Goal: Task Accomplishment & Management: Use online tool/utility

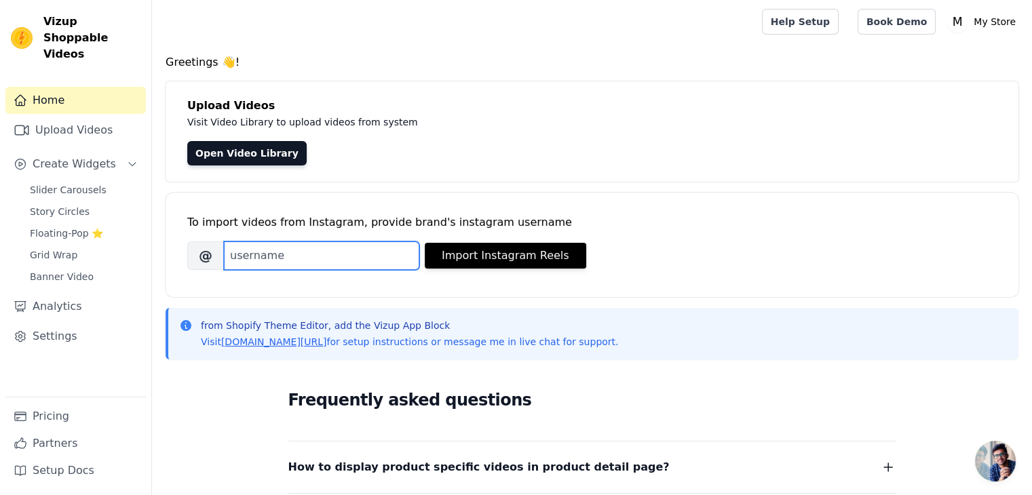
click at [269, 249] on input "Brand's Instagram Username" at bounding box center [321, 255] width 195 height 28
click at [307, 262] on input "Brand's Instagram Username" at bounding box center [321, 255] width 195 height 28
type input "[DOMAIN_NAME]"
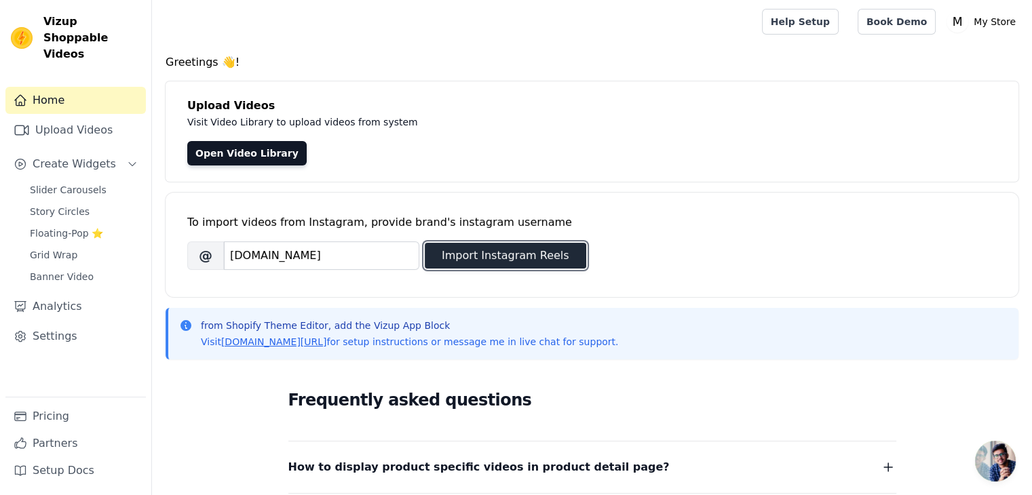
click at [429, 258] on button "Import Instagram Reels" at bounding box center [505, 256] width 161 height 26
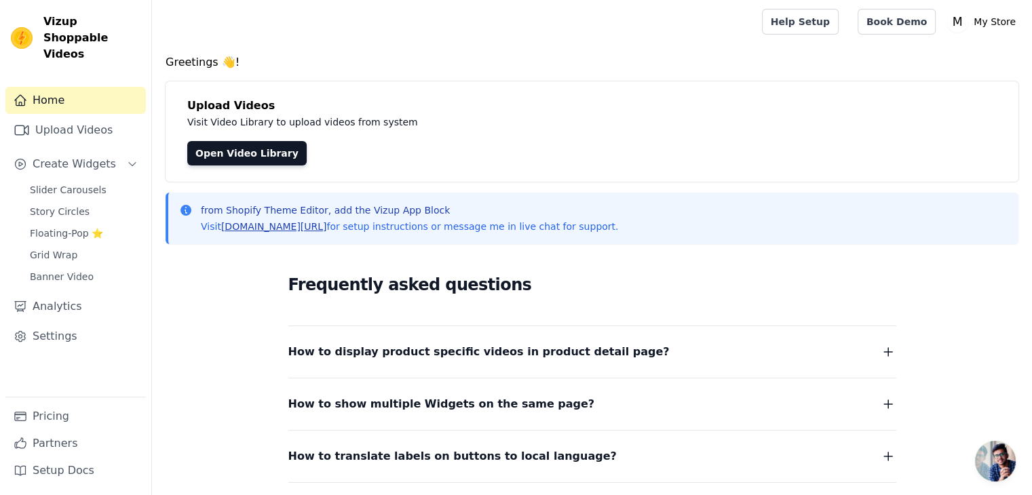
click at [303, 226] on link "[DOMAIN_NAME][URL]" at bounding box center [274, 226] width 106 height 11
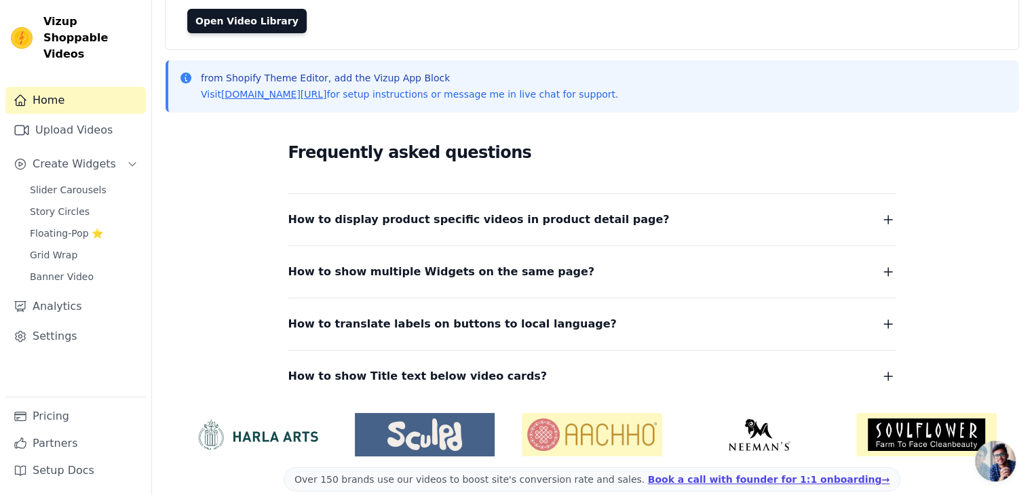
scroll to position [136, 0]
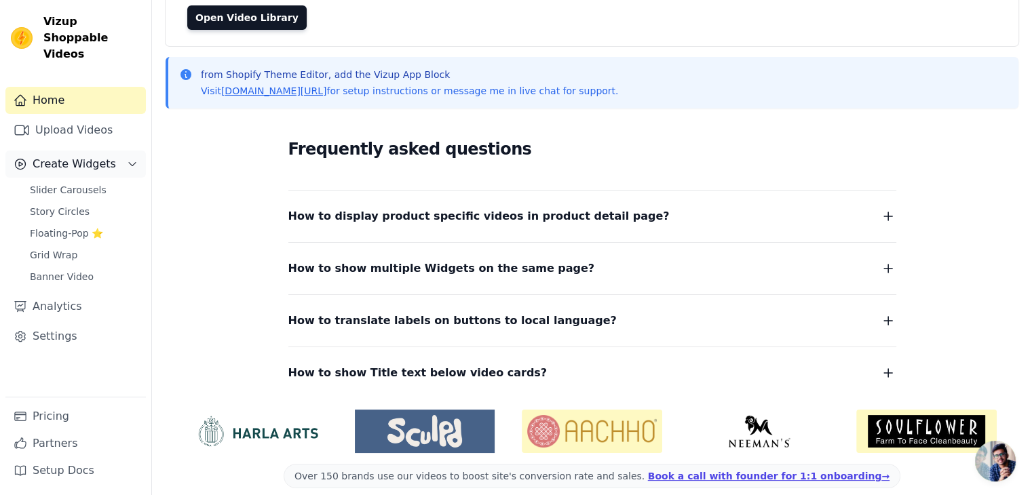
click at [82, 156] on span "Create Widgets" at bounding box center [74, 164] width 83 height 16
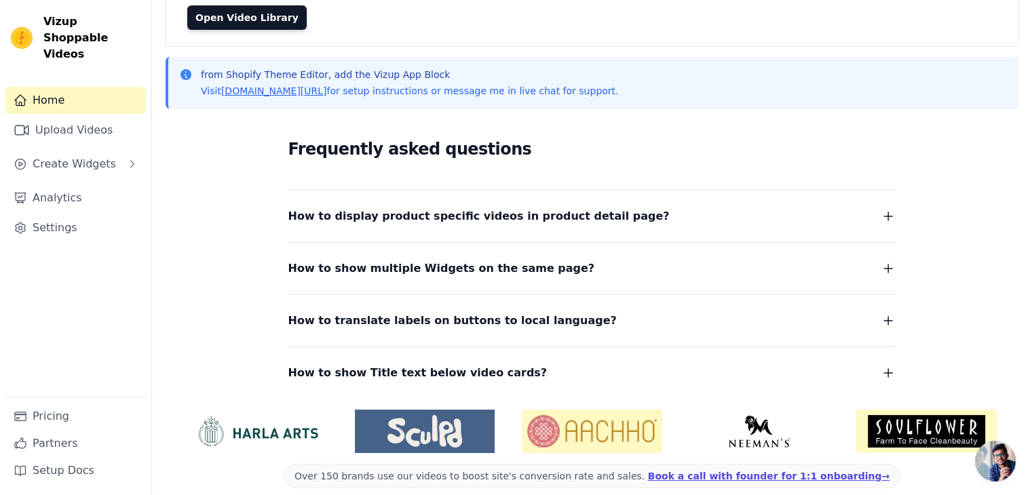
click at [62, 163] on div "Home Upload Videos Create Widgets Analytics Settings" at bounding box center [75, 242] width 140 height 310
click at [72, 214] on link "Settings" at bounding box center [75, 227] width 140 height 27
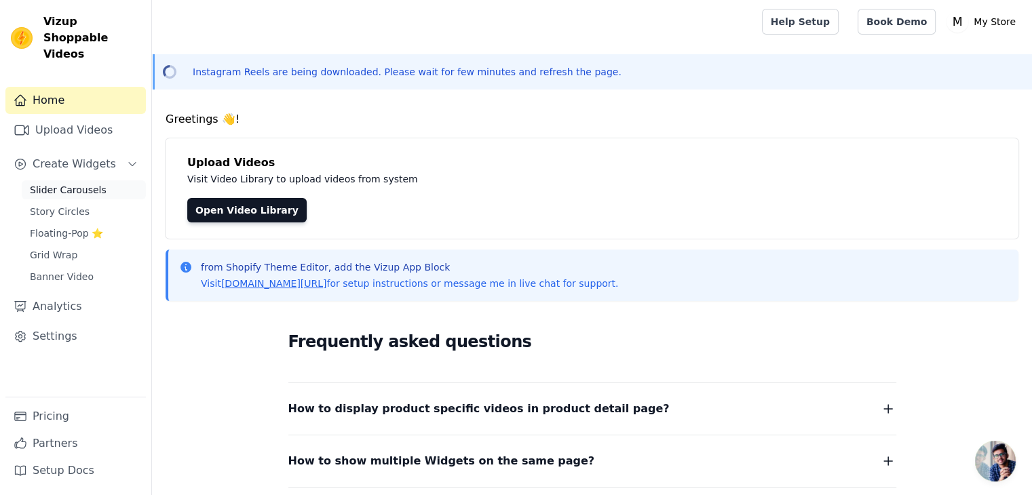
click at [85, 183] on span "Slider Carousels" at bounding box center [68, 190] width 77 height 14
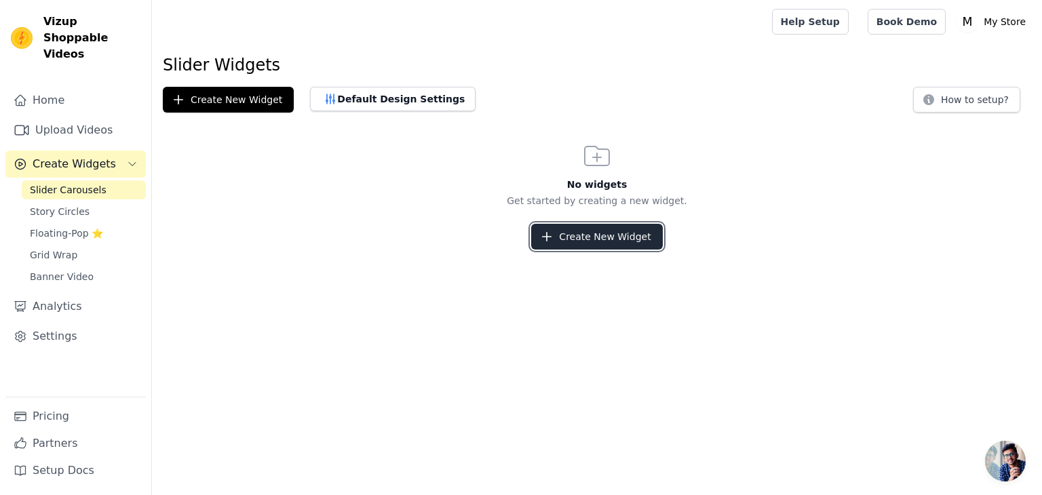
click at [599, 237] on button "Create New Widget" at bounding box center [596, 237] width 131 height 26
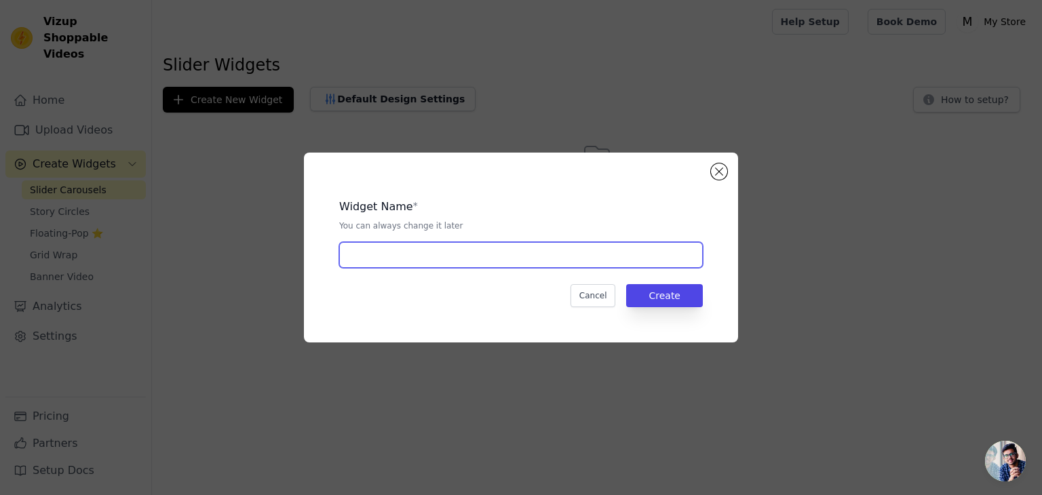
click at [467, 250] on input "text" at bounding box center [521, 255] width 364 height 26
paste input "Watch and Shop !!"
type input "Watch and Shop !!"
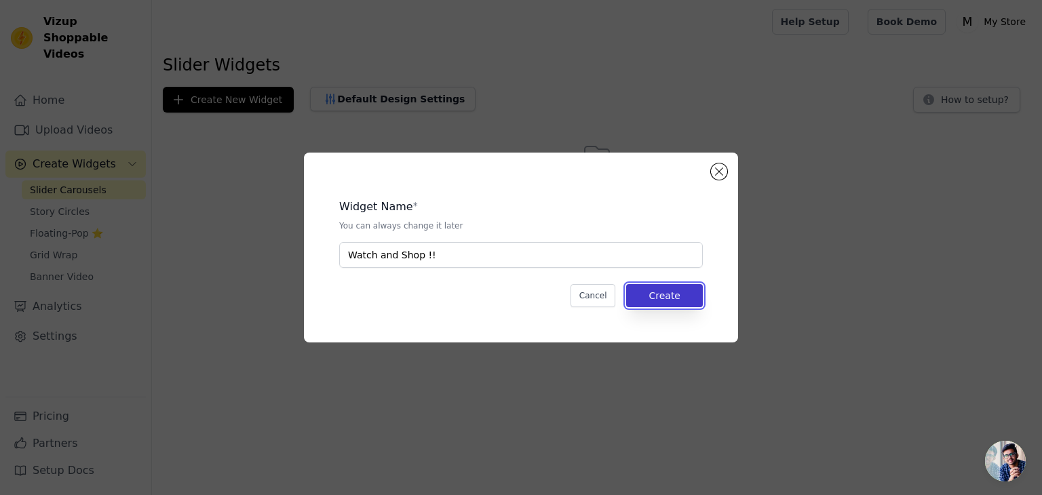
click at [667, 288] on button "Create" at bounding box center [664, 295] width 77 height 23
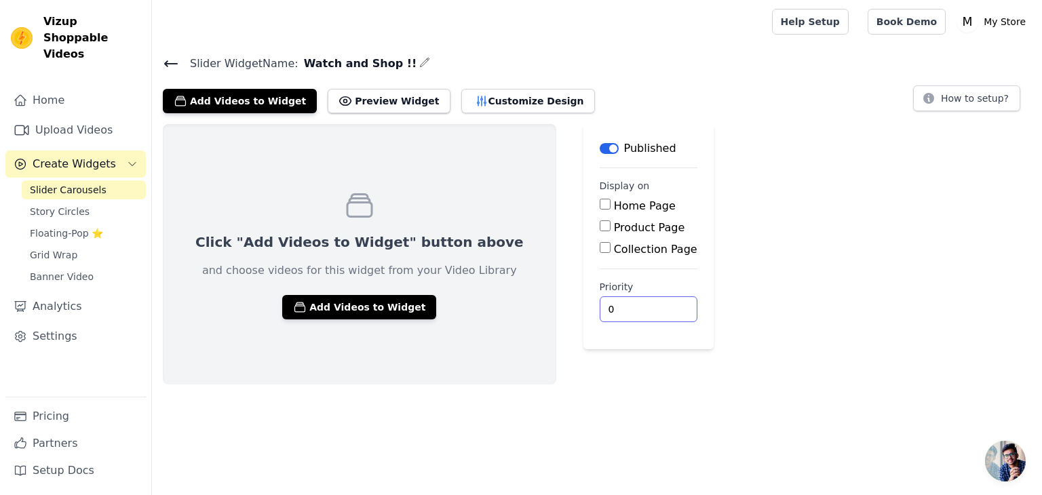
click at [607, 314] on input "0" at bounding box center [649, 309] width 98 height 26
click at [608, 303] on input "1" at bounding box center [649, 309] width 98 height 26
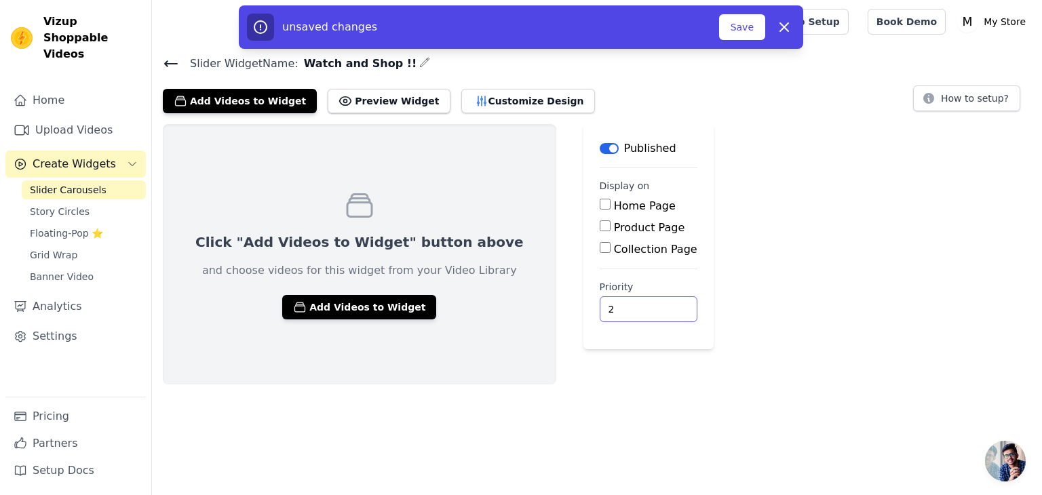
click at [608, 303] on input "2" at bounding box center [649, 309] width 98 height 26
click at [608, 303] on input "3" at bounding box center [649, 309] width 98 height 26
click at [608, 303] on input "4" at bounding box center [649, 309] width 98 height 26
type input "5"
click at [608, 303] on input "5" at bounding box center [649, 309] width 98 height 26
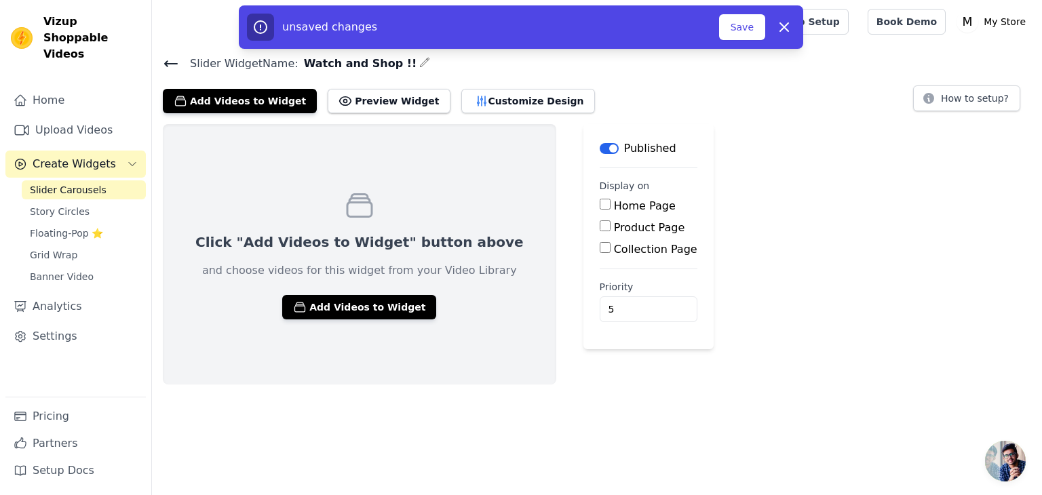
click at [736, 286] on div "Click "Add Videos to Widget" button above and choose videos for this widget fro…" at bounding box center [597, 254] width 890 height 260
click at [738, 215] on div "Click "Add Videos to Widget" button above and choose videos for this widget fro…" at bounding box center [597, 254] width 890 height 260
click at [380, 105] on button "Preview Widget" at bounding box center [389, 101] width 122 height 24
click at [353, 305] on button "Add Videos to Widget" at bounding box center [359, 307] width 154 height 24
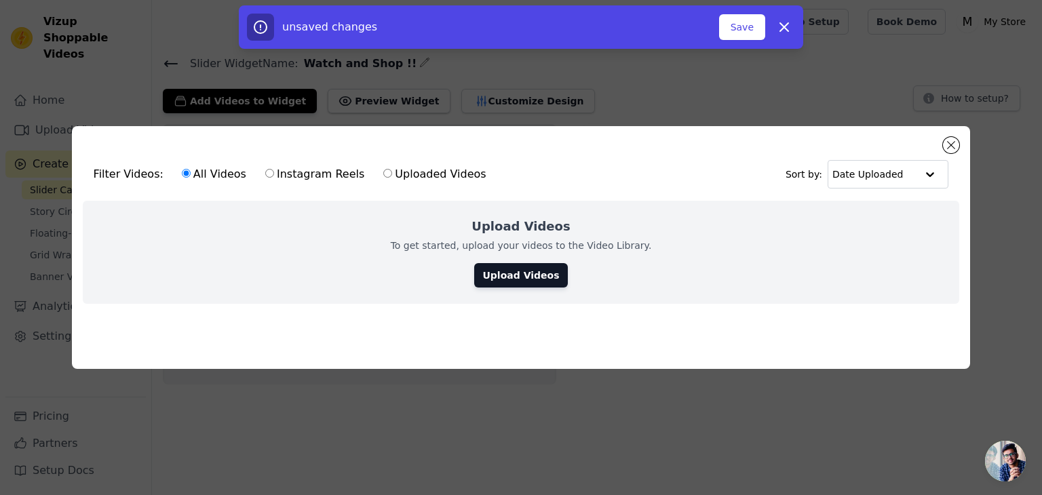
click at [278, 168] on label "Instagram Reels" at bounding box center [315, 175] width 100 height 18
click at [274, 169] on input "Instagram Reels" at bounding box center [269, 173] width 9 height 9
radio input "true"
click at [513, 264] on link "Upload Videos" at bounding box center [520, 275] width 93 height 24
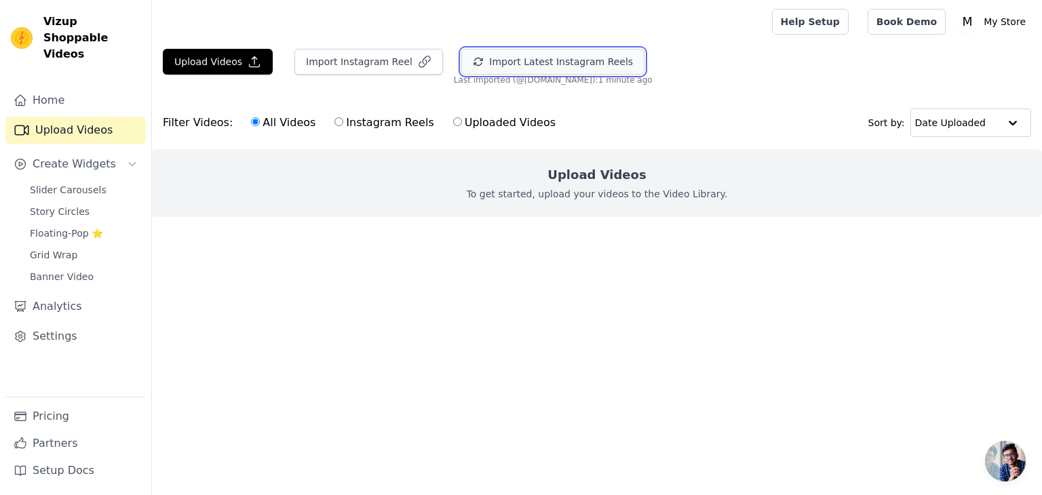
click at [536, 60] on button "Import Latest Instagram Reels" at bounding box center [552, 62] width 183 height 26
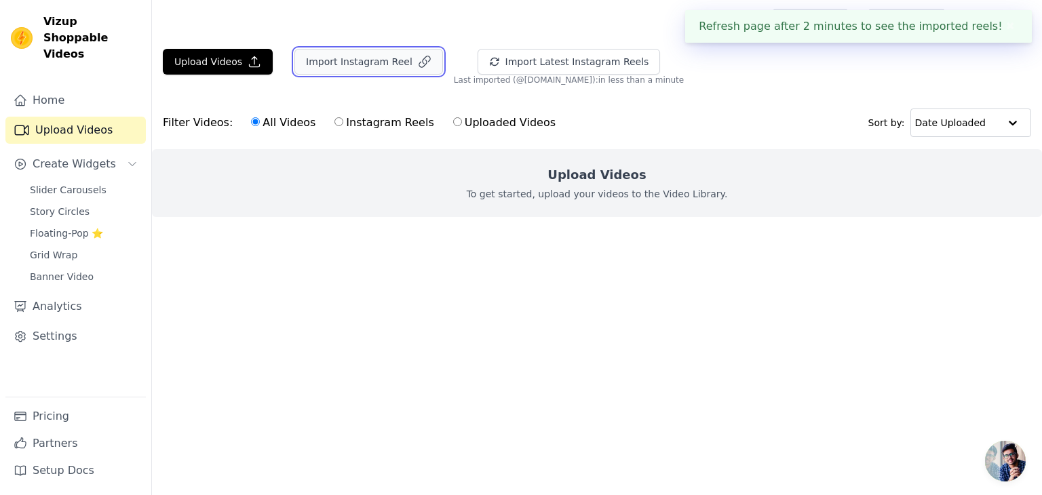
click at [392, 59] on button "Import Instagram Reel" at bounding box center [368, 62] width 149 height 26
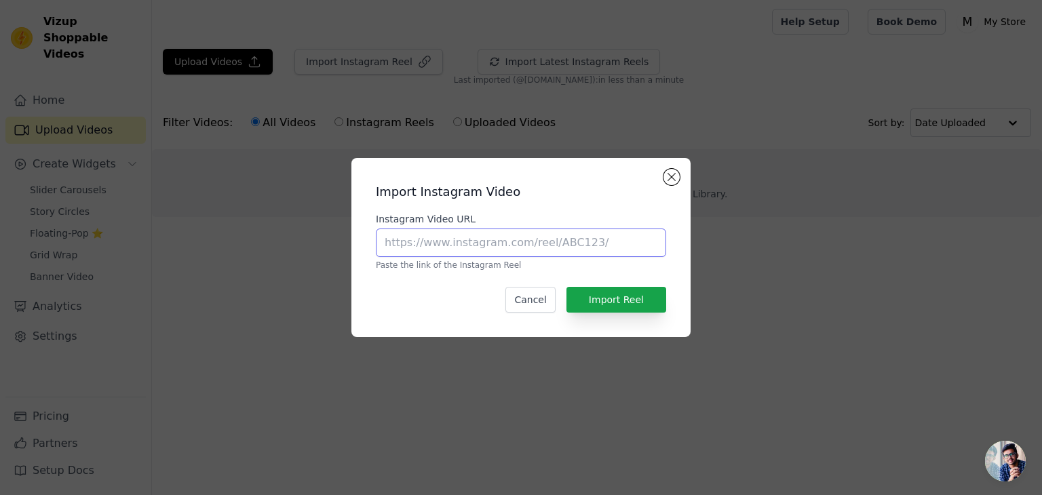
click at [526, 254] on input "Instagram Video URL" at bounding box center [521, 243] width 290 height 28
click at [678, 176] on button "Close modal" at bounding box center [671, 177] width 16 height 16
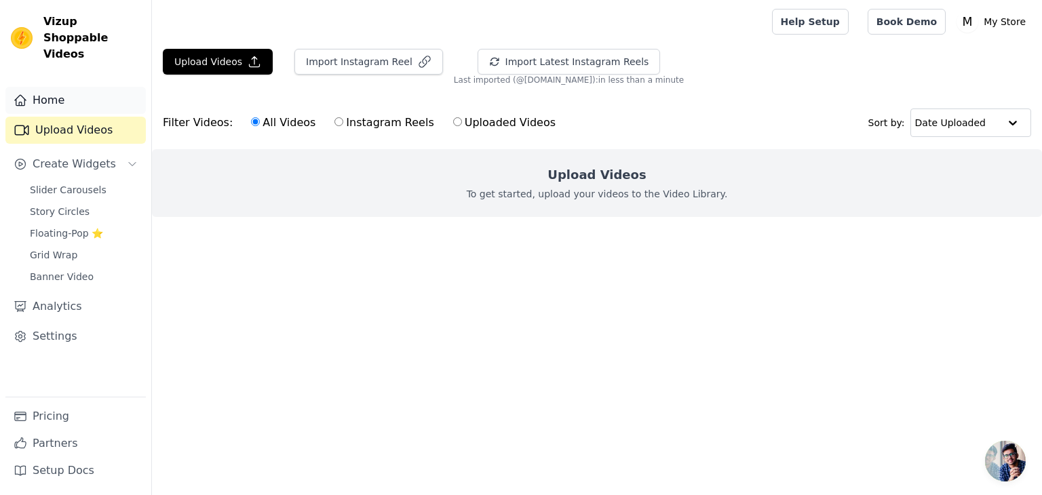
click at [94, 92] on link "Home" at bounding box center [75, 100] width 140 height 27
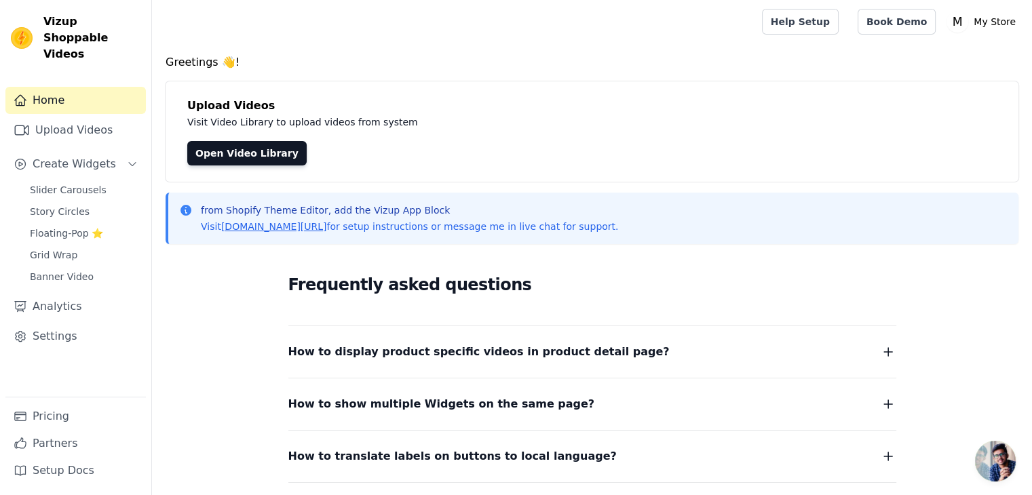
click at [103, 87] on link "Home" at bounding box center [75, 100] width 140 height 27
click at [977, 22] on p "My Store" at bounding box center [994, 21] width 53 height 24
click at [942, 60] on link "Settings" at bounding box center [956, 56] width 130 height 24
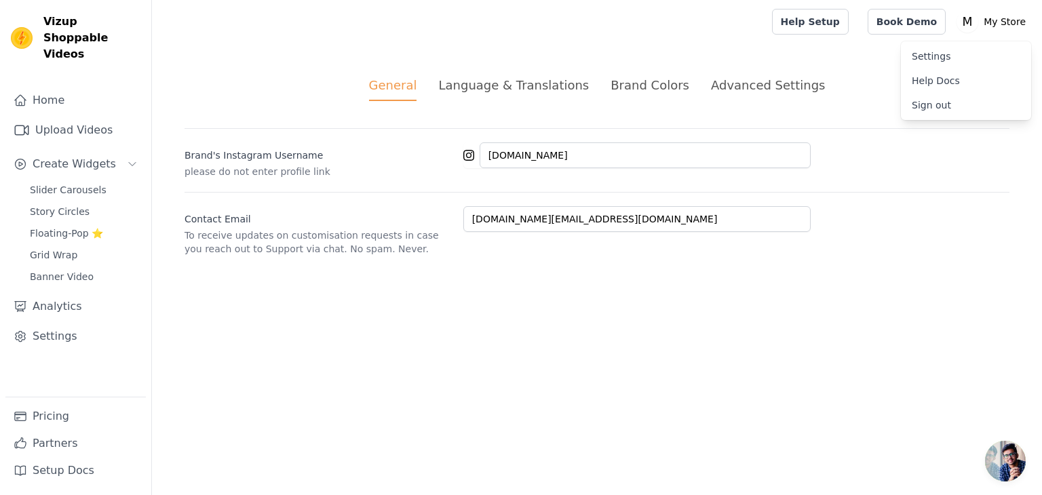
click at [658, 85] on div "Brand Colors" at bounding box center [650, 85] width 79 height 18
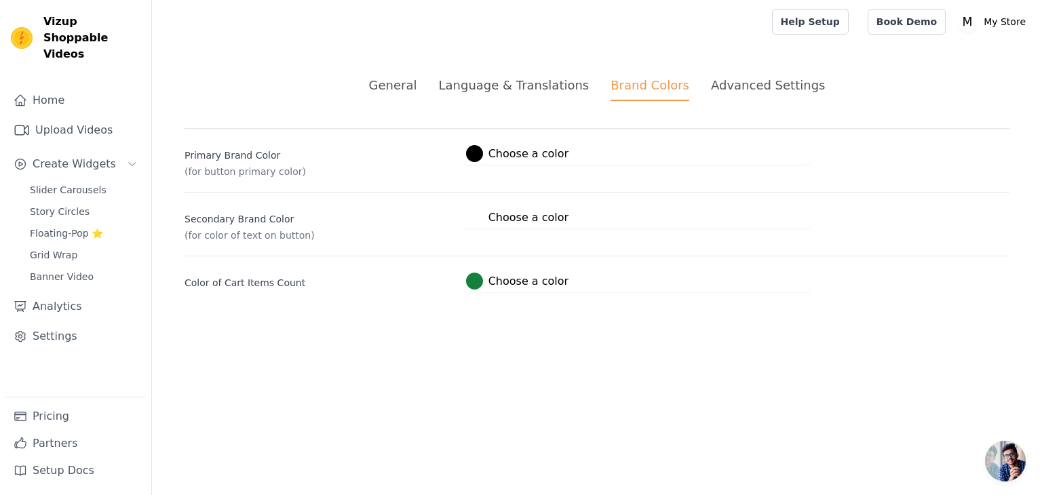
click at [513, 158] on label "#000000 Choose a color" at bounding box center [517, 153] width 102 height 17
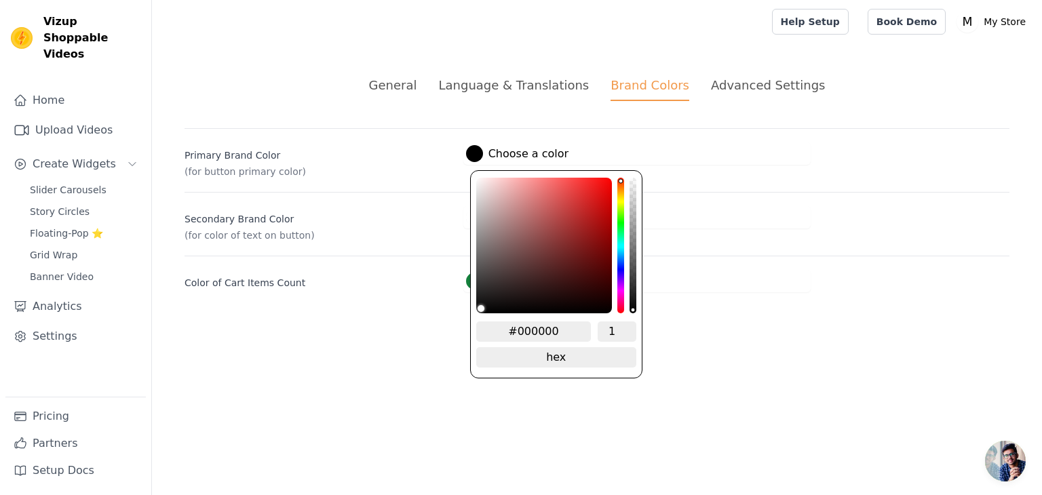
click at [539, 328] on input "#000000" at bounding box center [533, 332] width 115 height 20
drag, startPoint x: 572, startPoint y: 332, endPoint x: 479, endPoint y: 321, distance: 93.6
click at [522, 337] on input "#000000" at bounding box center [533, 332] width 115 height 20
click at [594, 331] on div "#000000 1" at bounding box center [556, 332] width 160 height 20
type input "#"
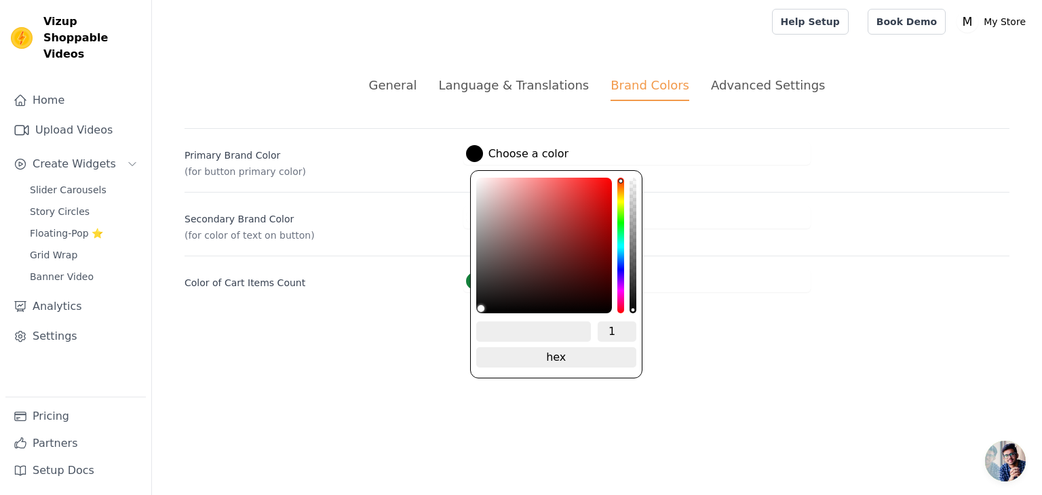
paste input "F2ACB9"
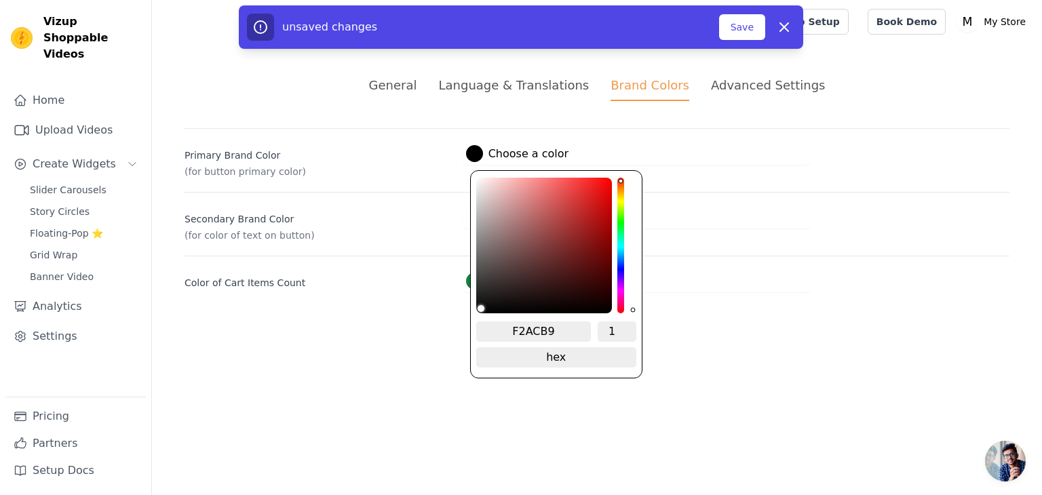
type input "F2ACB9"
click at [697, 325] on html "Vizup Shoppable Videos Home Upload Videos Create Widgets Slider Carousels Story…" at bounding box center [521, 162] width 1042 height 325
click at [543, 153] on label "#000000 Choose a color" at bounding box center [517, 153] width 102 height 17
click at [564, 328] on input "F2ACB9" at bounding box center [533, 332] width 115 height 20
drag, startPoint x: 564, startPoint y: 328, endPoint x: 500, endPoint y: 329, distance: 64.4
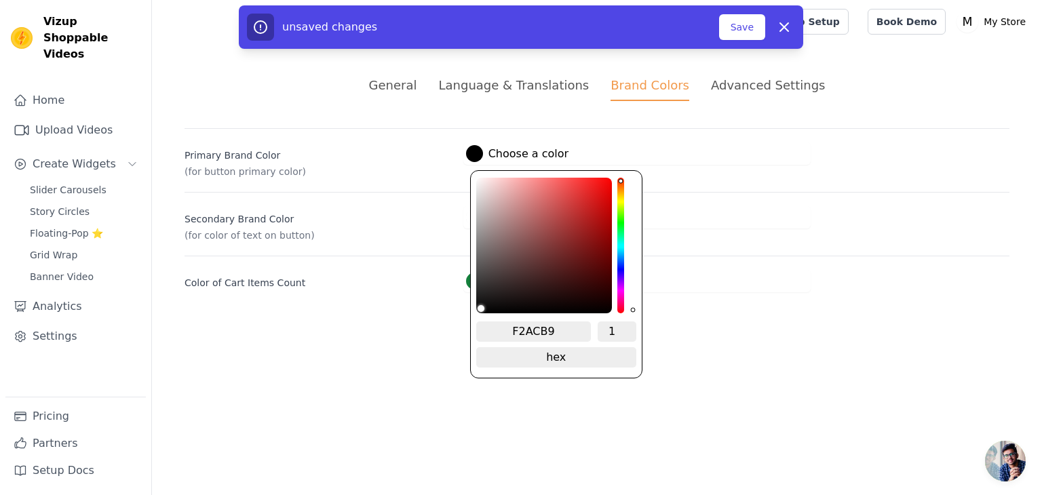
click at [500, 329] on input "F2ACB9" at bounding box center [533, 332] width 115 height 20
click at [832, 319] on div "General Language & Translations Brand Colors Advanced Settings unsaved changes …" at bounding box center [597, 184] width 890 height 282
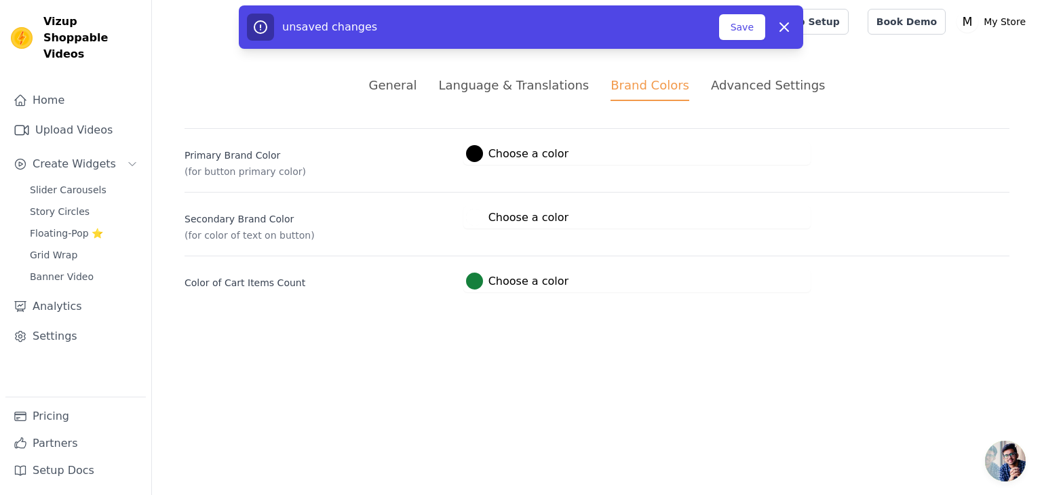
click at [541, 165] on div "Primary Brand Color (for button primary color) #000000 Choose a color F2ACB9 1 …" at bounding box center [597, 153] width 825 height 50
click at [551, 153] on label "#000000 Choose a color" at bounding box center [517, 153] width 102 height 17
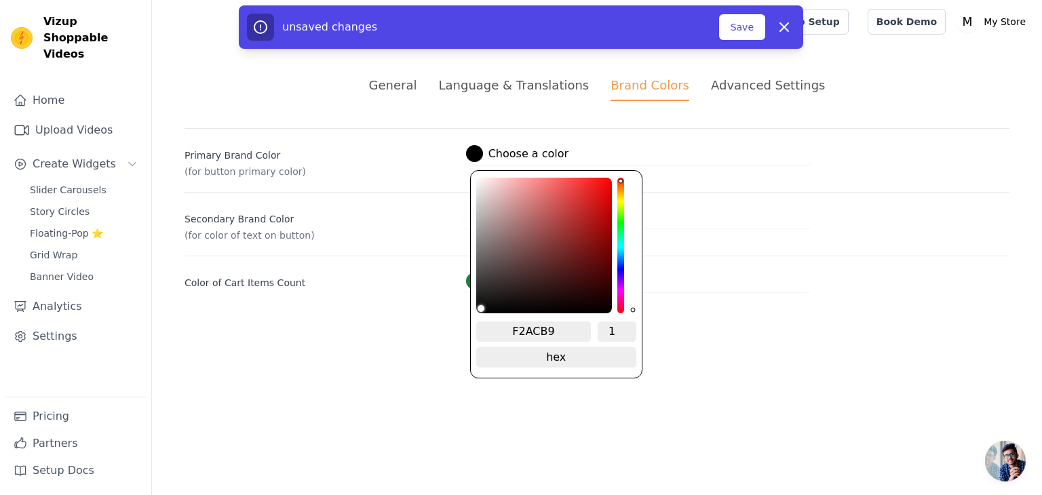
click at [558, 331] on input "F2ACB9" at bounding box center [533, 332] width 115 height 20
paste input "F2ACB9"
type input "F2ACB9"
click at [560, 349] on span "change to rgb" at bounding box center [556, 357] width 160 height 20
click at [577, 364] on span "change to hsv" at bounding box center [556, 357] width 160 height 20
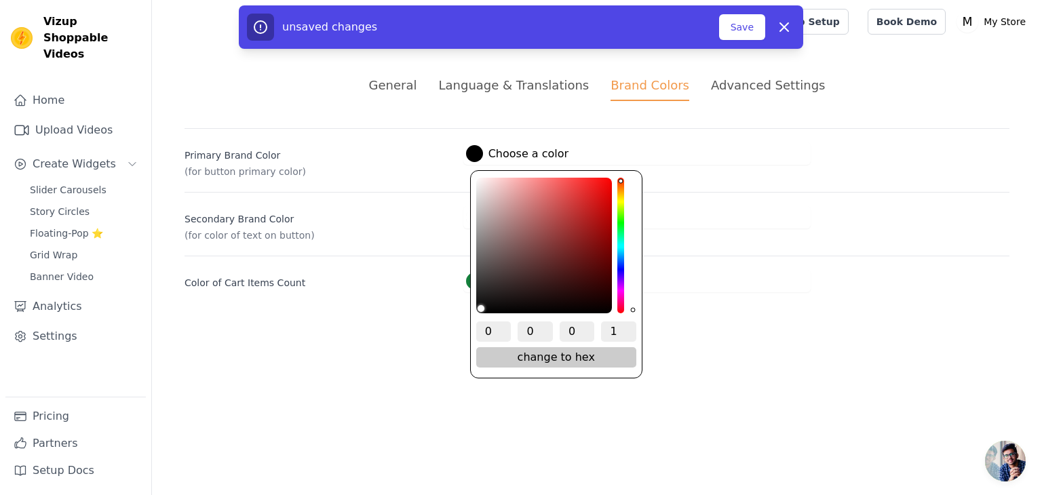
click at [542, 356] on span "change to hex" at bounding box center [556, 357] width 160 height 20
click at [558, 326] on input "F2ACB9" at bounding box center [533, 332] width 115 height 20
drag, startPoint x: 558, startPoint y: 326, endPoint x: 499, endPoint y: 313, distance: 59.9
click at [499, 313] on div "F2ACB9 1 hex change to rgb" at bounding box center [556, 274] width 172 height 208
click at [385, 325] on html "Vizup Shoppable Videos Home Upload Videos Create Widgets Slider Carousels Story…" at bounding box center [521, 162] width 1042 height 325
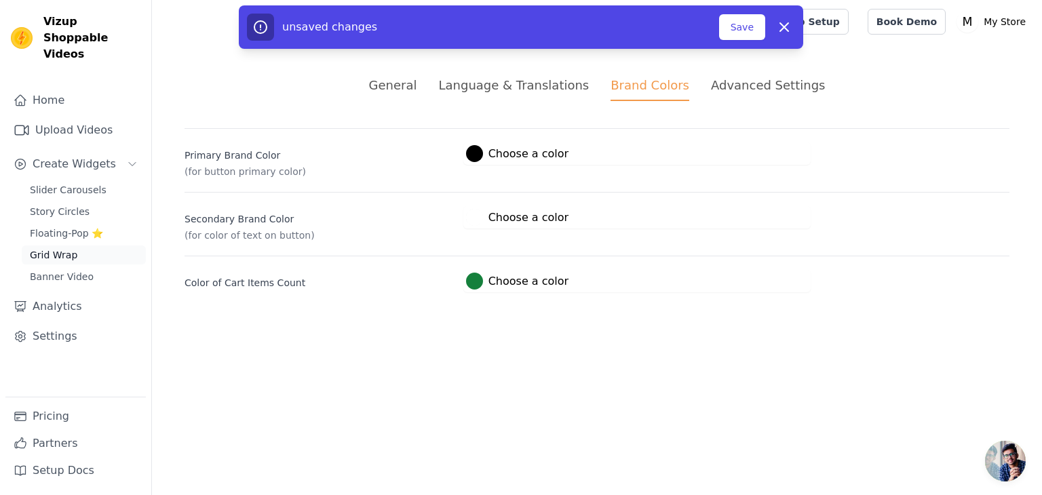
click at [58, 248] on span "Grid Wrap" at bounding box center [53, 255] width 47 height 14
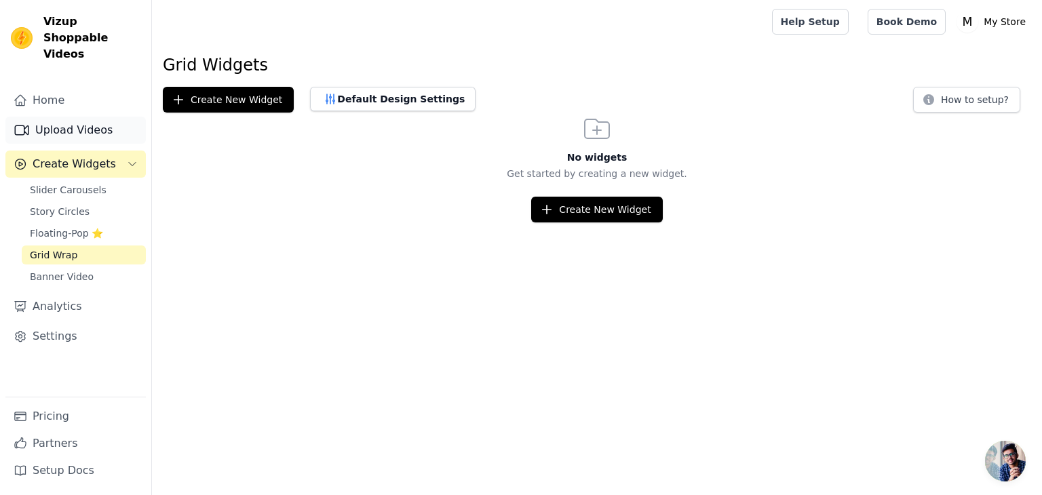
click at [66, 117] on link "Upload Videos" at bounding box center [75, 130] width 140 height 27
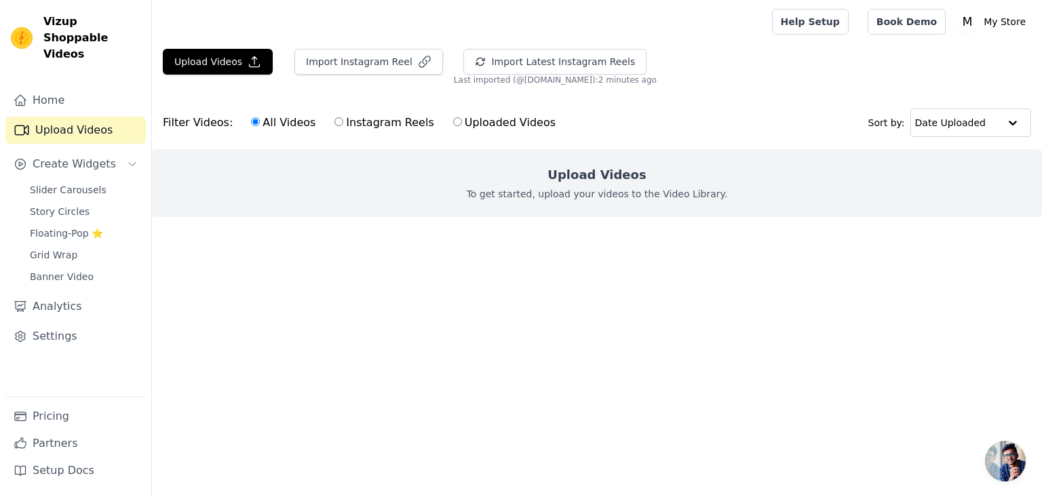
click at [334, 121] on label "Instagram Reels" at bounding box center [384, 123] width 100 height 18
click at [334, 121] on input "Instagram Reels" at bounding box center [338, 121] width 9 height 9
radio input "true"
click at [79, 88] on link "Home" at bounding box center [75, 100] width 140 height 27
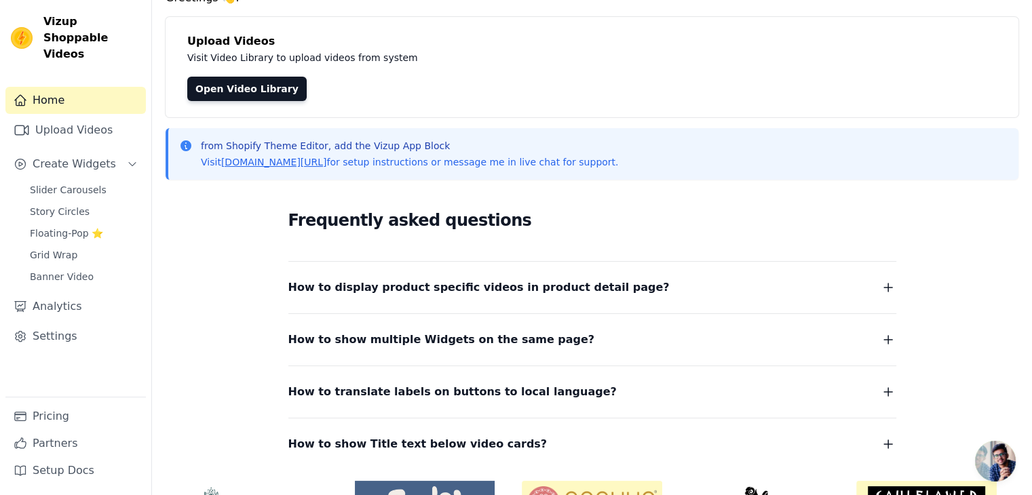
scroll to position [68, 0]
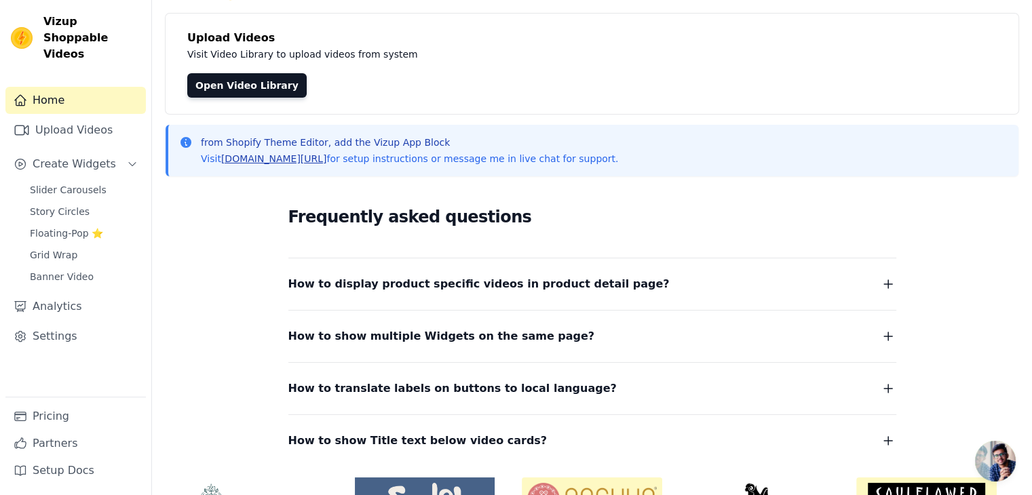
click at [303, 155] on link "[DOMAIN_NAME][URL]" at bounding box center [274, 158] width 106 height 11
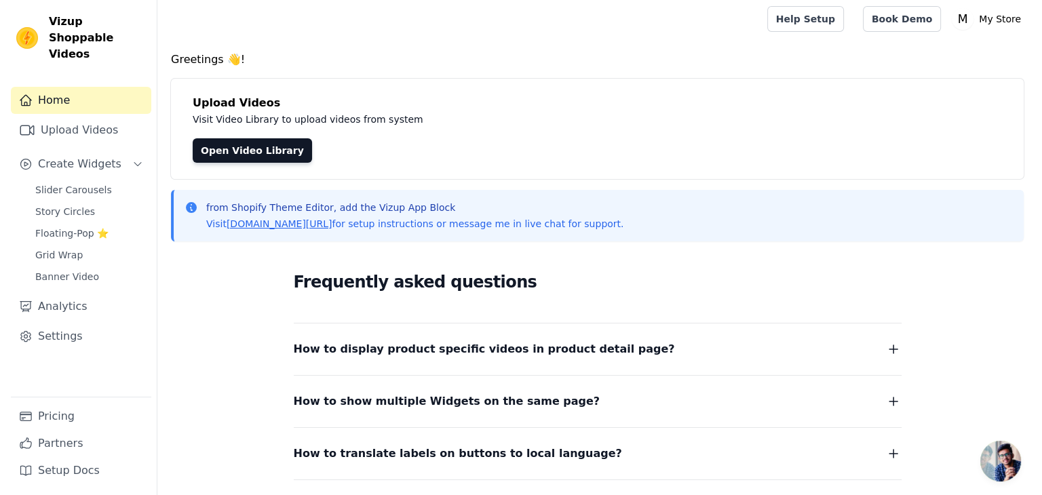
scroll to position [0, 0]
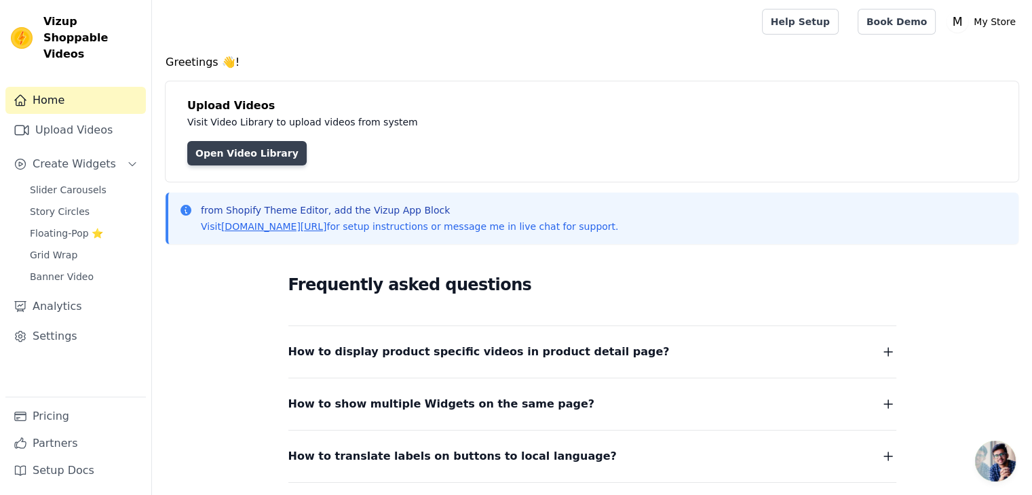
click at [226, 149] on link "Open Video Library" at bounding box center [246, 153] width 119 height 24
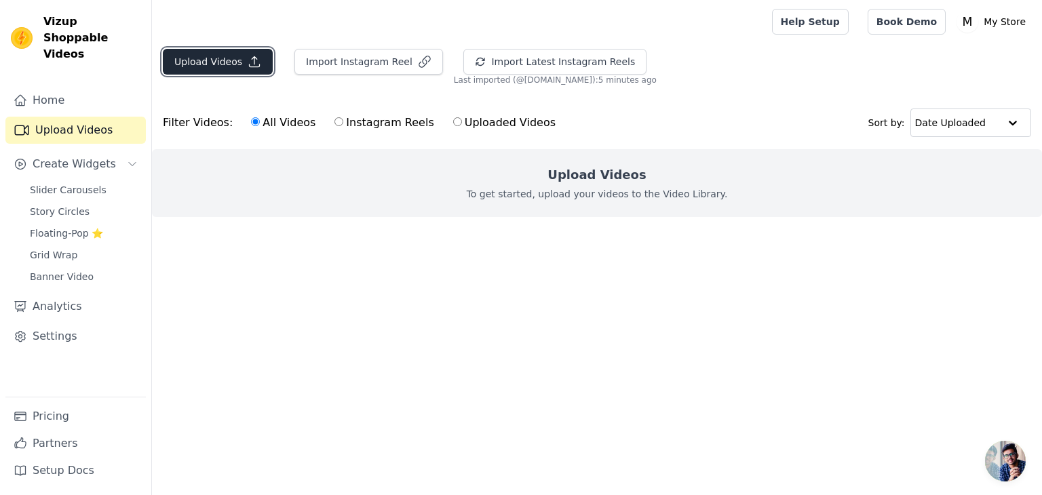
click at [199, 50] on button "Upload Videos" at bounding box center [218, 62] width 110 height 26
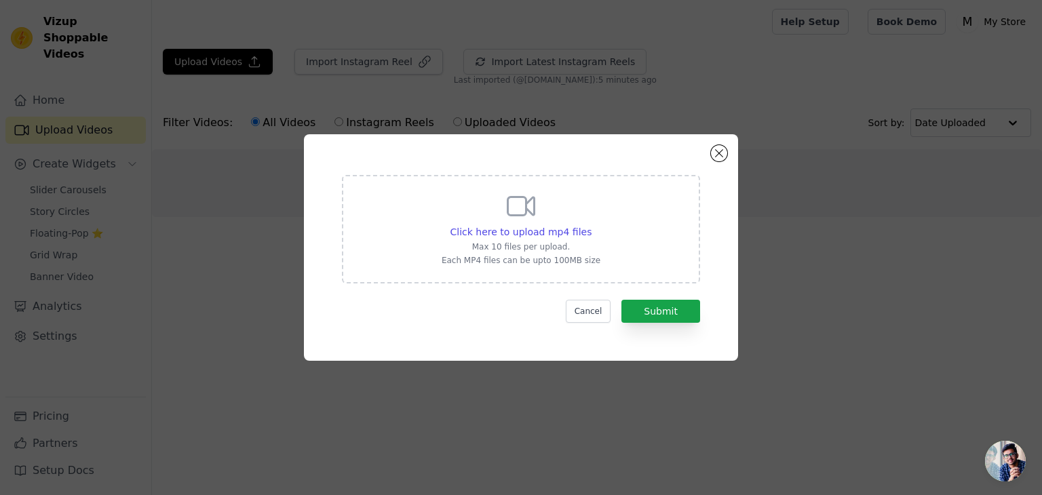
click at [525, 209] on icon at bounding box center [521, 206] width 26 height 18
click at [591, 225] on input "Click here to upload mp4 files Max 10 files per upload. Each MP4 files can be u…" at bounding box center [591, 225] width 1 height 1
type input "C:\fakepath\Ganesh Utsav New.mp4"
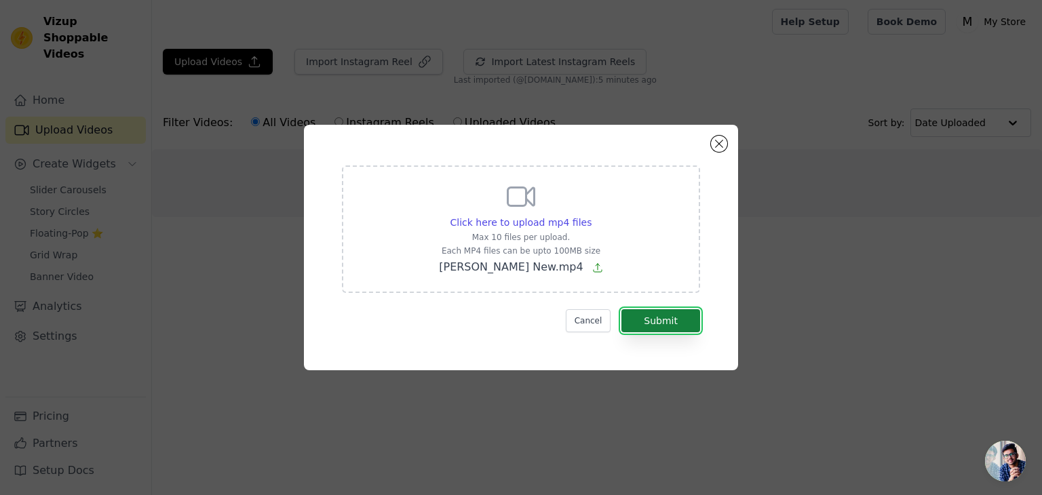
click at [676, 319] on button "Submit" at bounding box center [660, 320] width 79 height 23
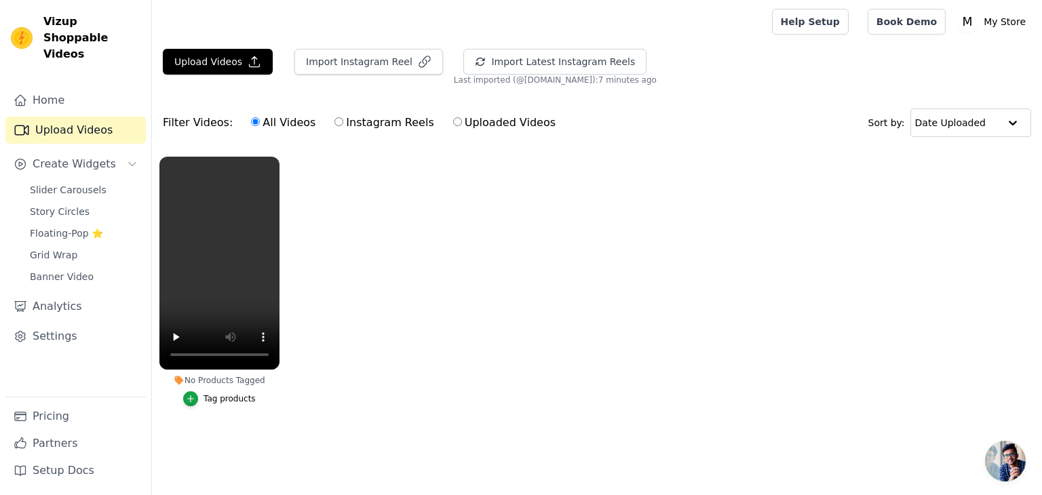
click at [216, 406] on button "Tag products" at bounding box center [219, 398] width 73 height 15
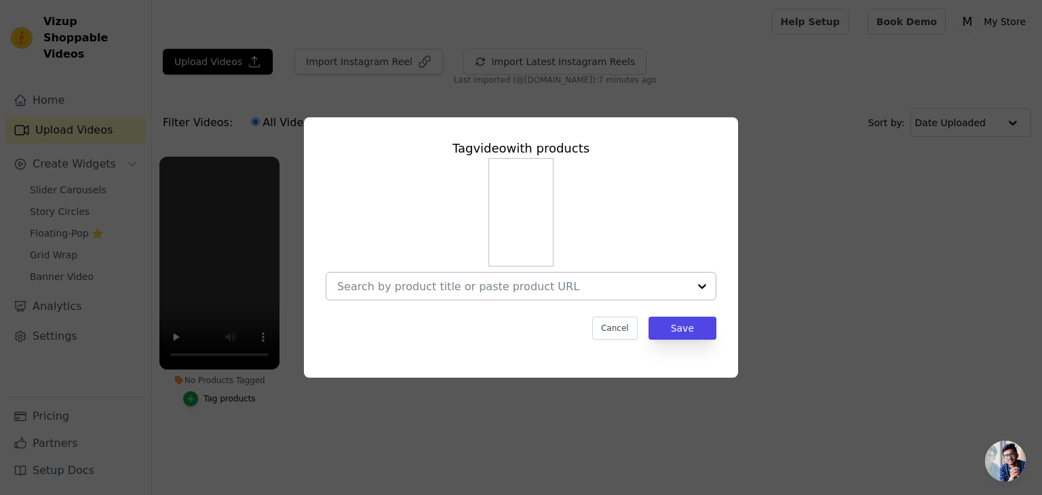
click at [457, 294] on div at bounding box center [512, 286] width 351 height 27
click at [374, 288] on input "No Products Tagged Tag video with products Cancel Save Tag products" at bounding box center [512, 286] width 351 height 13
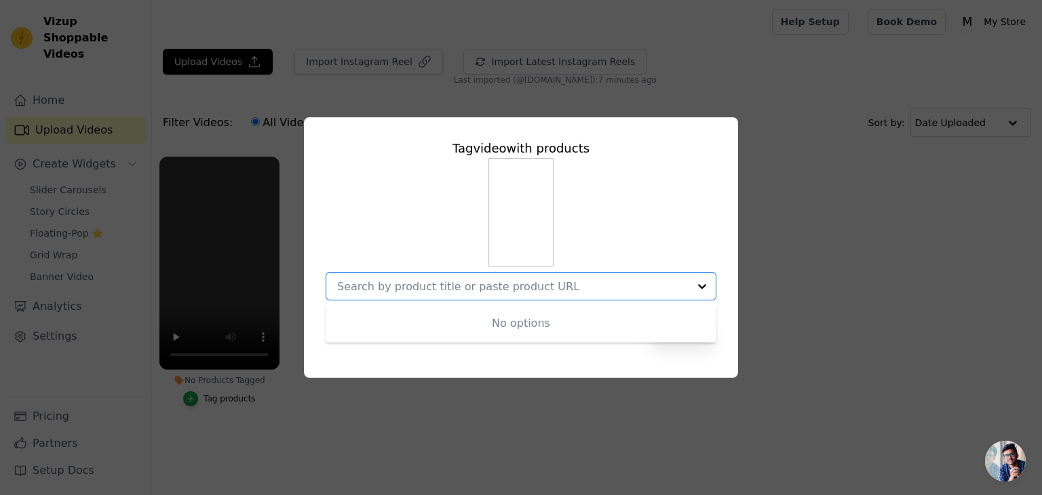
paste input "https://fubs.in/collections/combos/products/set-of-12-oxidised-designer-stud-ea…"
type input "https://fubs.in/collections/combos/products/set-of-12-oxidised-designer-stud-ea…"
click at [683, 226] on div "No options Option undefined, selected. https://fubs.in/collections/combos/produ…" at bounding box center [521, 229] width 391 height 142
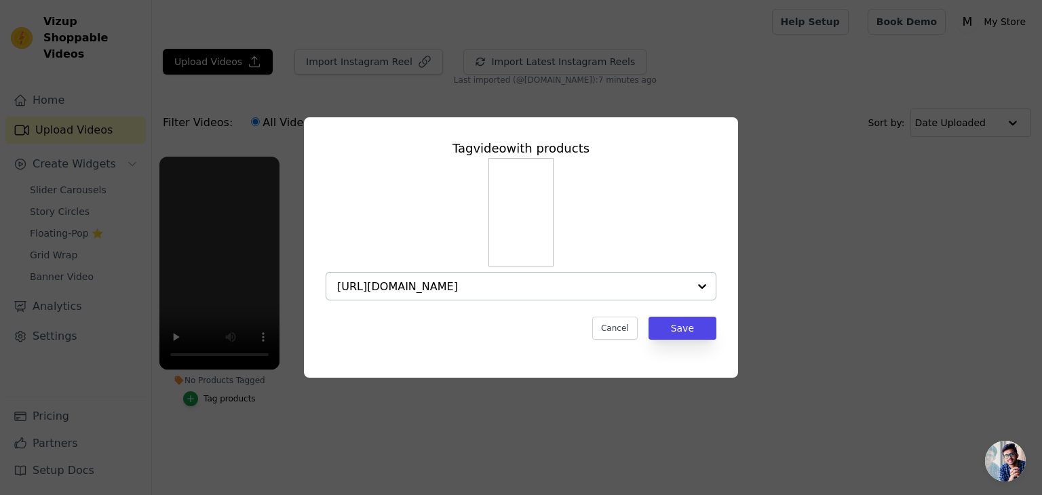
click at [692, 286] on div at bounding box center [702, 286] width 27 height 27
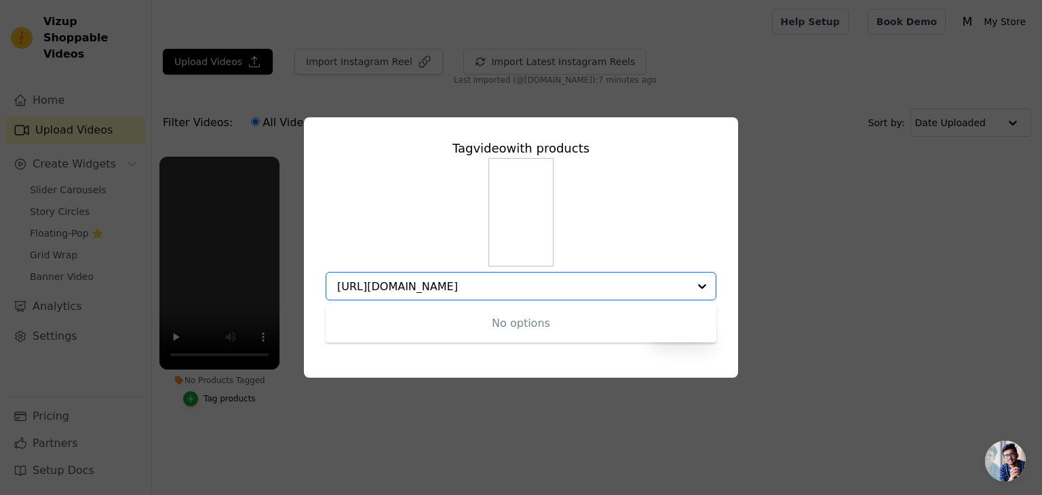
click at [640, 291] on input "[URL][DOMAIN_NAME]" at bounding box center [512, 286] width 351 height 13
paste input "[URL][DOMAIN_NAME]"
type input "[URL][DOMAIN_NAME]"
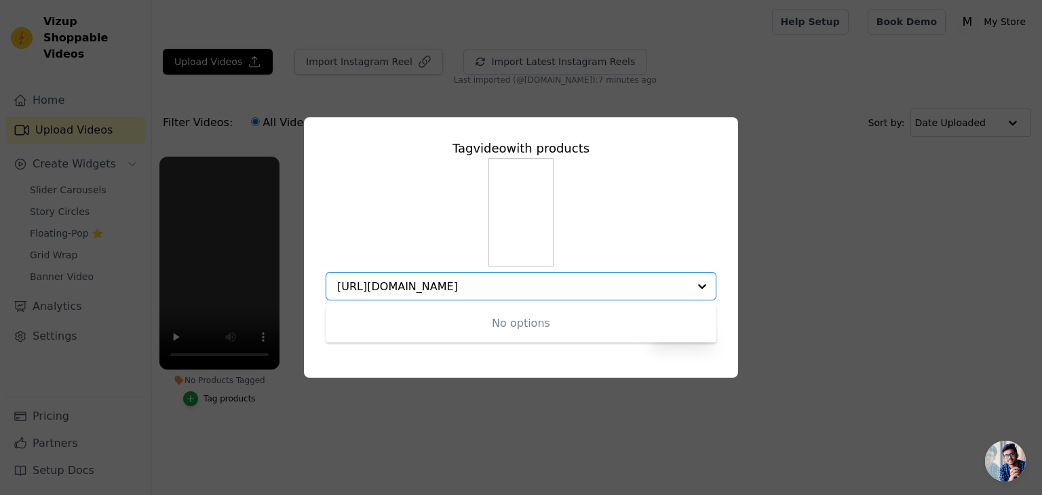
click at [679, 254] on div "No options Option undefined, selected. https://fubs.in/collections/combos/produ…" at bounding box center [521, 229] width 391 height 142
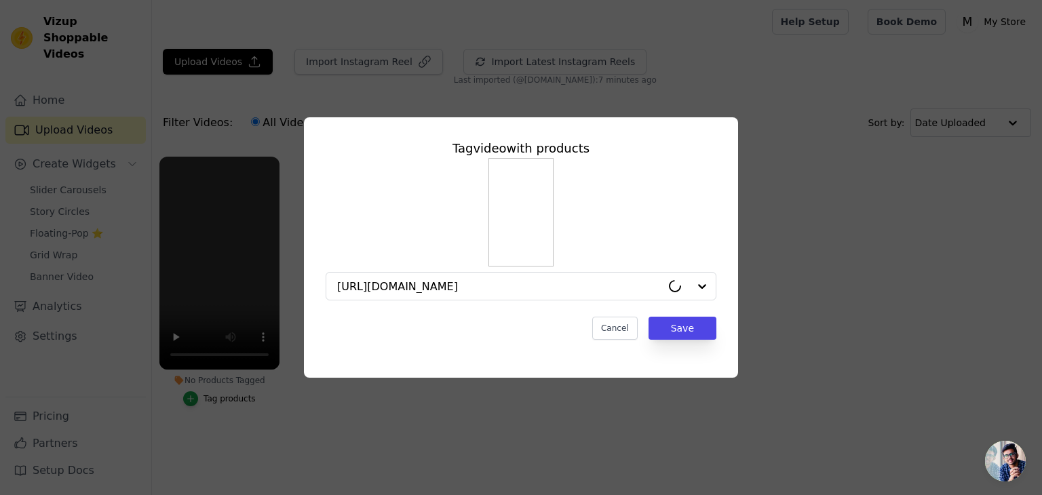
click at [838, 231] on div "Tag video with products https://fubs.in/collections/combos/products/set-of-12-o…" at bounding box center [521, 248] width 999 height 304
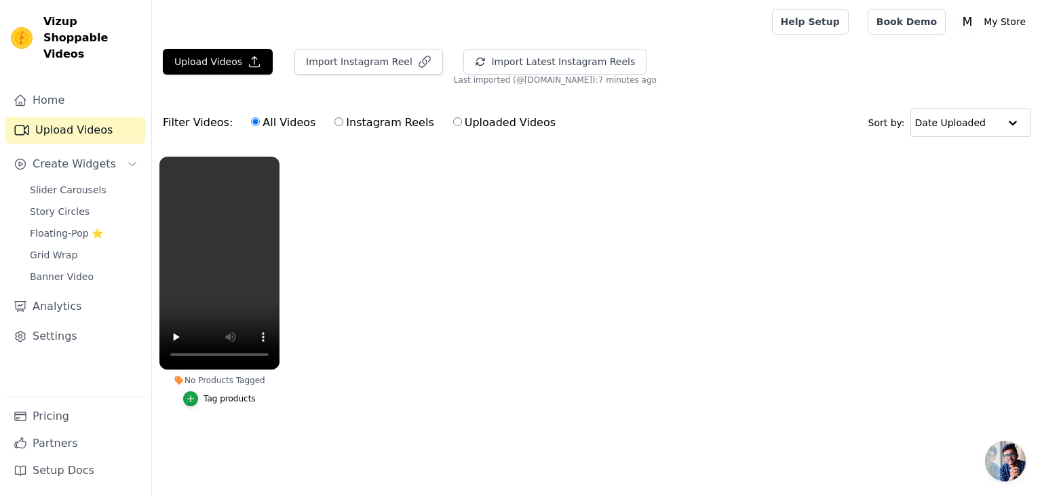
click at [218, 402] on div "Tag products" at bounding box center [230, 398] width 52 height 11
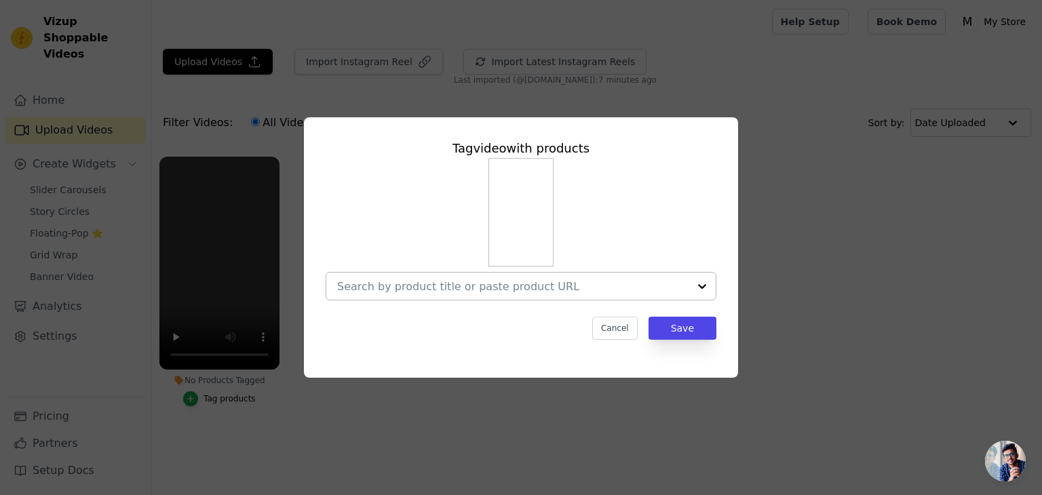
click at [649, 294] on div at bounding box center [512, 286] width 351 height 27
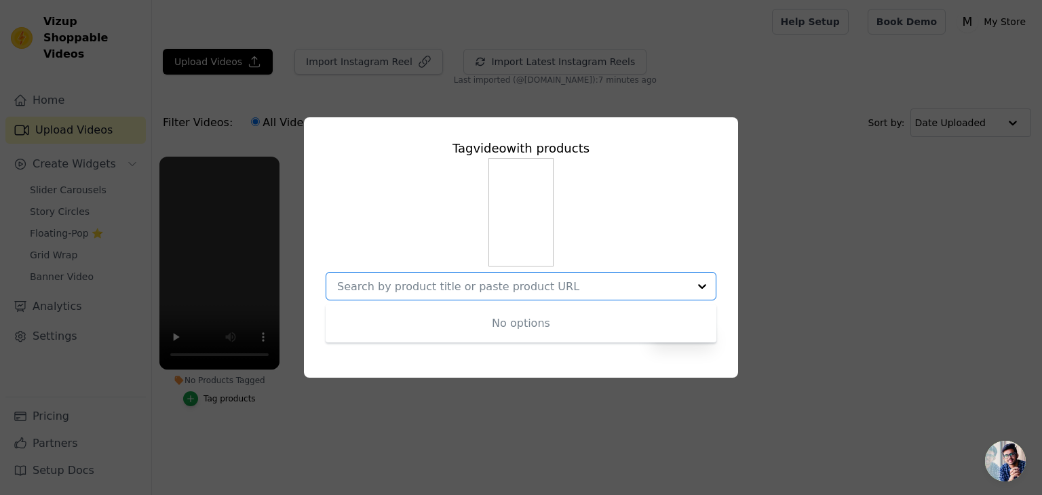
drag, startPoint x: 633, startPoint y: 294, endPoint x: 463, endPoint y: 283, distance: 170.6
click at [463, 283] on input "No Products Tagged Tag video with products No options Option undefined, selecte…" at bounding box center [512, 286] width 351 height 13
paste input "[URL][DOMAIN_NAME]"
click at [578, 330] on div "No options" at bounding box center [521, 324] width 391 height 38
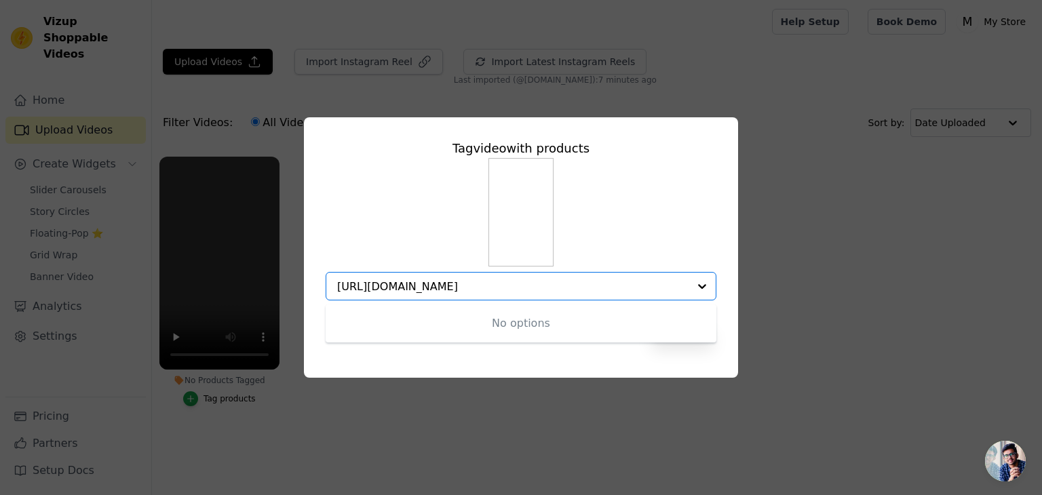
type input "https://fubs.in/collections/combos/products/set-of-12-oxidised-designer-stud-ea…"
click at [695, 233] on div "No options Option undefined, selected. https://fubs.in/collections/combos/produ…" at bounding box center [521, 229] width 391 height 142
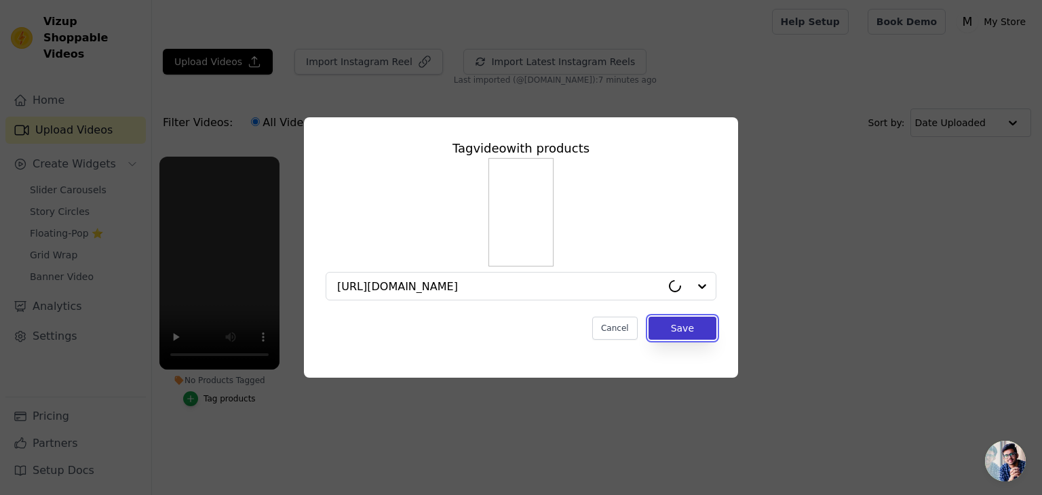
click at [683, 329] on button "Save" at bounding box center [683, 328] width 68 height 23
click at [604, 330] on ul "No Products Tagged Tag video with products https://fubs.in/collections/combos/p…" at bounding box center [597, 295] width 890 height 292
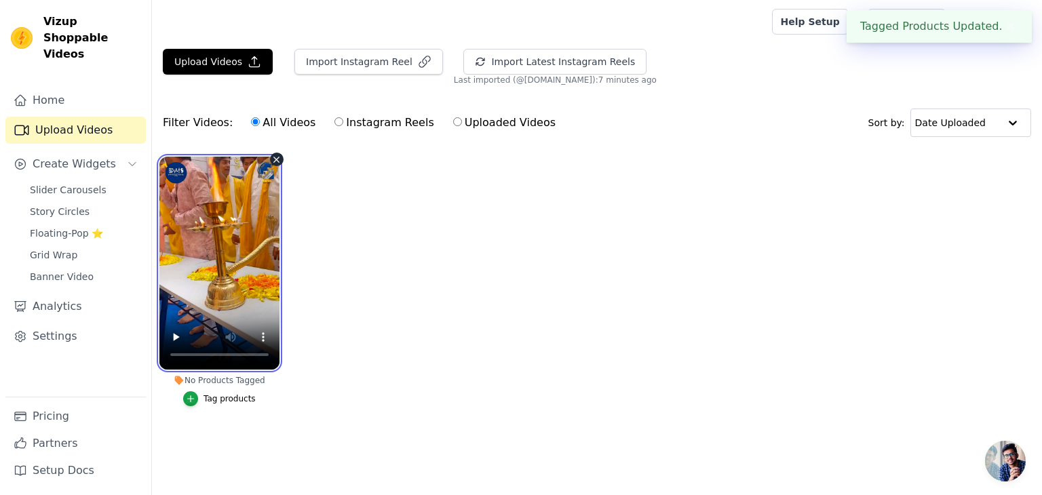
click at [212, 246] on video at bounding box center [219, 263] width 120 height 213
click at [250, 201] on video at bounding box center [219, 263] width 120 height 213
click at [486, 215] on ul "No Products Tagged Tag products" at bounding box center [597, 295] width 890 height 292
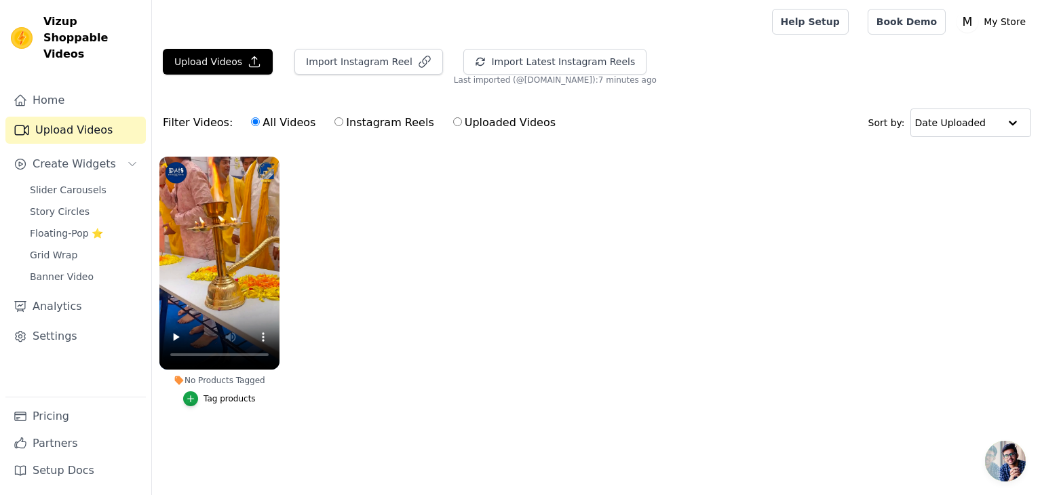
click at [216, 412] on div "No Products Tagged Tag products" at bounding box center [219, 284] width 135 height 270
click at [222, 394] on div "Tag products" at bounding box center [230, 398] width 52 height 11
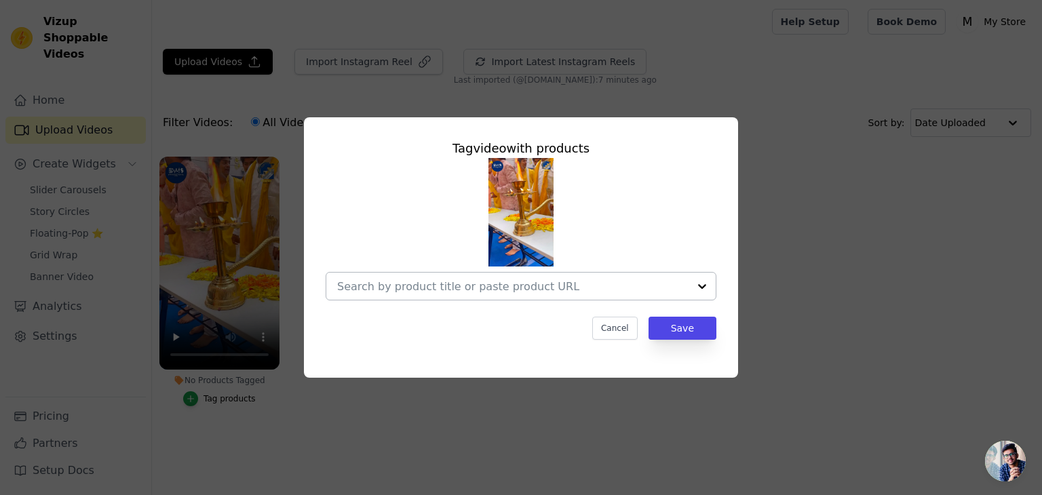
click at [564, 287] on input "No Products Tagged Tag video with products Cancel Save Tag products" at bounding box center [512, 286] width 351 height 13
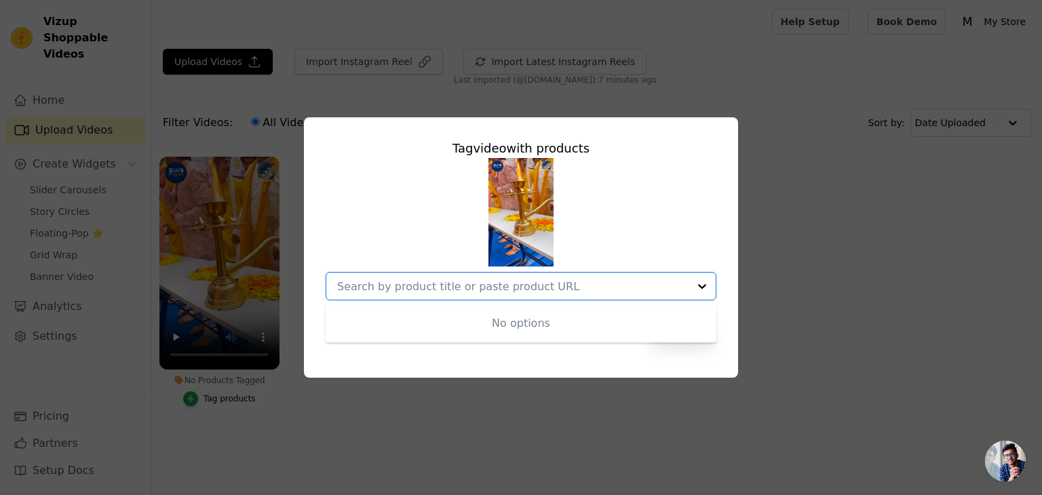
click at [710, 39] on div "Tag video with products No options Option undefined, selected. Cancel Save" at bounding box center [521, 247] width 1042 height 495
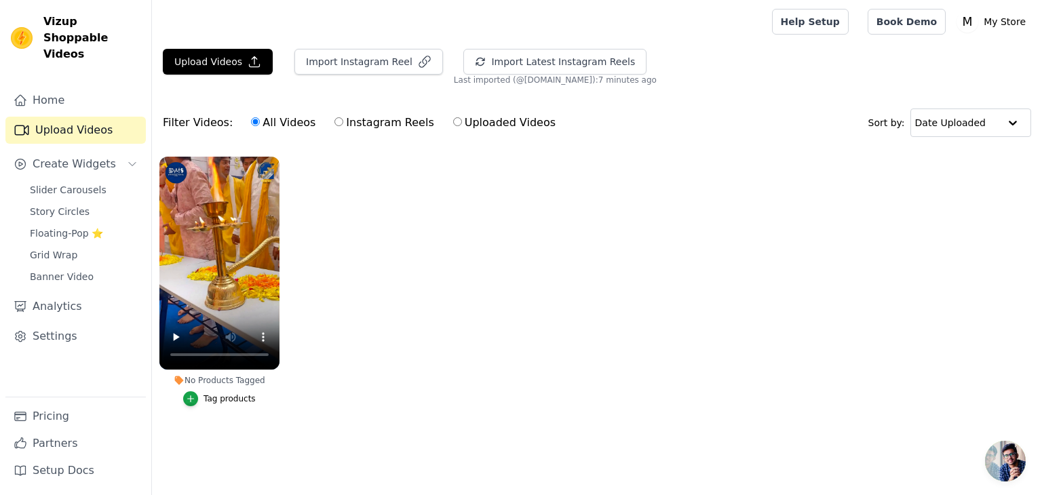
click at [214, 401] on div "Tag products" at bounding box center [230, 398] width 52 height 11
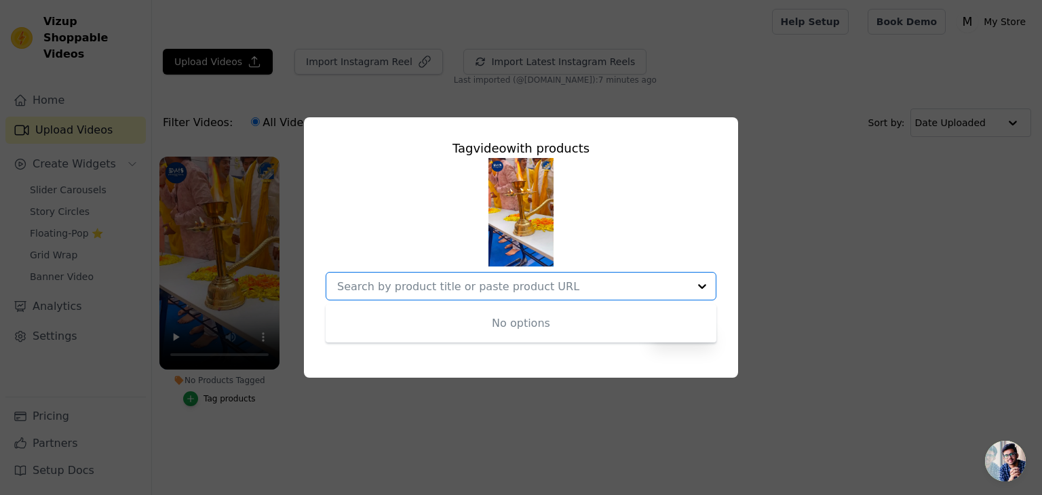
type input "https://fubs.in/collections/combos/products/set-of-12-oxidised-designer-stud-ea…"
type input "[URL][DOMAIN_NAME]"
click at [697, 290] on div at bounding box center [702, 286] width 27 height 27
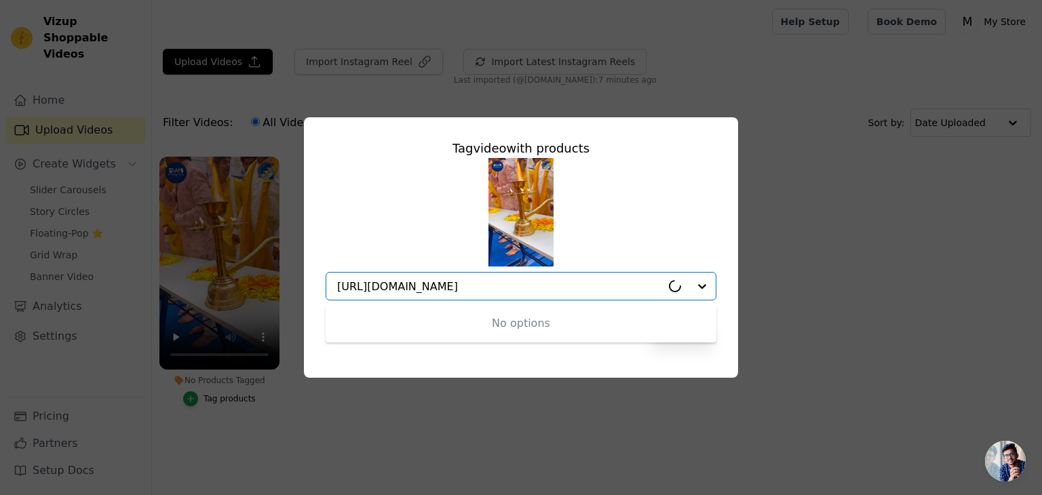
click at [719, 285] on div "Tag video with products No options Option undefined, selected. https://fubs.in/…" at bounding box center [521, 239] width 412 height 222
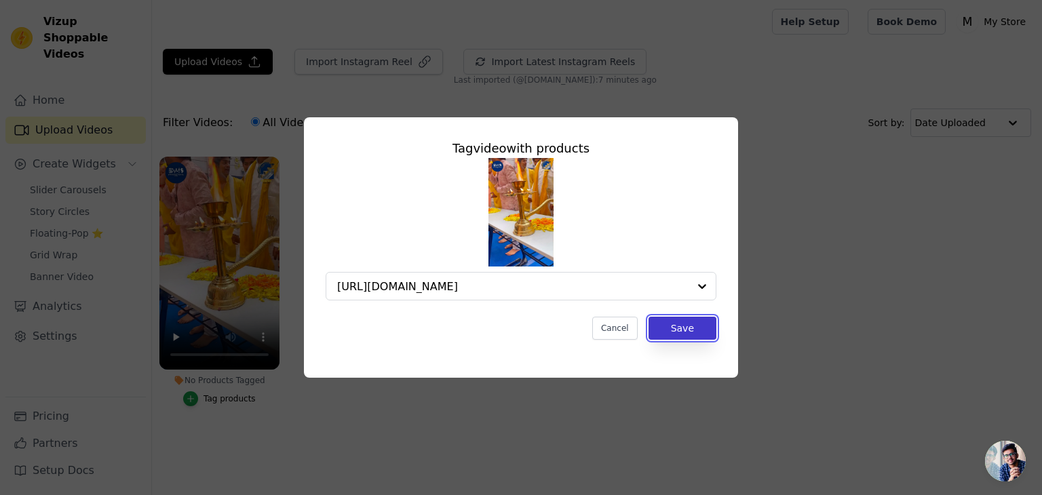
click at [673, 331] on button "Save" at bounding box center [683, 328] width 68 height 23
click at [644, 331] on ul "No Products Tagged Tag video with products https://fubs.in/collections/combos/p…" at bounding box center [597, 295] width 890 height 292
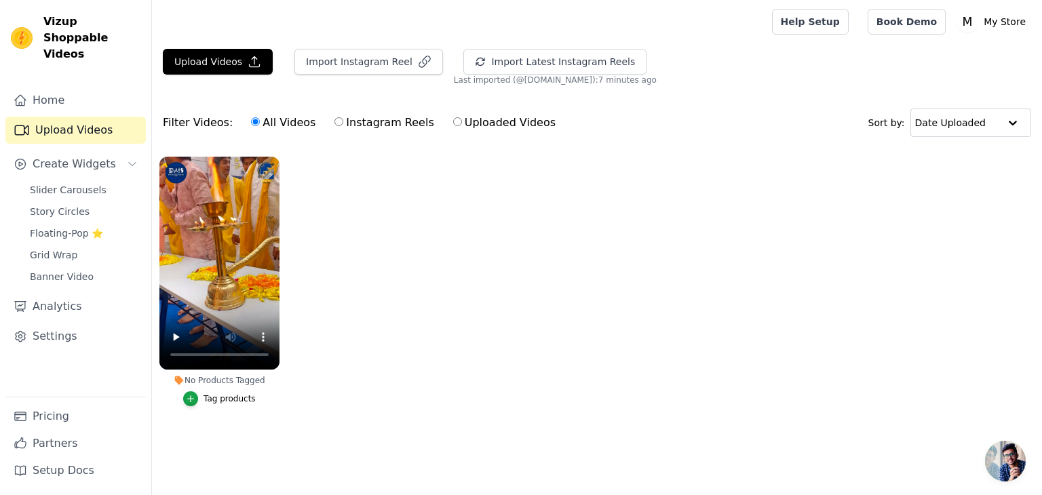
click at [229, 391] on button "Tag products" at bounding box center [219, 398] width 73 height 15
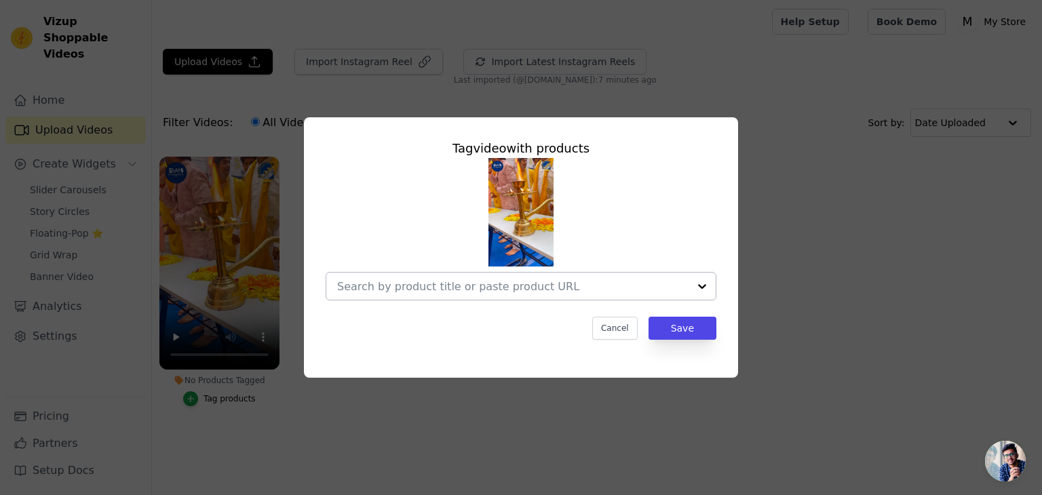
click at [521, 286] on input "No Products Tagged Tag video with products Cancel Save Tag products" at bounding box center [512, 286] width 351 height 13
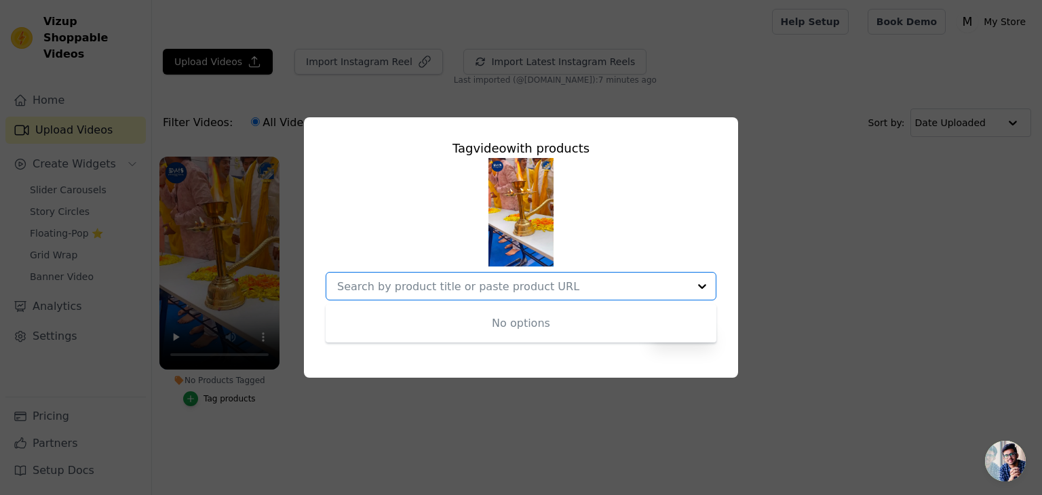
paste input "https://fubs.in/collections/combos/products/set-of-12-oxidised-designer-stud-ea…"
type input "https://fubs.in/collections/combos/products/set-of-12-oxidised-designer-stud-ea…"
click at [817, 256] on div "Tag video with products No options Option undefined, selected. https://fubs.in/…" at bounding box center [521, 248] width 999 height 304
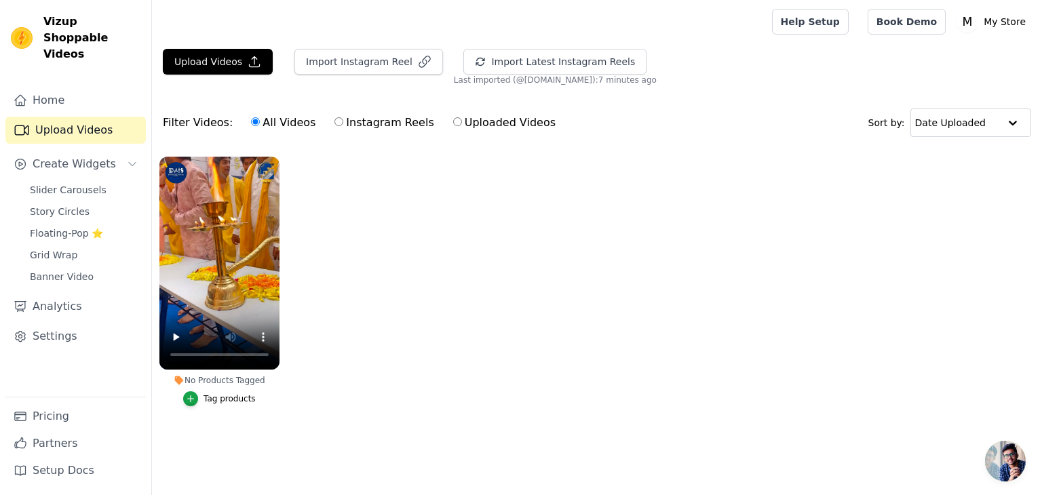
click at [208, 395] on div "Tag products" at bounding box center [230, 398] width 52 height 11
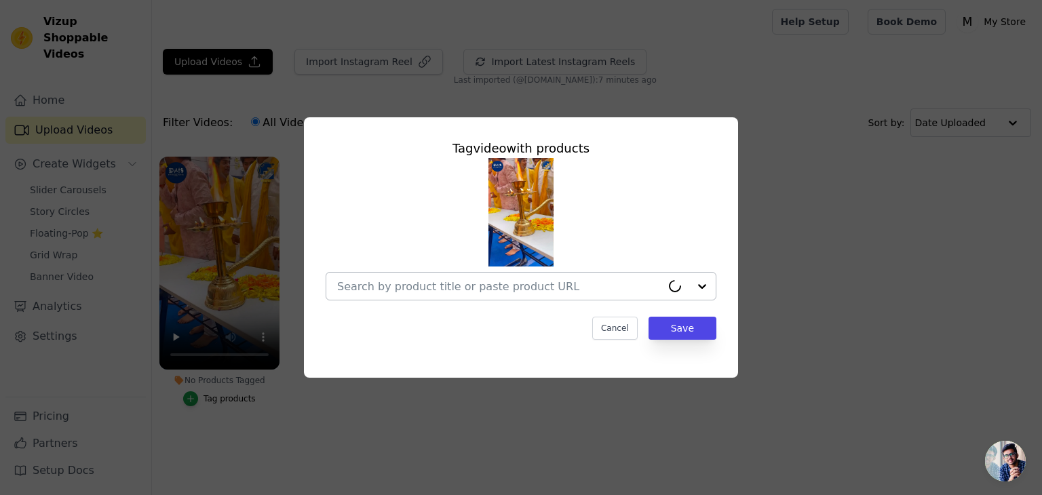
click at [491, 296] on div at bounding box center [499, 286] width 324 height 27
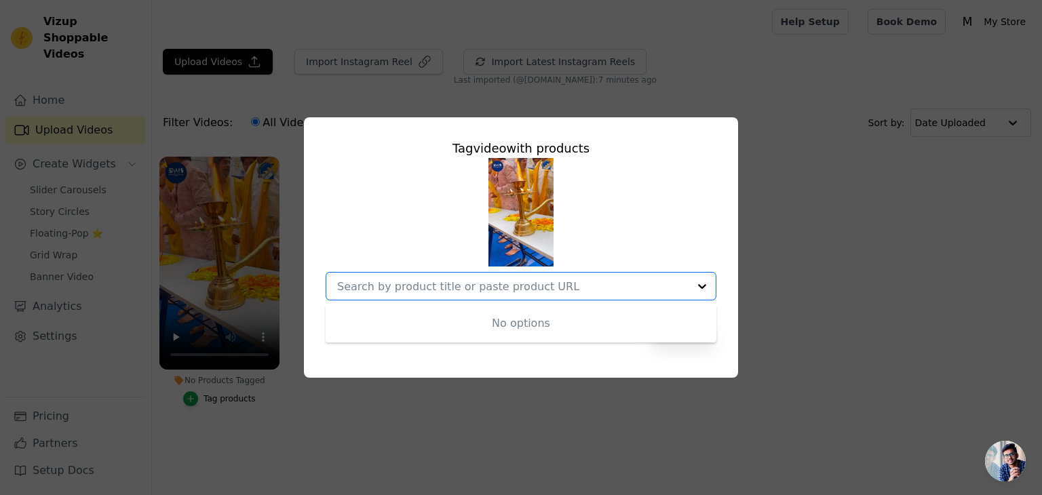
paste input "https://fubs.in/collections/combos/products/set-of-12-oxidised-designer-stud-ea…"
type input "[URL][DOMAIN_NAME]"
click at [678, 364] on div "Tag video with products No options Option undefined, selected. https://fubs.in/…" at bounding box center [521, 247] width 434 height 260
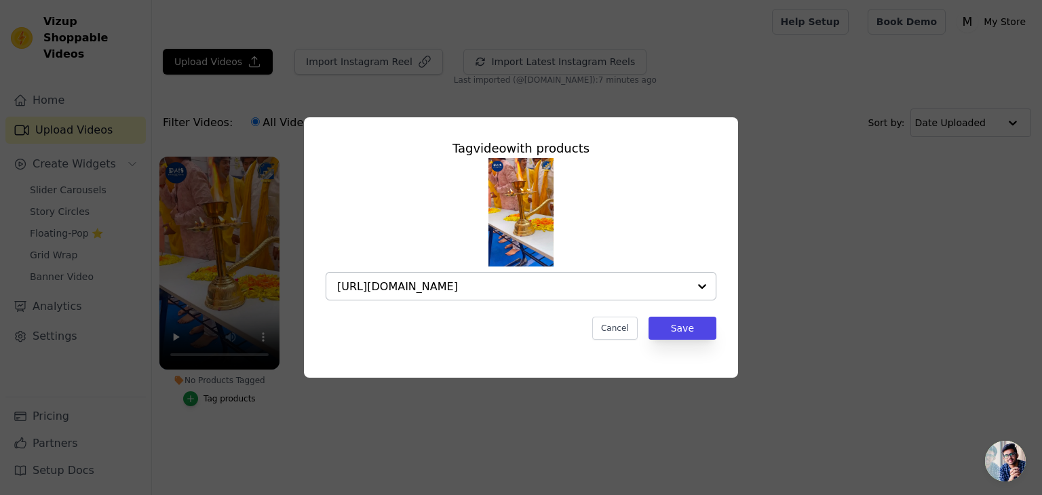
click at [670, 277] on div "[URL][DOMAIN_NAME]" at bounding box center [512, 286] width 351 height 27
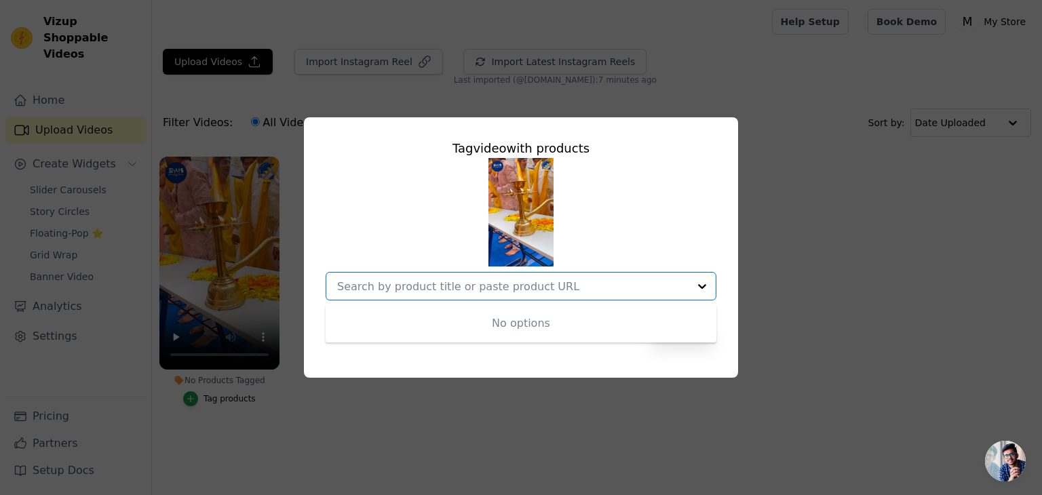
paste input "[URL][DOMAIN_NAME]"
type input "[URL][DOMAIN_NAME]"
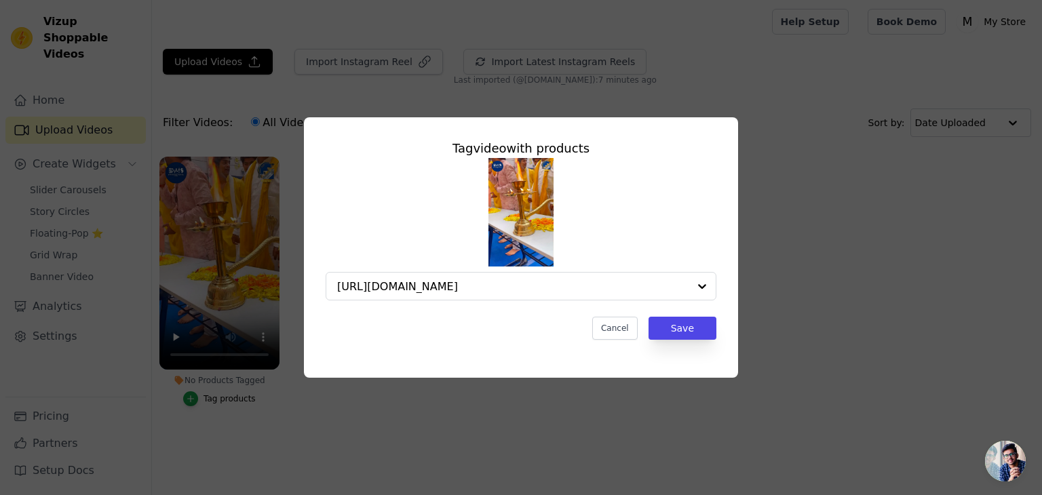
scroll to position [0, 0]
click at [526, 174] on img at bounding box center [520, 212] width 65 height 109
click at [944, 235] on div "Tag video with products https://fubs.in/collections/combos/products/set-of-12-o…" at bounding box center [521, 248] width 999 height 304
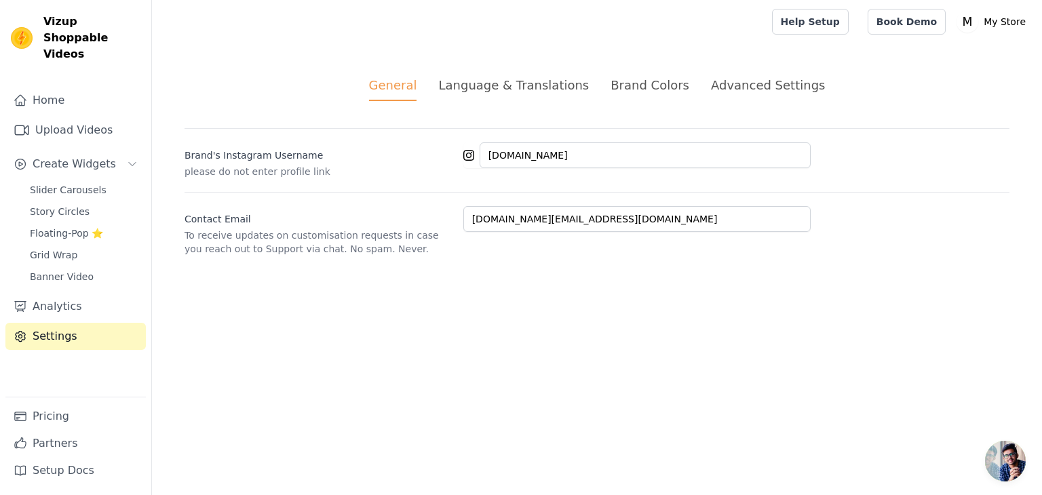
click at [730, 93] on div "Advanced Settings" at bounding box center [768, 85] width 114 height 18
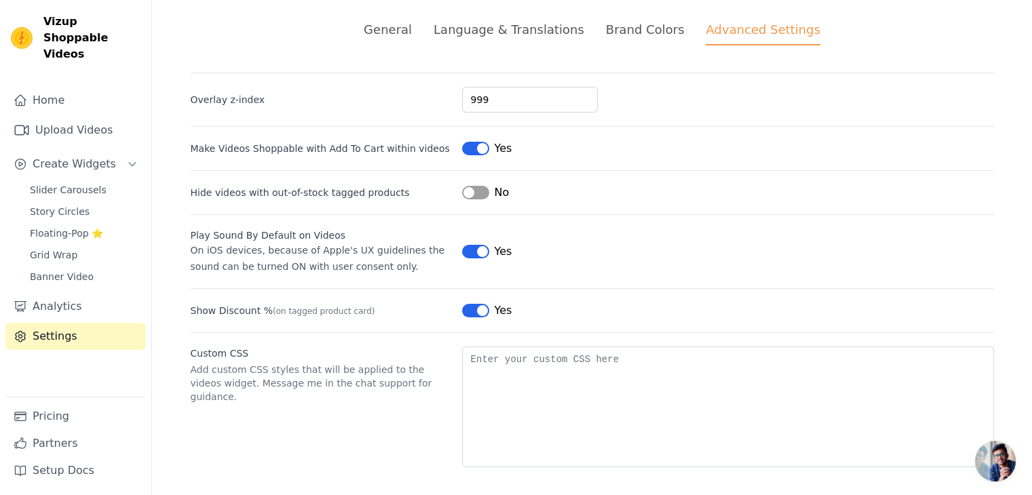
scroll to position [59, 0]
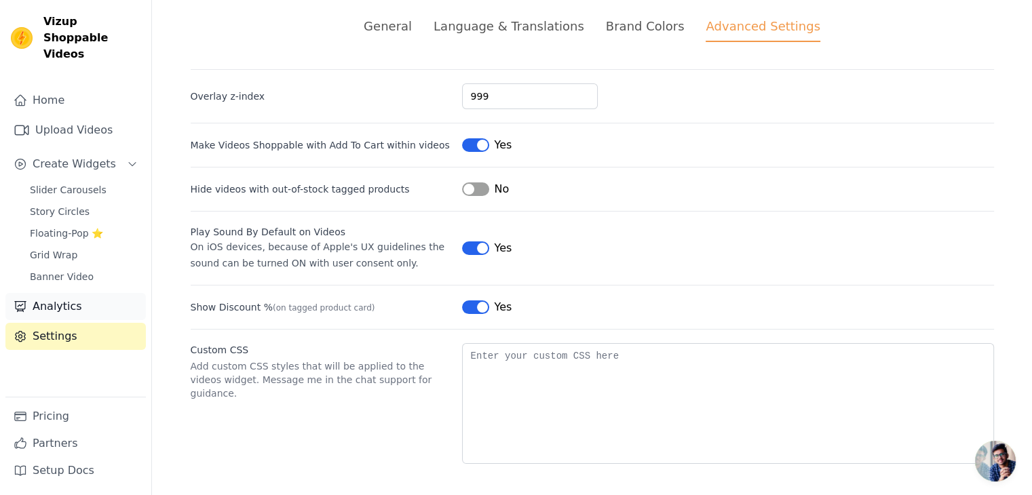
click at [71, 297] on link "Analytics" at bounding box center [75, 306] width 140 height 27
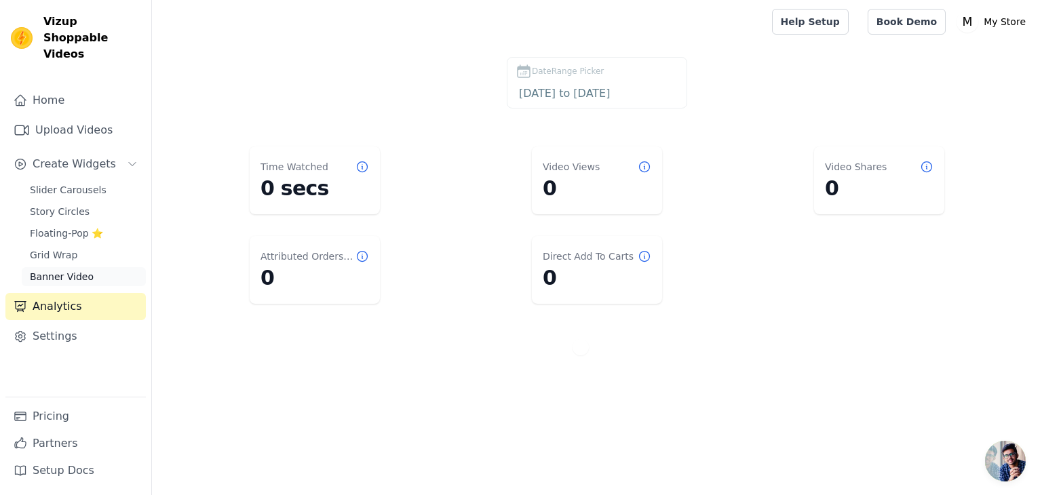
click at [100, 267] on link "Banner Video" at bounding box center [84, 276] width 124 height 19
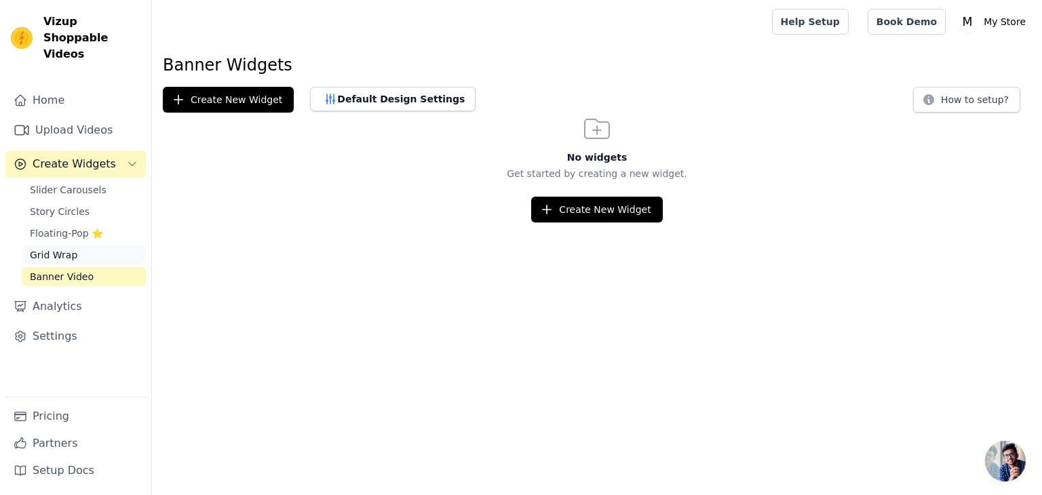
click at [118, 246] on link "Grid Wrap" at bounding box center [84, 255] width 124 height 19
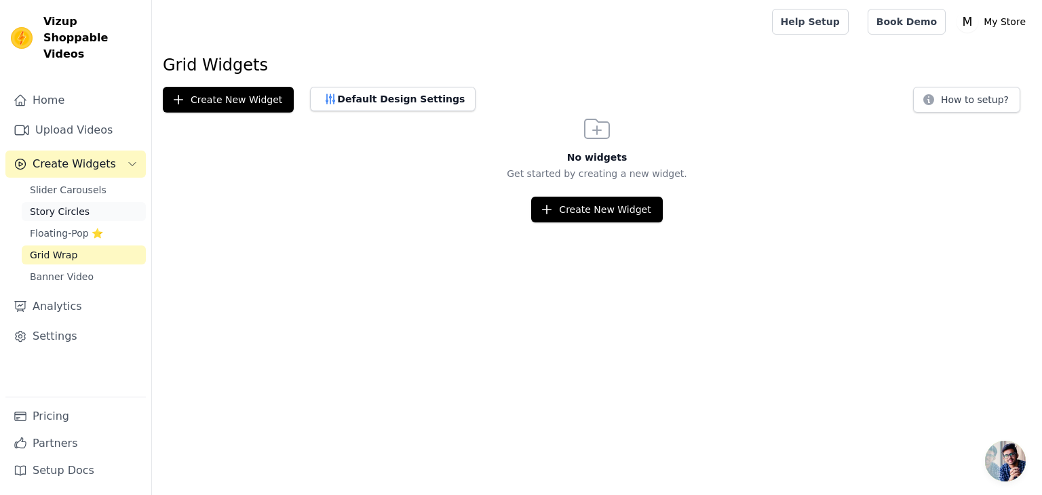
click at [115, 202] on link "Story Circles" at bounding box center [84, 211] width 124 height 19
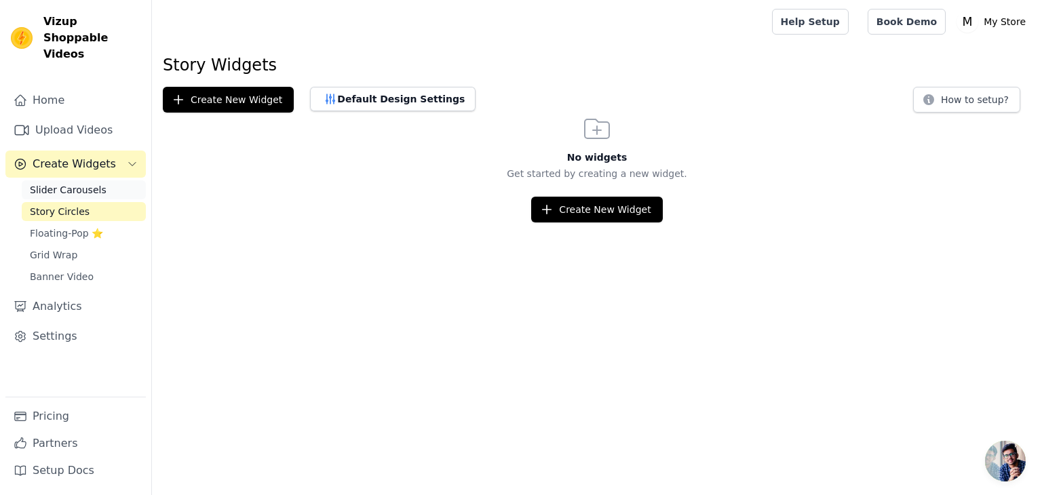
click at [115, 180] on link "Slider Carousels" at bounding box center [84, 189] width 124 height 19
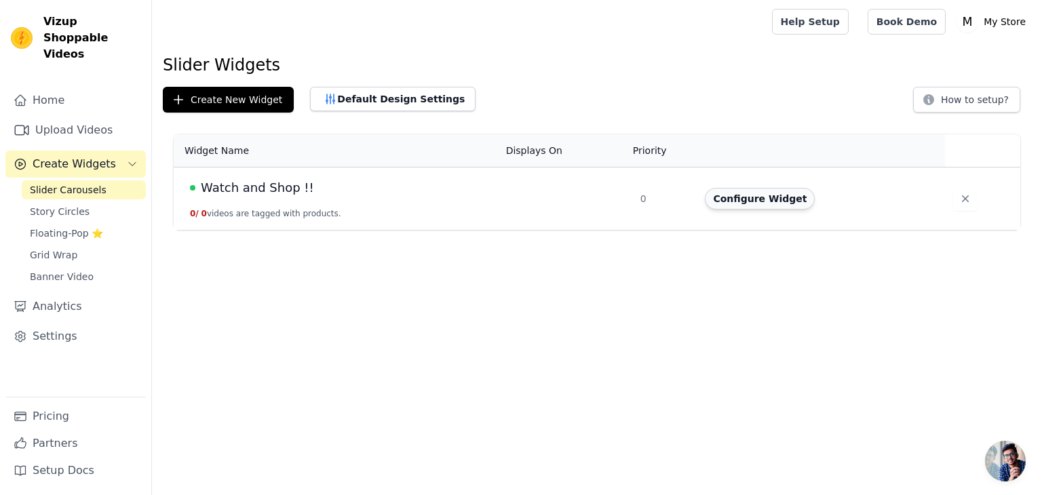
click at [756, 198] on button "Configure Widget" at bounding box center [760, 199] width 110 height 22
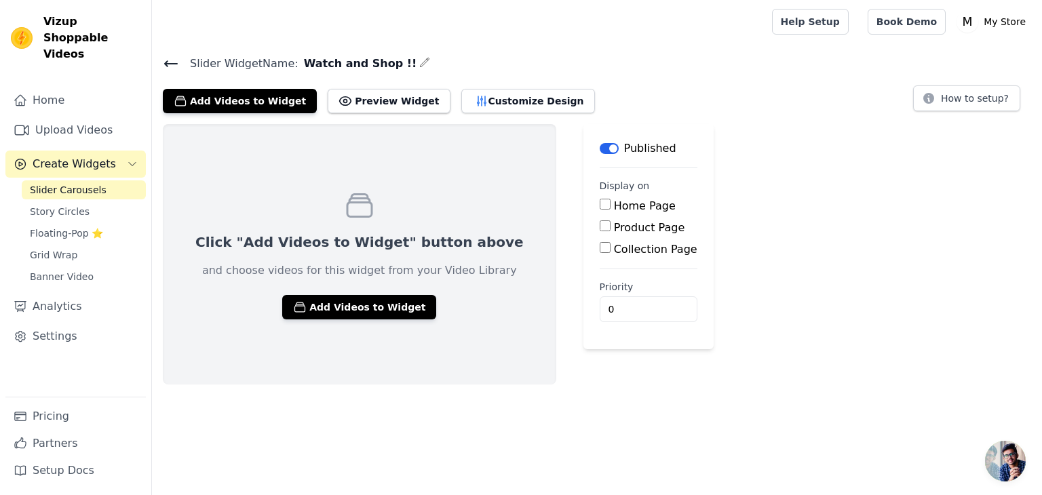
click at [614, 245] on label "Collection Page" at bounding box center [655, 249] width 83 height 13
click at [600, 245] on input "Collection Page" at bounding box center [605, 247] width 11 height 11
checkbox input "true"
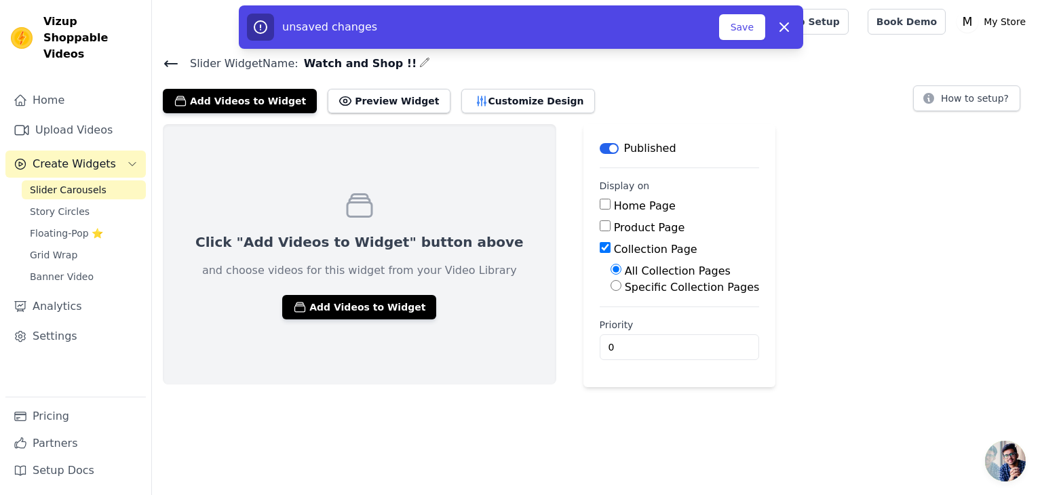
click at [625, 289] on label "Specific Collection Pages" at bounding box center [692, 287] width 135 height 13
click at [611, 289] on input "Specific Collection Pages" at bounding box center [616, 285] width 11 height 11
radio input "true"
click at [625, 274] on label "All Collection Pages" at bounding box center [678, 271] width 106 height 13
click at [611, 274] on input "All Collection Pages" at bounding box center [616, 269] width 11 height 11
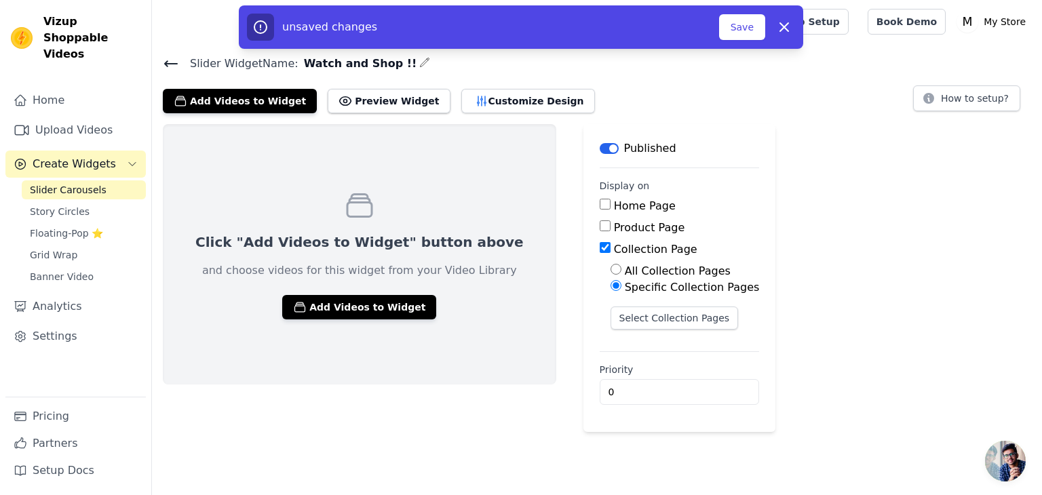
radio input "true"
click at [614, 225] on label "Product Page" at bounding box center [649, 227] width 71 height 13
click at [600, 225] on input "Product Page" at bounding box center [605, 225] width 11 height 11
checkbox input "true"
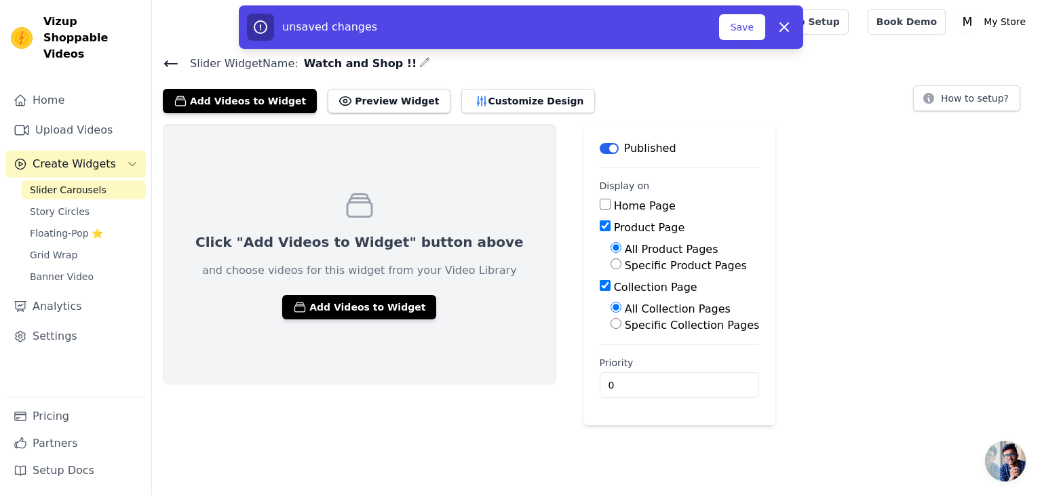
click at [600, 204] on input "Home Page" at bounding box center [605, 204] width 11 height 11
click at [600, 206] on div "Home Page" at bounding box center [680, 206] width 160 height 16
click at [600, 204] on input "Home Page" at bounding box center [605, 204] width 11 height 11
click at [614, 205] on label "Home Page" at bounding box center [645, 205] width 62 height 13
click at [600, 205] on input "Home Page" at bounding box center [605, 204] width 11 height 11
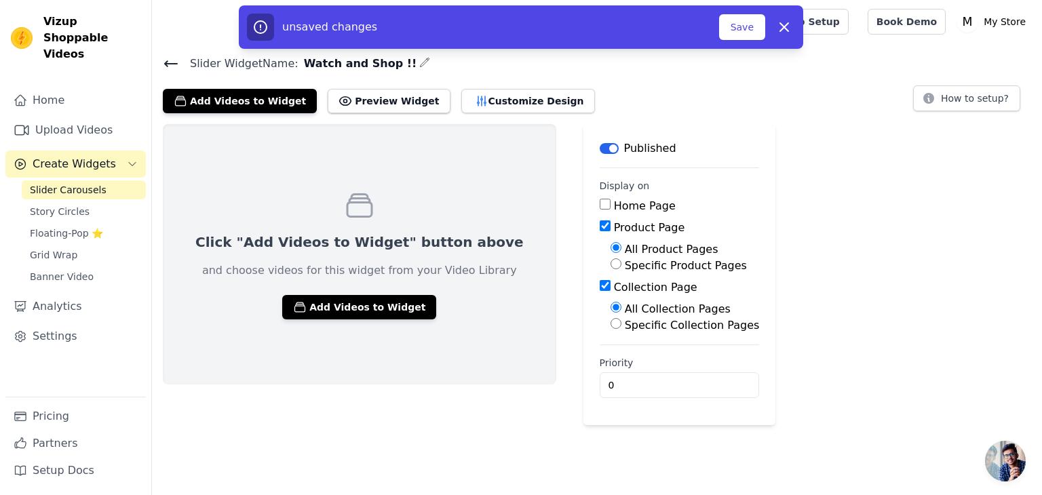
checkbox input "true"
click at [600, 222] on div "Product Page" at bounding box center [680, 228] width 160 height 16
click at [600, 283] on input "Collection Page" at bounding box center [605, 285] width 11 height 11
checkbox input "false"
click at [600, 223] on input "Product Page" at bounding box center [605, 225] width 11 height 11
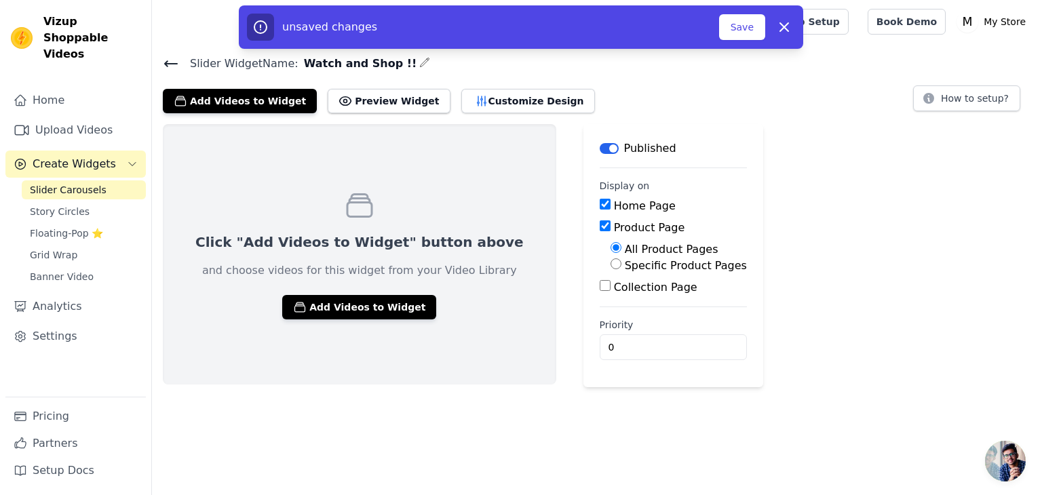
checkbox input "false"
click at [802, 251] on div "Click "Add Videos to Widget" button above and choose videos for this widget fro…" at bounding box center [597, 254] width 890 height 260
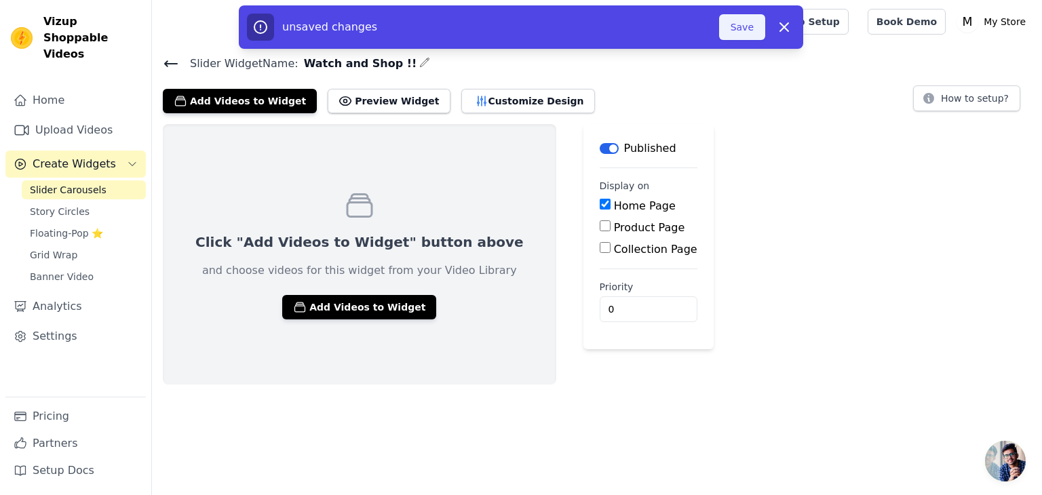
click at [741, 30] on button "Save" at bounding box center [742, 27] width 46 height 26
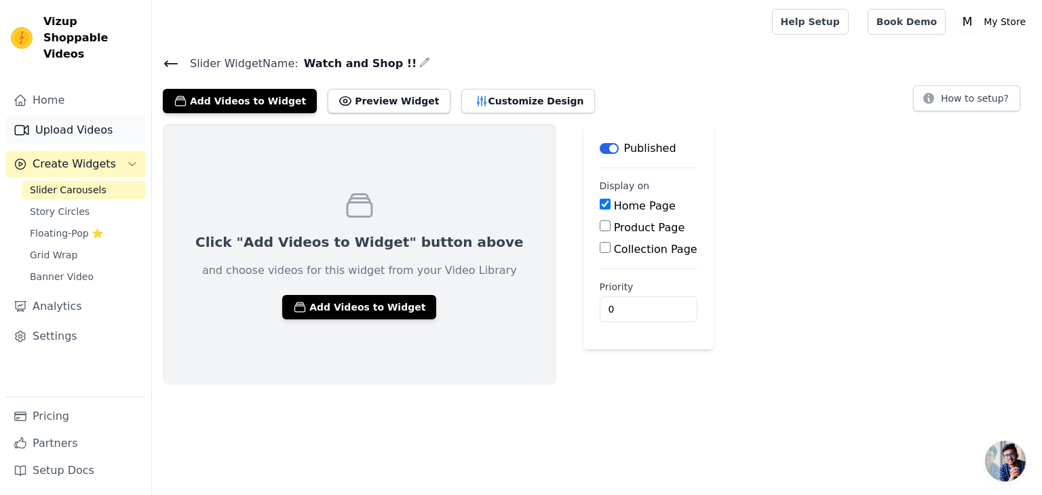
click at [98, 117] on link "Upload Videos" at bounding box center [75, 130] width 140 height 27
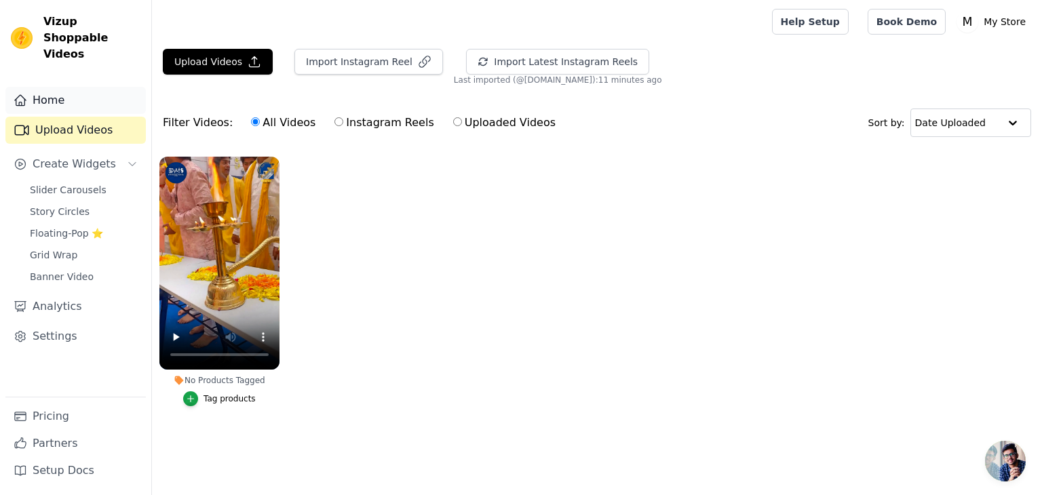
click at [54, 95] on link "Home" at bounding box center [75, 100] width 140 height 27
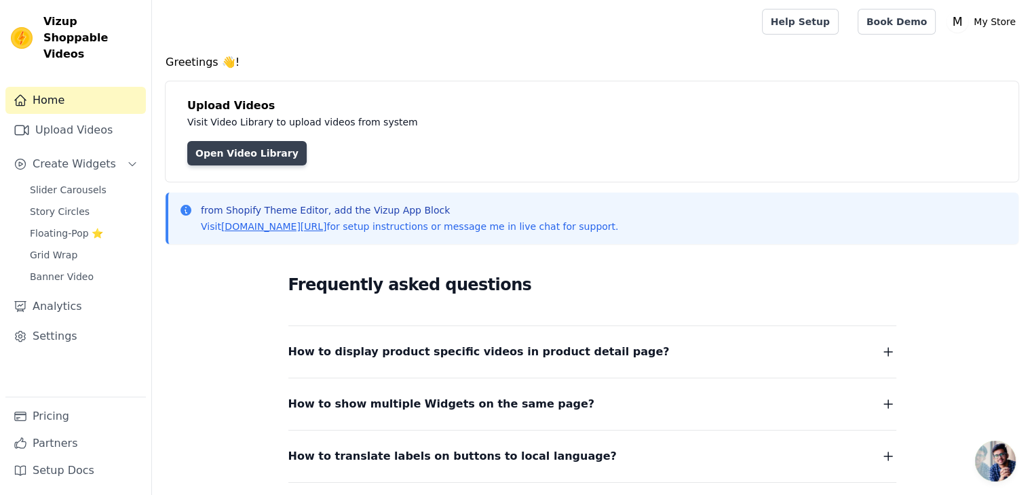
click at [206, 146] on link "Open Video Library" at bounding box center [246, 153] width 119 height 24
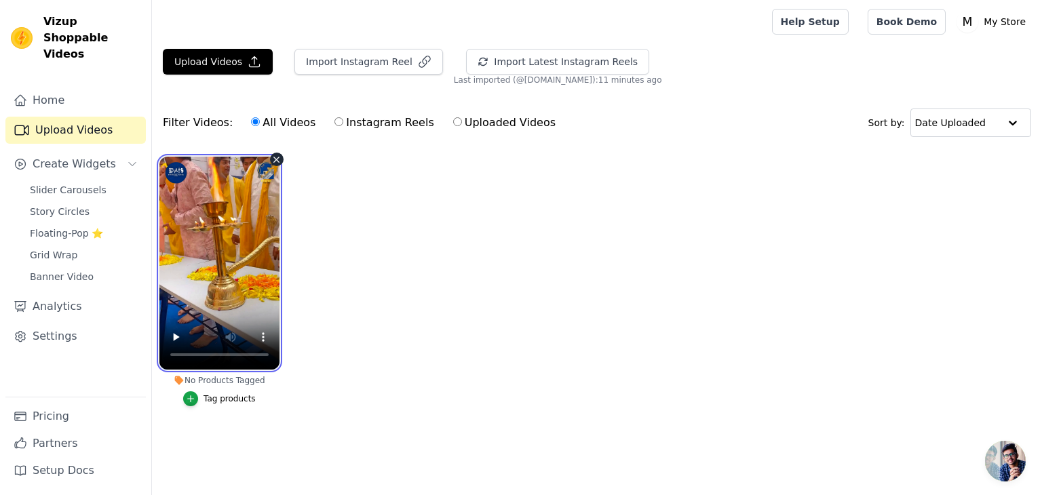
click at [215, 254] on video at bounding box center [219, 263] width 120 height 213
click at [407, 299] on ul "No Products Tagged Tag products" at bounding box center [597, 295] width 890 height 292
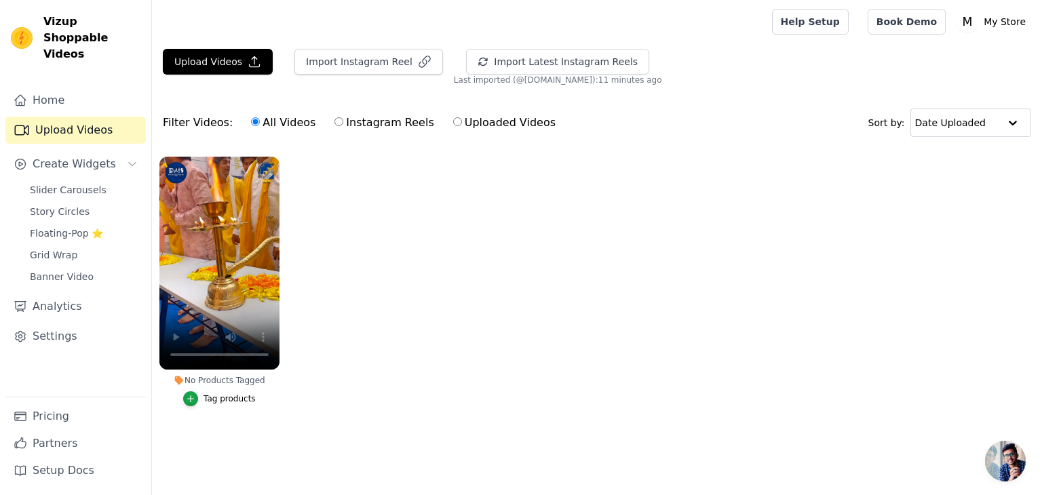
click at [406, 166] on ul "No Products Tagged Tag products" at bounding box center [597, 295] width 890 height 292
click at [999, 18] on p "My Store" at bounding box center [1004, 21] width 53 height 24
click at [79, 90] on link "Home" at bounding box center [75, 100] width 140 height 27
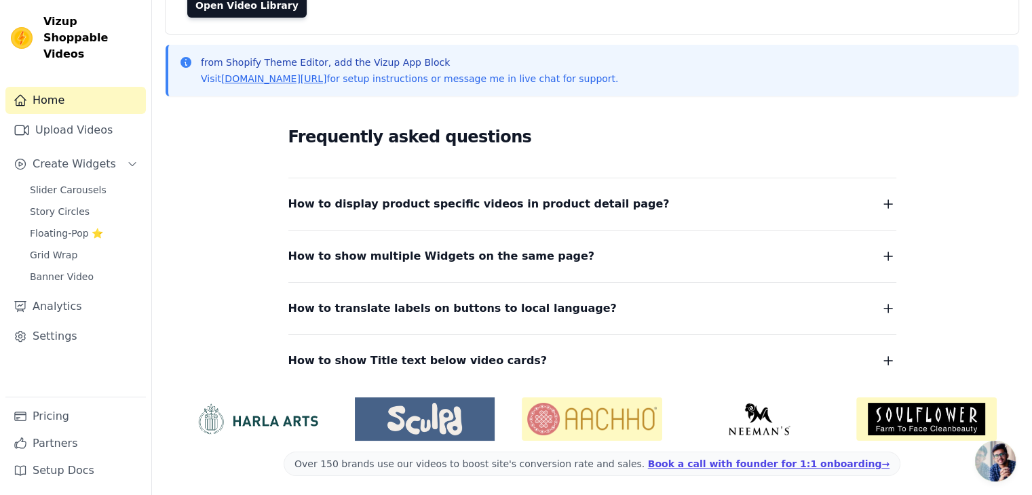
scroll to position [150, 0]
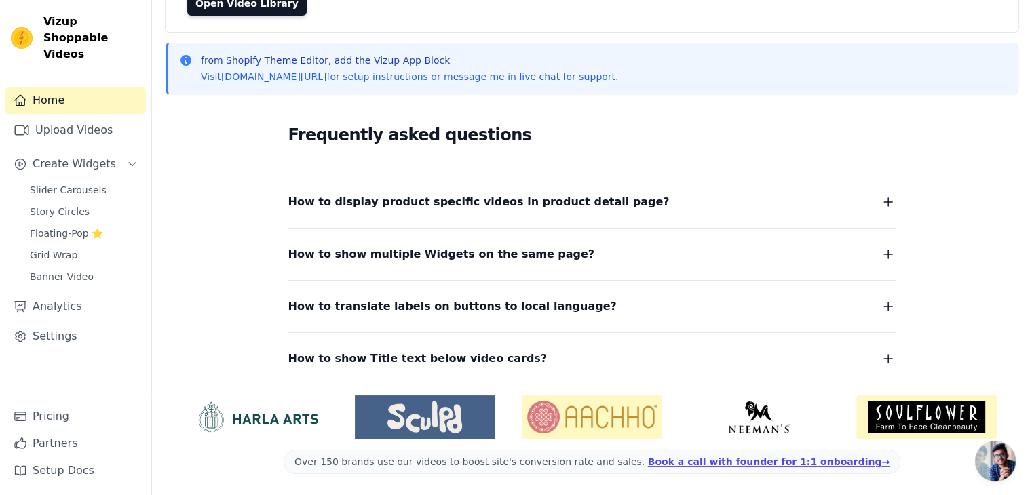
click at [311, 56] on p "from Shopify Theme Editor, add the Vizup App Block" at bounding box center [409, 61] width 417 height 14
click at [481, 50] on div "from Shopify Theme Editor, add the Vizup App Block Visit vizupcommerce.com/docs…" at bounding box center [592, 69] width 853 height 52
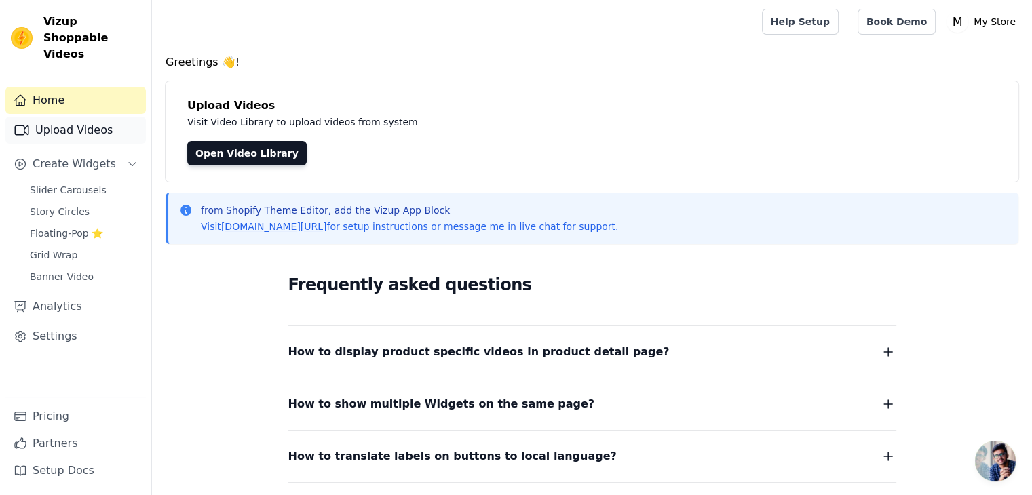
click at [81, 117] on link "Upload Videos" at bounding box center [75, 130] width 140 height 27
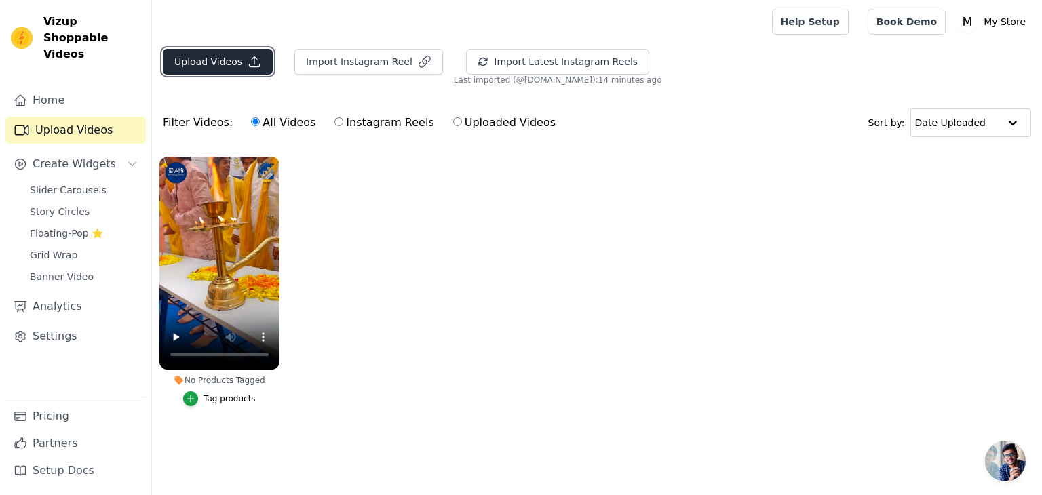
click at [241, 55] on button "Upload Videos" at bounding box center [218, 62] width 110 height 26
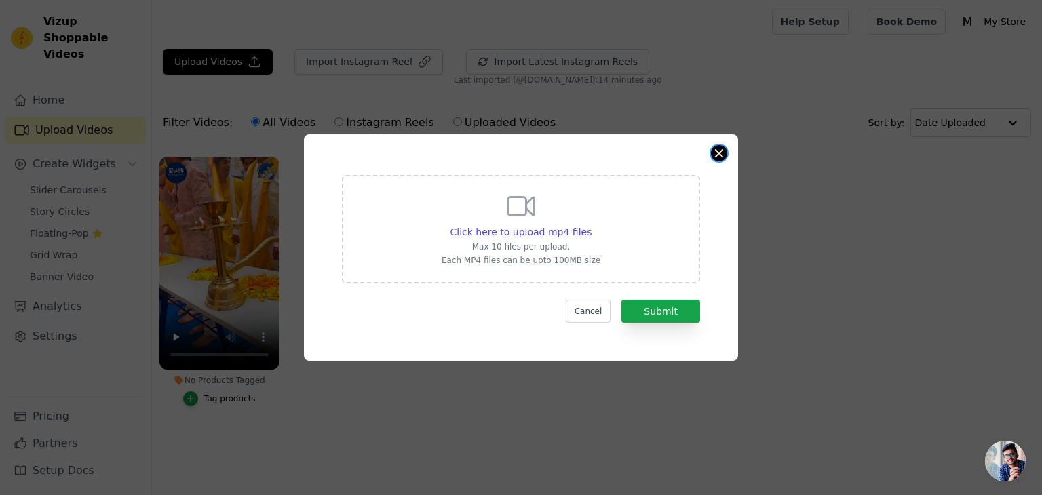
click at [714, 150] on button "Close modal" at bounding box center [719, 153] width 16 height 16
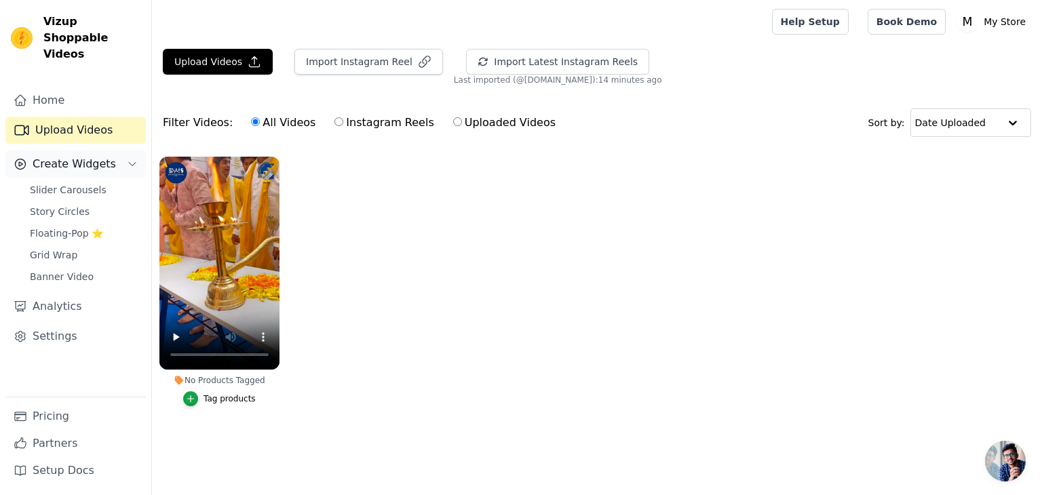
click at [50, 156] on span "Create Widgets" at bounding box center [74, 164] width 83 height 16
click at [58, 156] on span "Create Widgets" at bounding box center [74, 164] width 83 height 16
click at [81, 202] on link "Story Circles" at bounding box center [84, 211] width 124 height 19
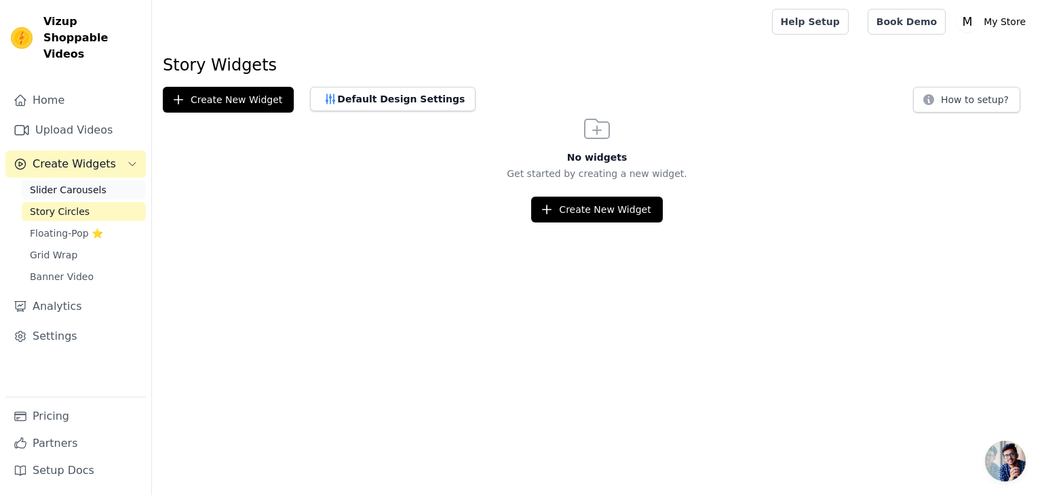
click at [90, 183] on span "Slider Carousels" at bounding box center [68, 190] width 77 height 14
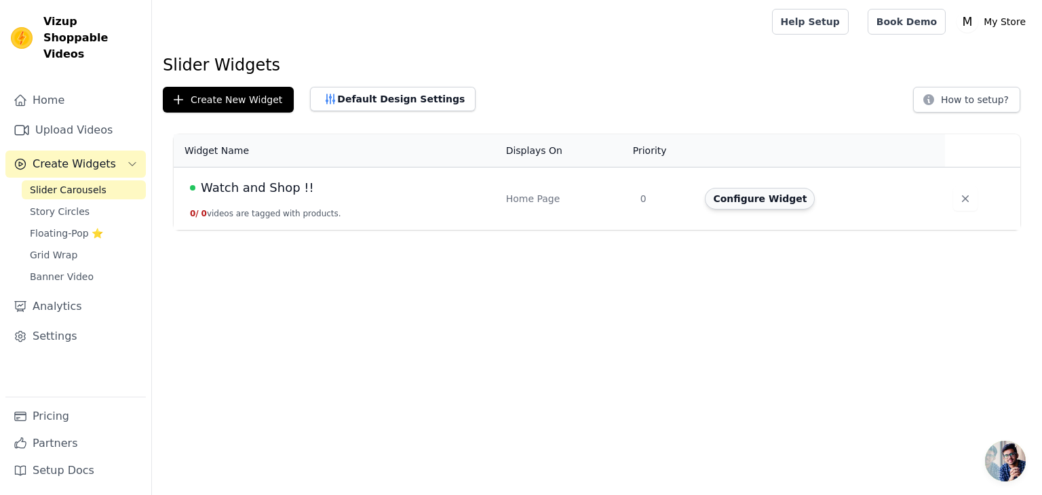
click at [728, 199] on button "Configure Widget" at bounding box center [760, 199] width 110 height 22
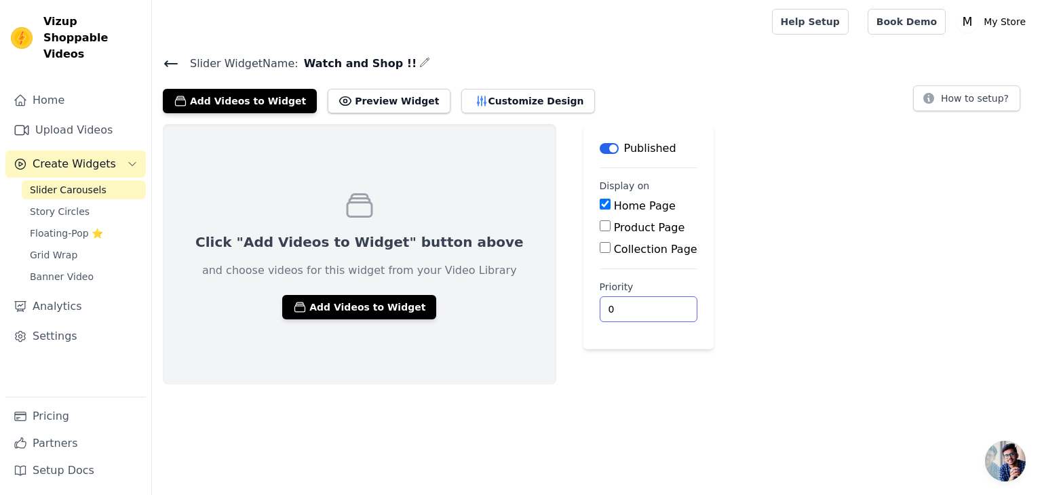
drag, startPoint x: 587, startPoint y: 300, endPoint x: 581, endPoint y: 305, distance: 7.7
click at [600, 305] on input "0" at bounding box center [649, 309] width 98 height 26
drag, startPoint x: 581, startPoint y: 305, endPoint x: 549, endPoint y: 302, distance: 31.3
click at [600, 306] on input "0" at bounding box center [649, 309] width 98 height 26
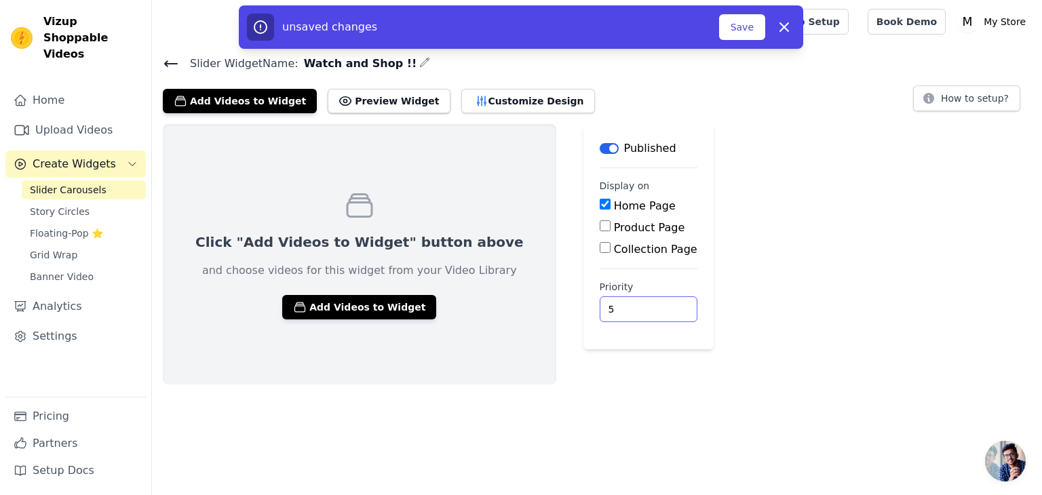
type input "5"
click at [744, 237] on div "Click "Add Videos to Widget" button above and choose videos for this widget fro…" at bounding box center [597, 254] width 890 height 260
click at [741, 23] on button "Save" at bounding box center [742, 27] width 46 height 26
click at [373, 109] on button "Preview Widget" at bounding box center [389, 101] width 122 height 24
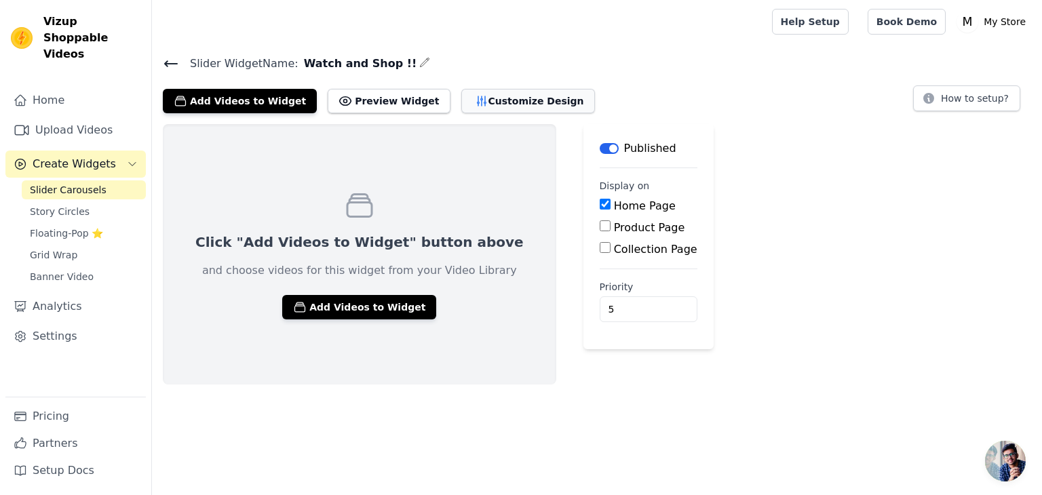
click at [500, 107] on button "Customize Design" at bounding box center [528, 101] width 134 height 24
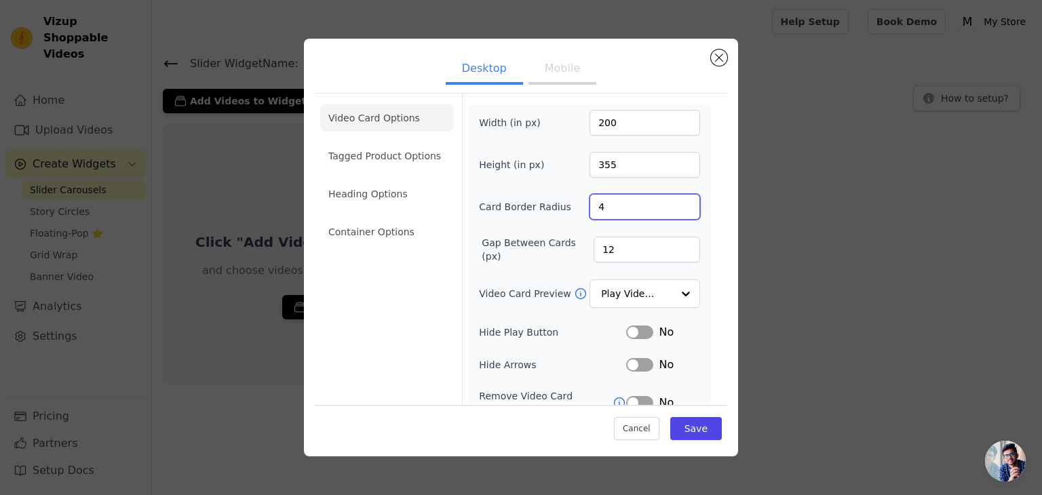
drag, startPoint x: 634, startPoint y: 214, endPoint x: 570, endPoint y: 200, distance: 65.2
click at [571, 201] on div "Card Border Radius 4" at bounding box center [589, 207] width 221 height 26
click at [627, 231] on div "Width (in px) 200 Height (in px) 355 Card Border Radius 4 Gap Between Cards (px…" at bounding box center [589, 312] width 221 height 404
click at [651, 281] on input "Video Card Preview" at bounding box center [637, 294] width 70 height 27
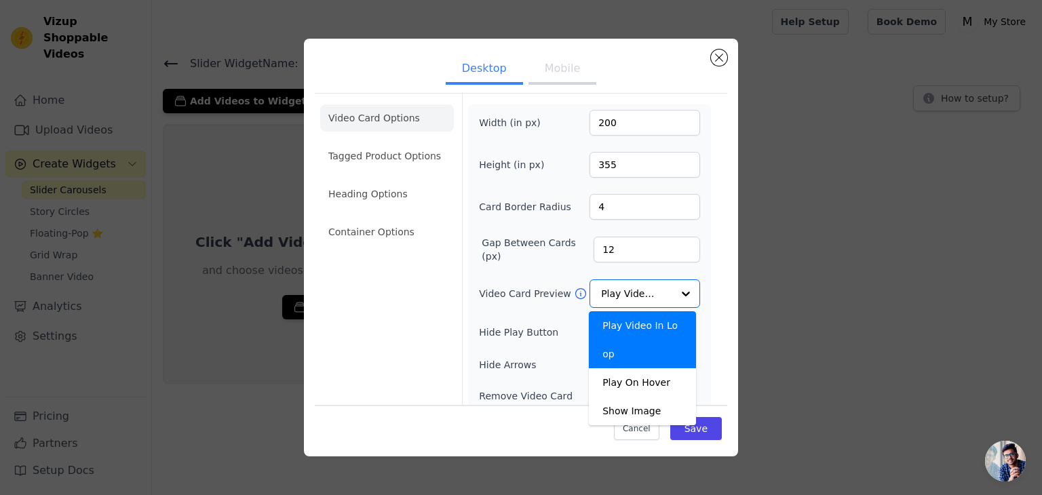
click at [692, 271] on div "Width (in px) 200 Height (in px) 355 Card Border Radius 4 Gap Between Cards (px…" at bounding box center [589, 311] width 243 height 415
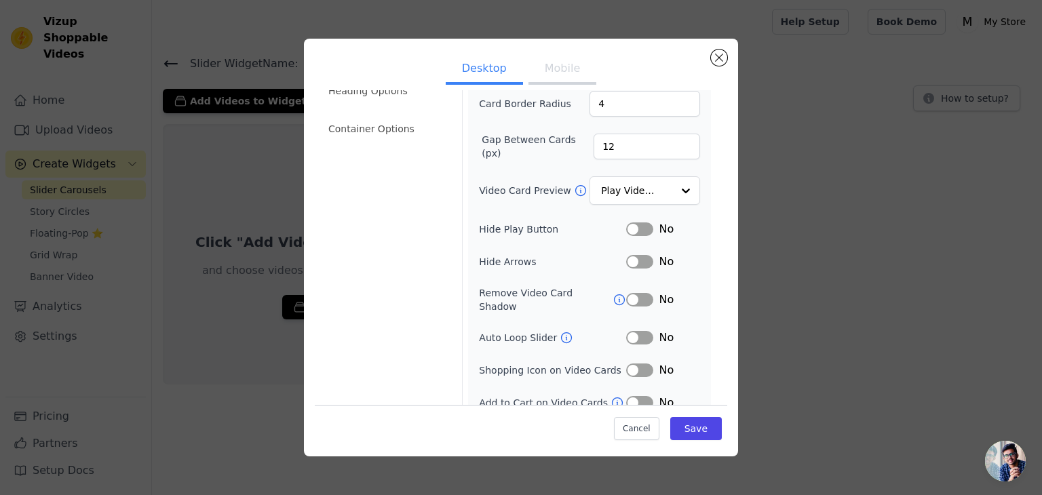
scroll to position [106, 0]
click at [635, 361] on button "Label" at bounding box center [639, 368] width 27 height 14
click at [630, 393] on button "Label" at bounding box center [639, 400] width 27 height 14
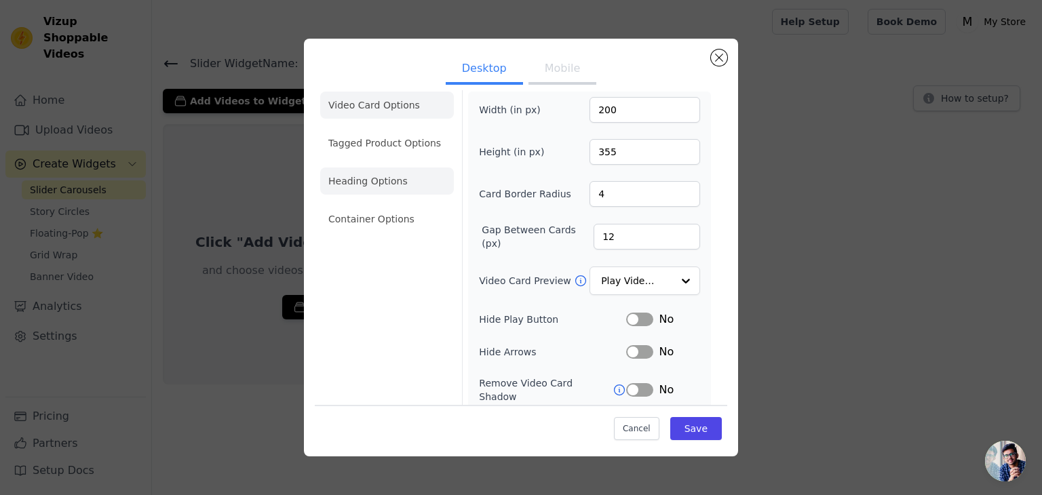
scroll to position [0, 0]
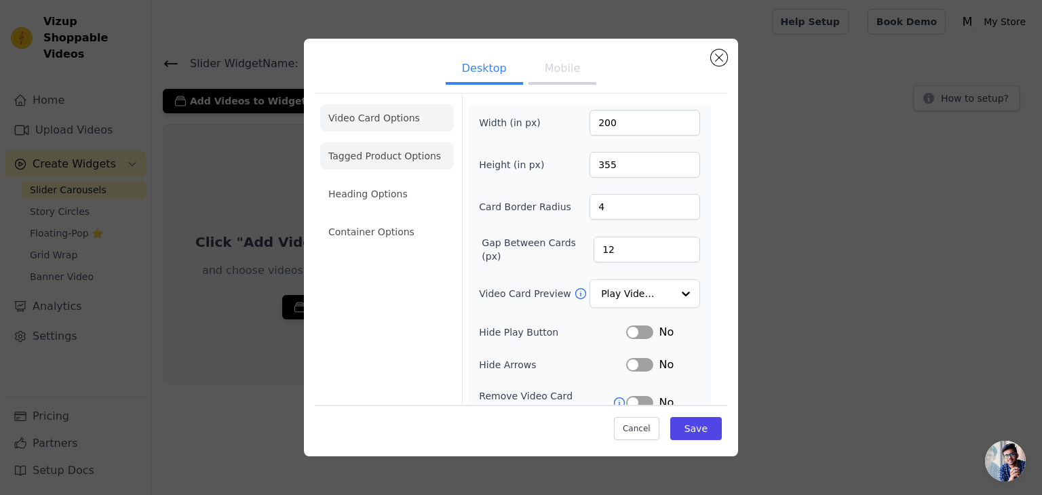
click at [416, 165] on li "Tagged Product Options" at bounding box center [387, 155] width 134 height 27
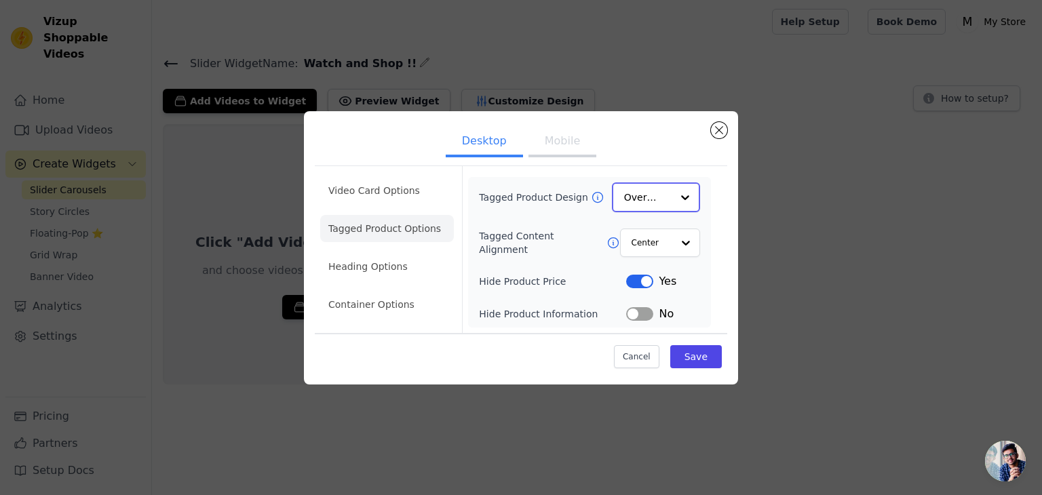
click at [651, 191] on input "Tagged Product Design" at bounding box center [647, 197] width 47 height 27
click at [677, 195] on div at bounding box center [685, 197] width 27 height 27
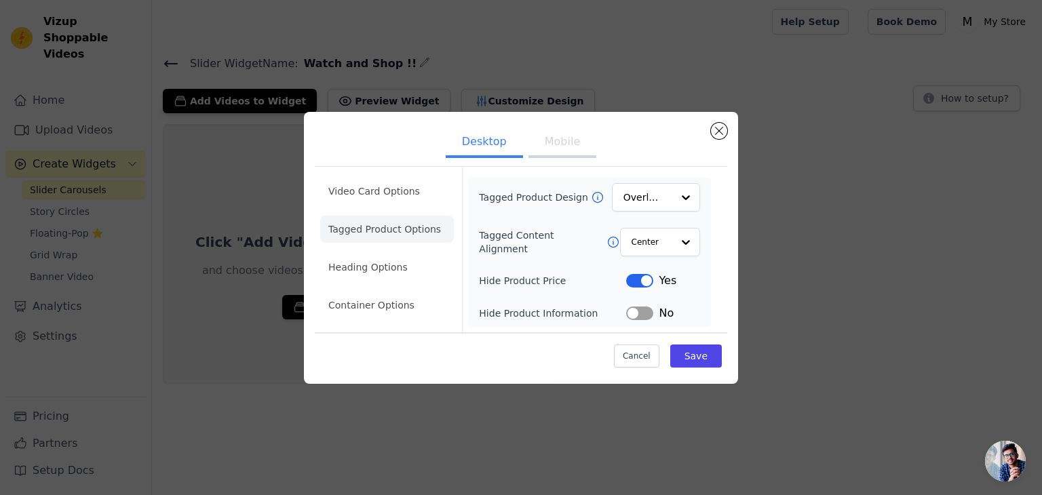
click at [702, 196] on div "Tagged Product Design Overlay Tagged Content Alignment Center Hide Product Pric…" at bounding box center [589, 252] width 243 height 149
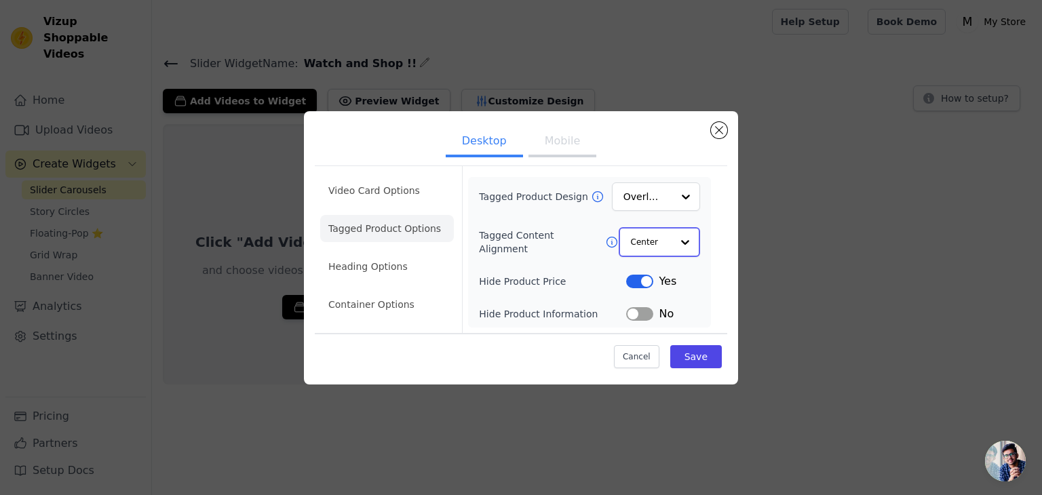
click at [669, 244] on input "Tagged Content Alignment" at bounding box center [651, 242] width 41 height 27
click at [645, 207] on input "Tagged Product Design" at bounding box center [647, 197] width 47 height 27
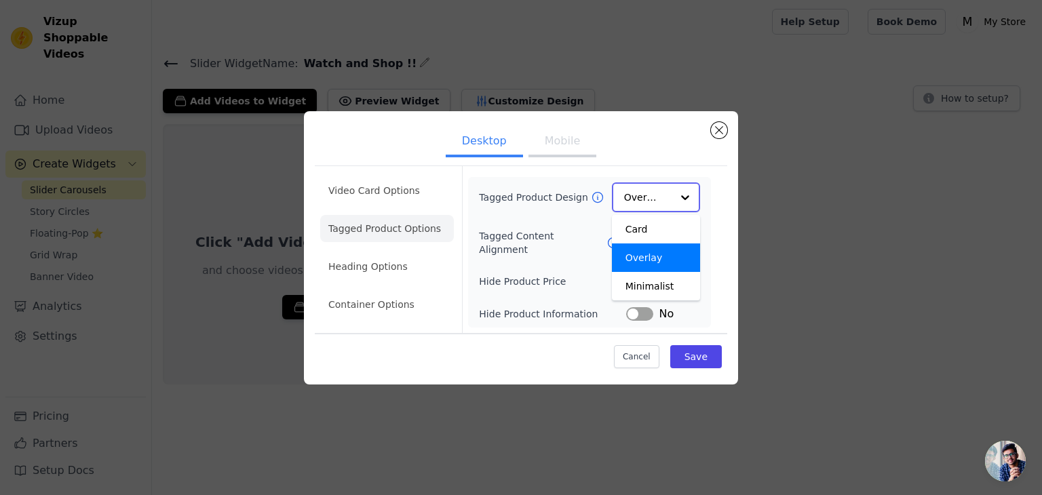
click at [645, 207] on input "Tagged Product Design" at bounding box center [647, 197] width 47 height 27
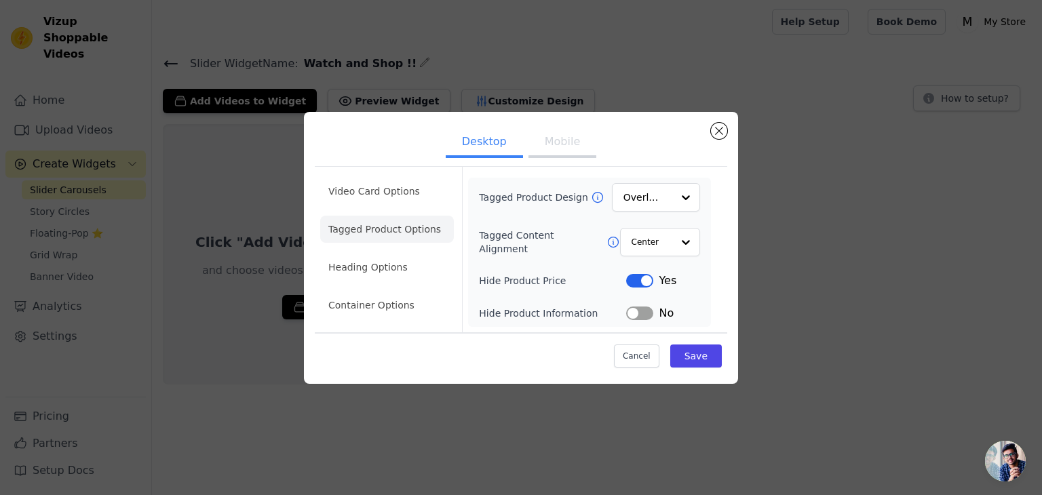
click at [642, 315] on button "Label" at bounding box center [639, 314] width 27 height 14
click at [641, 276] on button "Label" at bounding box center [639, 281] width 27 height 14
click at [646, 284] on button "Label" at bounding box center [639, 281] width 27 height 14
click at [646, 280] on button "Label" at bounding box center [639, 281] width 27 height 14
click at [649, 323] on div "Tagged Product Design Overlay Tagged Content Alignment Center Hide Product Pric…" at bounding box center [589, 252] width 243 height 149
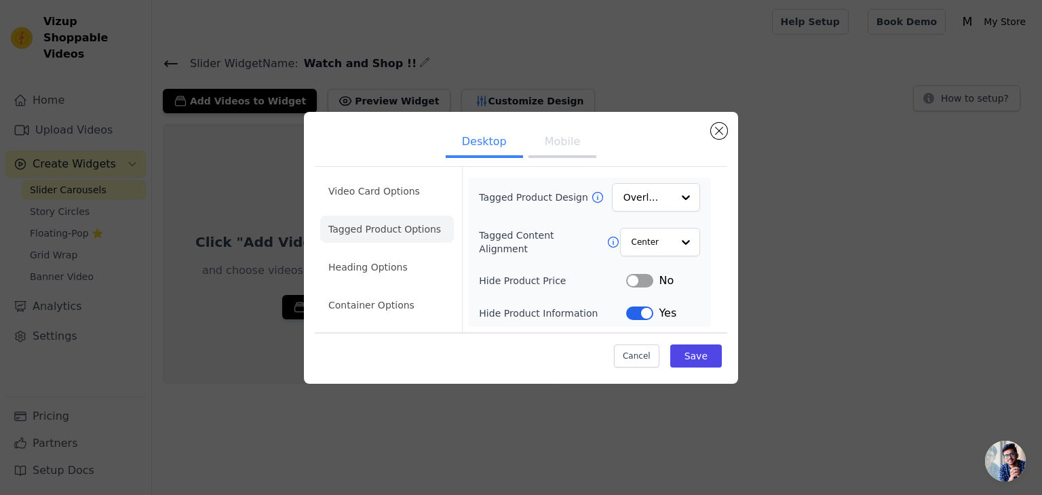
click at [649, 302] on div "Tagged Product Design Overlay Tagged Content Alignment Center Hide Product Pric…" at bounding box center [589, 252] width 221 height 138
click at [649, 303] on div "Tagged Product Design Overlay Tagged Content Alignment Center Hide Product Pric…" at bounding box center [589, 252] width 221 height 138
click at [651, 314] on button "Label" at bounding box center [639, 314] width 27 height 14
click at [384, 258] on li "Heading Options" at bounding box center [387, 267] width 134 height 27
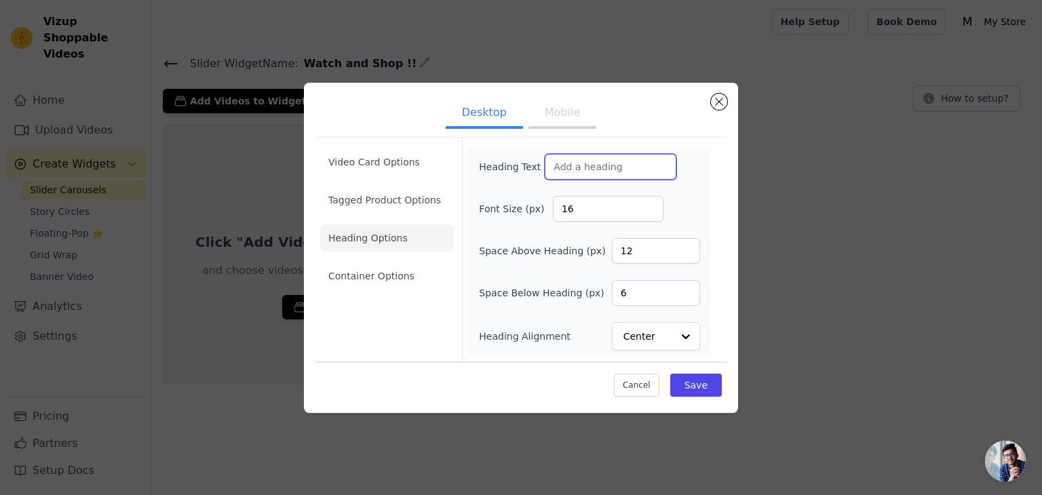
click at [613, 161] on input "Heading Text" at bounding box center [611, 167] width 132 height 26
paste input "Watch and Shop !!"
type input "Watch and Shop !!"
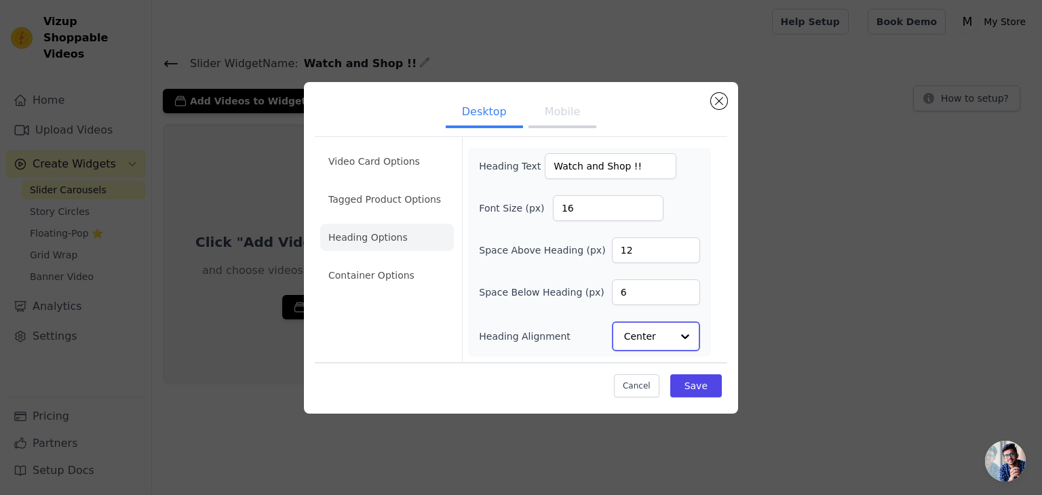
click at [654, 344] on input "Heading Alignment" at bounding box center [647, 336] width 47 height 27
click at [686, 325] on div at bounding box center [685, 336] width 27 height 27
click at [634, 310] on div "Left" at bounding box center [654, 304] width 84 height 28
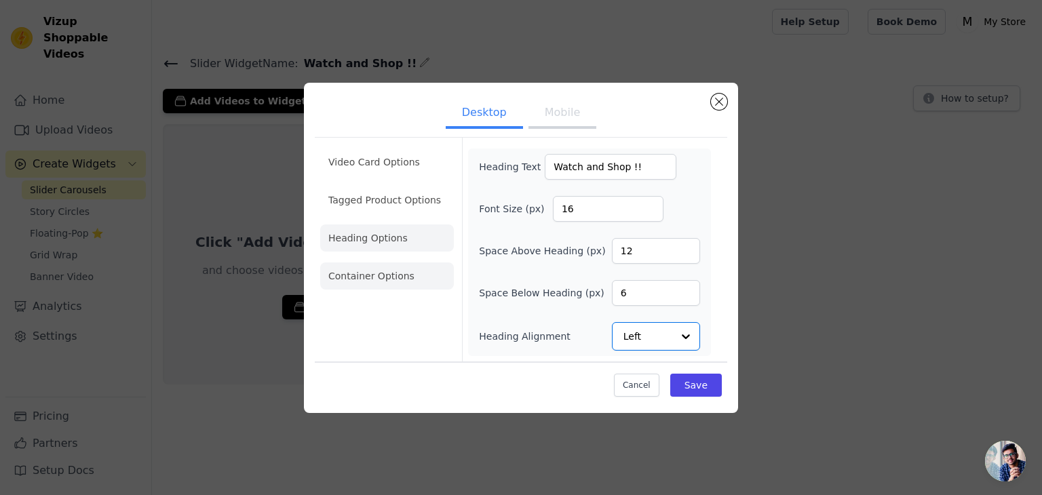
click at [423, 277] on li "Container Options" at bounding box center [387, 276] width 134 height 27
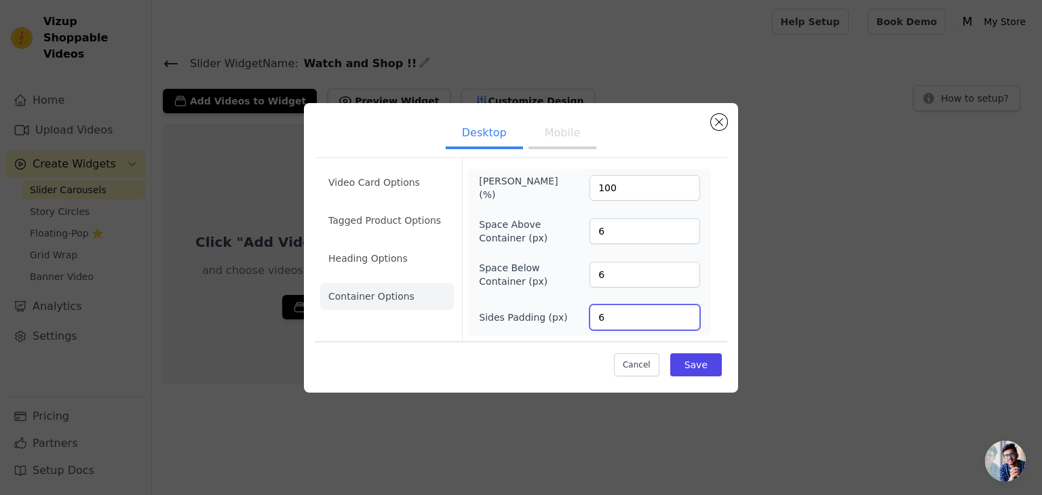
drag, startPoint x: 634, startPoint y: 321, endPoint x: 620, endPoint y: 313, distance: 15.8
click at [619, 313] on input "6" at bounding box center [644, 318] width 111 height 26
click at [556, 140] on button "Mobile" at bounding box center [562, 134] width 68 height 30
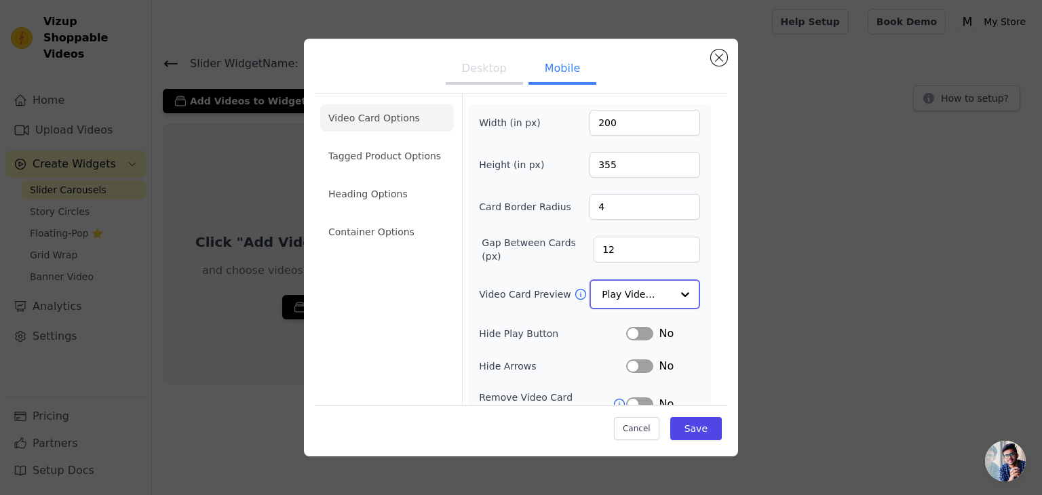
click at [646, 282] on input "Video Card Preview" at bounding box center [637, 294] width 70 height 27
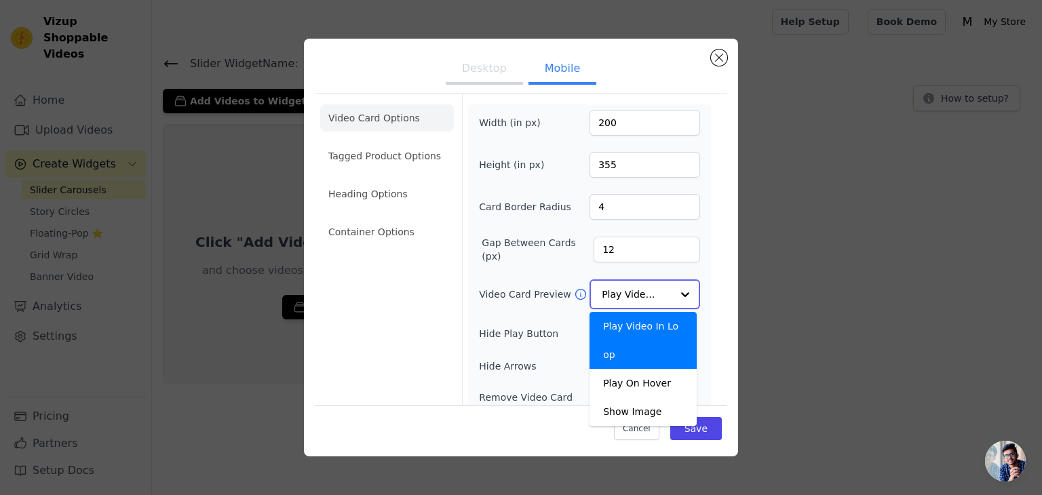
click at [646, 282] on input "Video Card Preview" at bounding box center [637, 294] width 70 height 27
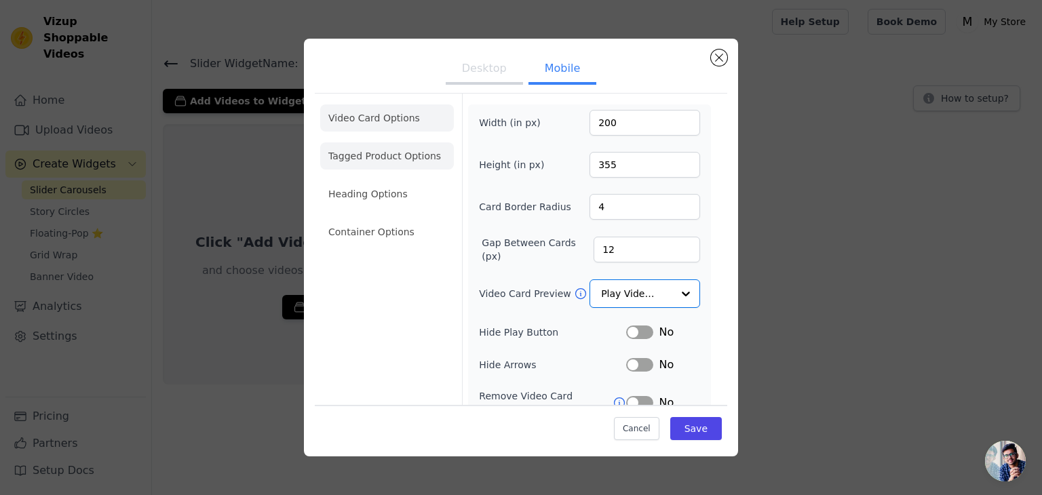
click at [409, 161] on li "Tagged Product Options" at bounding box center [387, 155] width 134 height 27
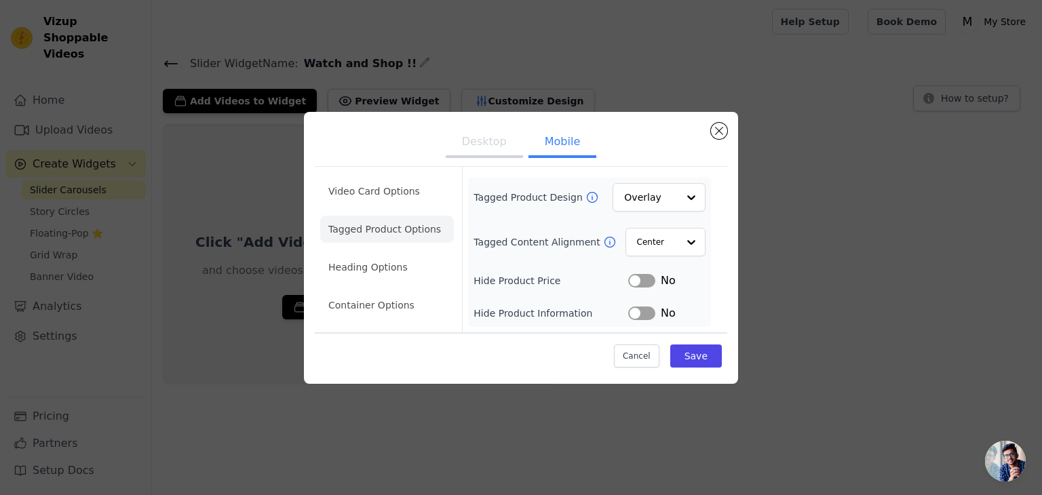
click at [686, 212] on div "Tagged Product Design Overlay Tagged Content Alignment Center Hide Product Pric…" at bounding box center [589, 252] width 232 height 138
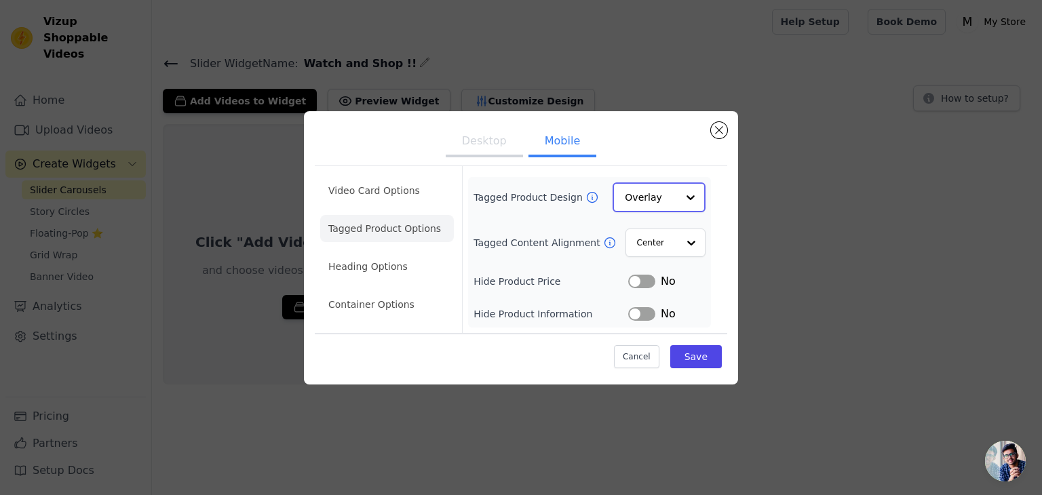
click at [676, 193] on input "Tagged Product Design" at bounding box center [651, 197] width 52 height 27
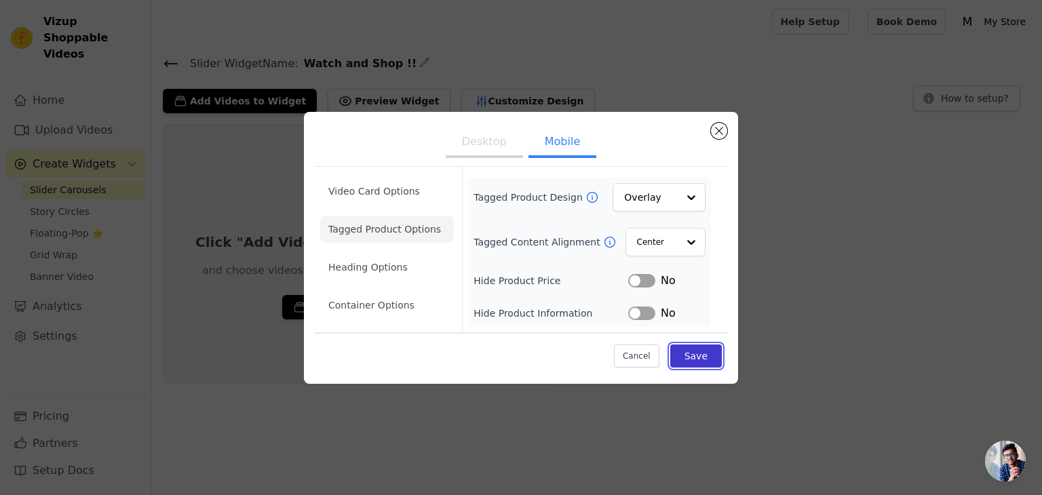
click at [684, 356] on button "Save" at bounding box center [696, 356] width 52 height 23
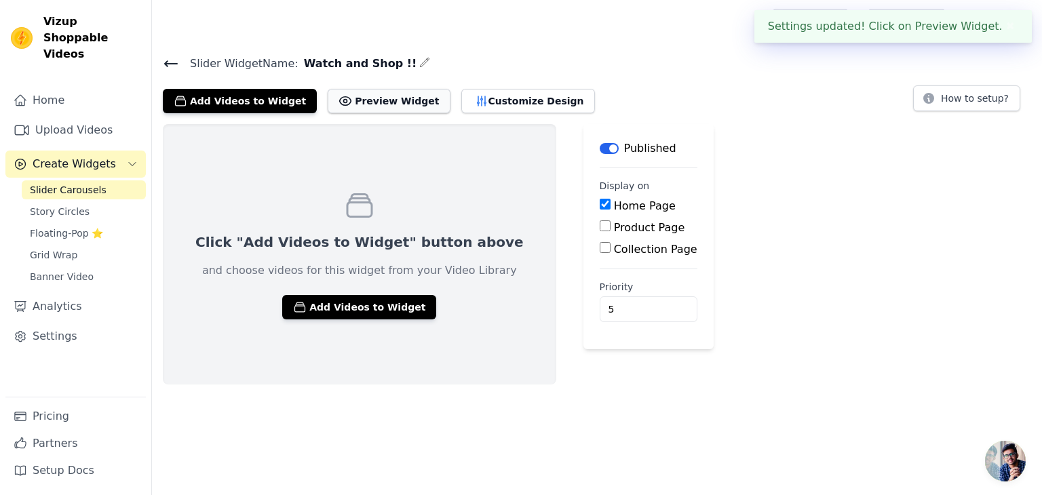
click at [370, 101] on button "Preview Widget" at bounding box center [389, 101] width 122 height 24
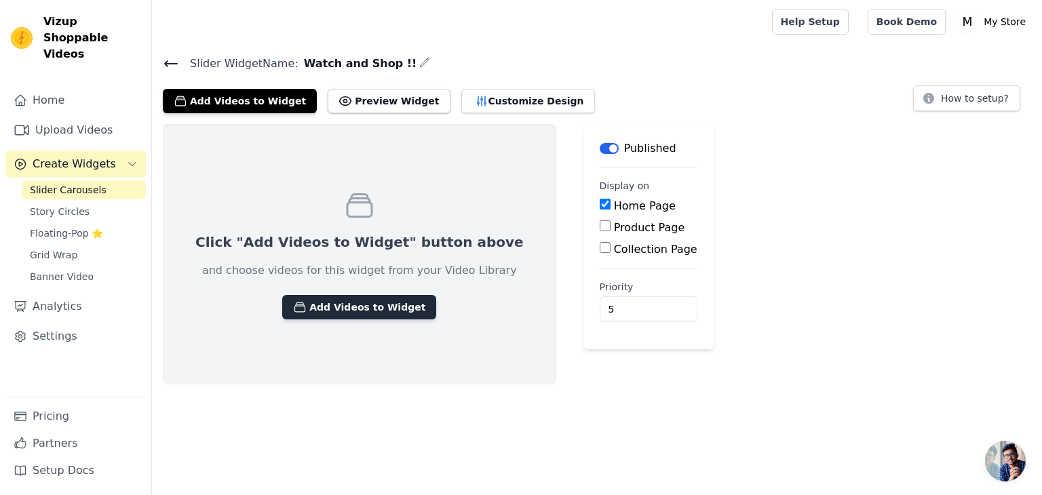
click at [329, 312] on button "Add Videos to Widget" at bounding box center [359, 307] width 154 height 24
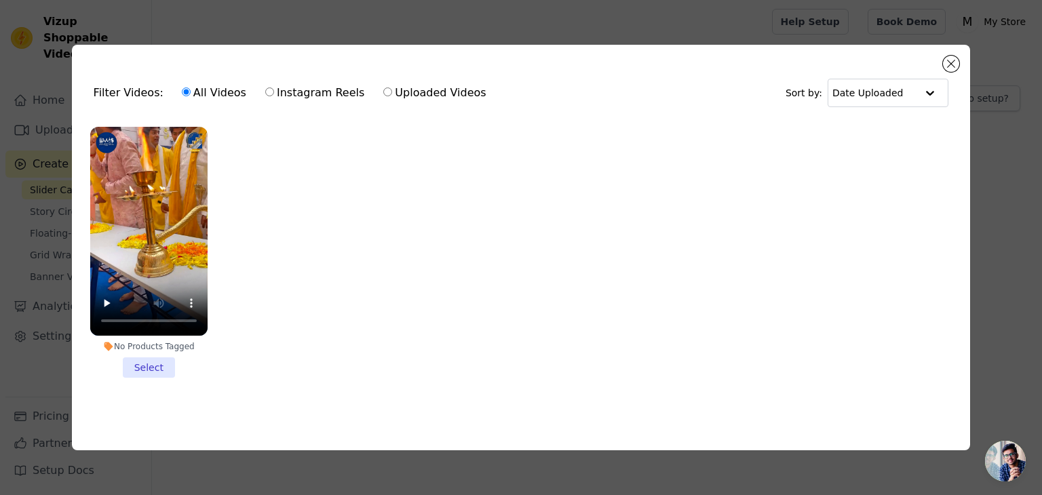
click at [142, 370] on li "No Products Tagged Select" at bounding box center [148, 252] width 117 height 251
click at [0, 0] on input "No Products Tagged Select" at bounding box center [0, 0] width 0 height 0
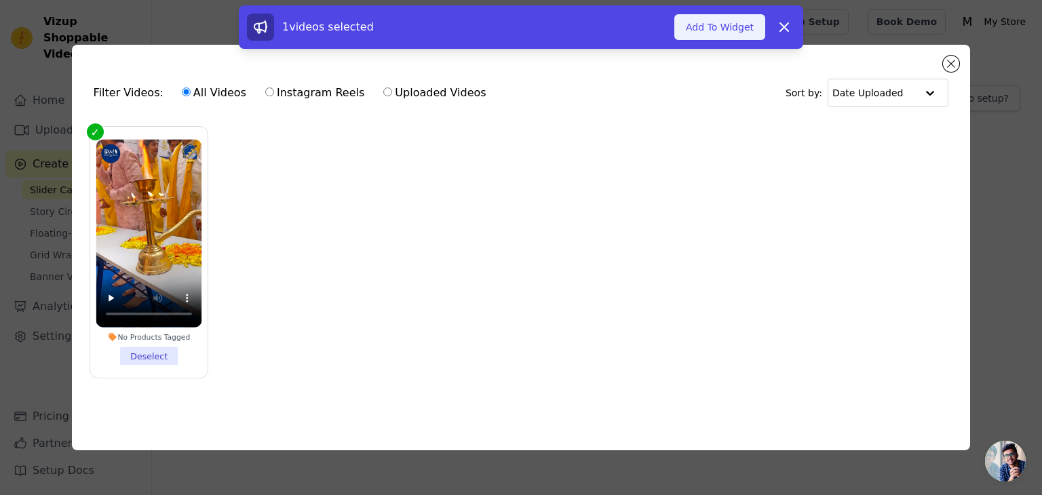
click at [729, 25] on button "Add To Widget" at bounding box center [719, 27] width 91 height 26
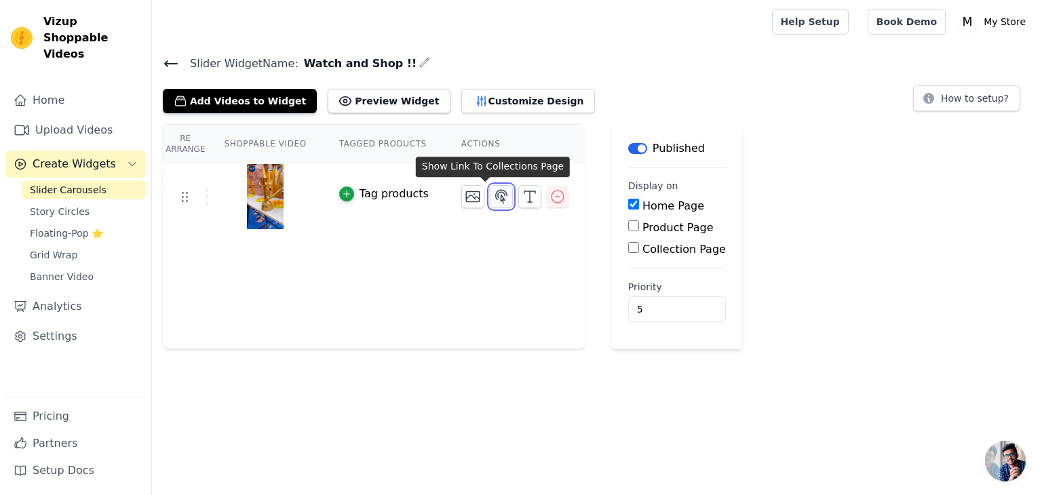
click at [493, 196] on icon "button" at bounding box center [501, 197] width 16 height 16
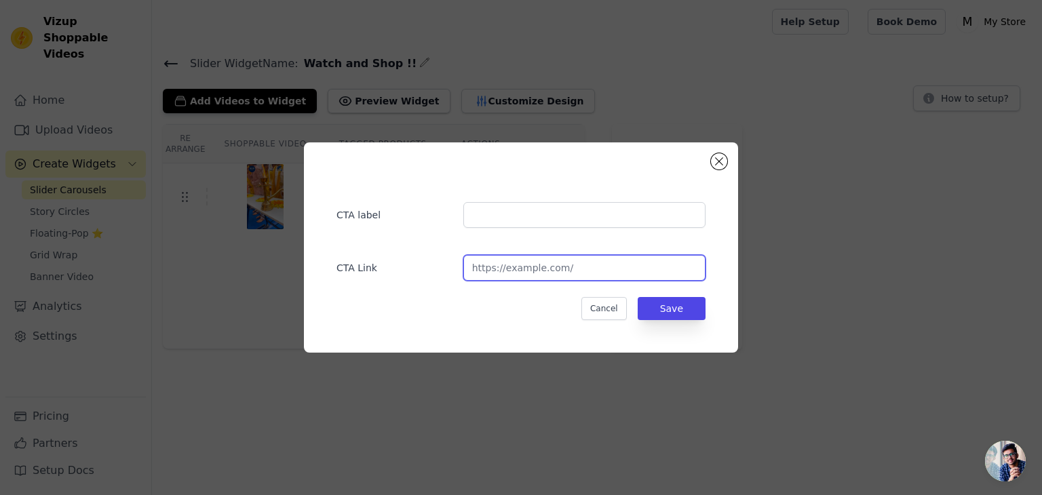
click at [535, 269] on input "url" at bounding box center [584, 268] width 242 height 26
paste input "Watch and Shop !!"
type input "Watch and Shop !!"
paste input "https://fubs.in/collections/combos/products/set-of-12-oxidised-designer-stud-ea…"
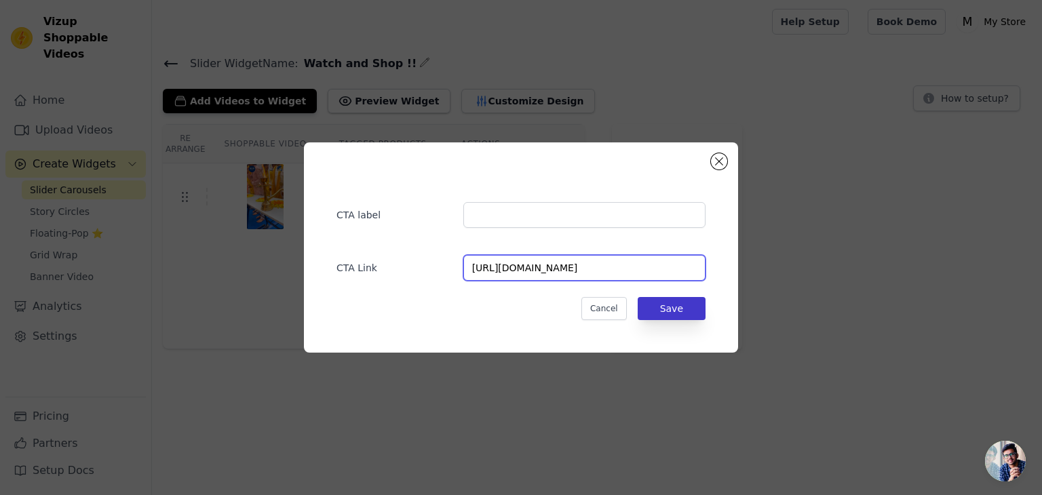
type input "https://fubs.in/collections/combos/products/set-of-12-oxidised-designer-stud-ea…"
click at [665, 309] on button "Save" at bounding box center [672, 308] width 68 height 23
click at [684, 305] on button "Save" at bounding box center [672, 308] width 68 height 23
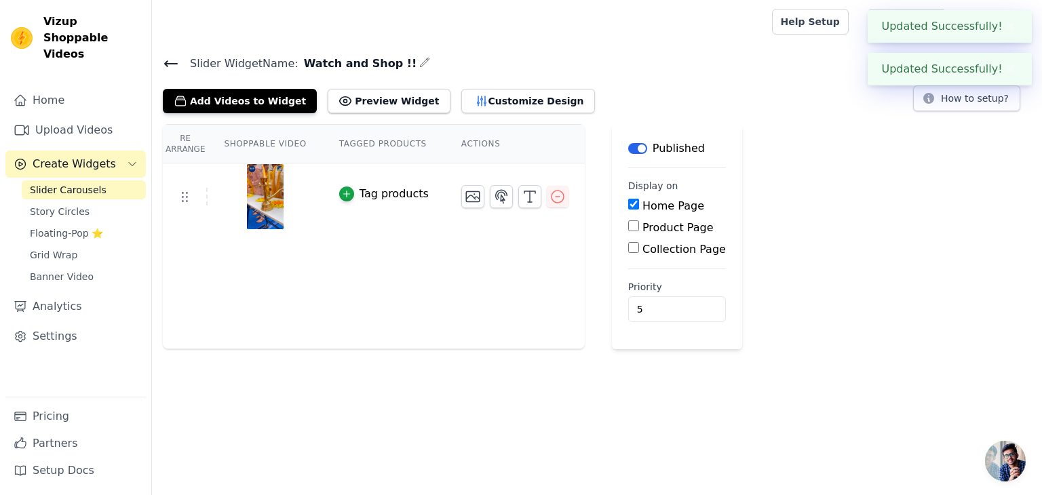
click at [346, 200] on button "Tag products" at bounding box center [384, 194] width 90 height 16
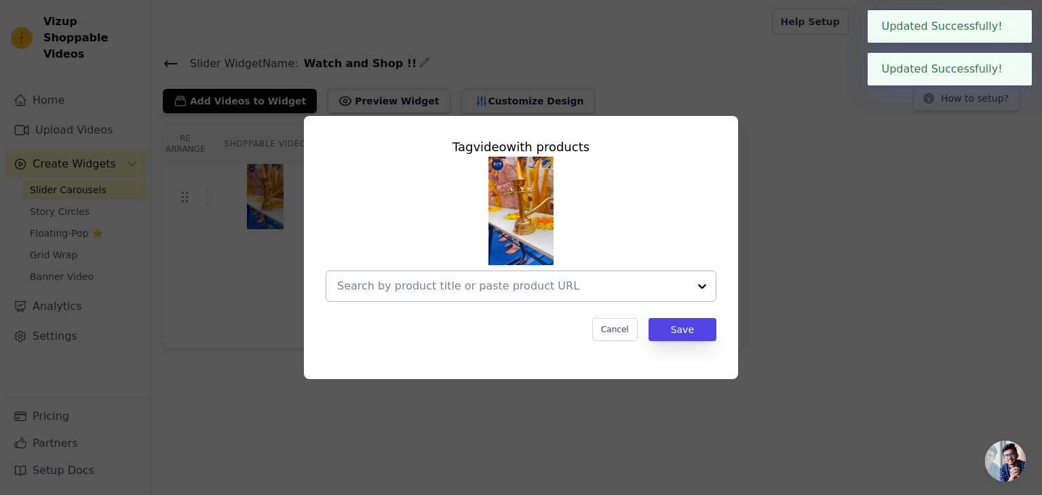
click at [481, 296] on div at bounding box center [512, 286] width 351 height 30
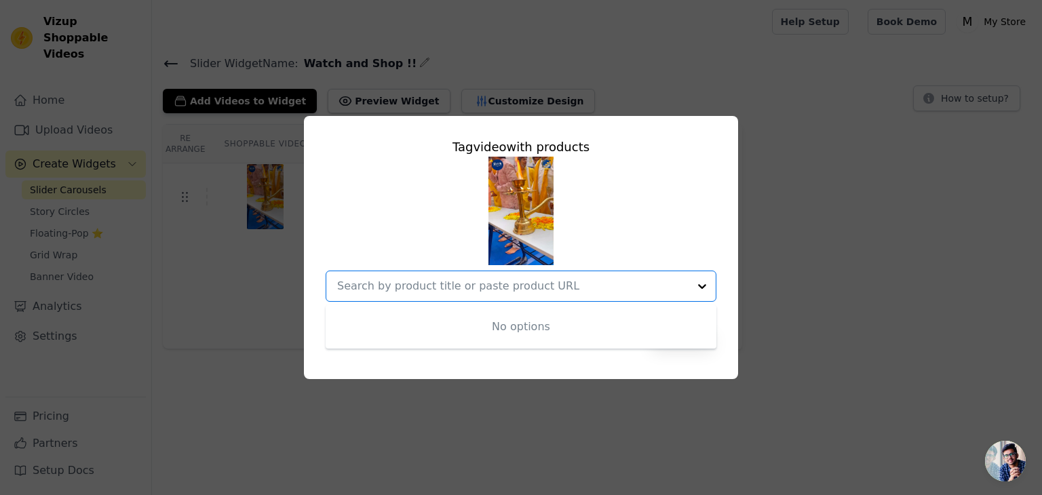
paste input "https://fubs.in/collections/combos/products/set-of-12-oxidised-designer-stud-ea…"
type input "https://fubs.in/collections/combos/products/set-of-12-oxidised-designer-stud-ea…"
click at [628, 367] on div "Tag video with products No options Option undefined, selected. Cancel Save" at bounding box center [521, 247] width 434 height 263
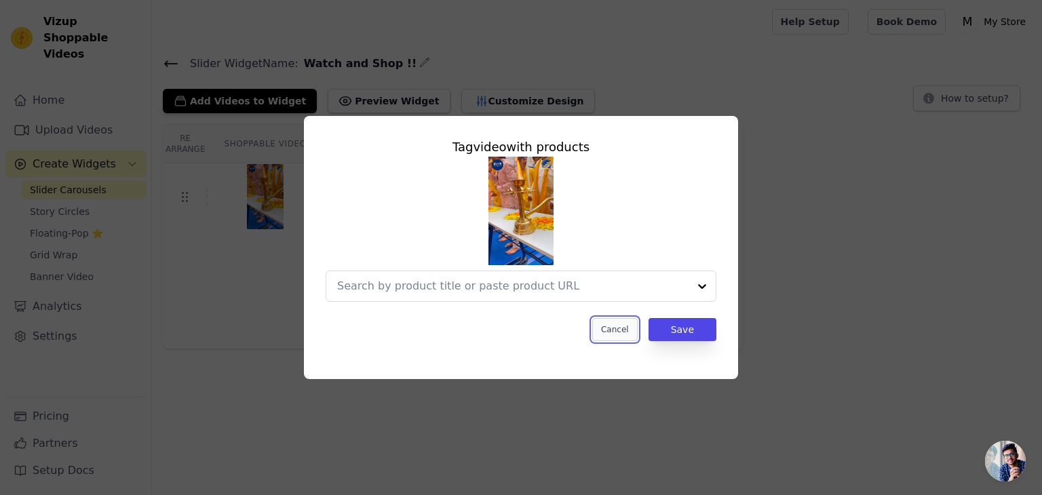
click at [623, 336] on button "Cancel" at bounding box center [614, 329] width 45 height 23
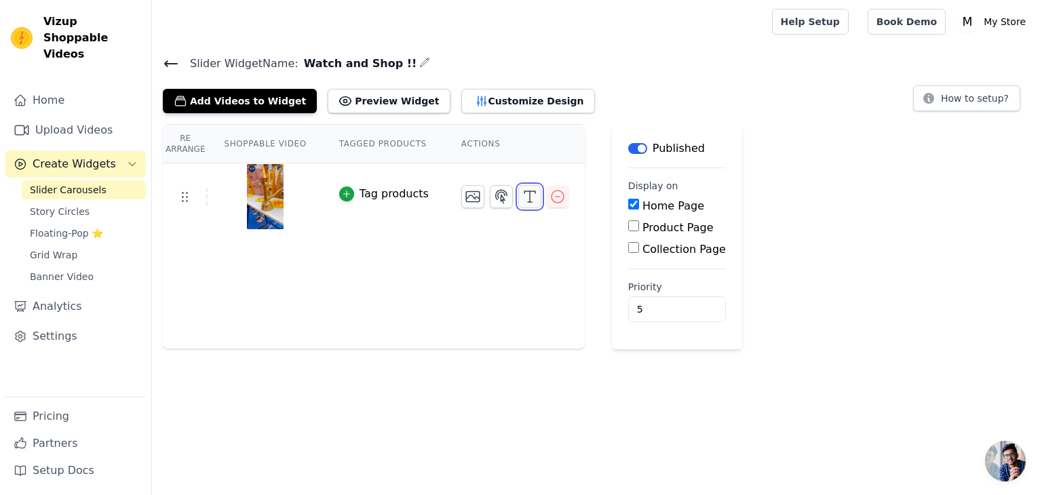
click at [522, 194] on icon "button" at bounding box center [530, 197] width 16 height 16
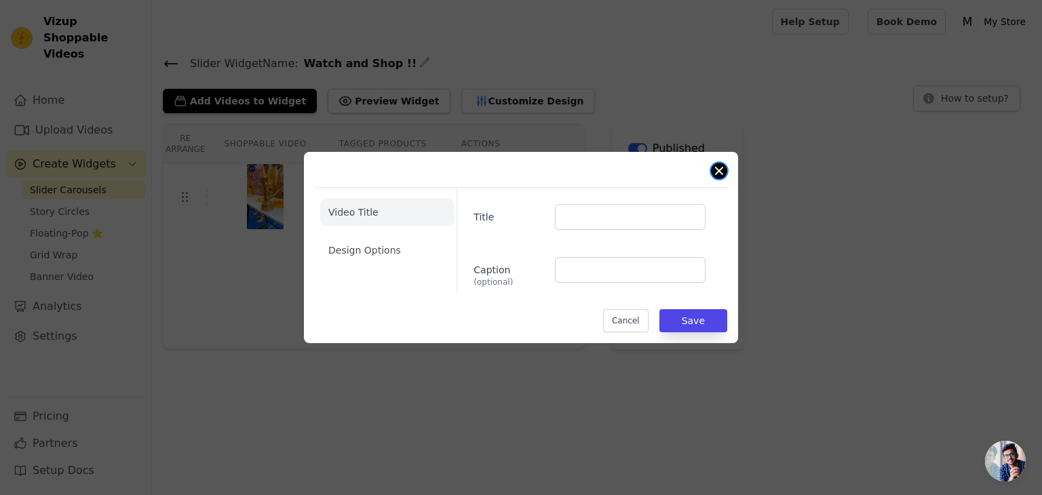
click at [718, 171] on button "Close modal" at bounding box center [719, 171] width 16 height 16
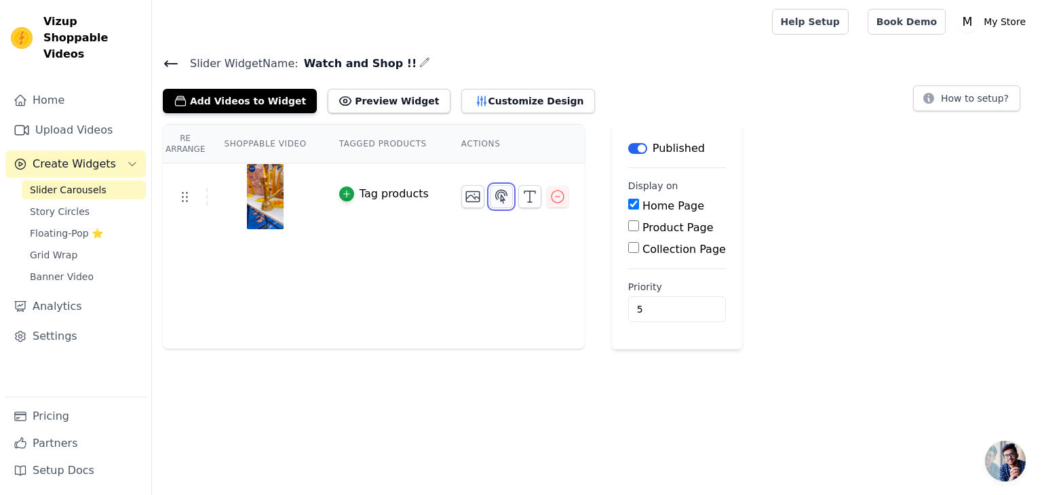
click at [493, 193] on icon "button" at bounding box center [501, 197] width 16 height 16
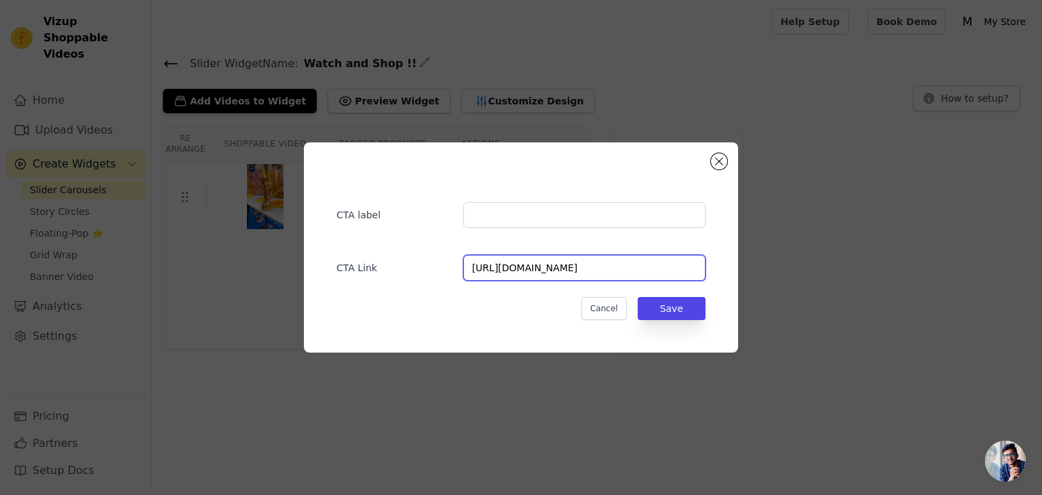
click at [666, 269] on input "https://fubs.in/collections/combos/products/set-of-12-oxidised-designer-stud-ea…" at bounding box center [584, 268] width 242 height 26
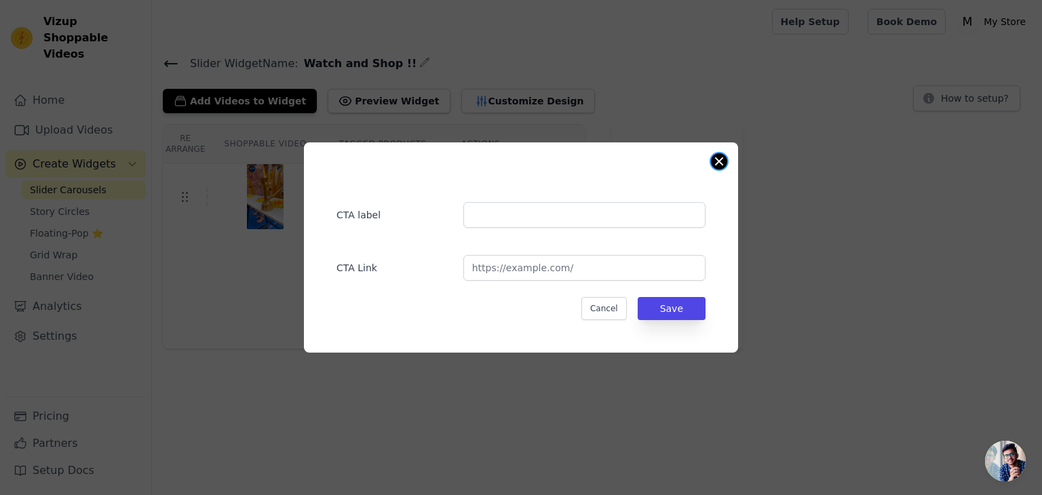
click at [726, 159] on button "Close modal" at bounding box center [719, 161] width 16 height 16
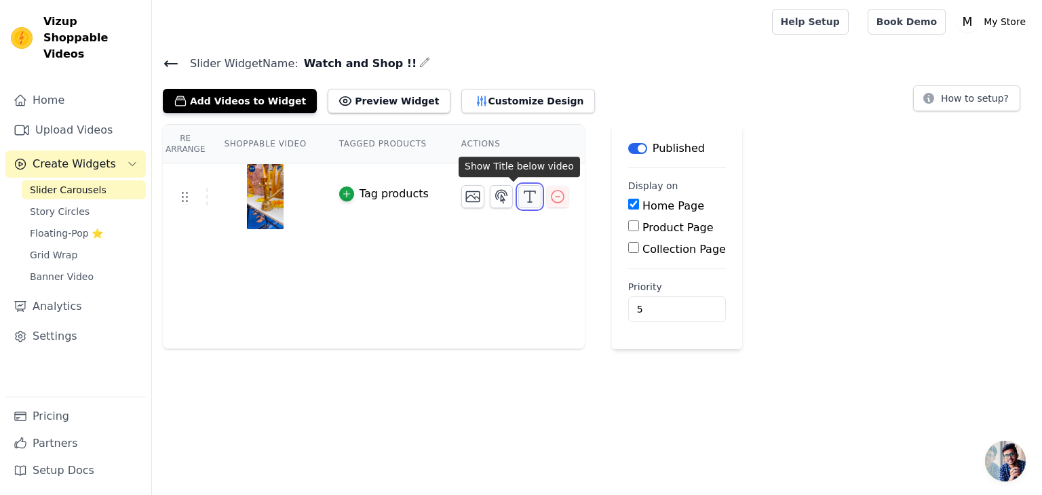
click at [522, 195] on icon "button" at bounding box center [530, 197] width 16 height 16
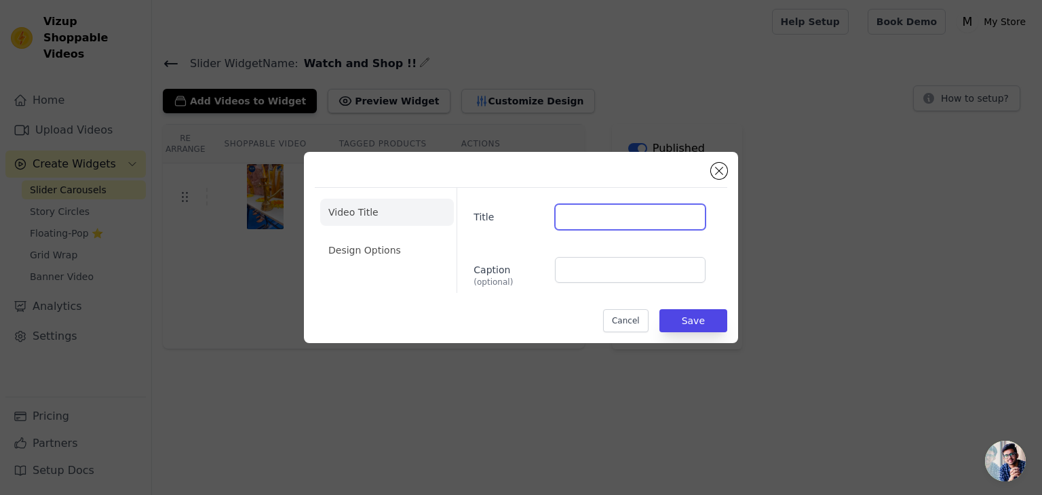
click at [617, 217] on input "Title" at bounding box center [630, 217] width 151 height 26
type input "zxcvfvkasdvbksavsfgav"
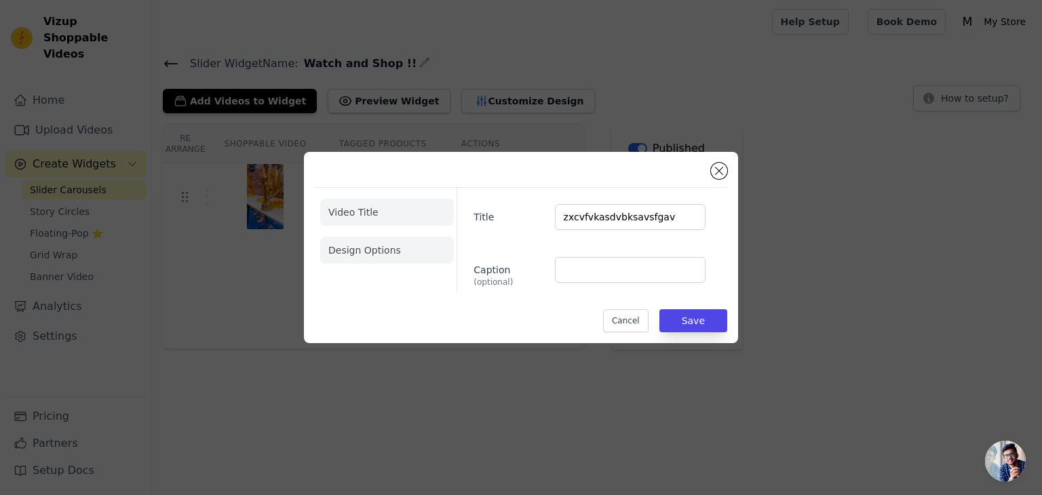
click at [357, 257] on li "Design Options" at bounding box center [387, 250] width 134 height 27
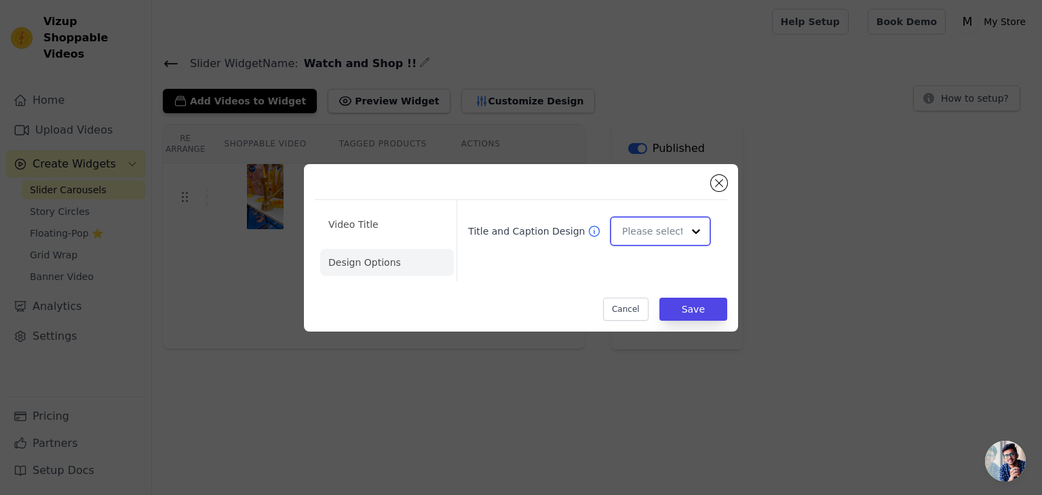
click at [663, 241] on input "Title and Caption Design" at bounding box center [652, 231] width 60 height 27
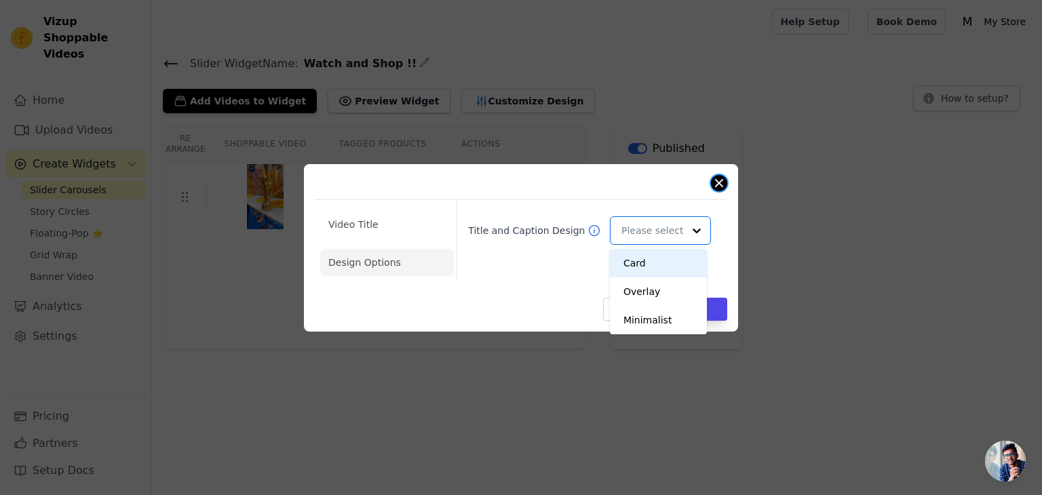
click at [716, 182] on button "Close modal" at bounding box center [719, 183] width 16 height 16
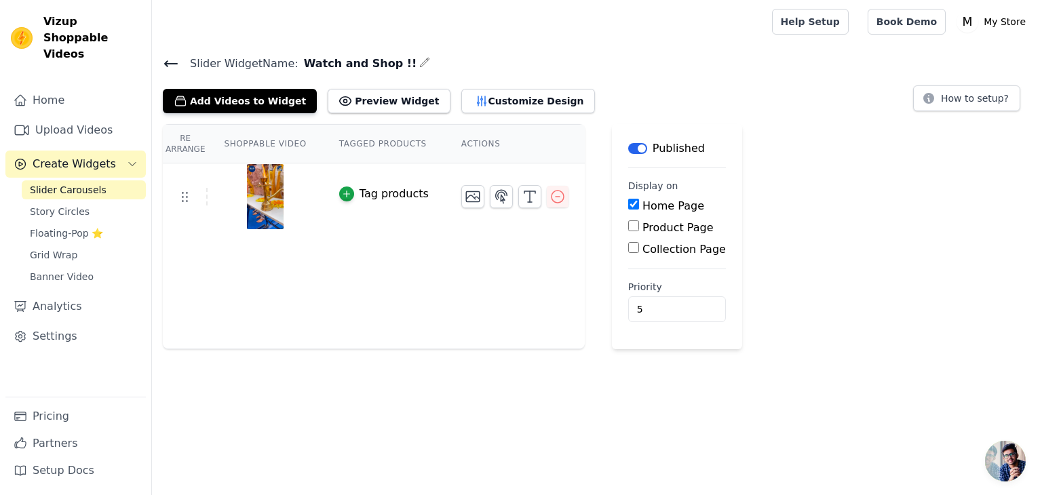
click at [525, 199] on div at bounding box center [514, 196] width 107 height 23
click at [522, 195] on icon "button" at bounding box center [530, 197] width 16 height 16
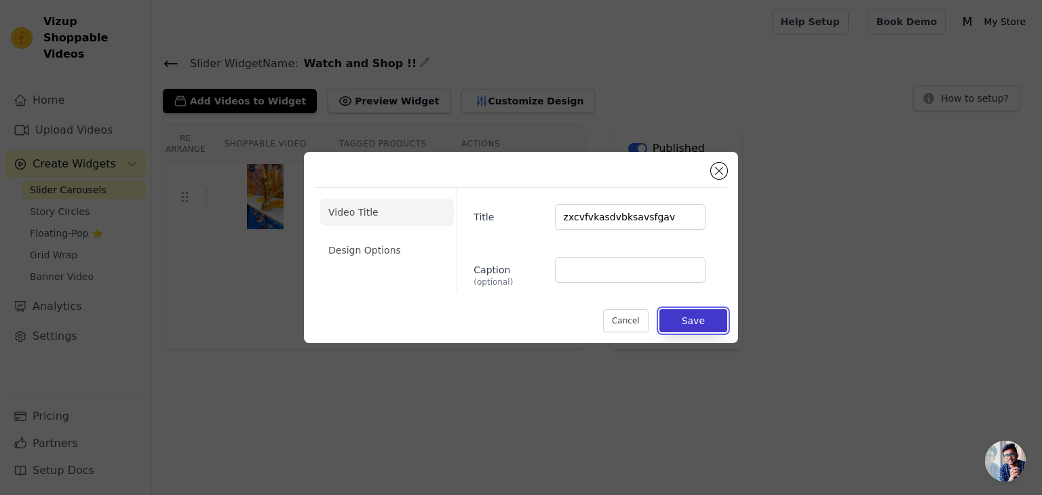
click at [695, 321] on button "Save" at bounding box center [693, 320] width 68 height 23
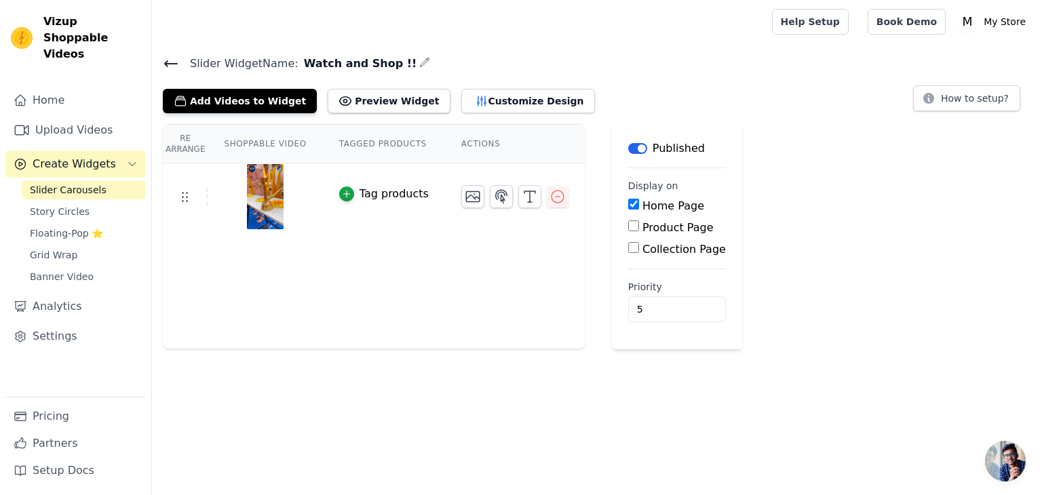
click at [628, 222] on input "Product Page" at bounding box center [633, 225] width 11 height 11
checkbox input "true"
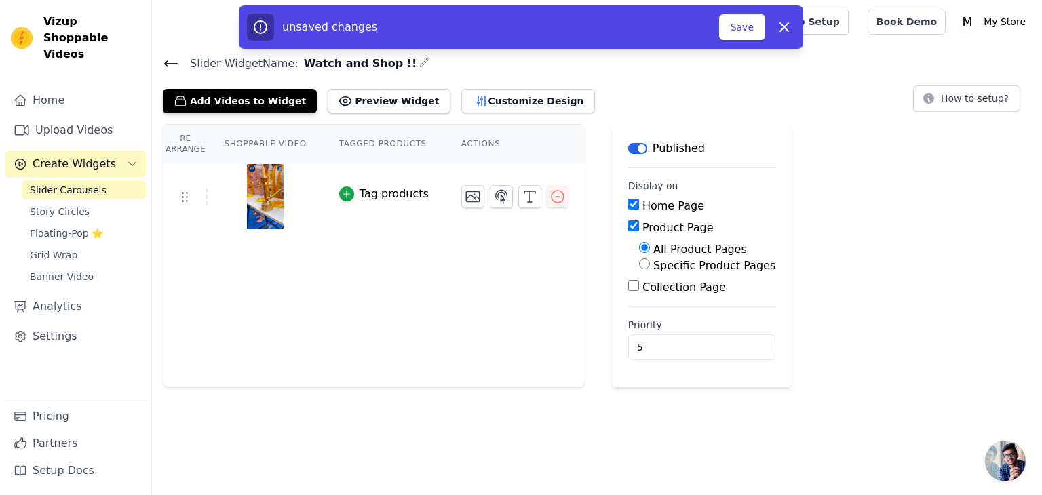
click at [639, 263] on input "Specific Product Pages" at bounding box center [644, 263] width 11 height 11
radio input "true"
click at [639, 248] on div "All Product Pages" at bounding box center [707, 249] width 136 height 16
click at [639, 250] on input "All Product Pages" at bounding box center [644, 247] width 11 height 11
radio input "true"
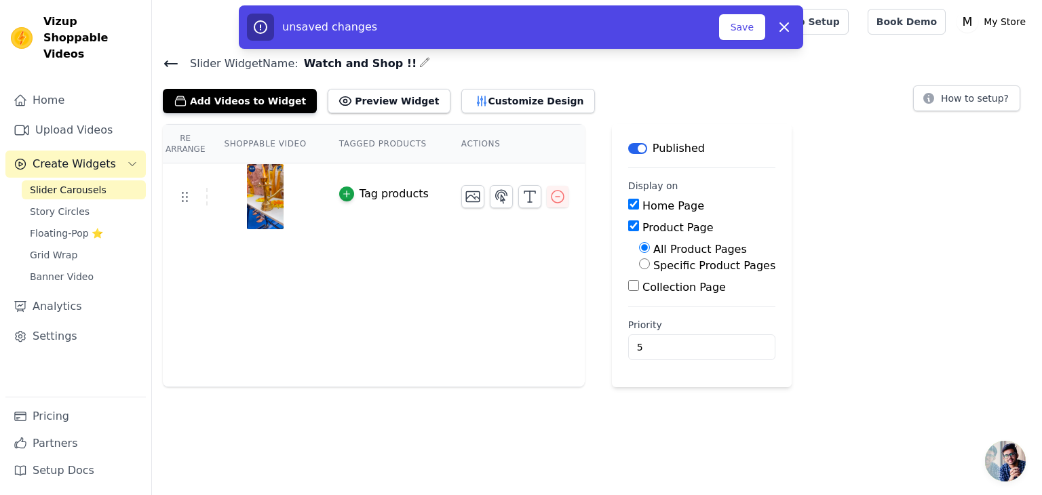
click at [628, 229] on div "Product Page" at bounding box center [701, 228] width 147 height 16
click at [628, 225] on input "Product Page" at bounding box center [633, 225] width 11 height 11
checkbox input "false"
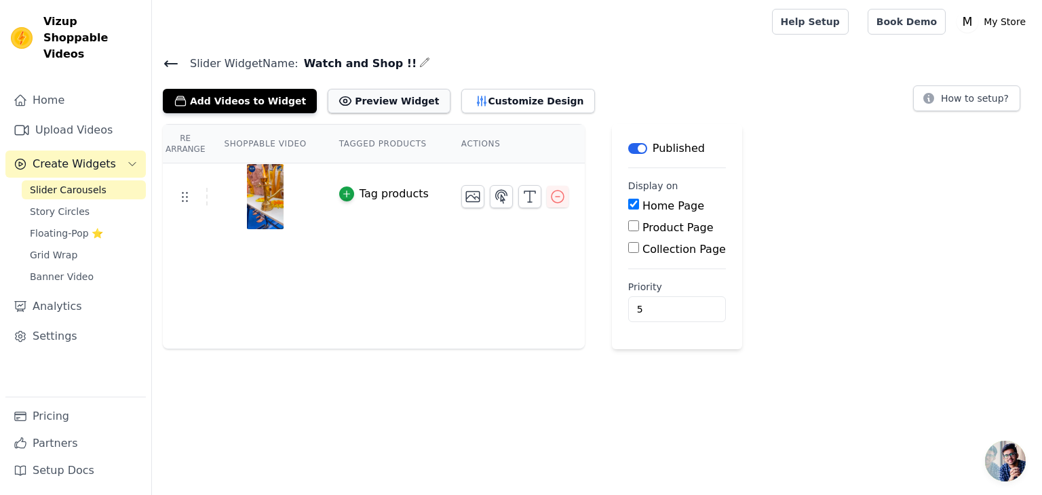
click at [372, 93] on button "Preview Widget" at bounding box center [389, 101] width 122 height 24
click at [419, 60] on icon "button" at bounding box center [424, 62] width 11 height 11
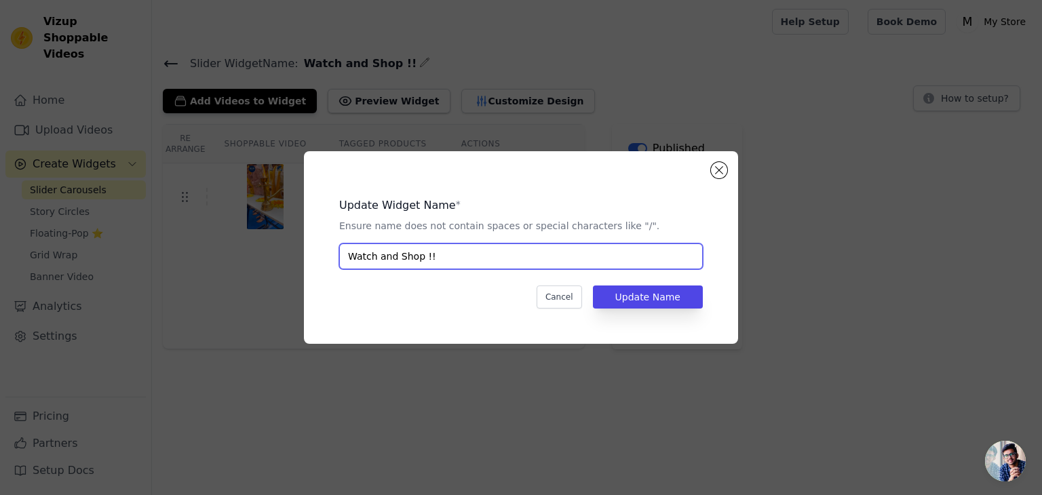
drag, startPoint x: 504, startPoint y: 258, endPoint x: 221, endPoint y: 229, distance: 284.4
click at [347, 246] on input "Watch and Shop !!" at bounding box center [521, 257] width 364 height 26
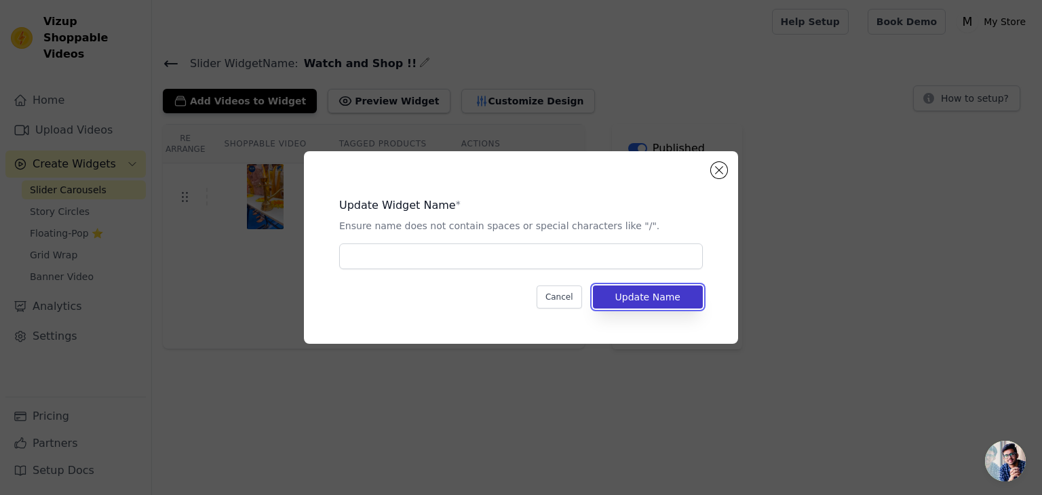
click at [676, 299] on button "Update Name" at bounding box center [648, 297] width 110 height 23
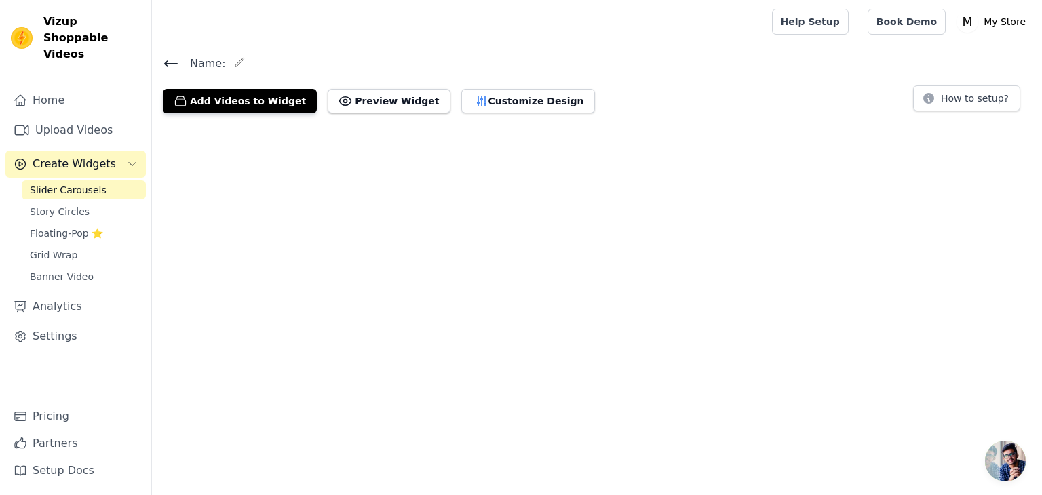
click at [171, 53] on main "Name: Add Videos to Widget Preview Widget Customize Design How to setup?" at bounding box center [597, 83] width 890 height 81
click at [170, 60] on icon at bounding box center [171, 64] width 16 height 16
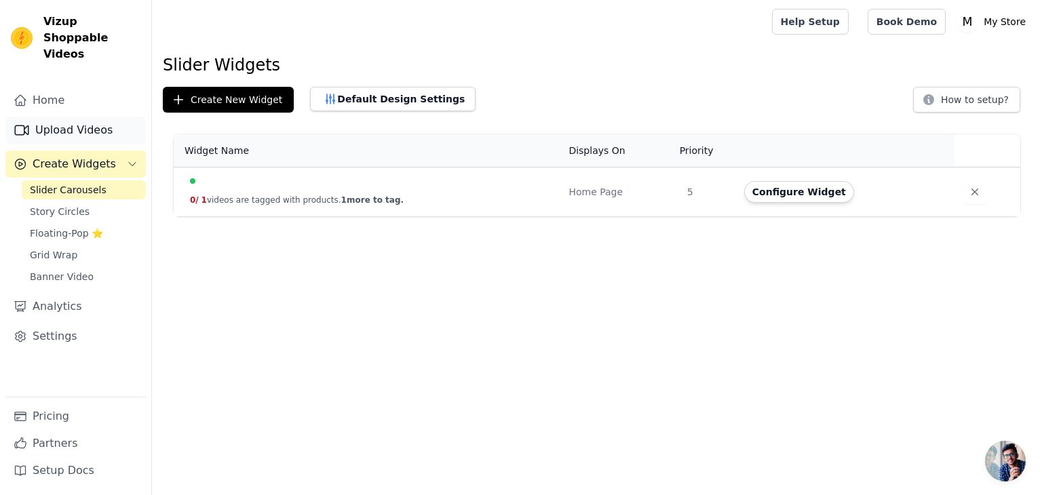
click at [58, 117] on link "Upload Videos" at bounding box center [75, 130] width 140 height 27
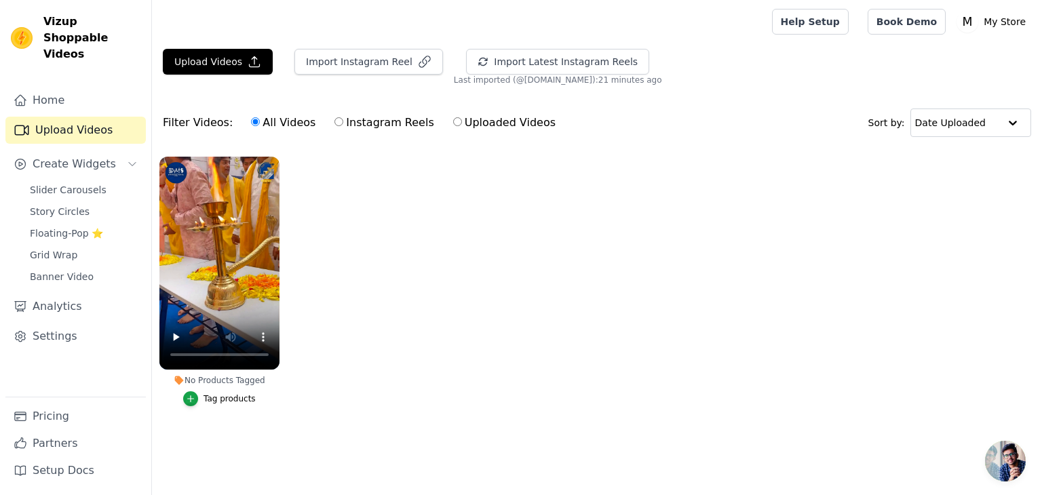
click at [509, 366] on ul "No Products Tagged Tag products" at bounding box center [597, 295] width 890 height 292
click at [85, 156] on span "Create Widgets" at bounding box center [74, 164] width 83 height 16
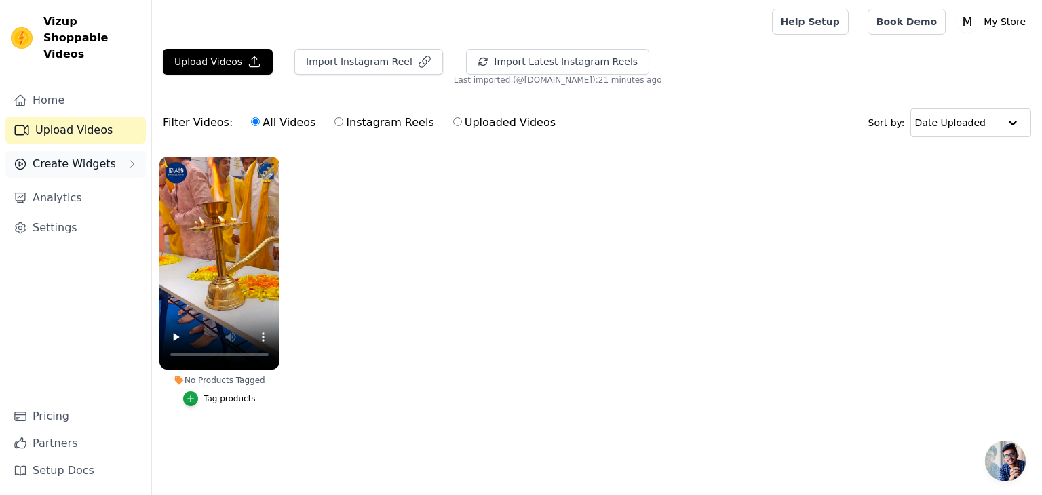
click at [85, 156] on span "Create Widgets" at bounding box center [74, 164] width 83 height 16
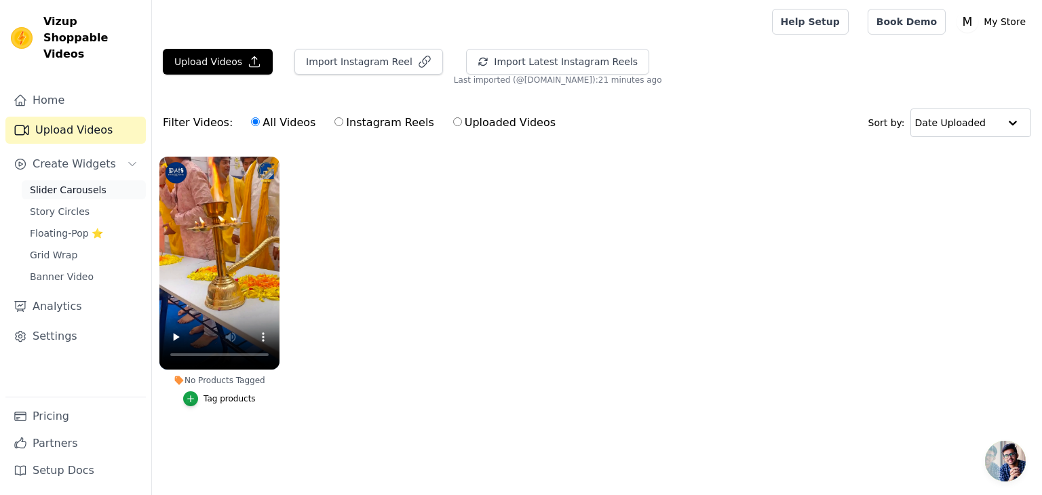
click at [82, 183] on span "Slider Carousels" at bounding box center [68, 190] width 77 height 14
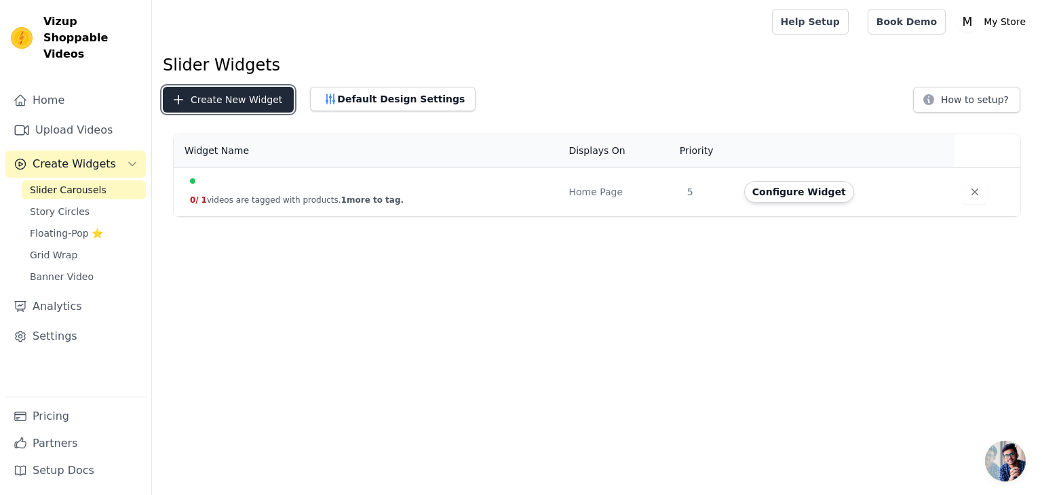
click at [246, 109] on button "Create New Widget" at bounding box center [228, 100] width 131 height 26
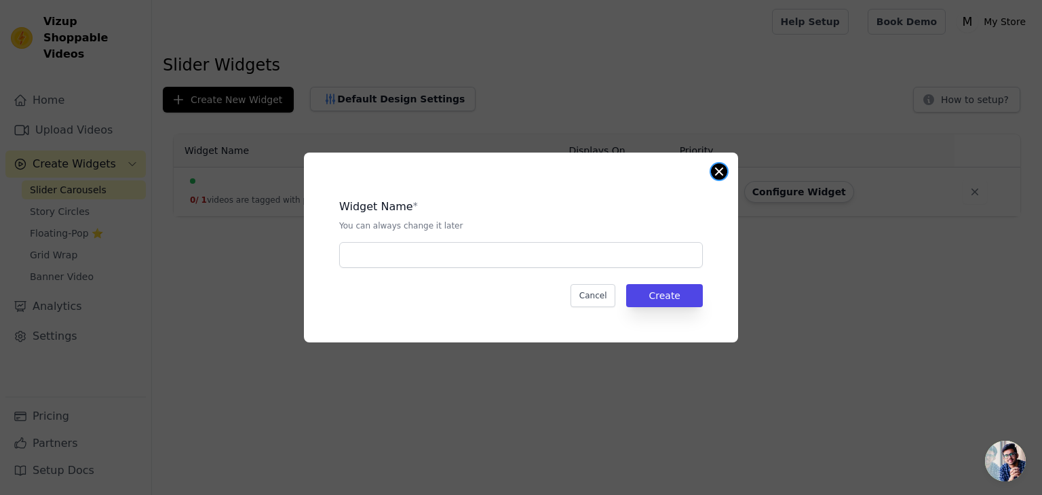
click at [719, 170] on button "Close modal" at bounding box center [719, 171] width 16 height 16
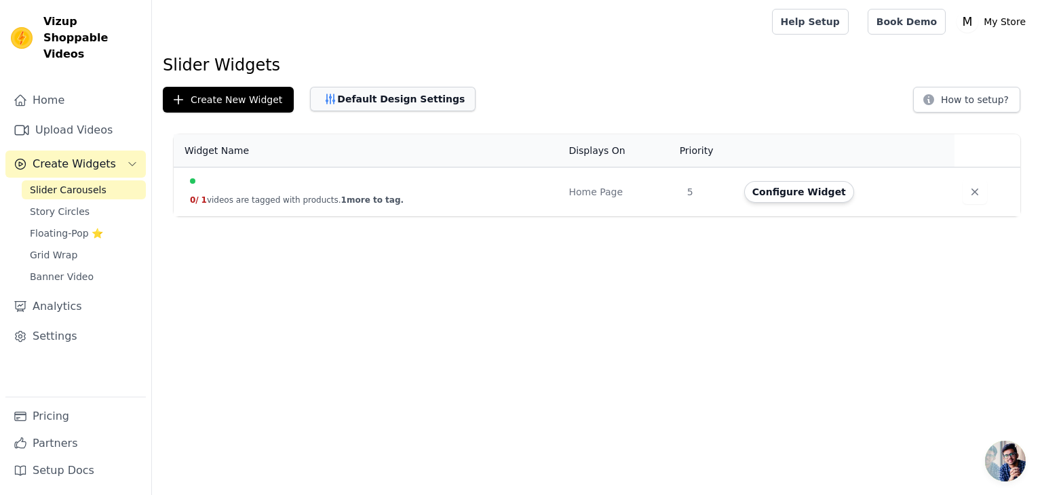
click at [361, 100] on button "Default Design Settings" at bounding box center [393, 99] width 166 height 24
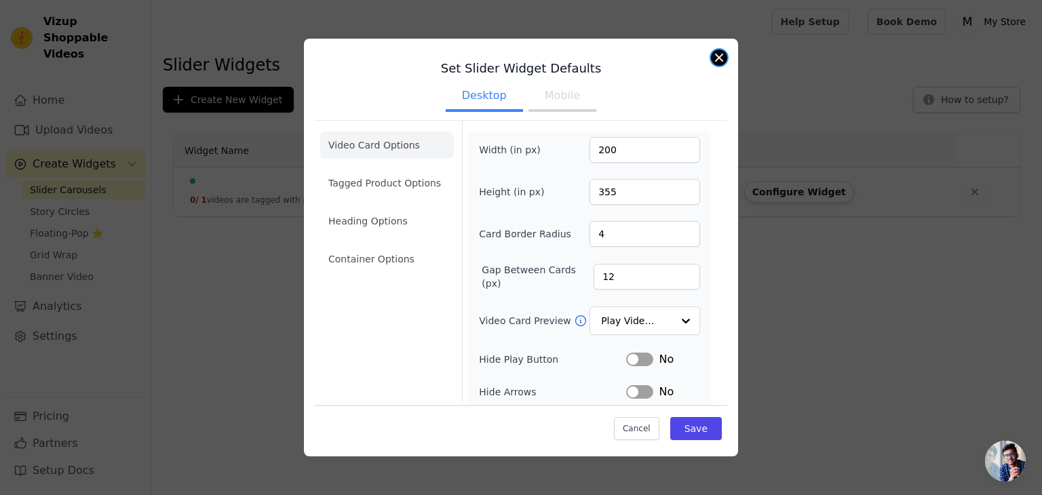
click at [714, 58] on button "Close modal" at bounding box center [719, 58] width 16 height 16
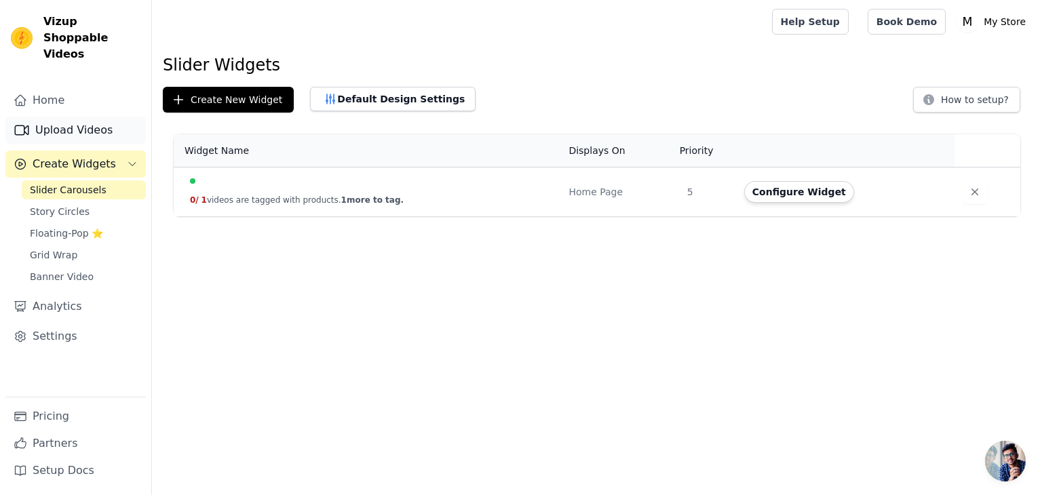
click at [49, 120] on link "Upload Videos" at bounding box center [75, 130] width 140 height 27
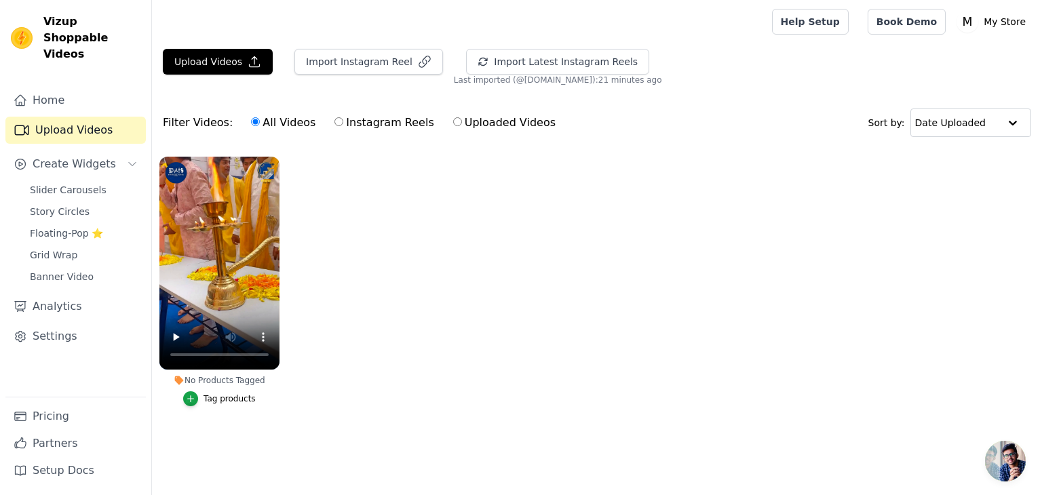
click at [422, 234] on ul "No Products Tagged Tag products" at bounding box center [597, 295] width 890 height 292
click at [94, 87] on link "Home" at bounding box center [75, 100] width 140 height 27
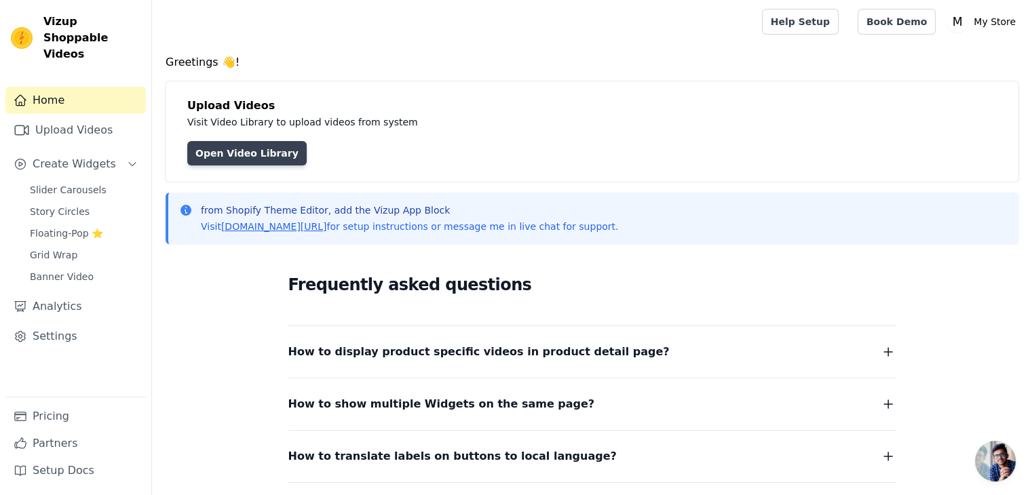
click at [244, 153] on link "Open Video Library" at bounding box center [246, 153] width 119 height 24
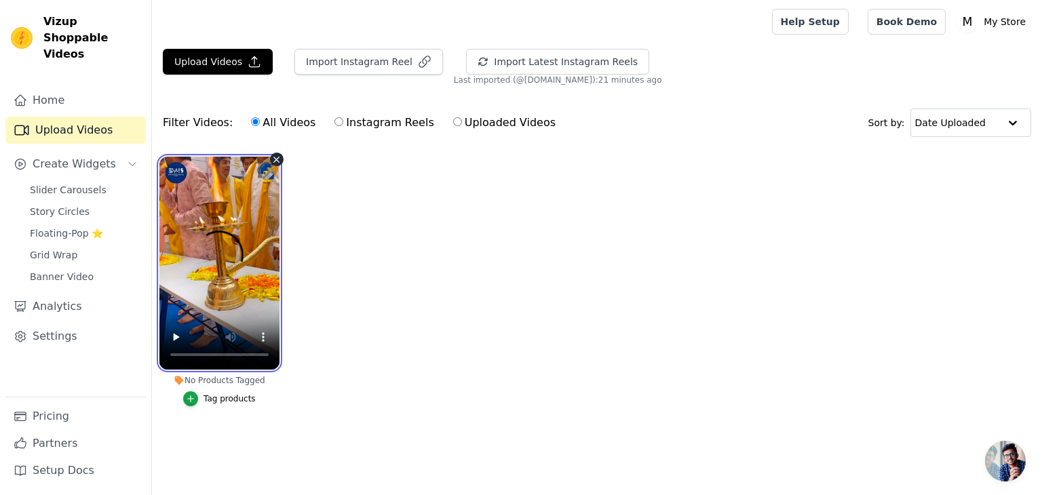
click at [235, 260] on video at bounding box center [219, 263] width 120 height 213
click at [256, 250] on video at bounding box center [219, 263] width 120 height 213
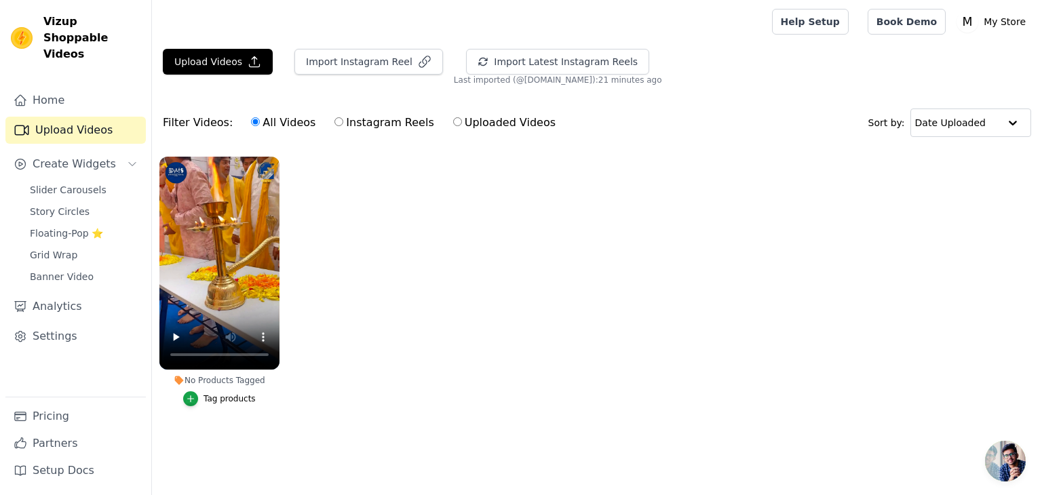
click at [339, 289] on ul "No Products Tagged Tag products" at bounding box center [597, 295] width 890 height 292
click at [271, 159] on icon "button" at bounding box center [276, 160] width 10 height 10
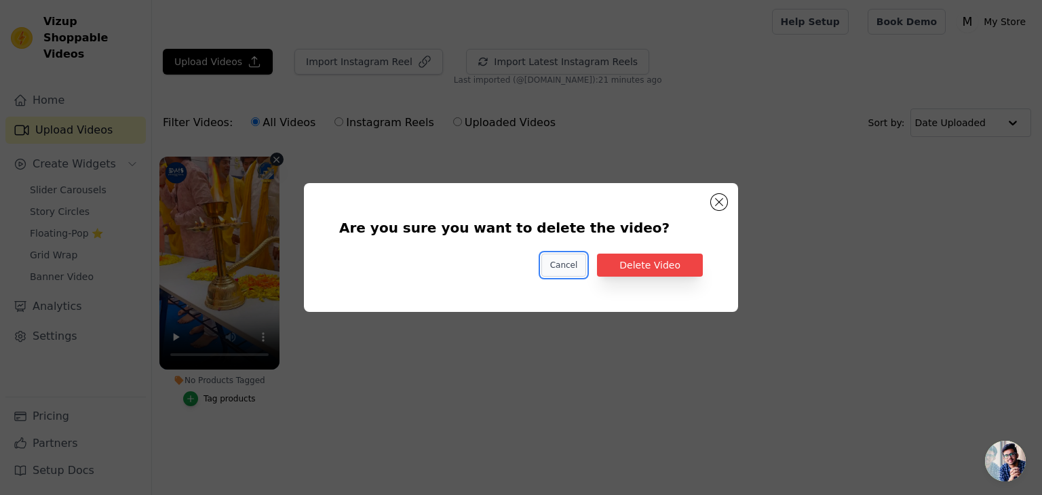
click at [577, 264] on button "Cancel" at bounding box center [563, 265] width 45 height 23
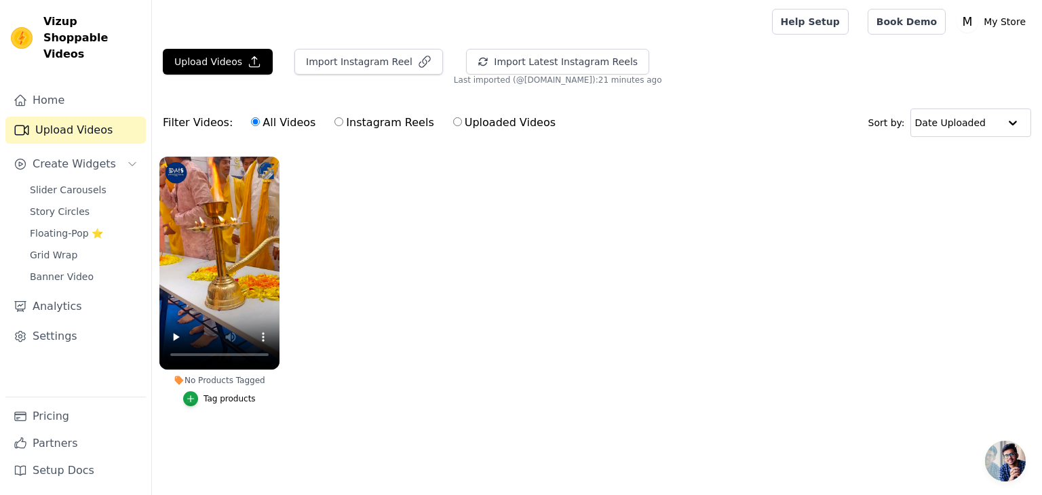
click at [404, 128] on label "Instagram Reels" at bounding box center [384, 123] width 100 height 18
click at [343, 126] on input "Instagram Reels" at bounding box center [338, 121] width 9 height 9
radio input "true"
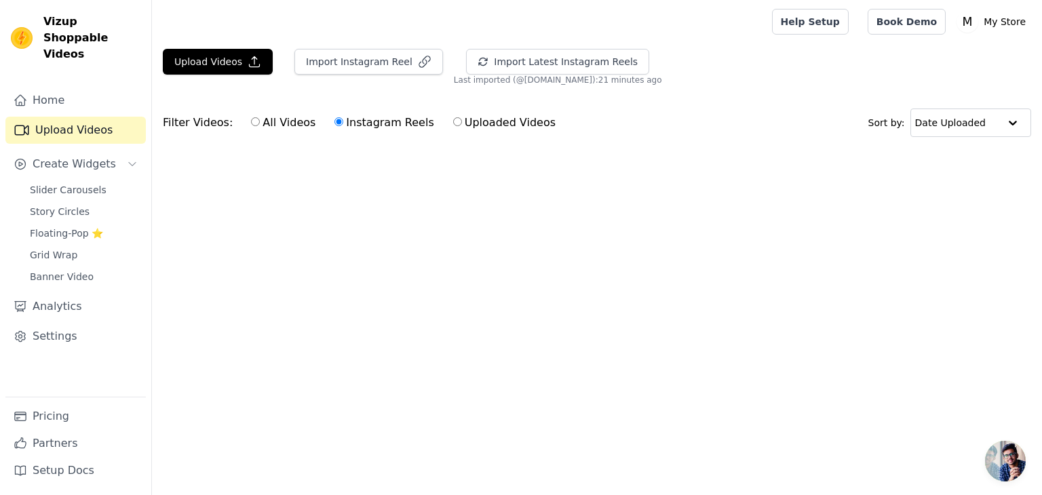
click at [288, 109] on div "All Videos Instagram Reels Uploaded Videos" at bounding box center [404, 122] width 320 height 31
click at [283, 125] on label "All Videos" at bounding box center [283, 123] width 66 height 18
click at [260, 125] on input "All Videos" at bounding box center [255, 121] width 9 height 9
radio input "true"
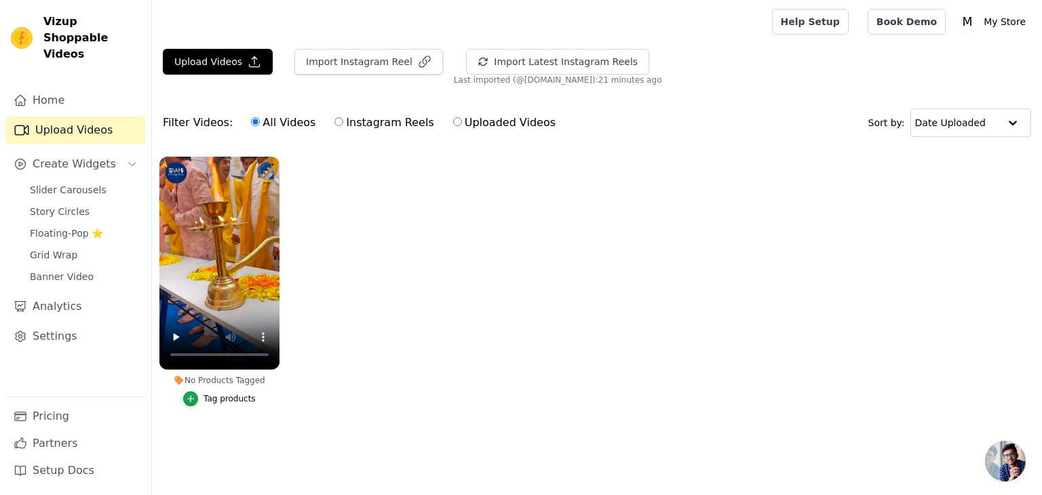
click at [452, 129] on label "Uploaded Videos" at bounding box center [504, 123] width 104 height 18
click at [453, 126] on input "Uploaded Videos" at bounding box center [457, 121] width 9 height 9
radio input "true"
click at [256, 127] on label "All Videos" at bounding box center [283, 123] width 66 height 18
click at [256, 126] on input "All Videos" at bounding box center [255, 121] width 9 height 9
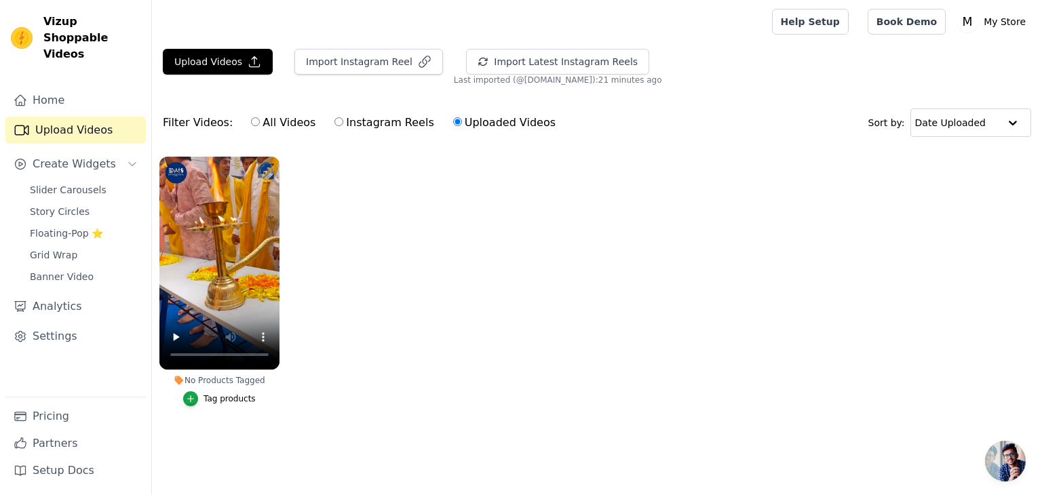
radio input "true"
click at [62, 87] on link "Home" at bounding box center [75, 100] width 140 height 27
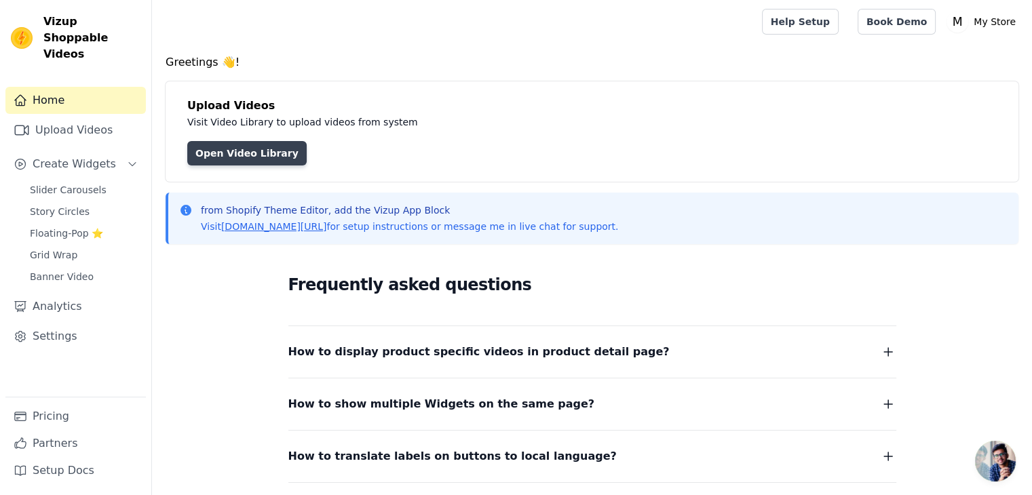
click at [260, 144] on link "Open Video Library" at bounding box center [246, 153] width 119 height 24
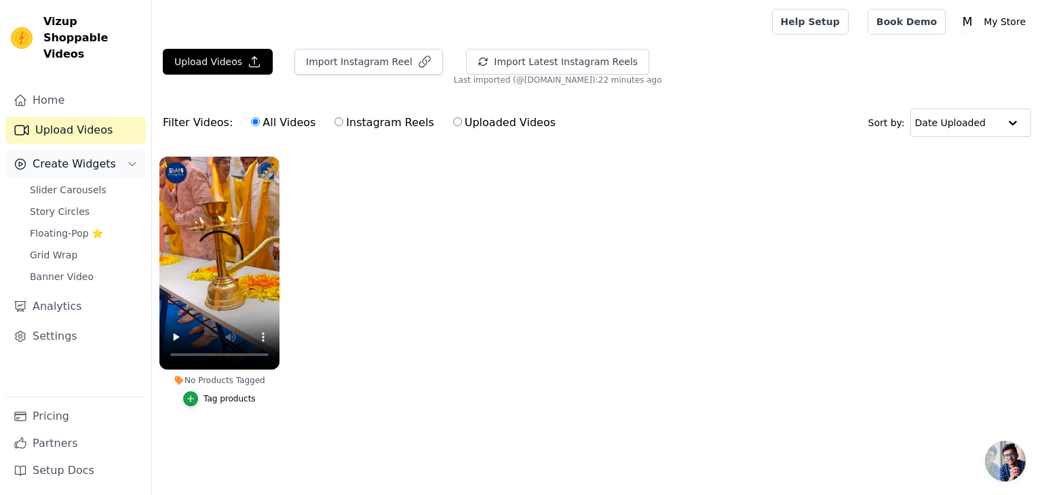
click at [79, 156] on span "Create Widgets" at bounding box center [74, 164] width 83 height 16
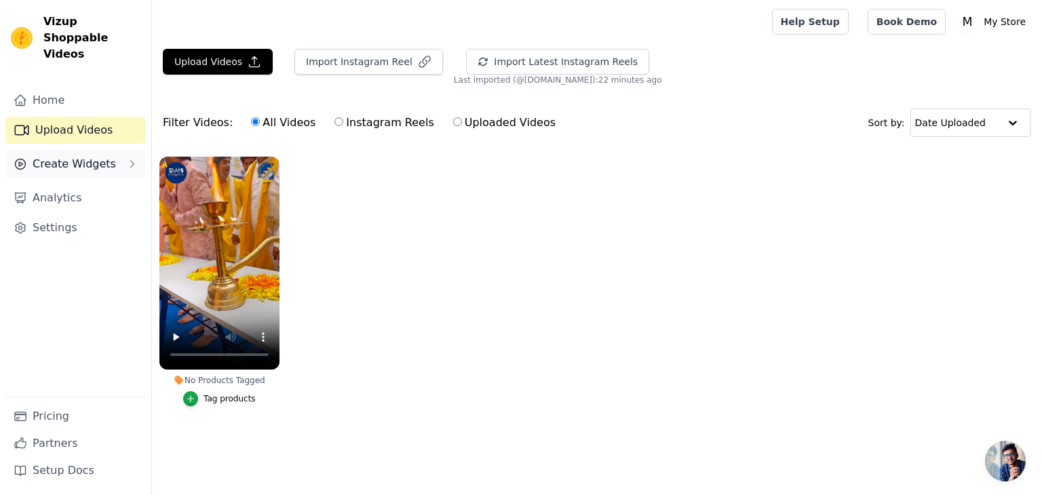
click at [79, 156] on span "Create Widgets" at bounding box center [74, 164] width 83 height 16
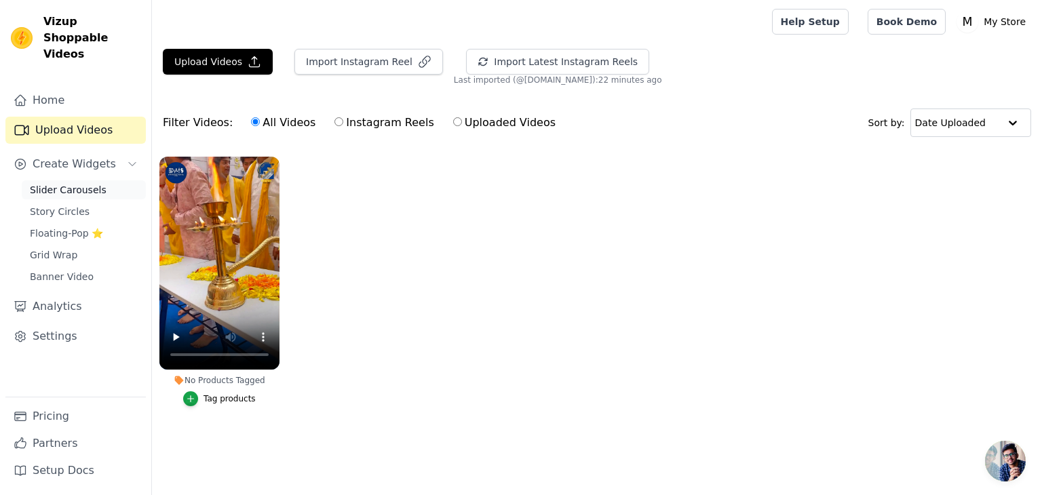
click at [79, 183] on span "Slider Carousels" at bounding box center [68, 190] width 77 height 14
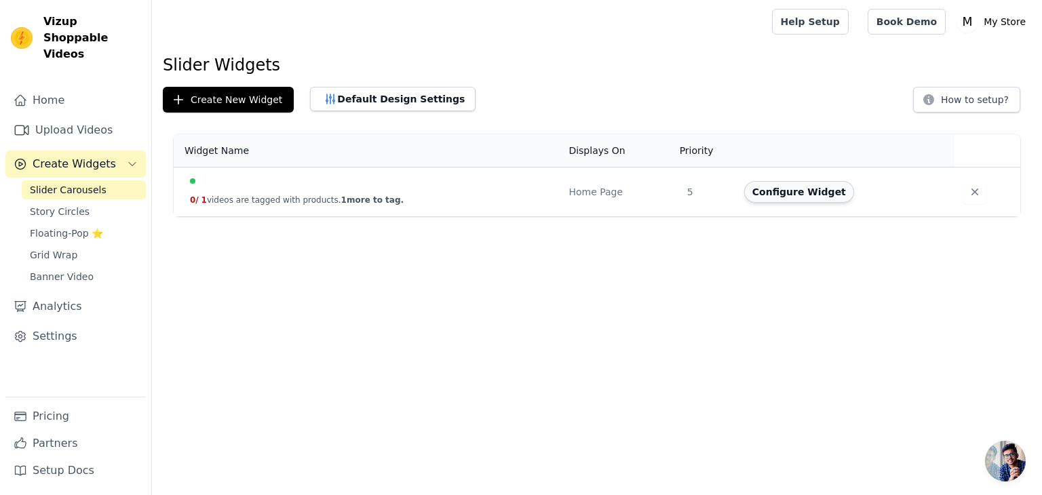
click at [764, 185] on button "Configure Widget" at bounding box center [799, 192] width 110 height 22
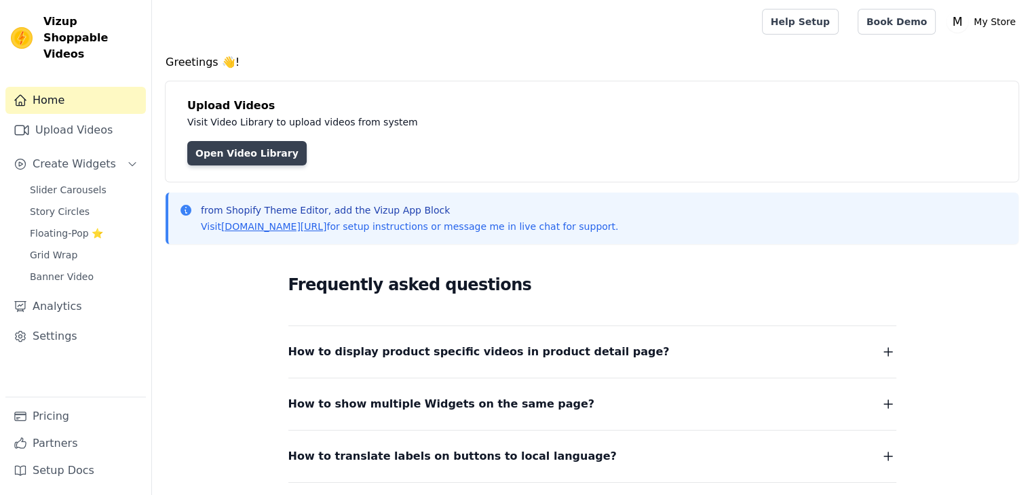
click at [209, 153] on link "Open Video Library" at bounding box center [246, 153] width 119 height 24
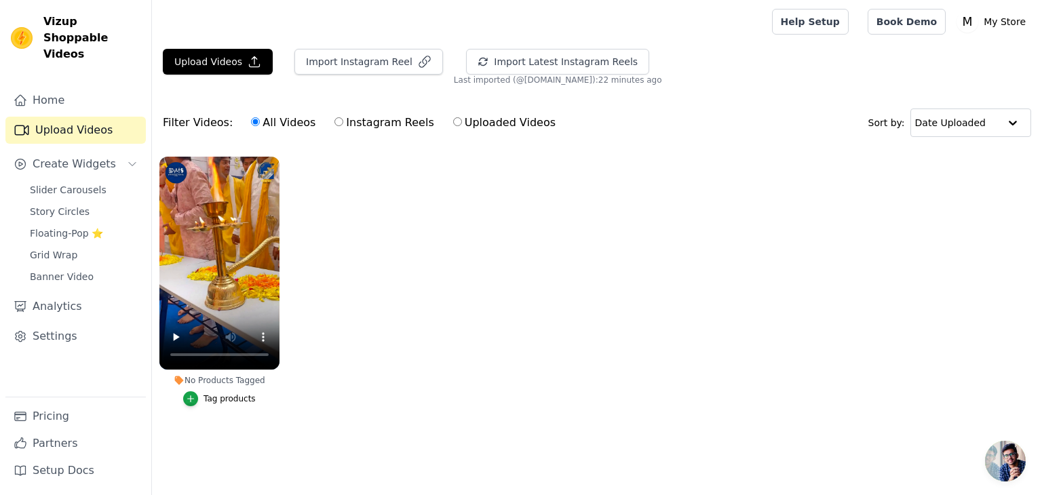
click at [206, 399] on div "Tag products" at bounding box center [230, 398] width 52 height 11
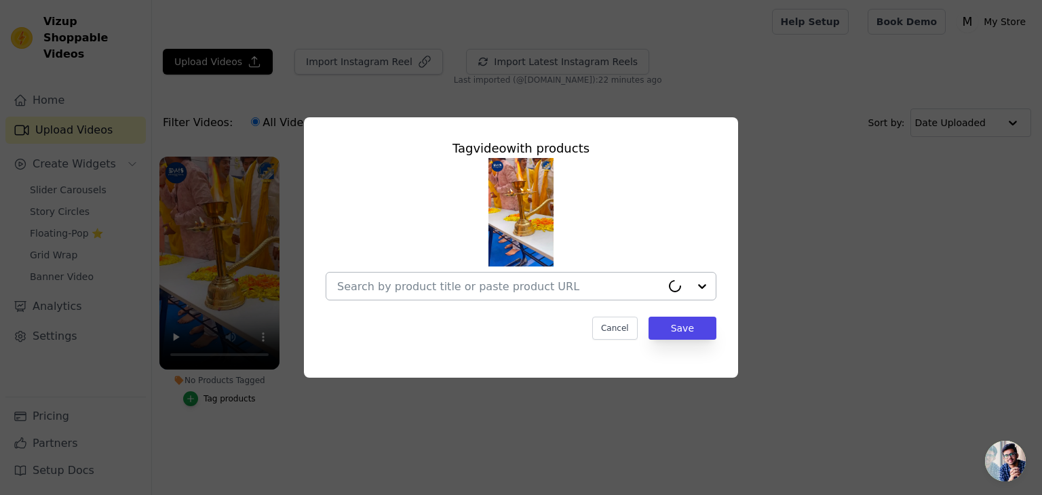
click at [585, 292] on input "No Products Tagged Tag video with products Cancel Save Tag products" at bounding box center [499, 286] width 324 height 13
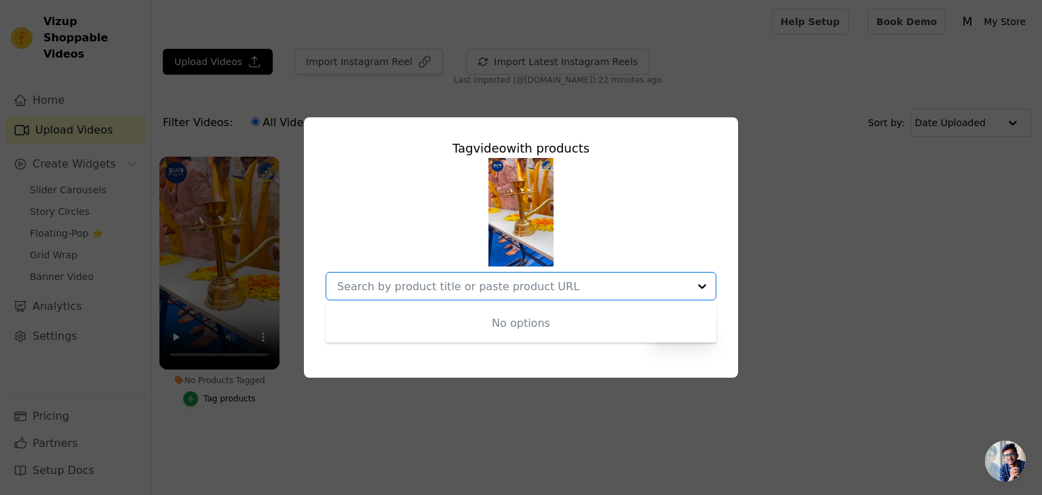
click at [588, 44] on div "Tag video with products No options Option undefined, selected. Cancel Save" at bounding box center [521, 247] width 1042 height 495
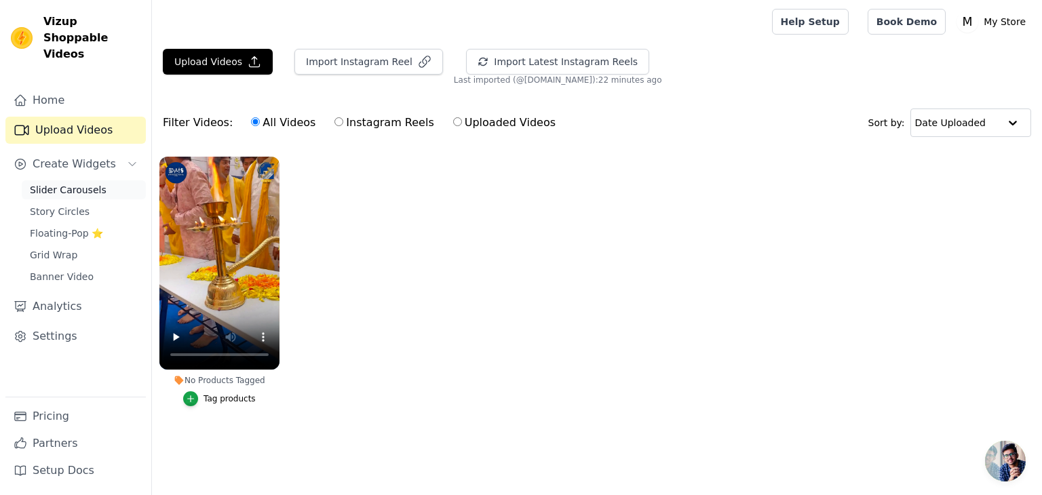
click at [81, 183] on span "Slider Carousels" at bounding box center [68, 190] width 77 height 14
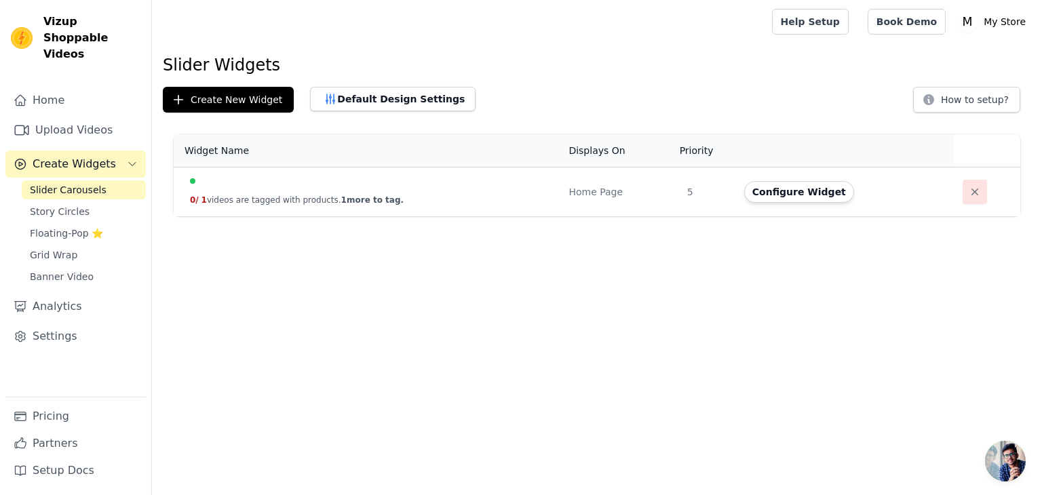
click at [963, 194] on button "button" at bounding box center [975, 192] width 24 height 24
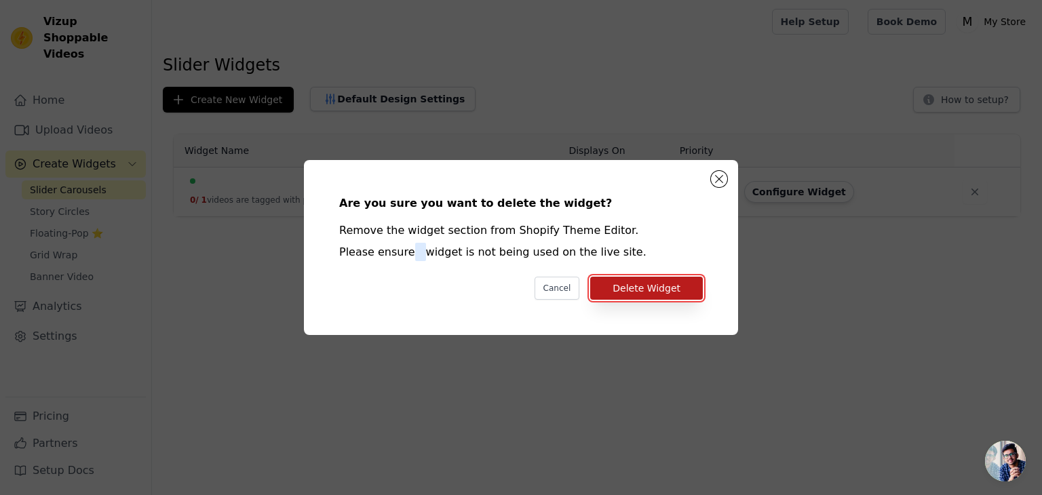
click at [646, 290] on button "Delete Widget" at bounding box center [646, 288] width 113 height 23
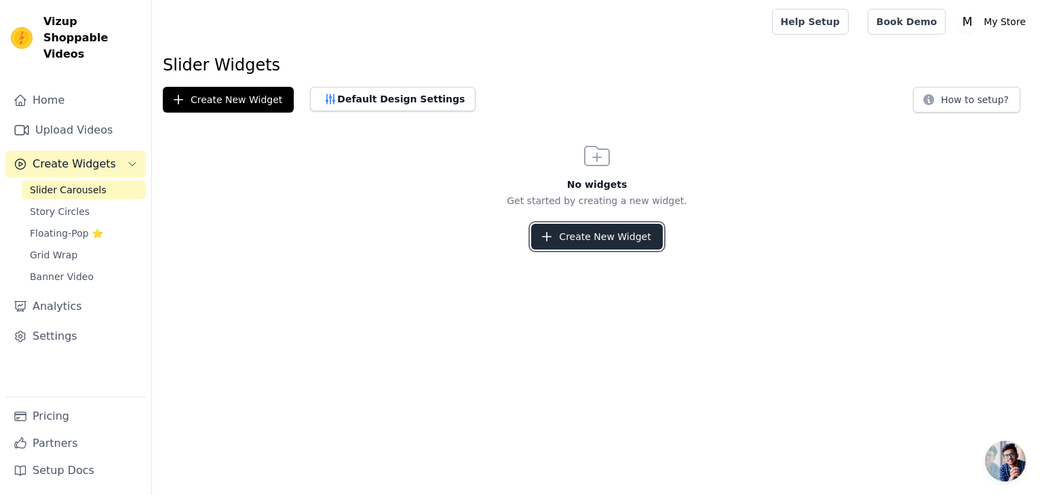
click at [603, 237] on button "Create New Widget" at bounding box center [596, 237] width 131 height 26
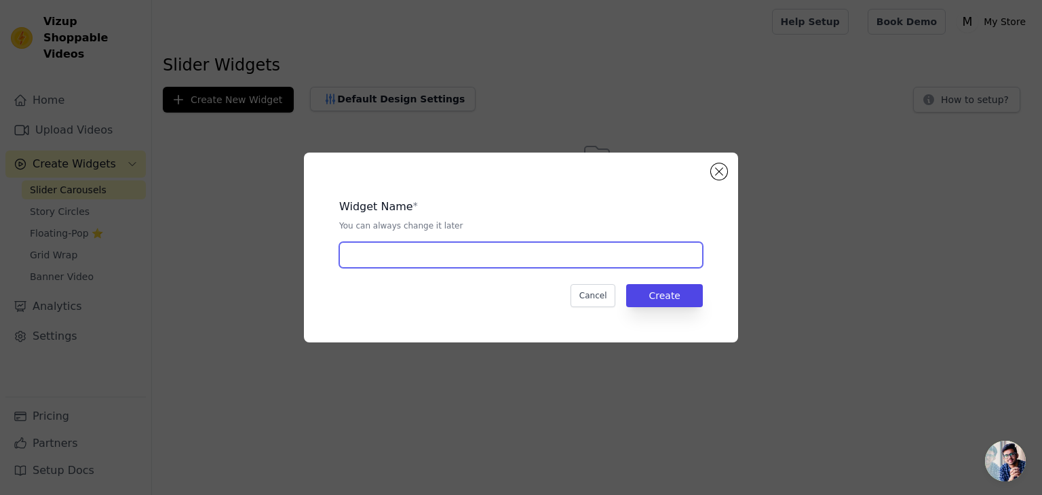
click at [505, 265] on input "text" at bounding box center [521, 255] width 364 height 26
type input "Watch and Shop !!"
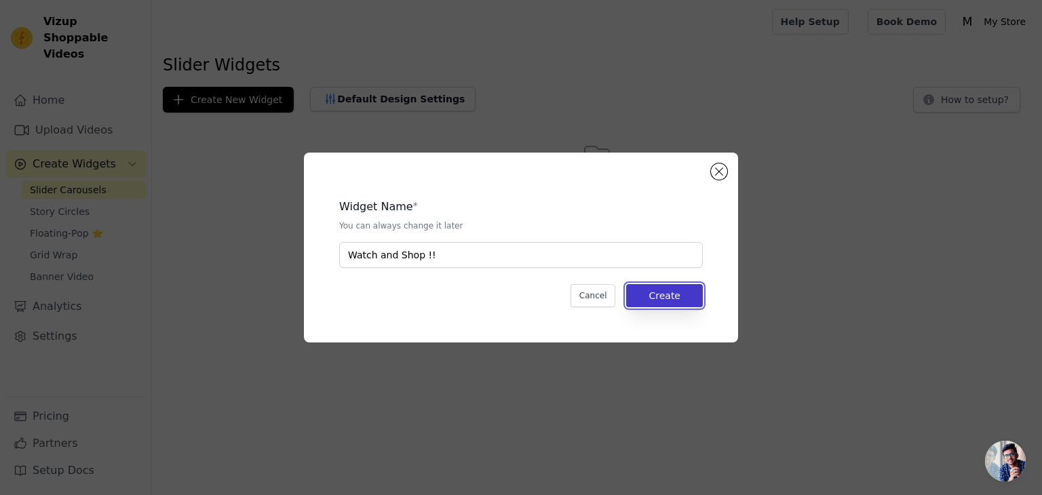
click at [670, 298] on button "Create" at bounding box center [664, 295] width 77 height 23
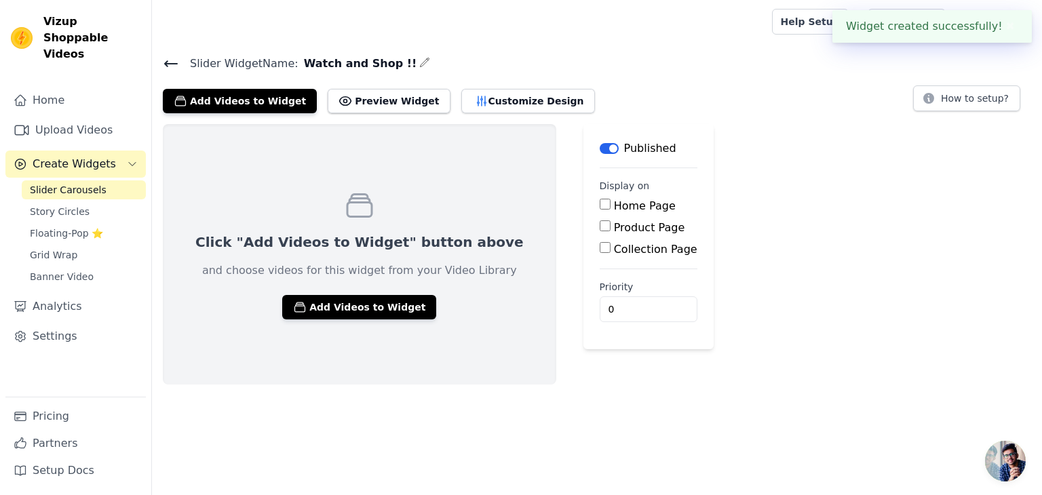
click at [614, 204] on label "Home Page" at bounding box center [645, 205] width 62 height 13
click at [600, 204] on input "Home Page" at bounding box center [605, 204] width 11 height 11
checkbox input "true"
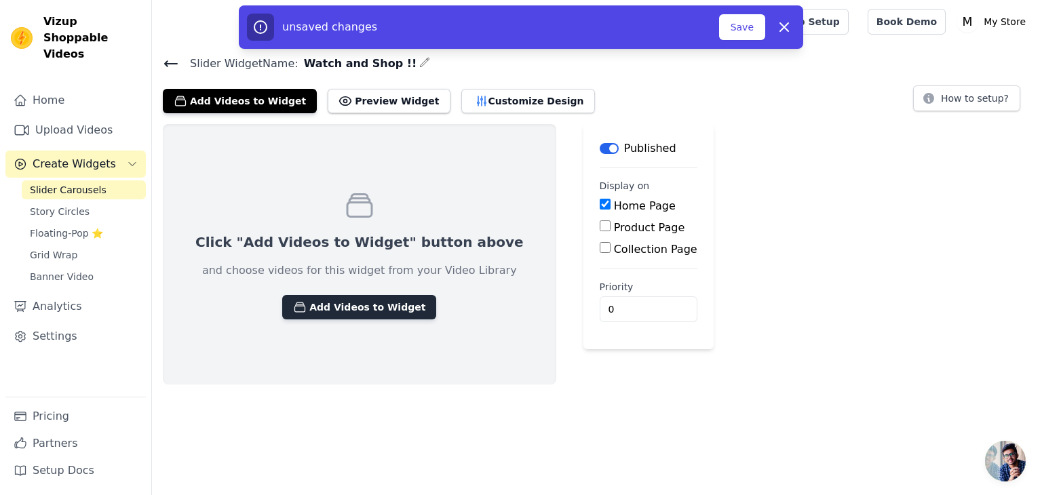
click at [331, 301] on button "Add Videos to Widget" at bounding box center [359, 307] width 154 height 24
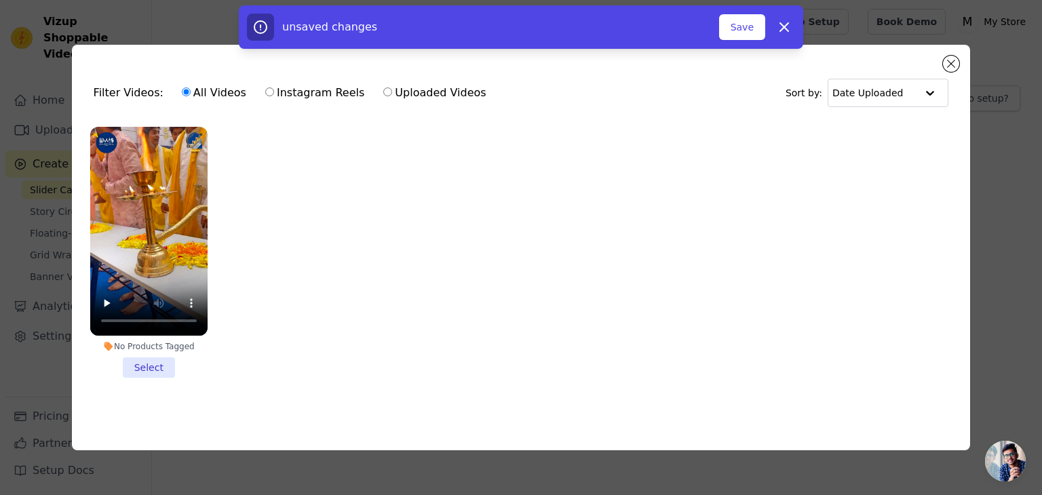
click at [140, 366] on li "No Products Tagged Select" at bounding box center [148, 252] width 117 height 251
click at [0, 0] on input "No Products Tagged Select" at bounding box center [0, 0] width 0 height 0
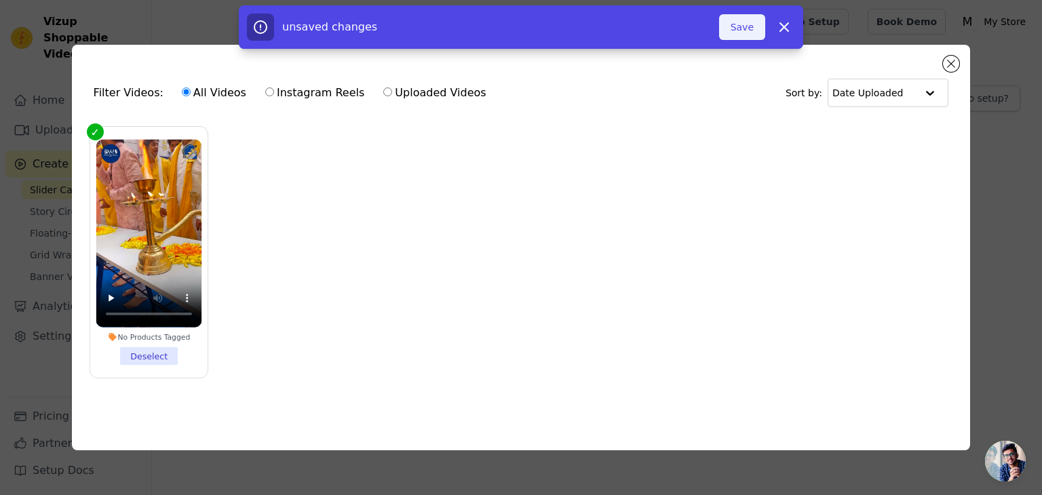
click at [743, 35] on button "Save" at bounding box center [742, 27] width 46 height 26
click at [733, 31] on button "Add To Widget" at bounding box center [719, 27] width 91 height 26
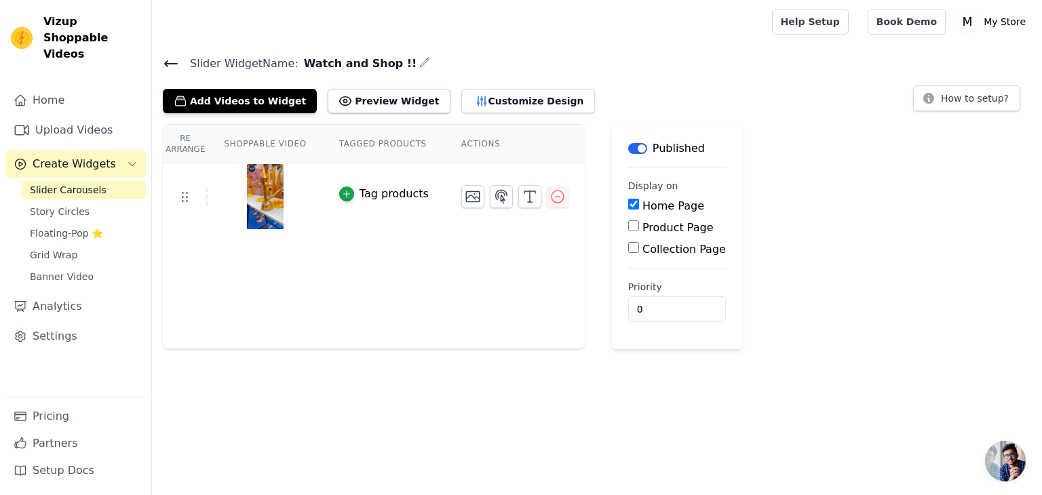
click at [372, 193] on div "Tag products" at bounding box center [394, 194] width 69 height 16
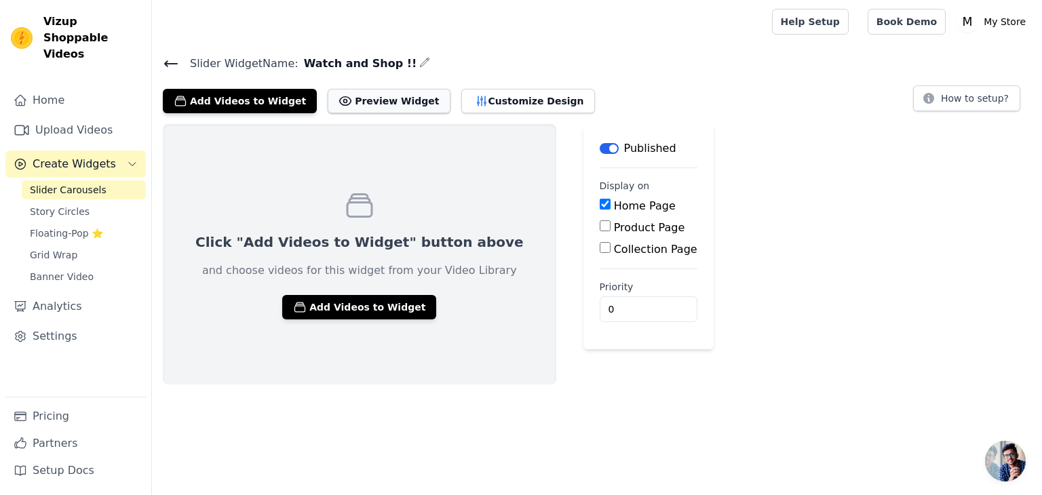
click at [392, 96] on button "Preview Widget" at bounding box center [389, 101] width 122 height 24
click at [397, 213] on div "Click "Add Videos to Widget" button above and choose videos for this widget fro…" at bounding box center [359, 254] width 393 height 260
click at [345, 112] on button "Preview Widget" at bounding box center [389, 101] width 122 height 24
click at [461, 98] on button "Customize Design" at bounding box center [528, 101] width 134 height 24
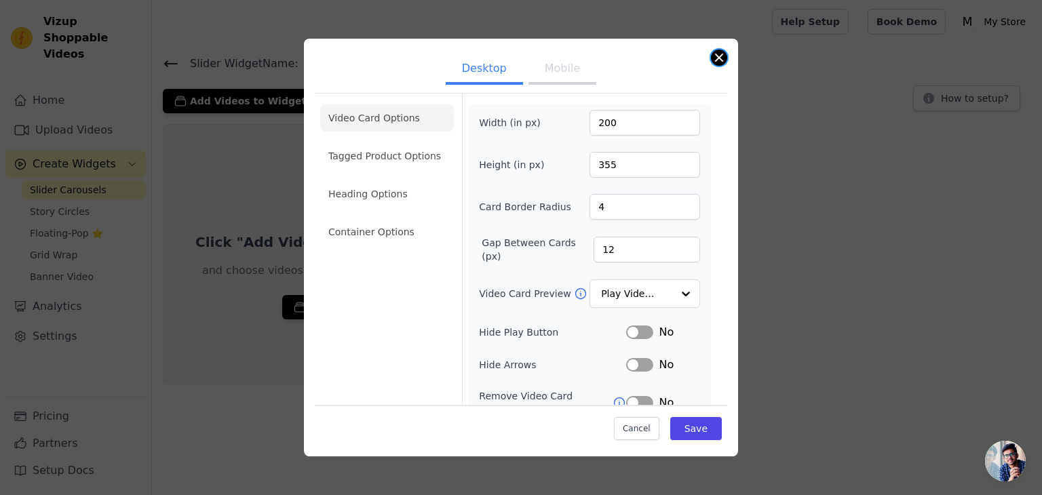
click at [724, 54] on button "Close modal" at bounding box center [719, 58] width 16 height 16
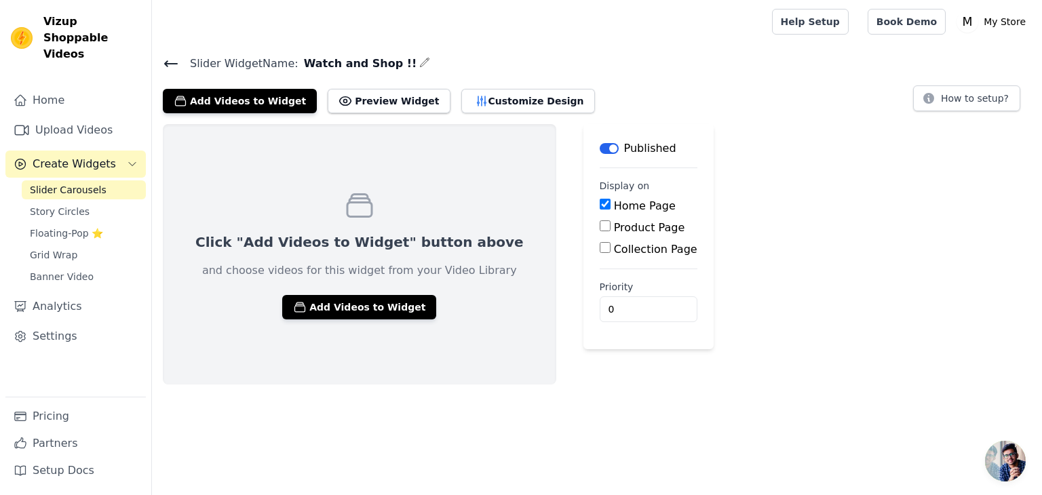
click at [165, 68] on icon at bounding box center [171, 64] width 16 height 16
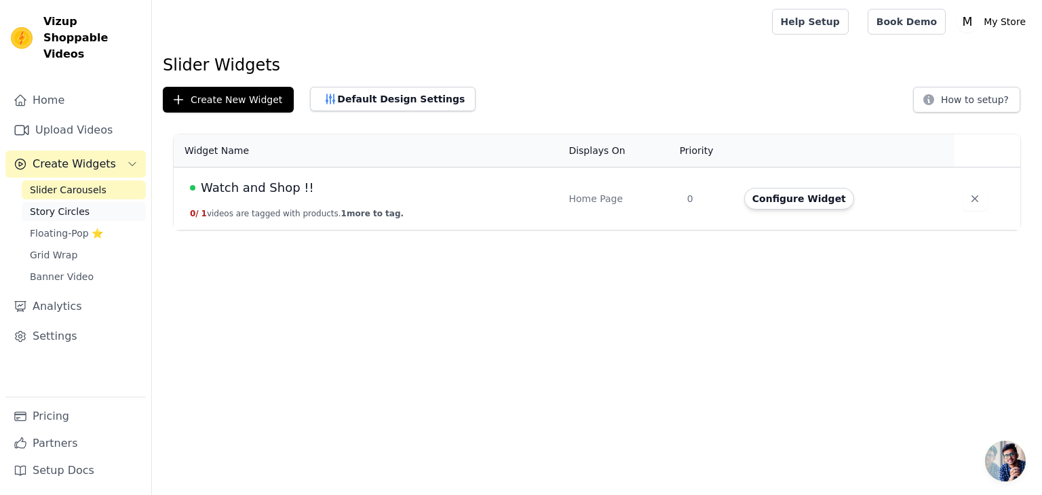
click at [101, 202] on link "Story Circles" at bounding box center [84, 211] width 124 height 19
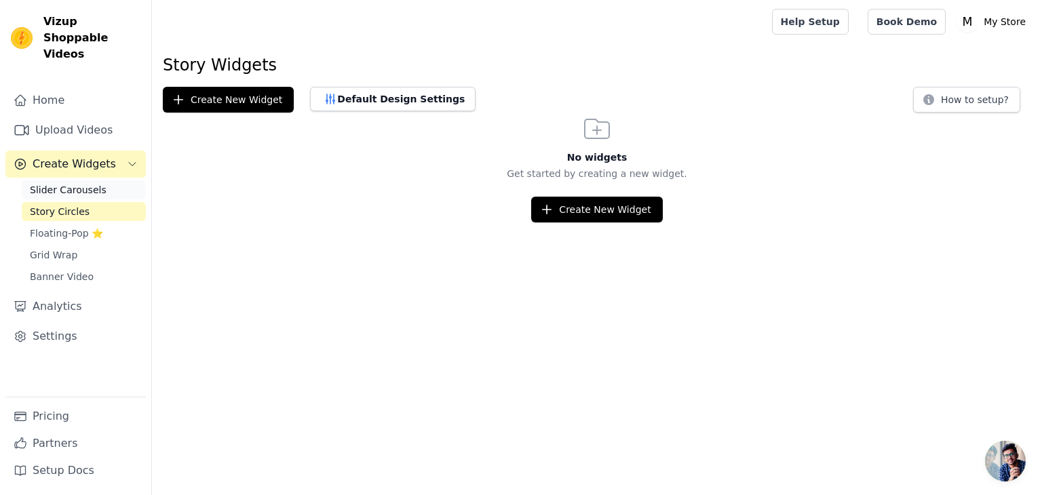
click at [117, 180] on link "Slider Carousels" at bounding box center [84, 189] width 124 height 19
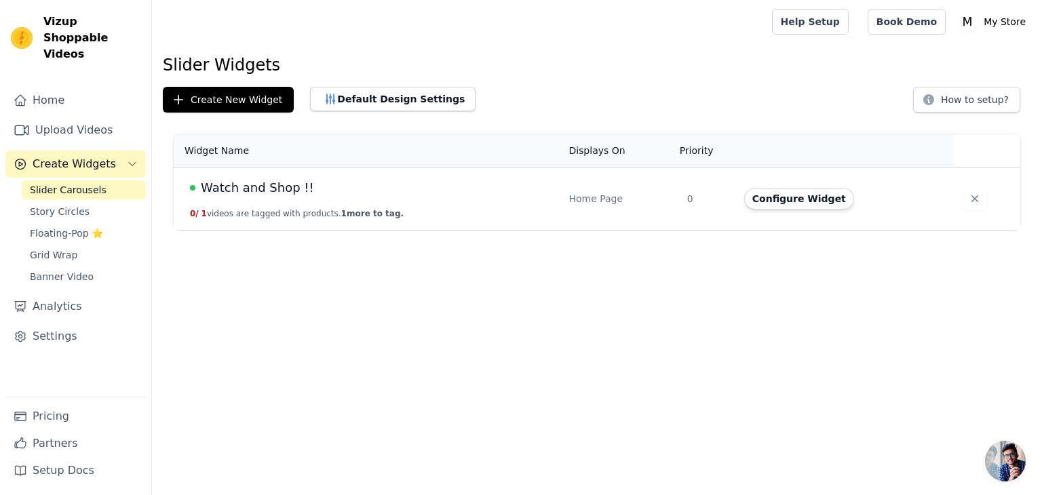
click at [117, 180] on link "Slider Carousels" at bounding box center [84, 189] width 124 height 19
click at [424, 208] on td "Watch and Shop !! 0 / 1 videos are tagged with products. 1 more to tag." at bounding box center [367, 199] width 387 height 63
click at [307, 182] on div "Watch and Shop !!" at bounding box center [371, 187] width 362 height 19
click at [776, 204] on button "Configure Widget" at bounding box center [799, 199] width 110 height 22
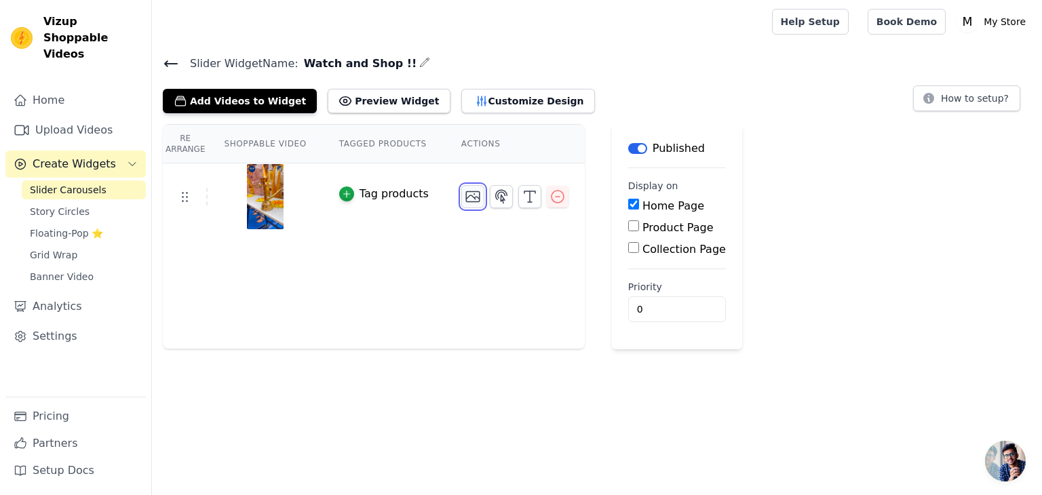
click at [465, 201] on icon "button" at bounding box center [473, 197] width 16 height 16
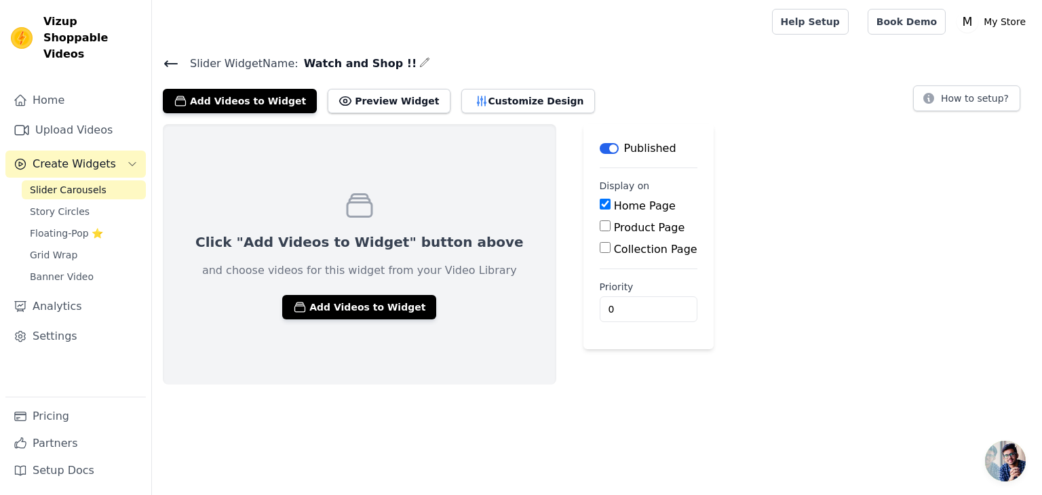
click at [192, 71] on span "Slider Widget Name:" at bounding box center [238, 64] width 119 height 16
click at [184, 59] on span "Slider Widget Name:" at bounding box center [238, 64] width 119 height 16
click at [175, 62] on icon at bounding box center [171, 63] width 12 height 5
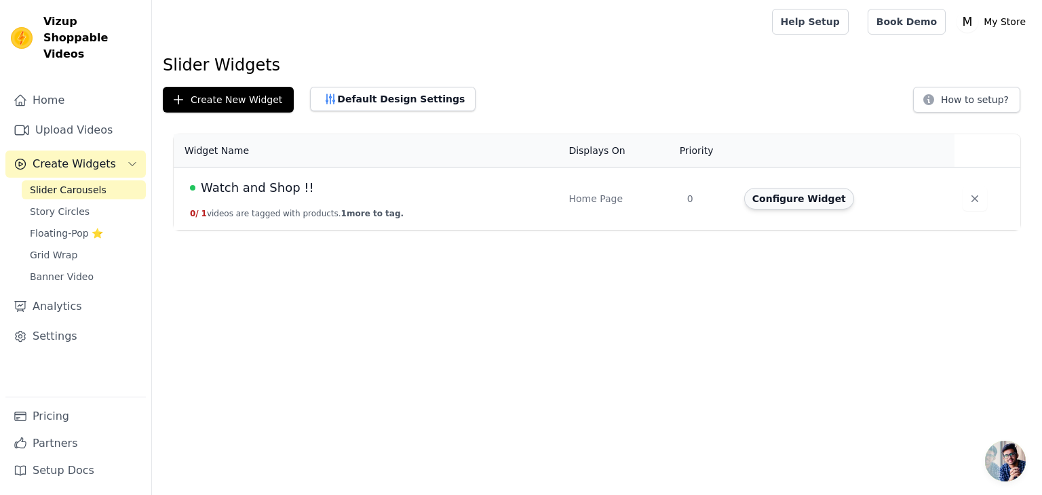
click at [764, 191] on button "Configure Widget" at bounding box center [799, 199] width 110 height 22
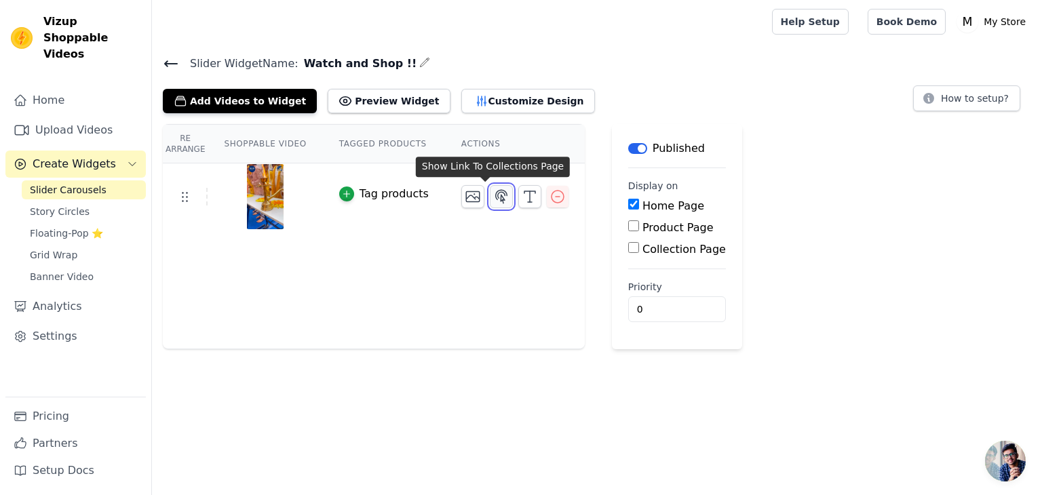
click at [493, 193] on icon "button" at bounding box center [501, 197] width 16 height 16
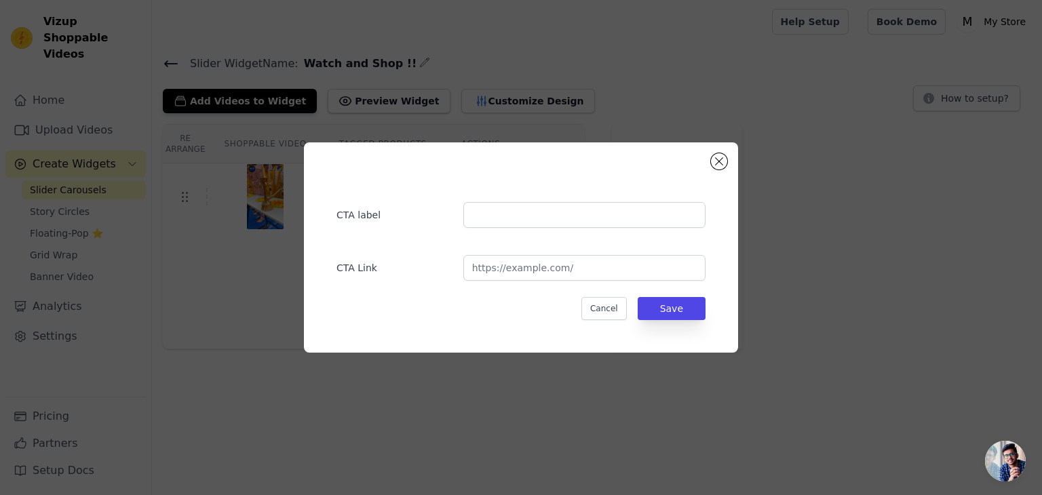
click at [547, 282] on div "CTA label CTA Link Cancel Save" at bounding box center [521, 247] width 391 height 167
click at [563, 271] on input "url" at bounding box center [584, 268] width 242 height 26
type input "[URL][DOMAIN_NAME]"
click at [697, 309] on button "Save" at bounding box center [672, 308] width 68 height 23
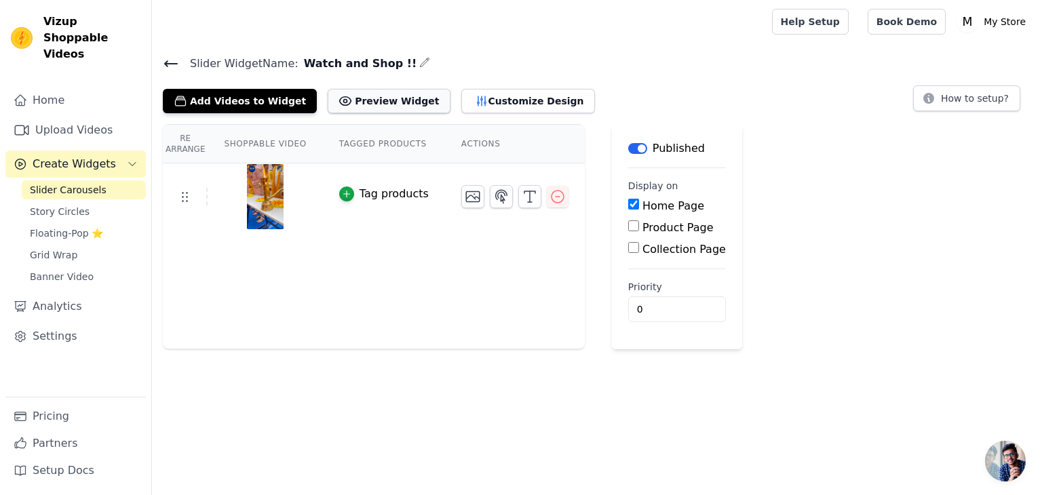
click at [385, 96] on button "Preview Widget" at bounding box center [389, 101] width 122 height 24
click at [383, 191] on div "Tag products" at bounding box center [394, 194] width 69 height 16
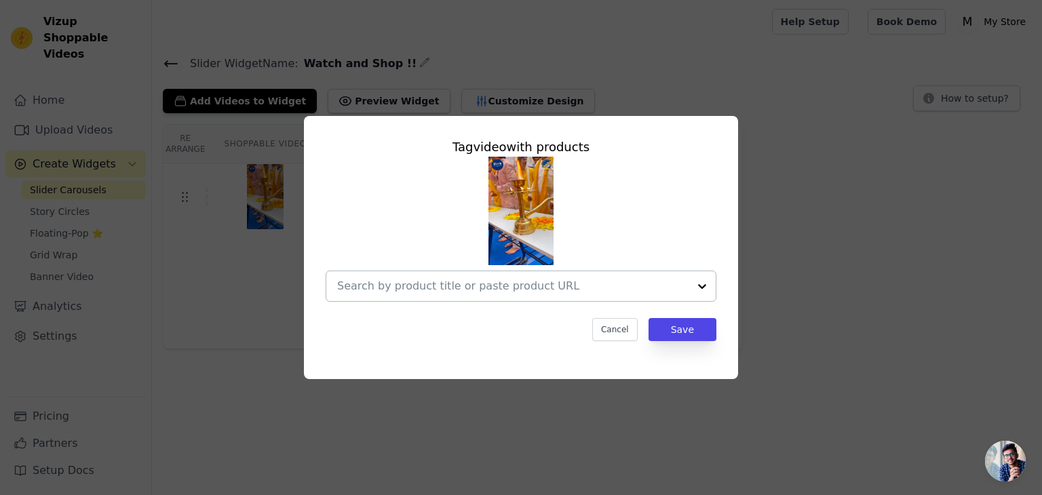
click at [516, 279] on input "text" at bounding box center [512, 286] width 351 height 16
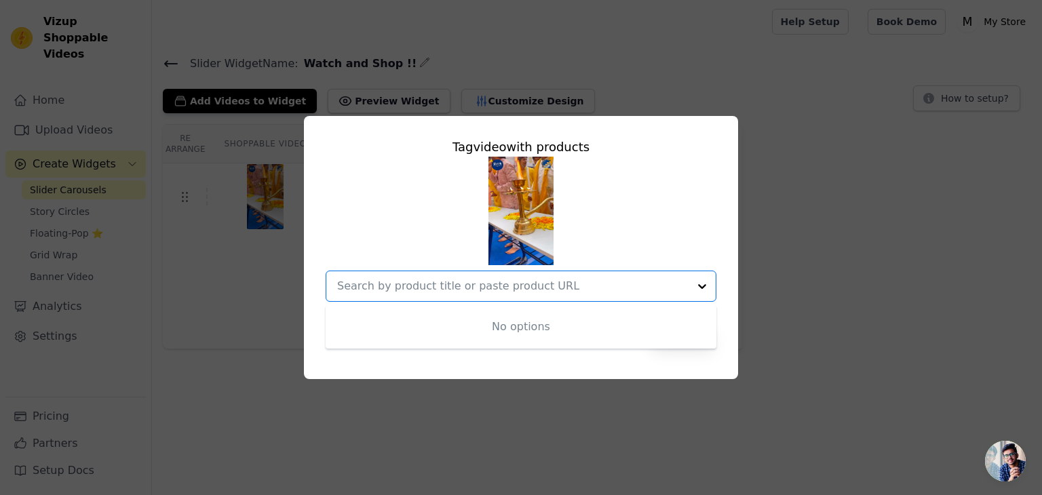
paste input "[URL][DOMAIN_NAME]"
click at [539, 337] on div "No options" at bounding box center [521, 326] width 391 height 43
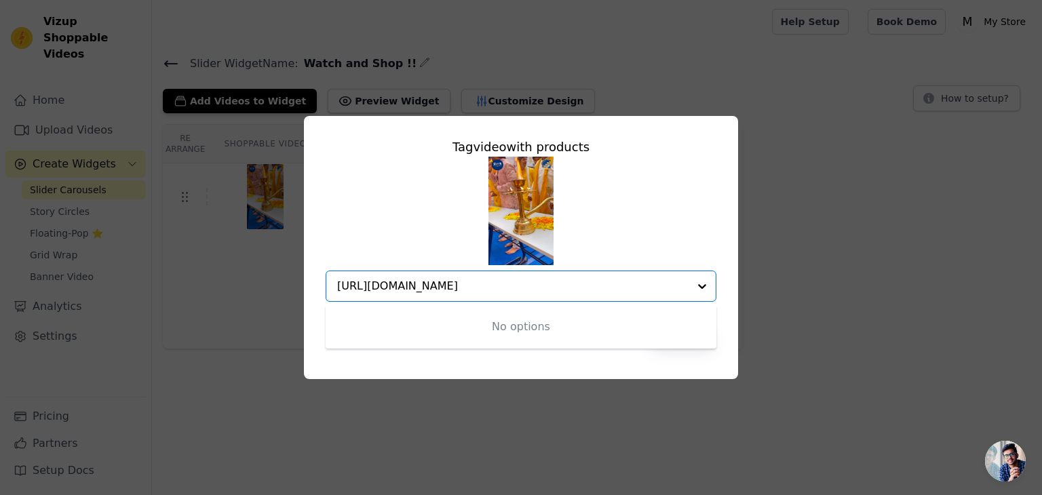
click at [539, 337] on div "No options" at bounding box center [521, 326] width 391 height 43
type input "[URL][DOMAIN_NAME]"
click at [704, 284] on div at bounding box center [702, 286] width 27 height 30
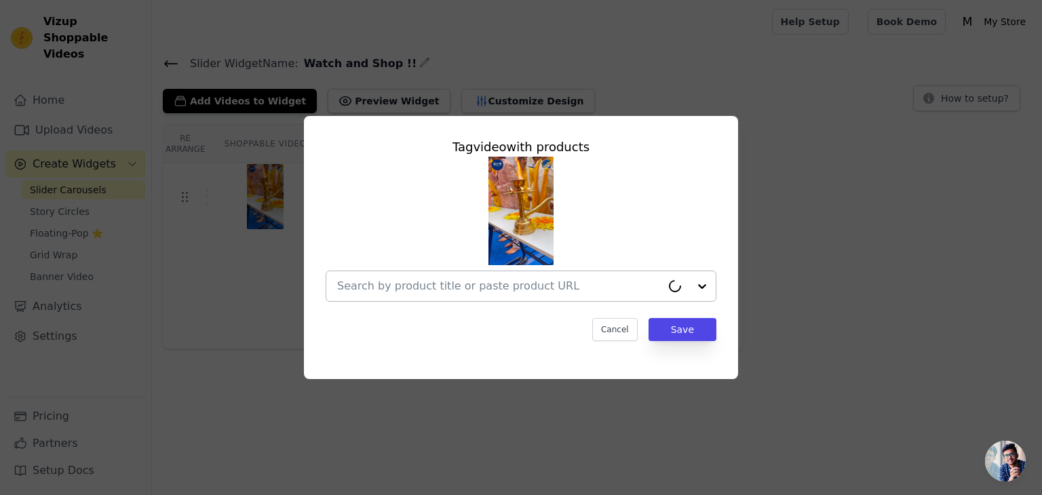
click at [704, 284] on div at bounding box center [688, 286] width 54 height 30
click at [704, 284] on div at bounding box center [702, 286] width 27 height 30
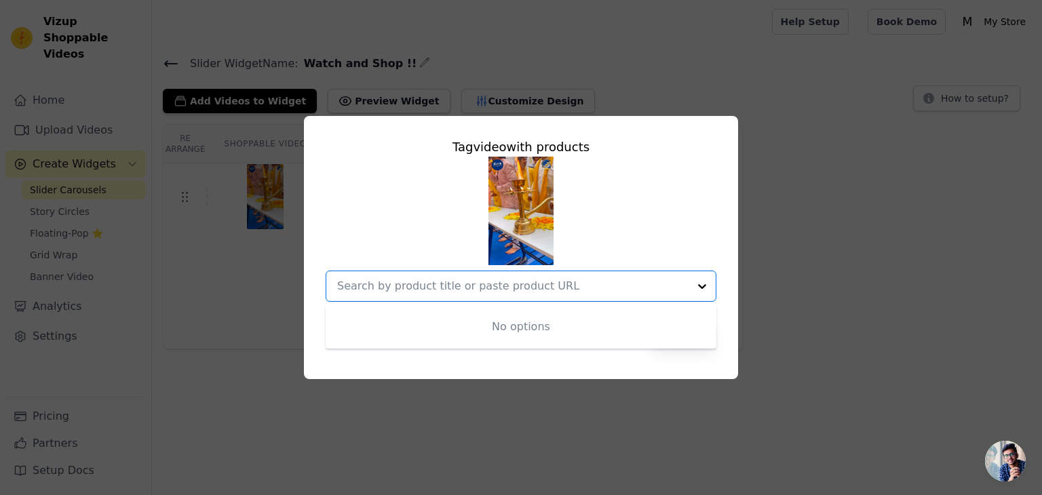
click at [872, 157] on div "Tag video with products No options Option undefined, selected. Cancel Save" at bounding box center [521, 247] width 999 height 307
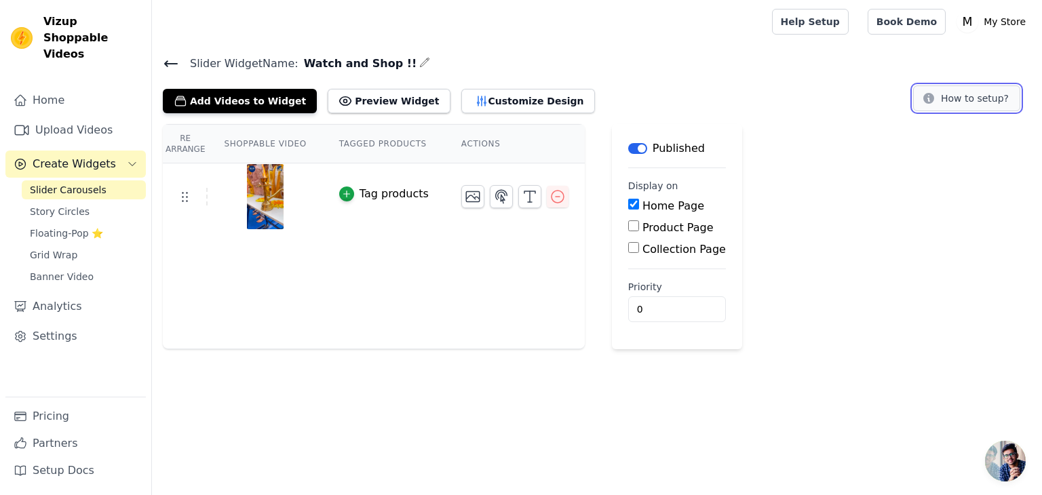
click at [973, 107] on button "How to setup?" at bounding box center [966, 98] width 107 height 26
click at [549, 196] on icon "button" at bounding box center [557, 197] width 16 height 16
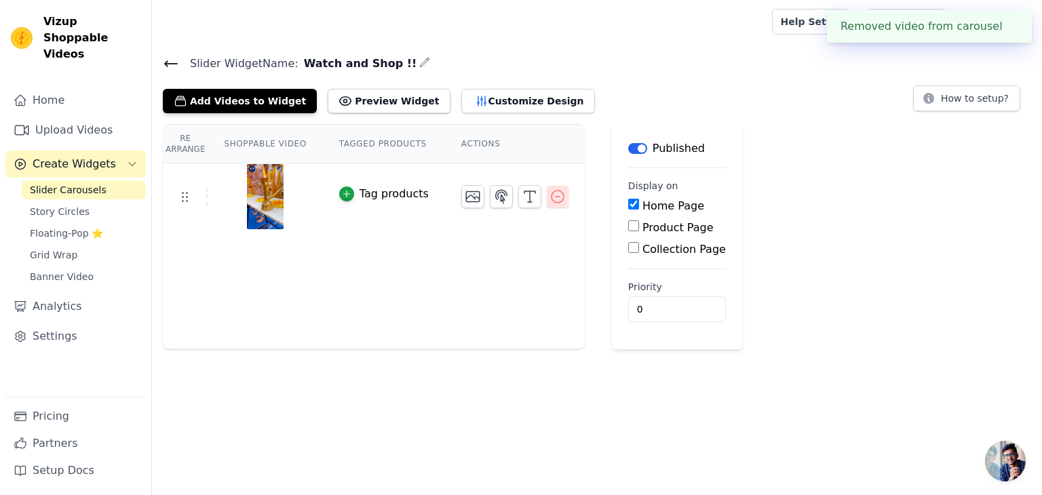
click at [549, 198] on icon "button" at bounding box center [557, 197] width 16 height 16
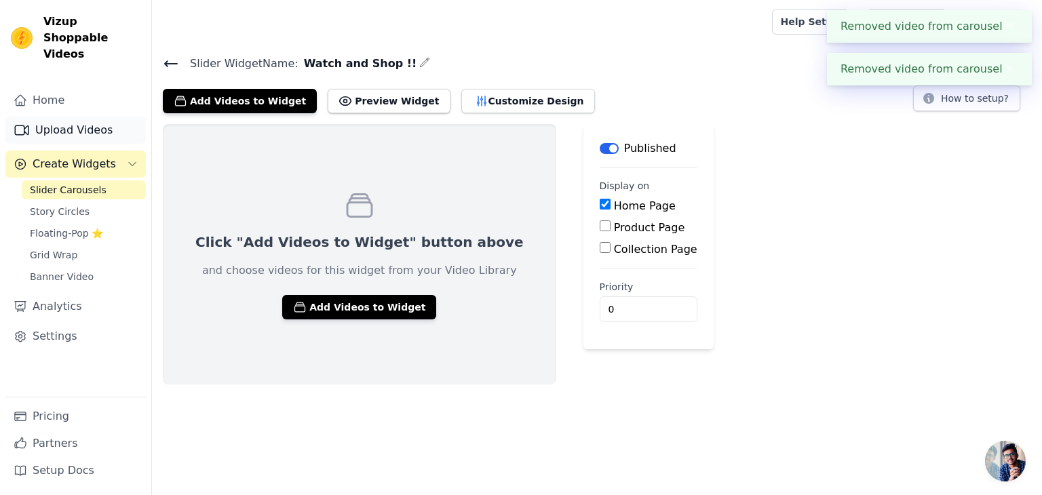
click at [76, 117] on link "Upload Videos" at bounding box center [75, 130] width 140 height 27
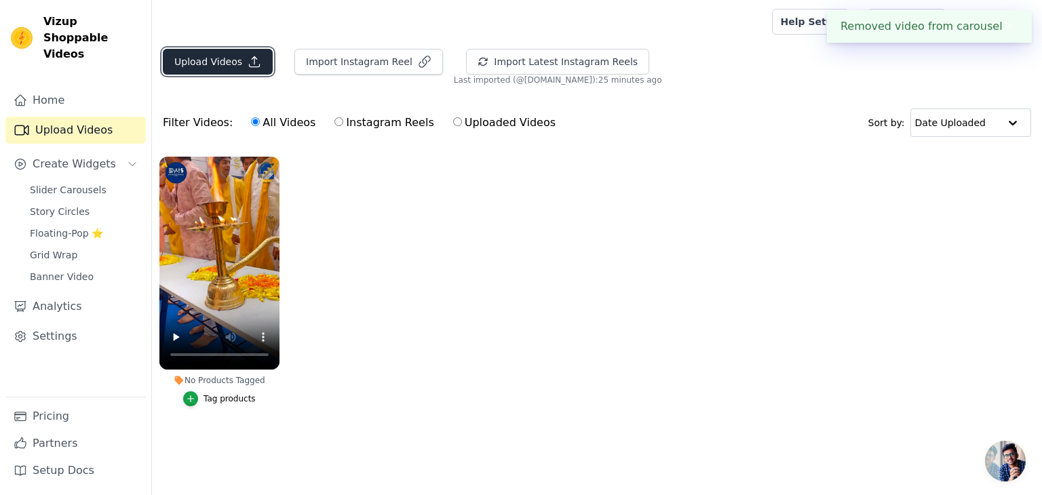
click at [239, 65] on button "Upload Videos" at bounding box center [218, 62] width 110 height 26
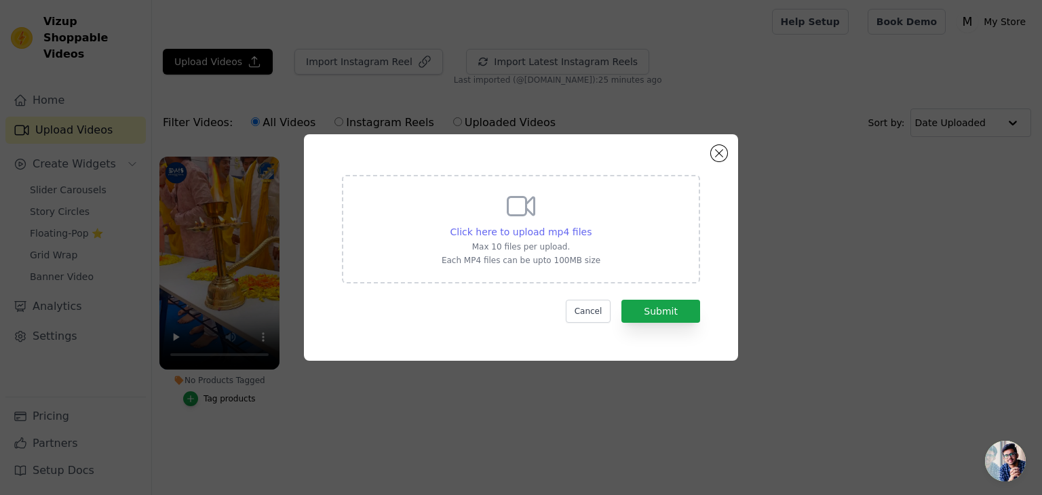
click at [581, 236] on span "Click here to upload mp4 files" at bounding box center [521, 232] width 142 height 11
click at [591, 225] on input "Click here to upload mp4 files Max 10 files per upload. Each MP4 files can be u…" at bounding box center [591, 225] width 1 height 1
type input "C:\fakepath\Dhakadmemes 1.mp4"
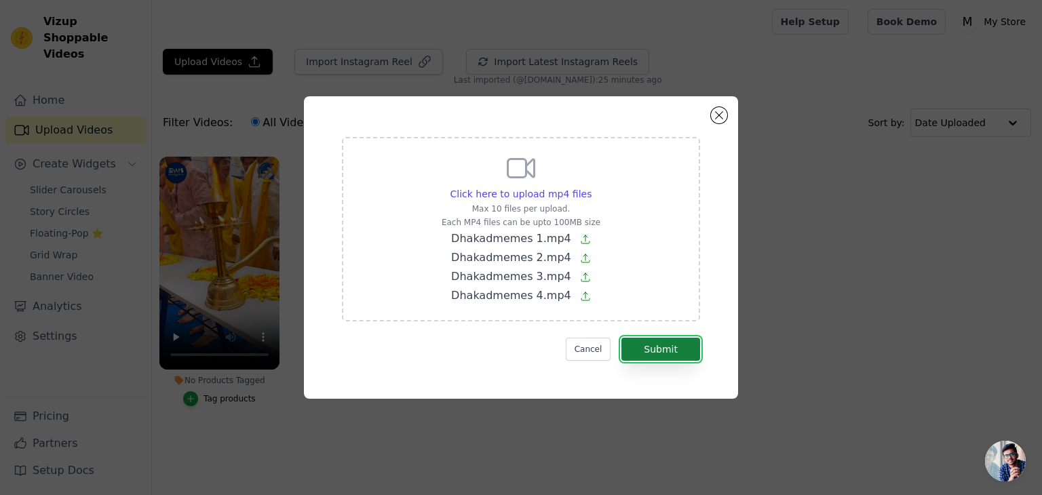
click at [665, 353] on button "Submit" at bounding box center [660, 349] width 79 height 23
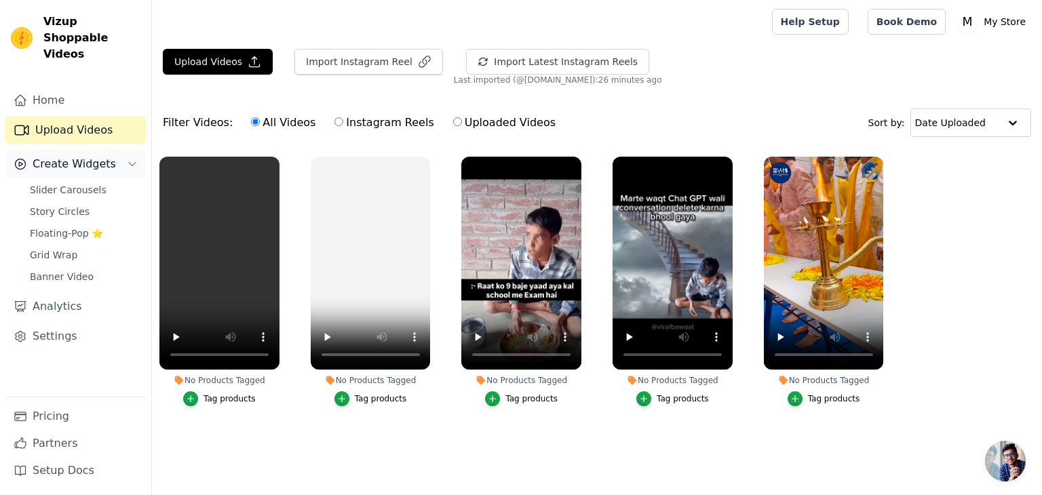
click at [54, 156] on span "Create Widgets" at bounding box center [74, 164] width 83 height 16
click at [54, 183] on span "Slider Carousels" at bounding box center [68, 190] width 77 height 14
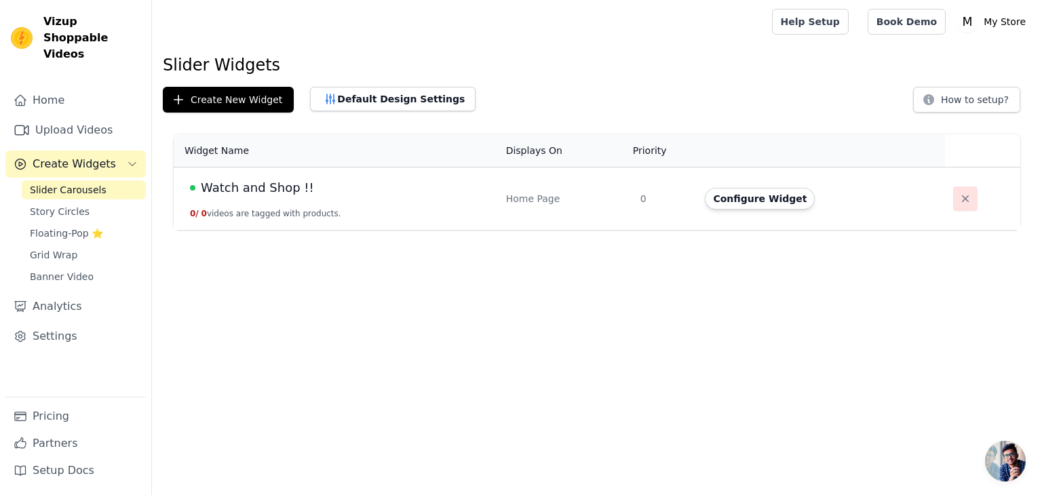
click at [959, 199] on icon "button" at bounding box center [966, 199] width 14 height 14
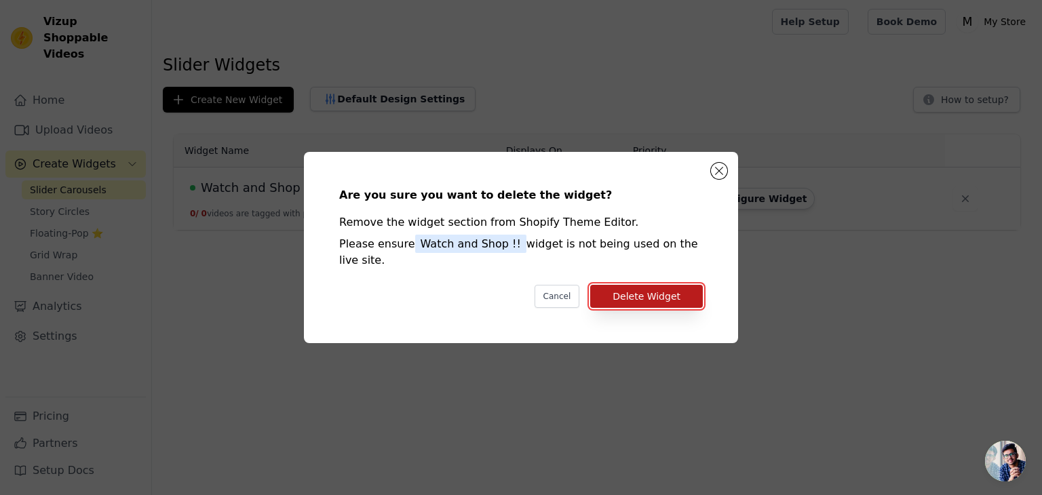
click at [662, 295] on button "Delete Widget" at bounding box center [646, 296] width 113 height 23
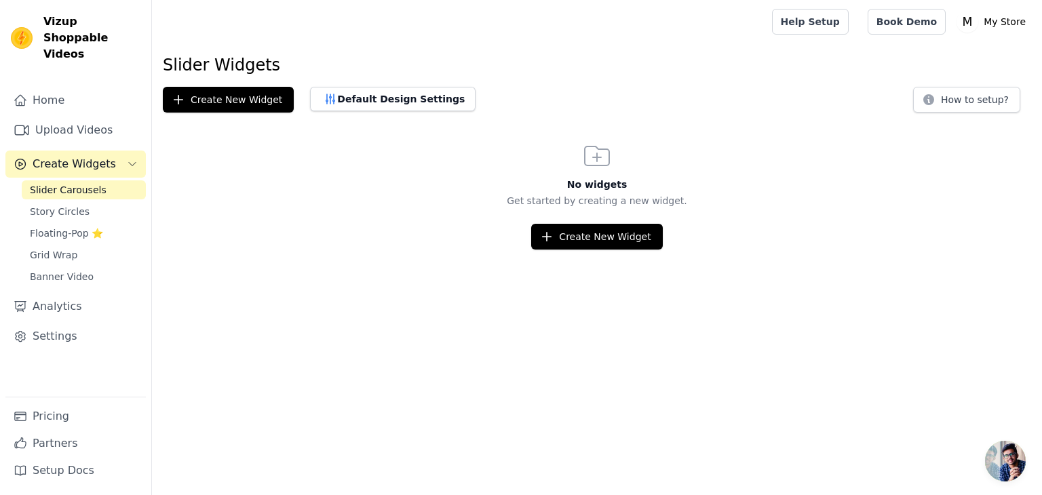
click at [49, 183] on span "Slider Carousels" at bounding box center [68, 190] width 77 height 14
click at [625, 249] on html "Vizup Shoppable Videos Home Upload Videos Create Widgets Slider Carousels Story…" at bounding box center [521, 125] width 1042 height 250
click at [614, 238] on button "Create New Widget" at bounding box center [596, 237] width 131 height 26
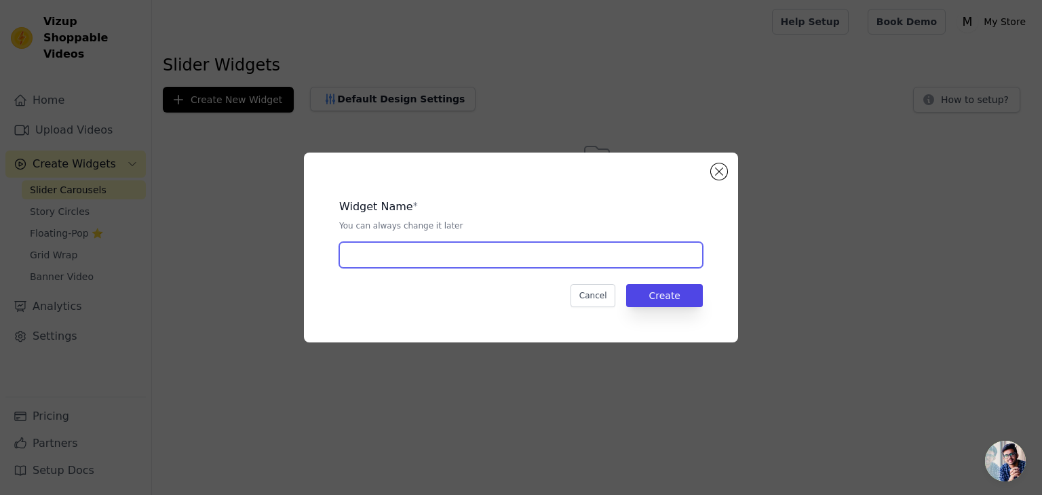
click at [582, 246] on input "text" at bounding box center [521, 255] width 364 height 26
type input "Watch and Shop !!"
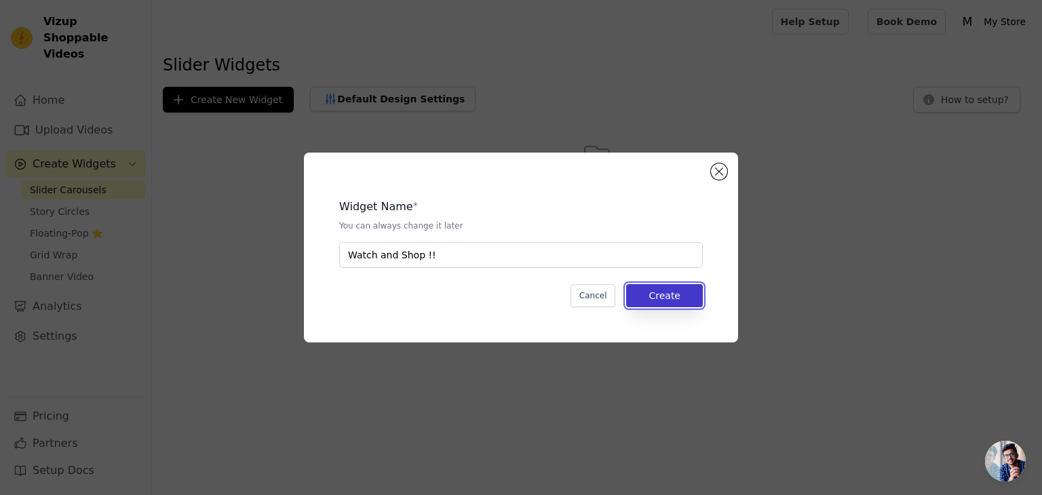
click at [662, 298] on button "Create" at bounding box center [664, 295] width 77 height 23
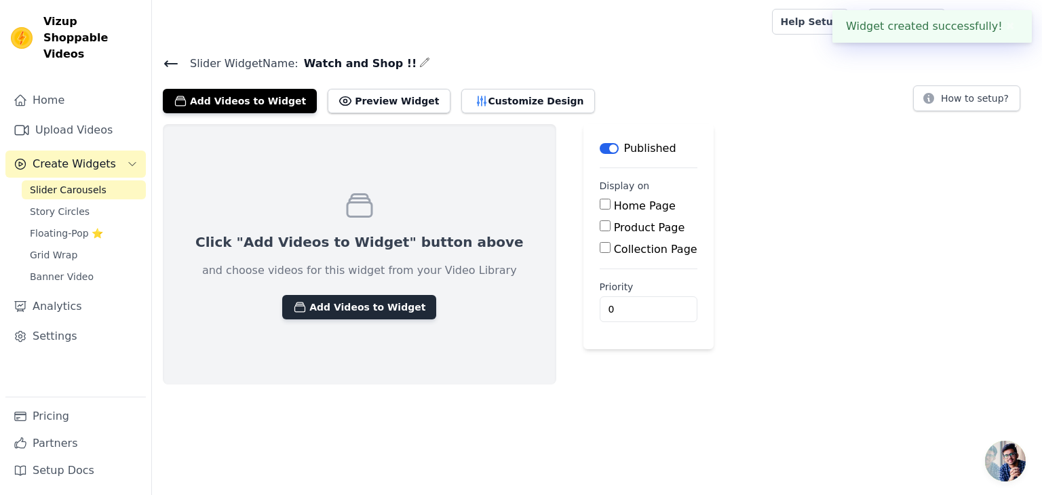
click at [372, 308] on button "Add Videos to Widget" at bounding box center [359, 307] width 154 height 24
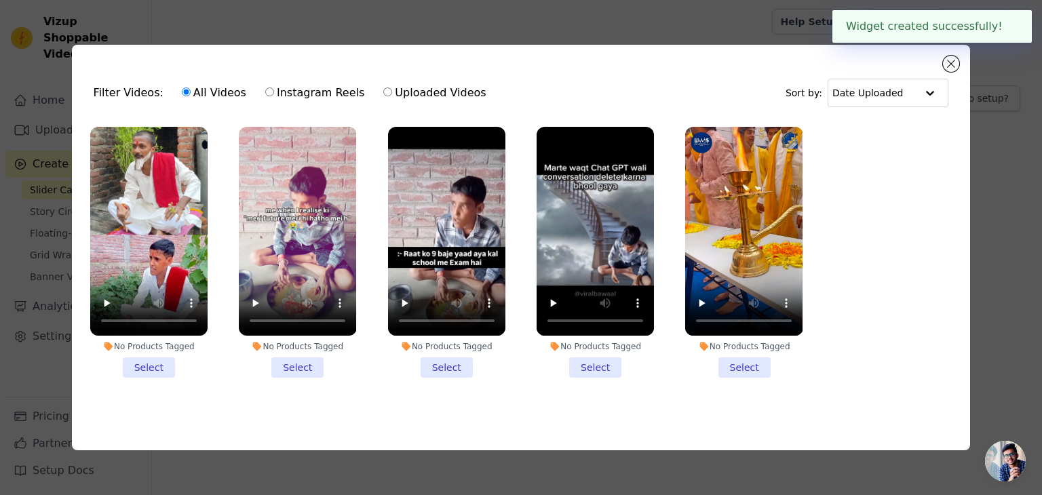
click at [168, 364] on li "No Products Tagged Select" at bounding box center [148, 252] width 117 height 251
click at [0, 0] on input "No Products Tagged Select" at bounding box center [0, 0] width 0 height 0
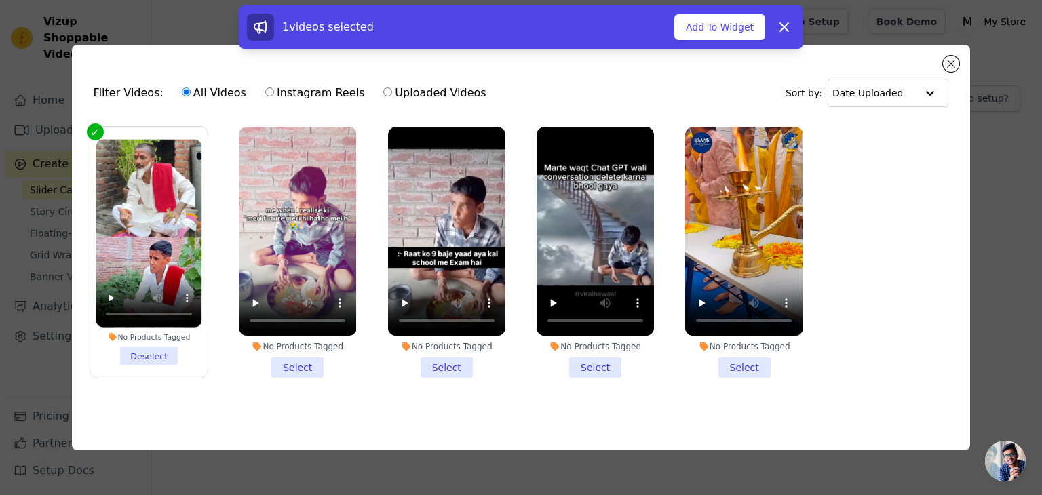
click at [282, 360] on li "No Products Tagged Select" at bounding box center [297, 252] width 117 height 251
click at [0, 0] on input "No Products Tagged Select" at bounding box center [0, 0] width 0 height 0
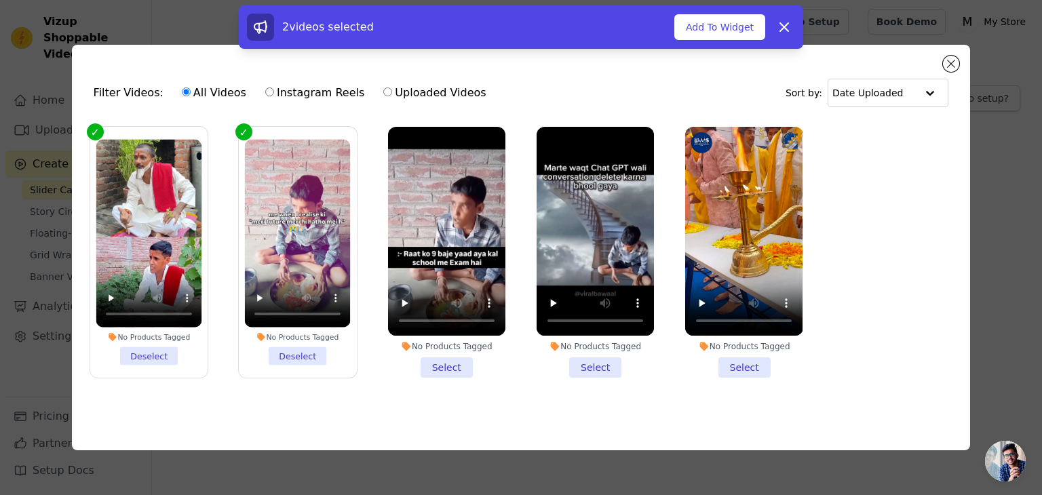
click at [431, 371] on li "No Products Tagged Select" at bounding box center [446, 252] width 117 height 251
click at [0, 0] on input "No Products Tagged Select" at bounding box center [0, 0] width 0 height 0
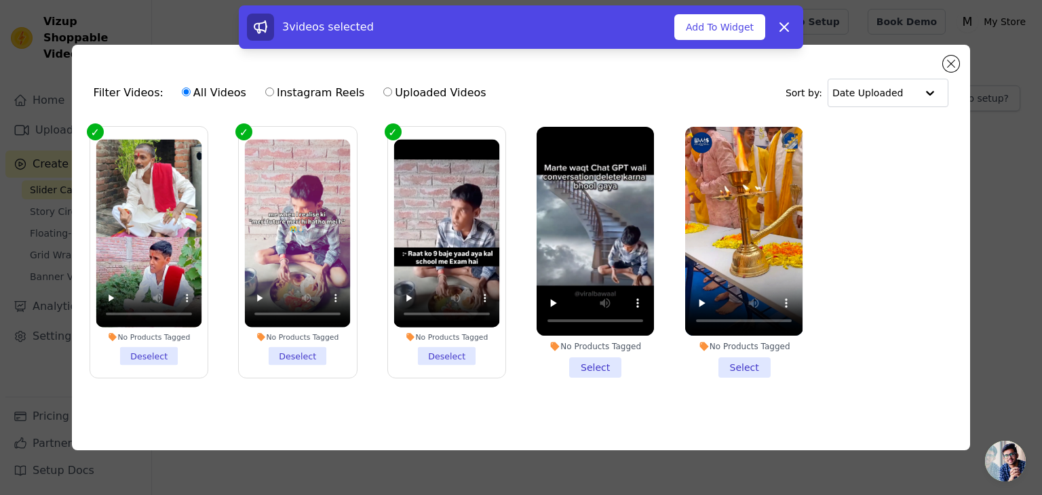
click at [568, 365] on li "No Products Tagged Select" at bounding box center [595, 252] width 117 height 251
click at [0, 0] on input "No Products Tagged Select" at bounding box center [0, 0] width 0 height 0
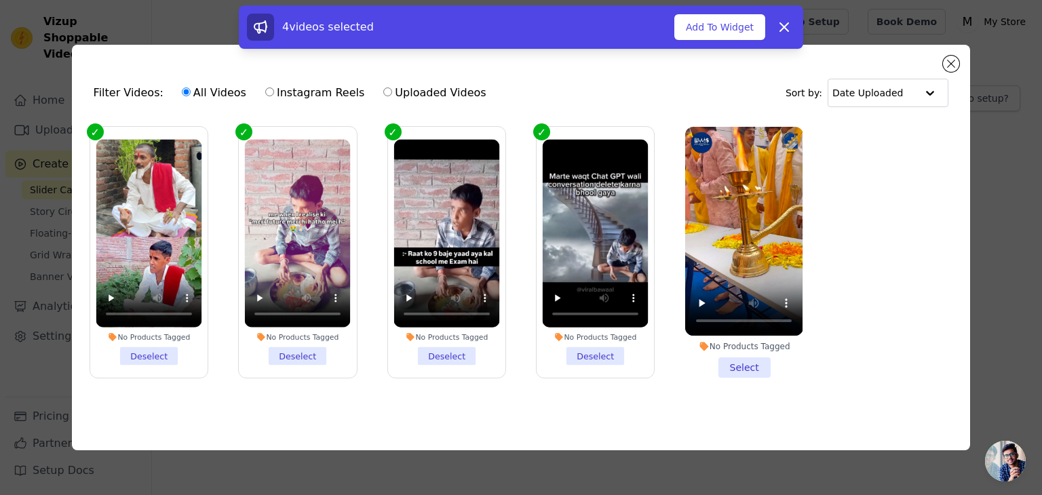
click at [736, 370] on li "No Products Tagged Select" at bounding box center [743, 252] width 117 height 251
click at [0, 0] on input "No Products Tagged Select" at bounding box center [0, 0] width 0 height 0
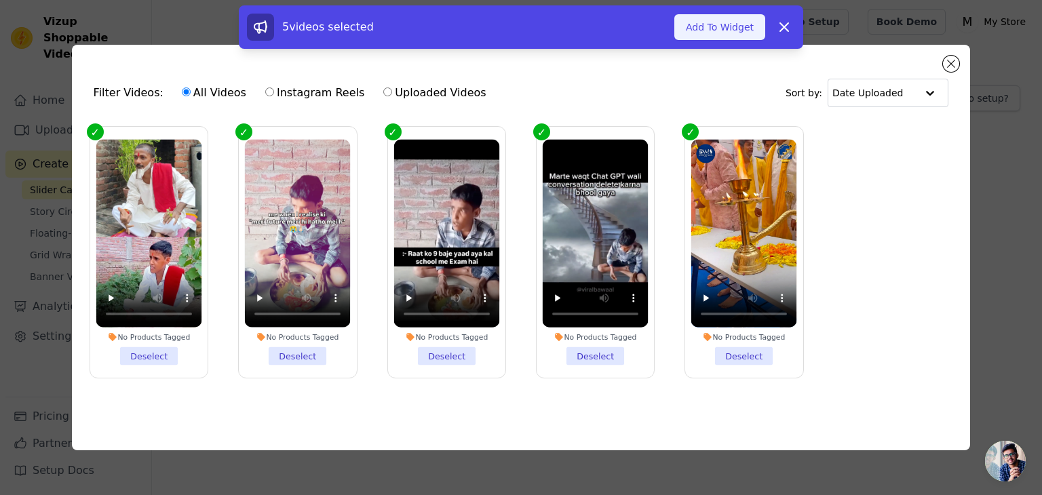
click at [733, 21] on button "Add To Widget" at bounding box center [719, 27] width 91 height 26
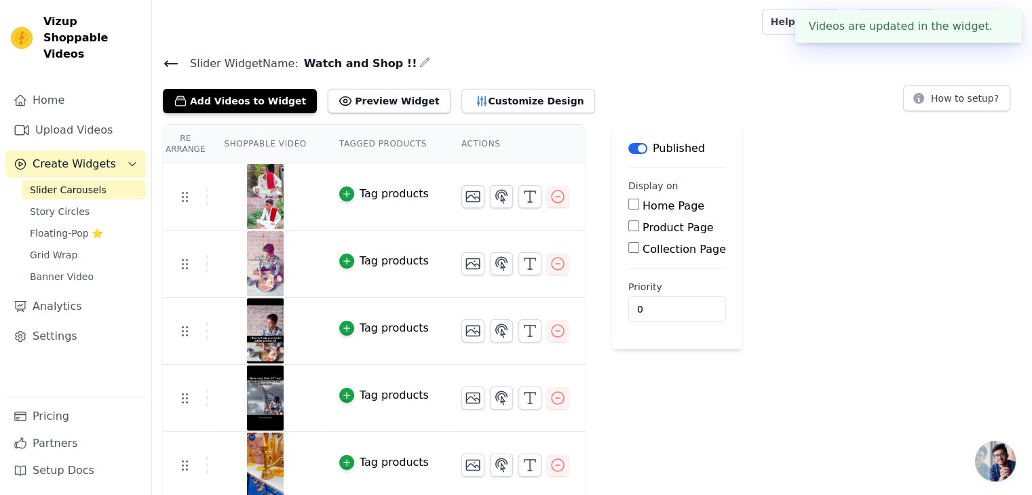
click at [645, 213] on div "Home Page Product Page Collection Page" at bounding box center [677, 228] width 98 height 60
click at [642, 205] on label "Home Page" at bounding box center [673, 205] width 62 height 13
click at [628, 205] on input "Home Page" at bounding box center [633, 204] width 11 height 11
checkbox input "true"
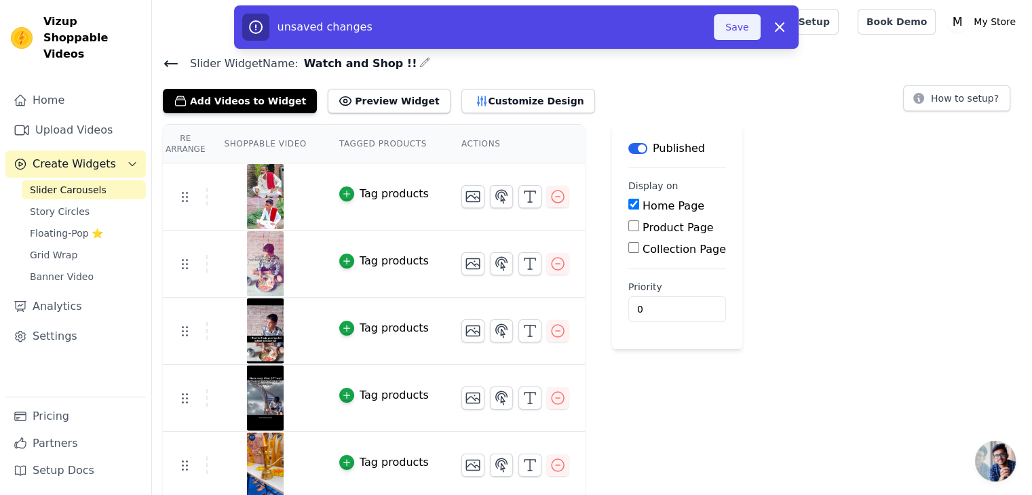
click at [742, 25] on button "Save" at bounding box center [737, 27] width 46 height 26
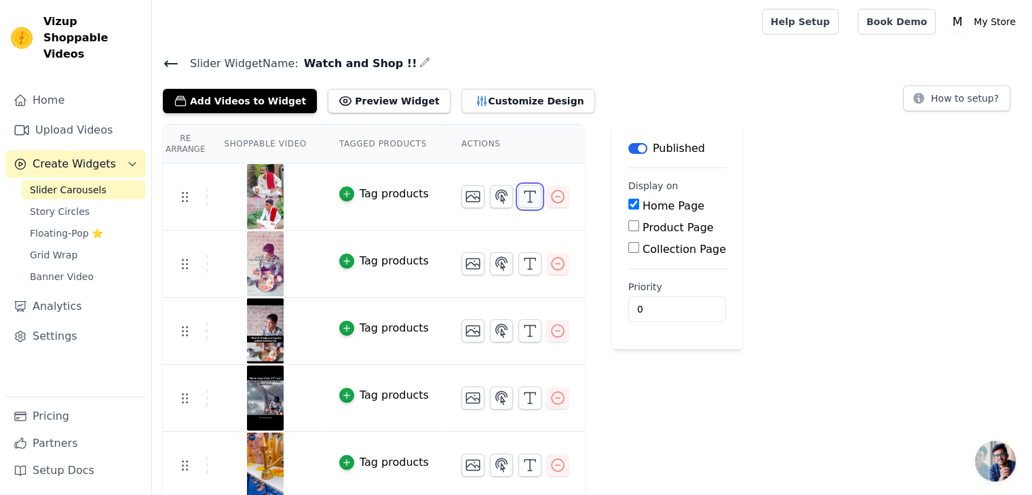
click at [522, 196] on icon "button" at bounding box center [530, 197] width 16 height 16
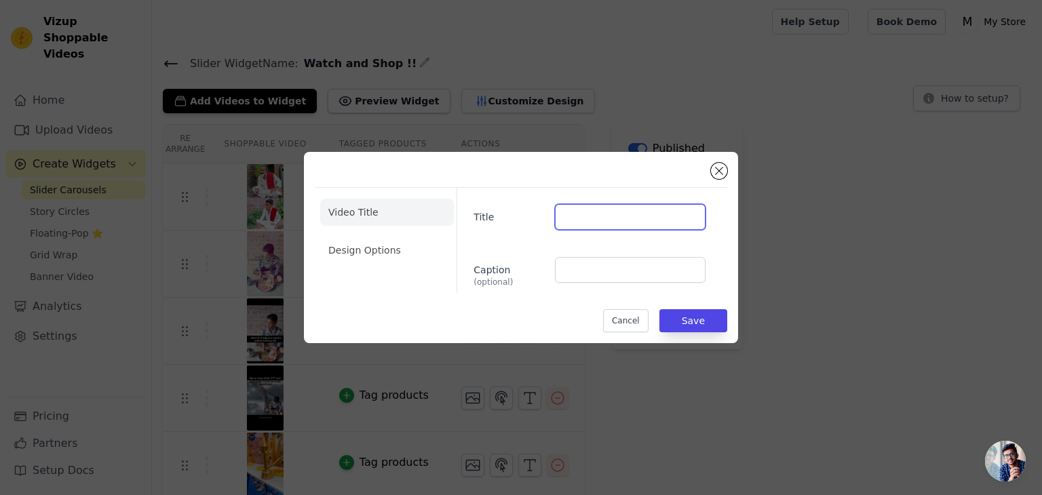
click at [605, 215] on input "Title" at bounding box center [630, 217] width 151 height 26
click at [719, 170] on button "Close modal" at bounding box center [719, 171] width 16 height 16
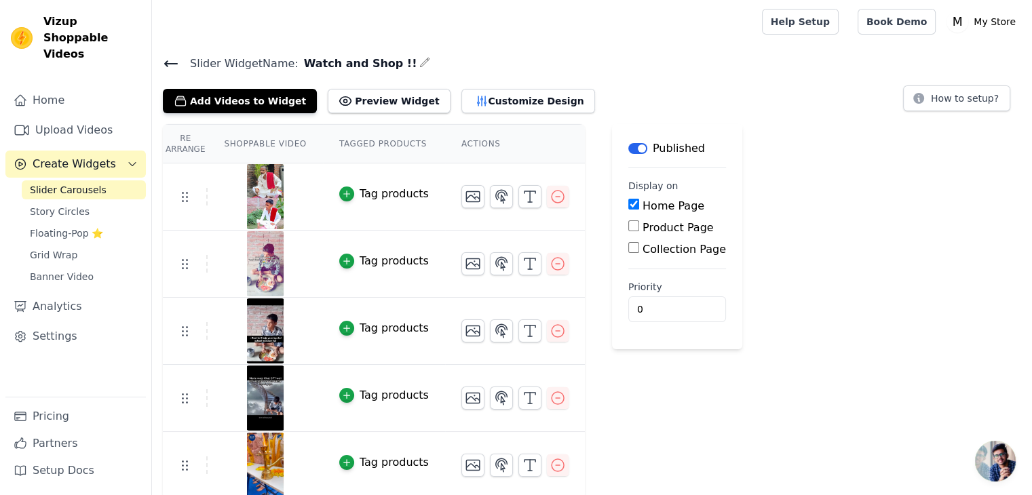
click at [368, 197] on div "Tag products" at bounding box center [394, 194] width 69 height 16
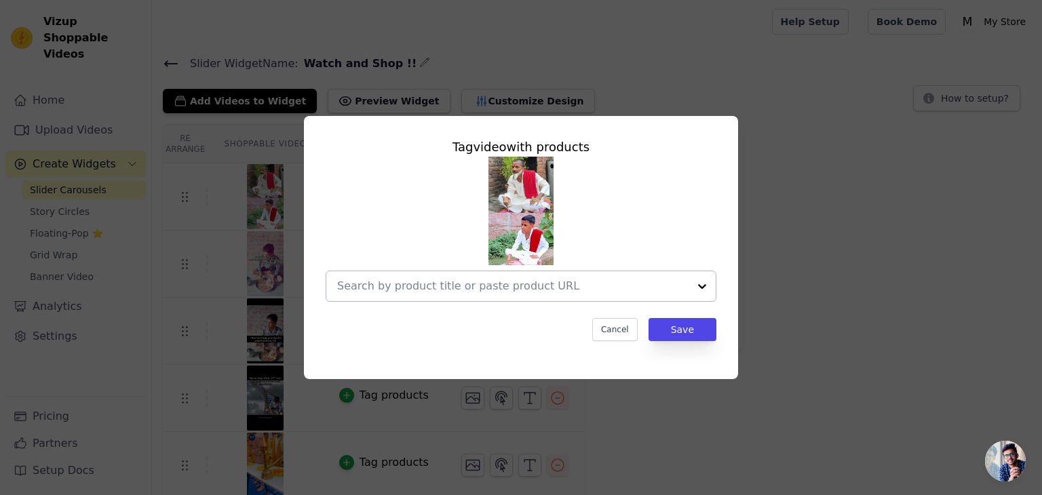
click at [524, 294] on input "text" at bounding box center [512, 286] width 351 height 16
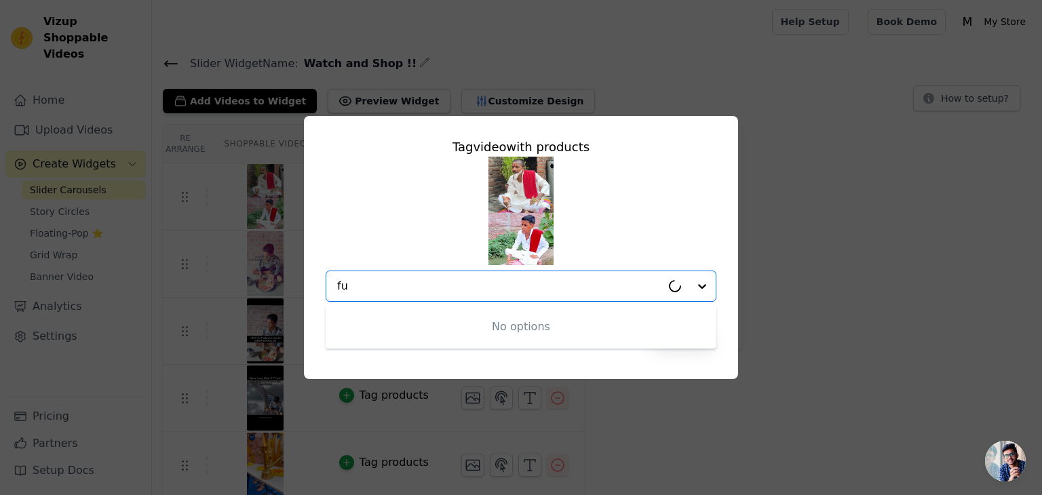
type input "f"
type input "a"
paste input "https://fubs.in/collections/combos/products/set-of-12-oxidised-designer-stud-ea…"
type input "https://fubs.in/collections/combos/products/set-of-12-oxidised-designer-stud-ea…"
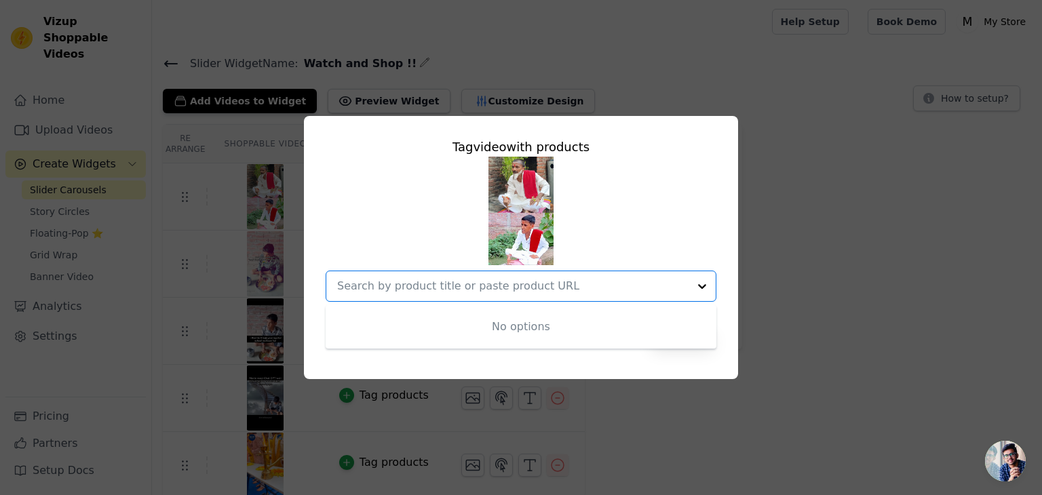
click at [790, 178] on div "Tag video with products No options Option undefined, selected. Cancel Save" at bounding box center [521, 247] width 999 height 307
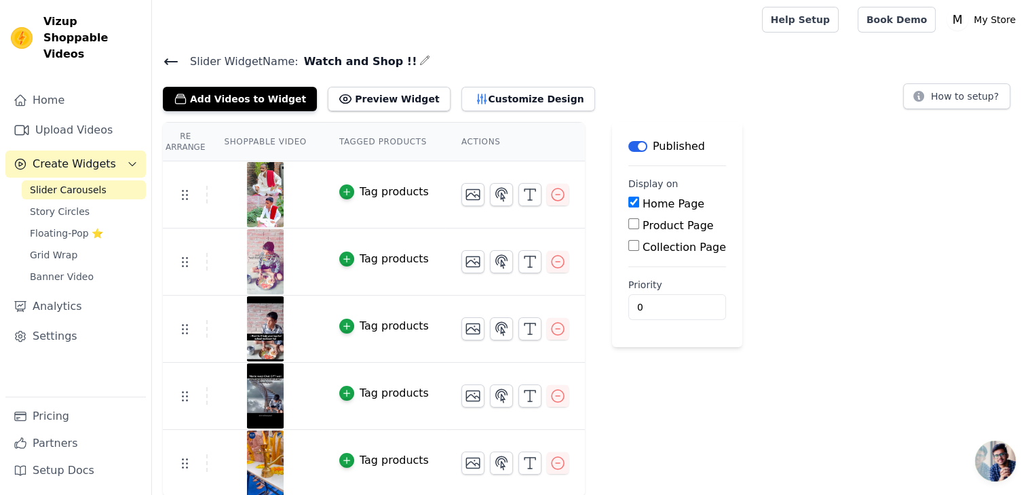
scroll to position [3, 0]
click at [492, 103] on button "Customize Design" at bounding box center [528, 98] width 134 height 24
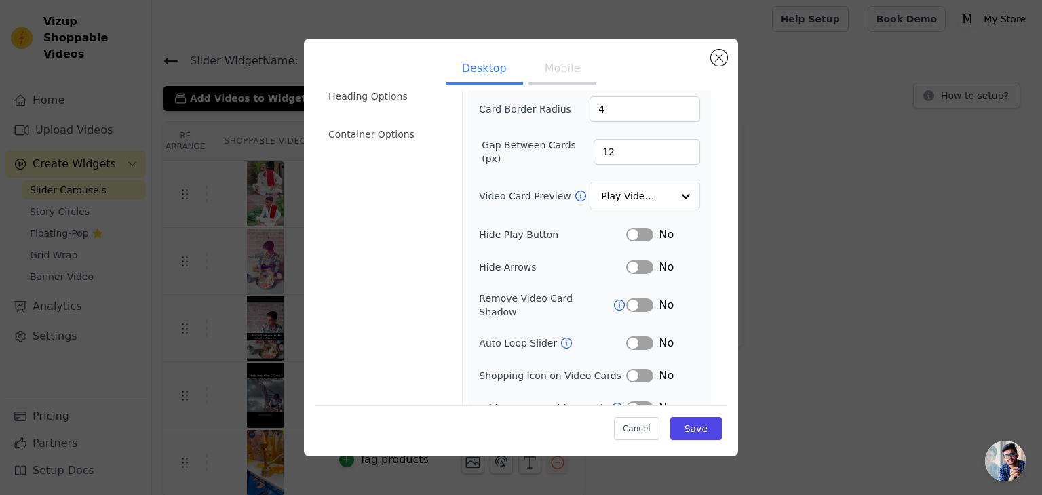
scroll to position [106, 0]
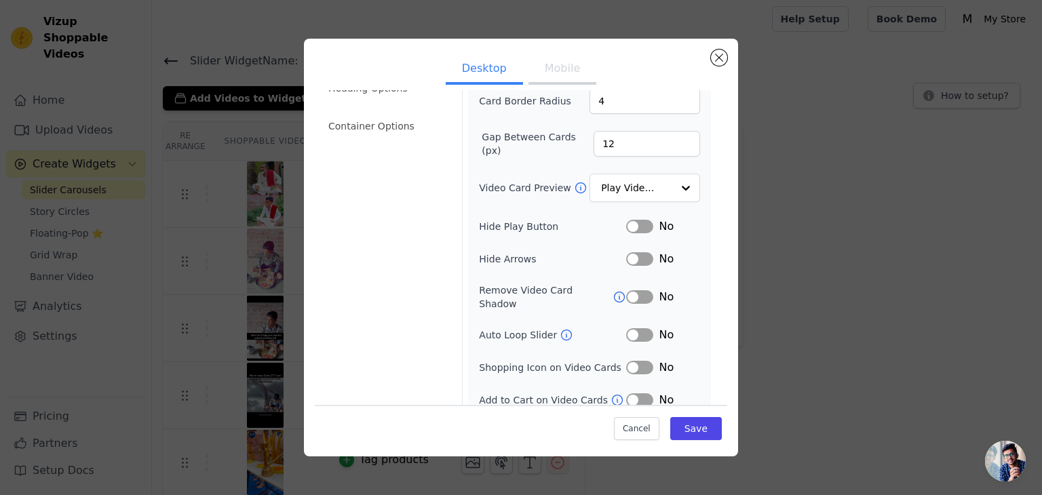
click at [634, 361] on button "Label" at bounding box center [639, 368] width 27 height 14
click at [637, 393] on button "Label" at bounding box center [639, 400] width 27 height 14
click at [680, 424] on button "Save" at bounding box center [696, 428] width 52 height 23
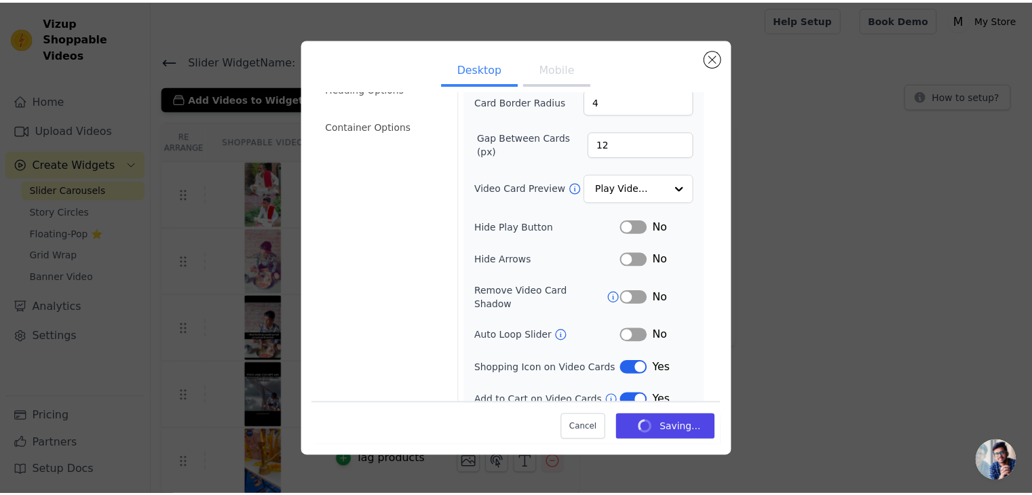
scroll to position [3, 0]
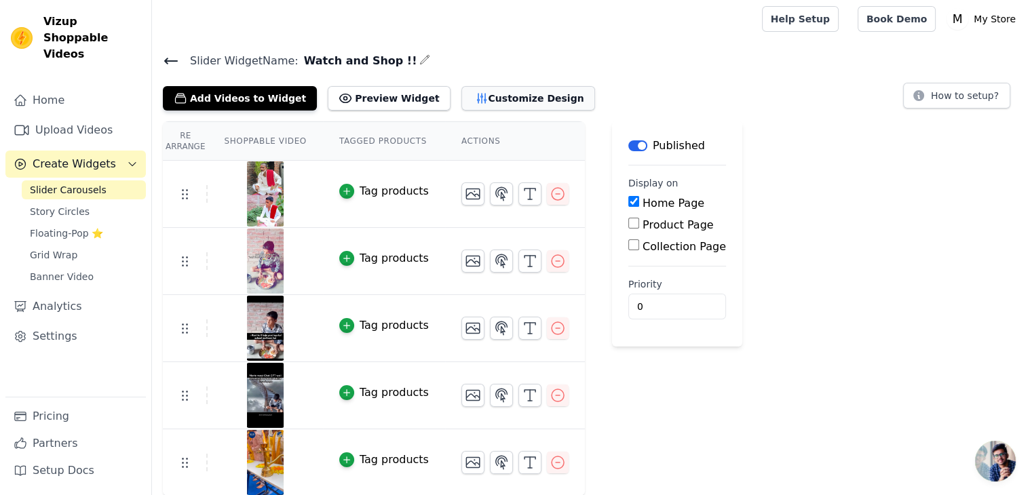
click at [480, 99] on button "Customize Design" at bounding box center [528, 98] width 134 height 24
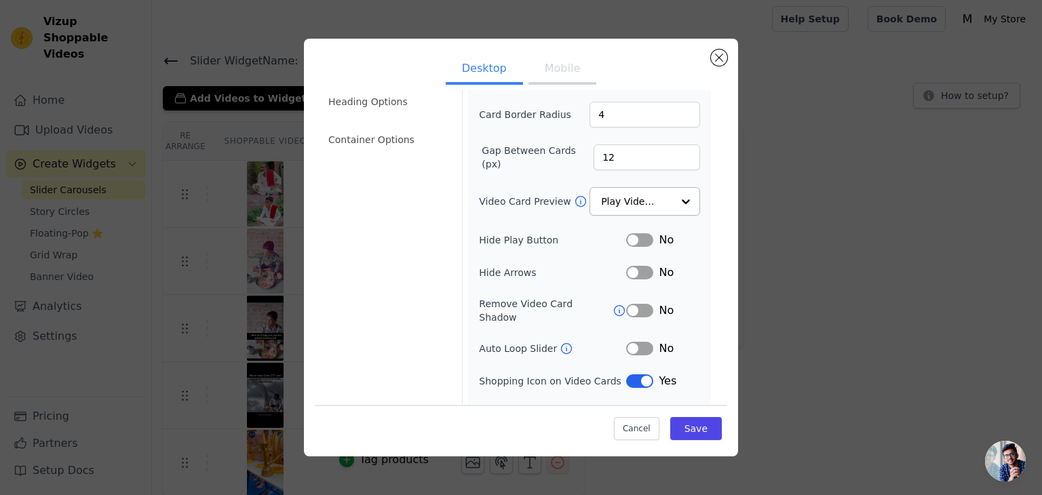
scroll to position [106, 0]
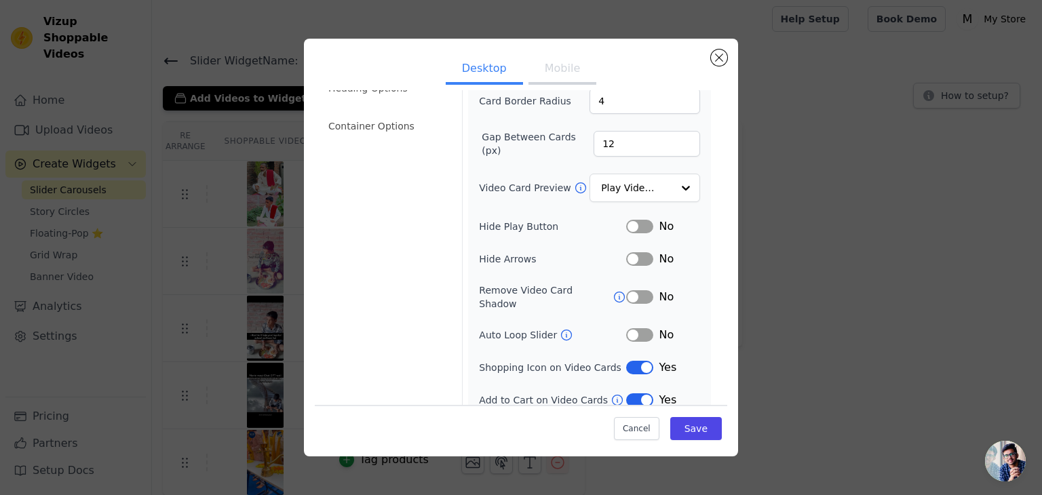
click at [637, 328] on button "Label" at bounding box center [639, 335] width 27 height 14
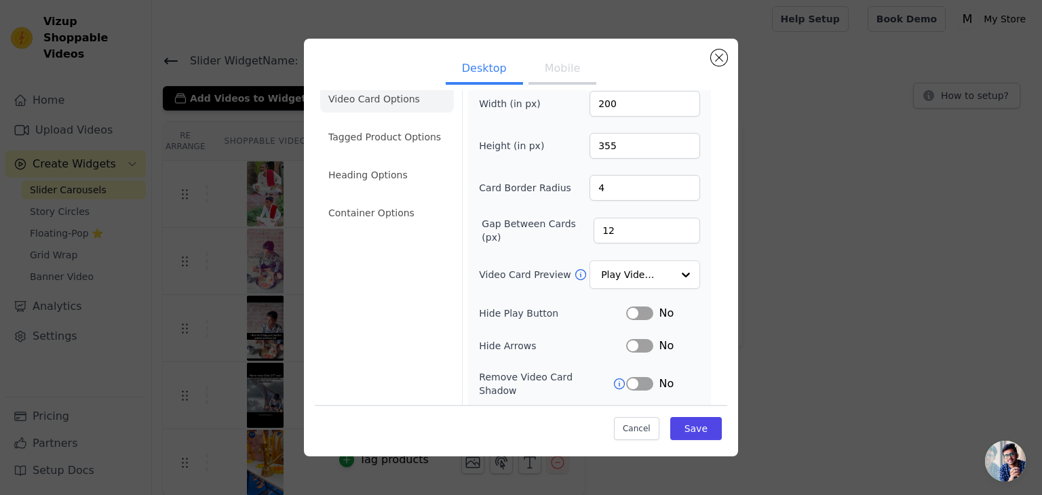
scroll to position [0, 0]
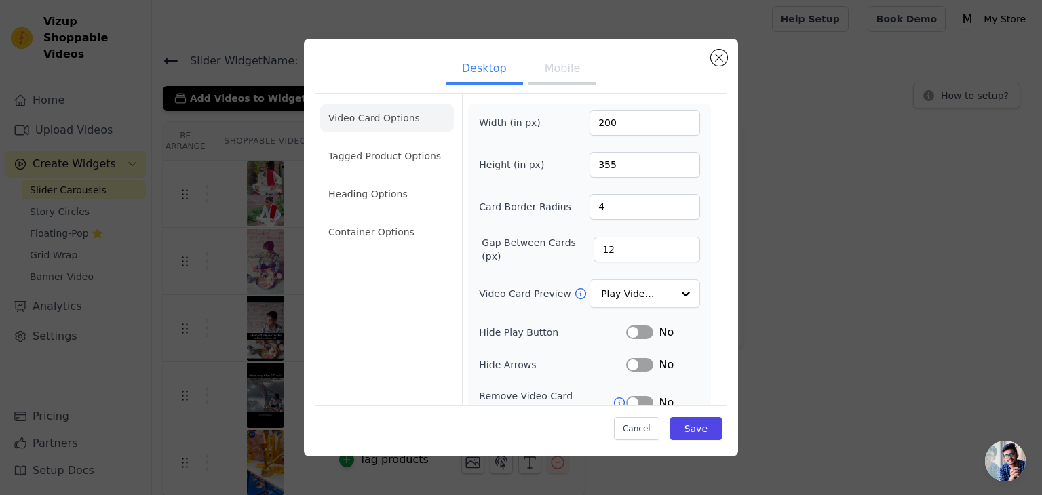
click at [630, 369] on div "No" at bounding box center [663, 365] width 74 height 16
click at [630, 358] on button "Label" at bounding box center [639, 365] width 27 height 14
click at [639, 330] on button "Label" at bounding box center [639, 333] width 27 height 14
click at [381, 147] on li "Tagged Product Options" at bounding box center [387, 155] width 134 height 27
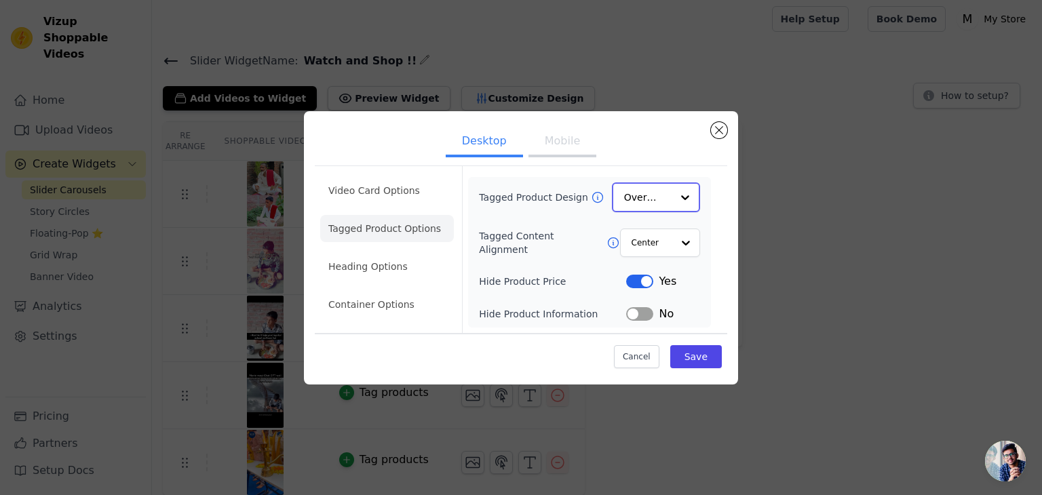
click at [649, 206] on input "Tagged Product Design" at bounding box center [647, 197] width 47 height 27
click at [653, 224] on div "Card" at bounding box center [656, 229] width 88 height 28
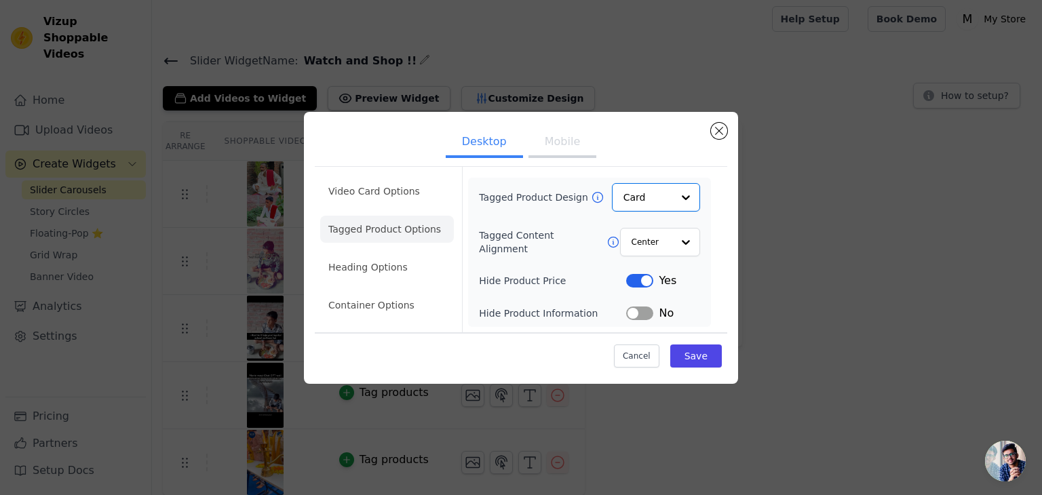
click at [646, 315] on button "Label" at bounding box center [639, 314] width 27 height 14
click at [638, 277] on button "Label" at bounding box center [639, 281] width 27 height 14
click at [684, 354] on button "Save" at bounding box center [696, 356] width 52 height 23
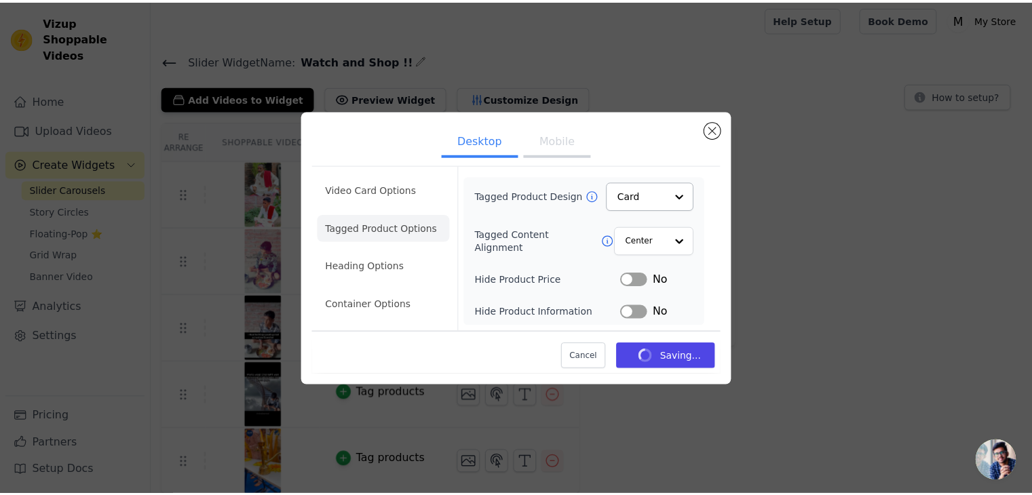
scroll to position [3, 0]
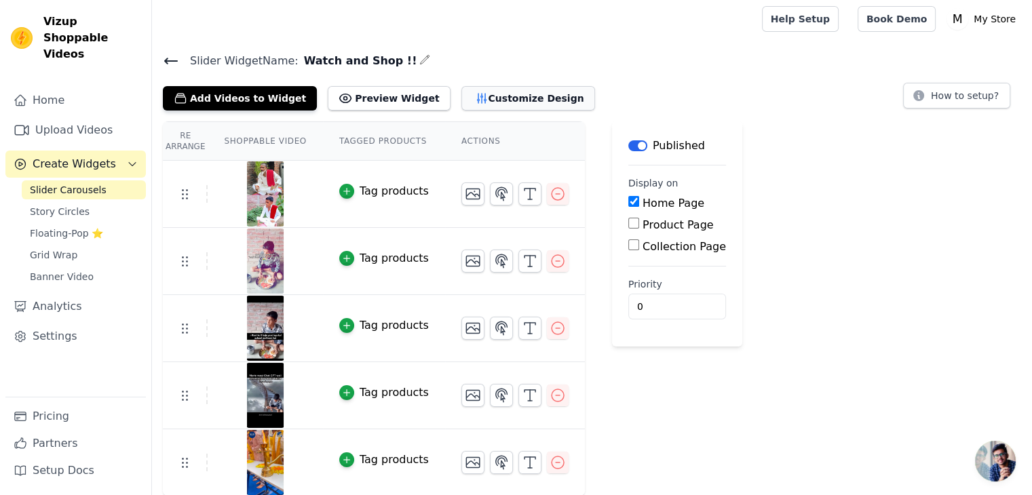
click at [482, 100] on button "Customize Design" at bounding box center [528, 98] width 134 height 24
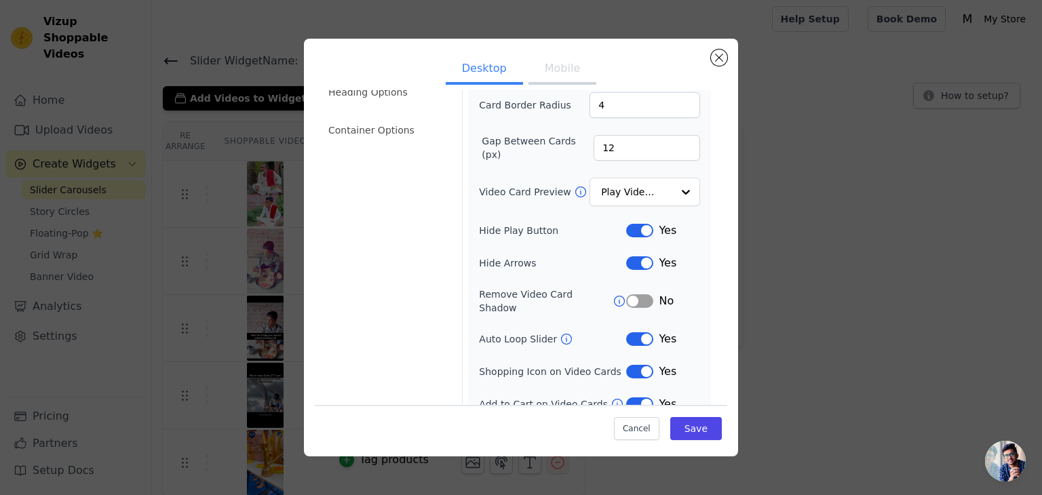
scroll to position [106, 0]
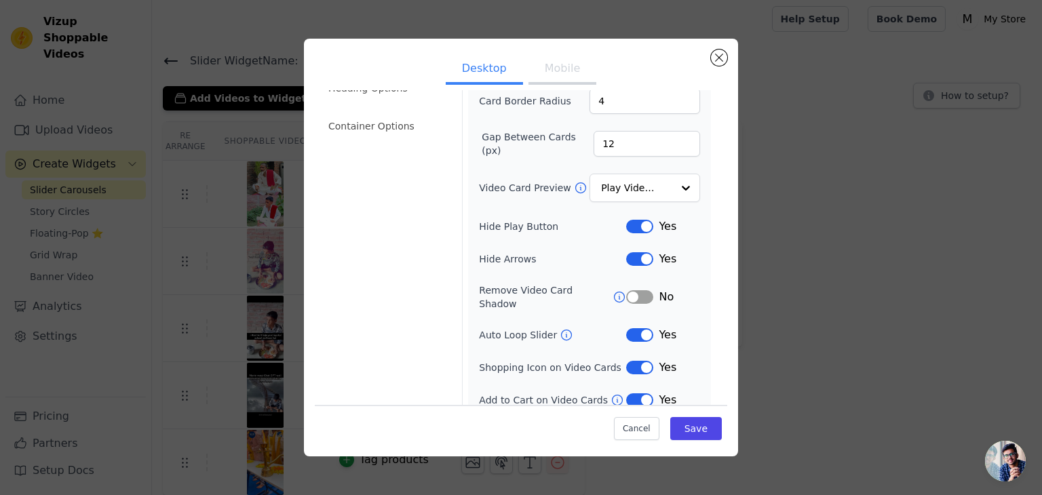
click at [635, 328] on button "Label" at bounding box center [639, 335] width 27 height 14
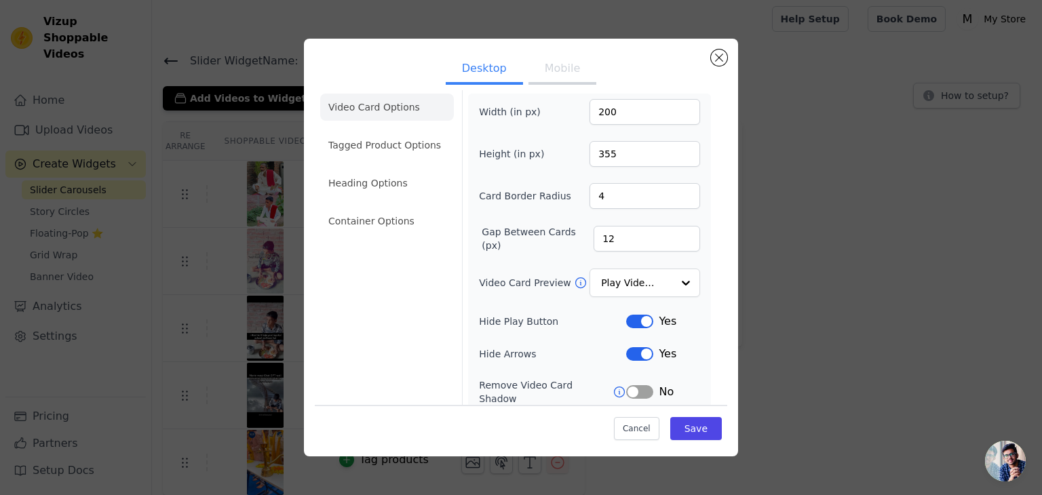
scroll to position [0, 0]
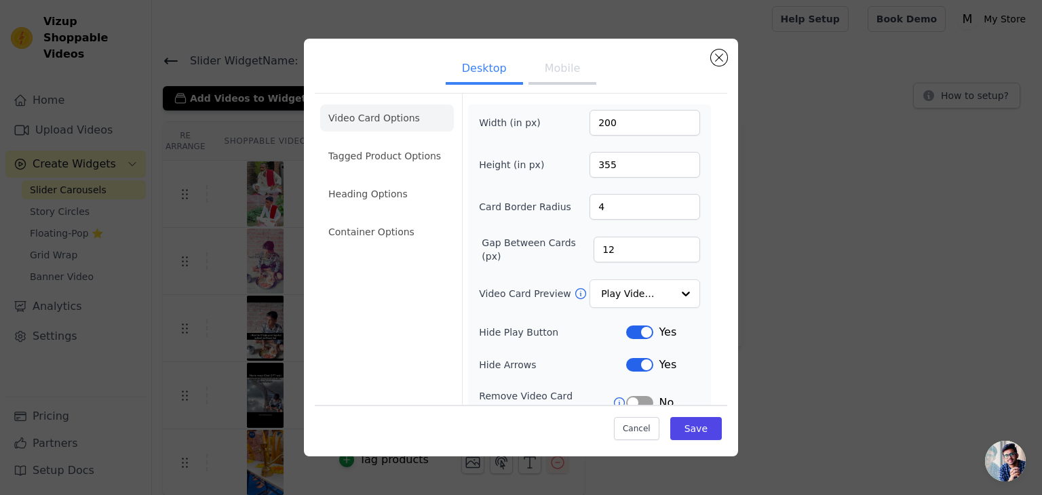
click at [395, 157] on li "Tagged Product Options" at bounding box center [387, 155] width 134 height 27
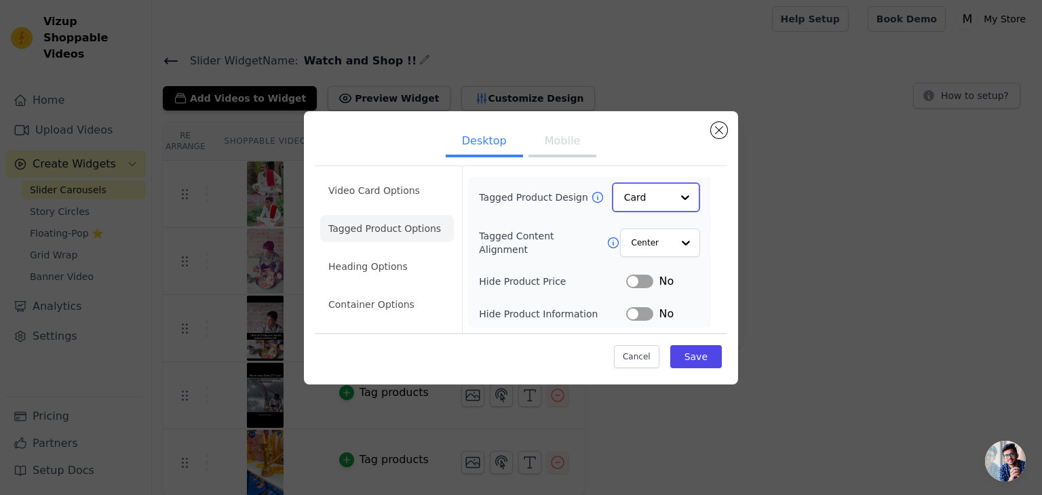
click at [639, 192] on input "Tagged Product Design" at bounding box center [647, 197] width 47 height 27
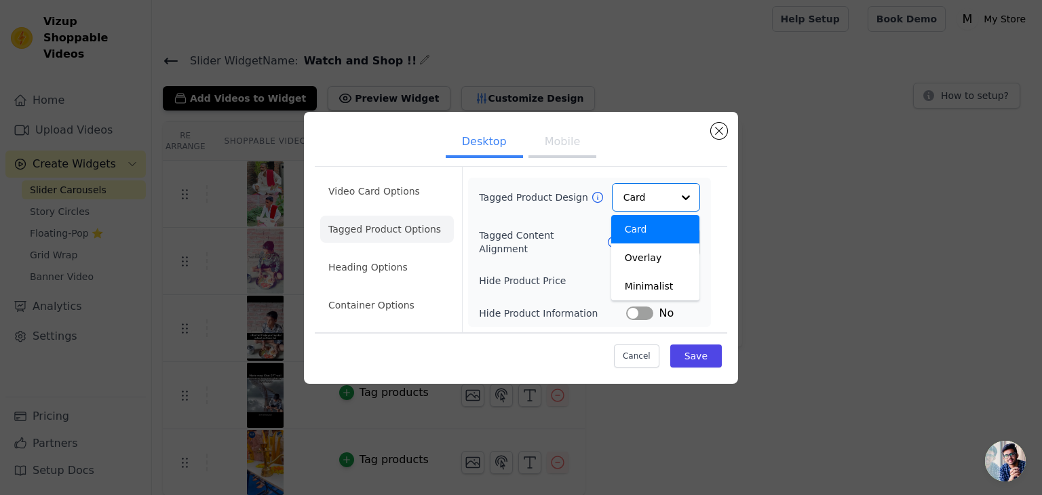
click at [667, 181] on div "Tagged Product Design Card Overlay Minimalist Option Card, selected. You are cu…" at bounding box center [589, 252] width 243 height 149
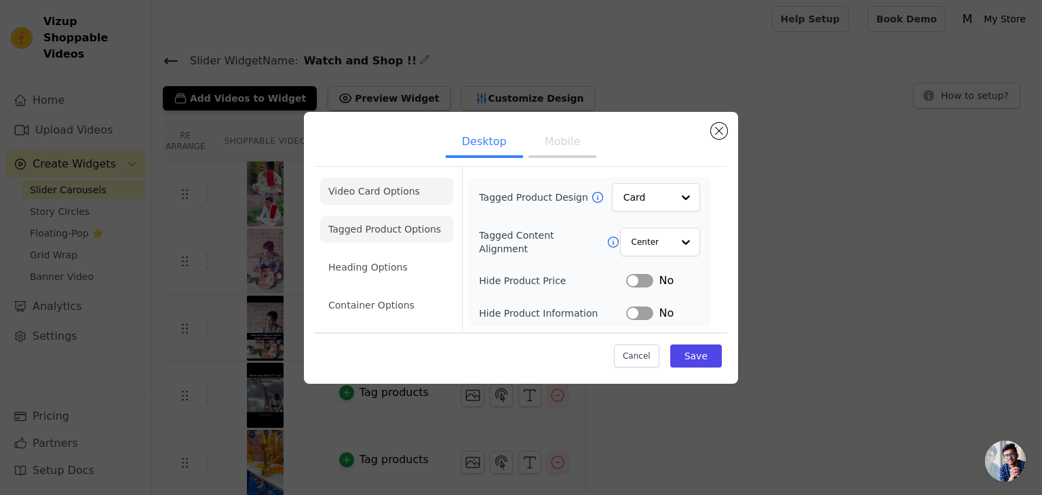
click at [356, 195] on li "Video Card Options" at bounding box center [387, 191] width 134 height 27
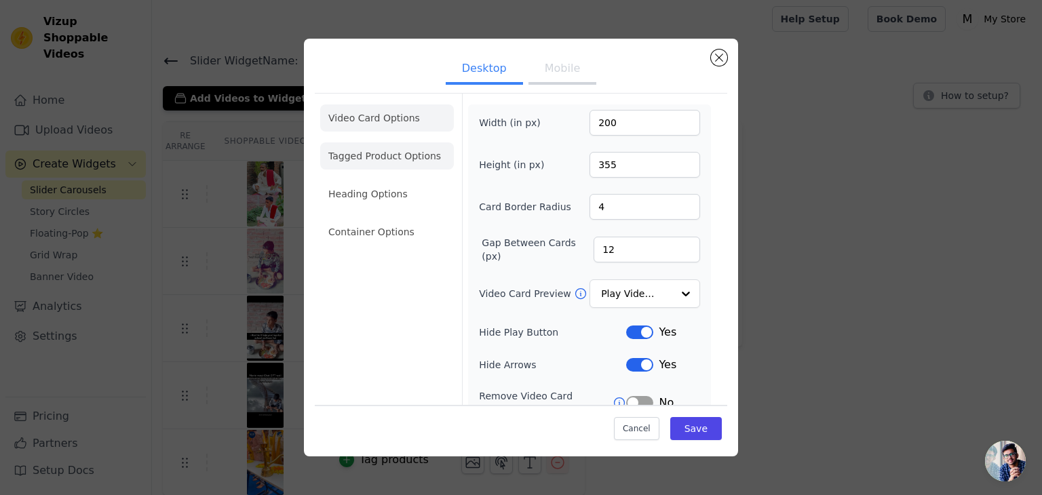
click at [421, 168] on li "Tagged Product Options" at bounding box center [387, 155] width 134 height 27
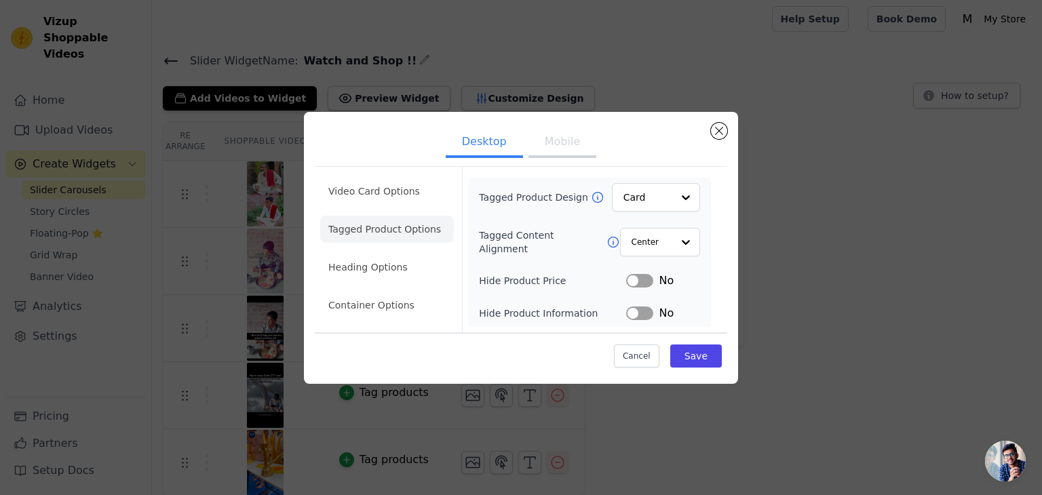
click at [454, 280] on div "Video Card Options Tagged Product Options Heading Options Container Options Tag…" at bounding box center [521, 249] width 412 height 166
click at [345, 242] on li "Tagged Product Options" at bounding box center [387, 229] width 134 height 27
click at [370, 258] on li "Heading Options" at bounding box center [387, 267] width 134 height 27
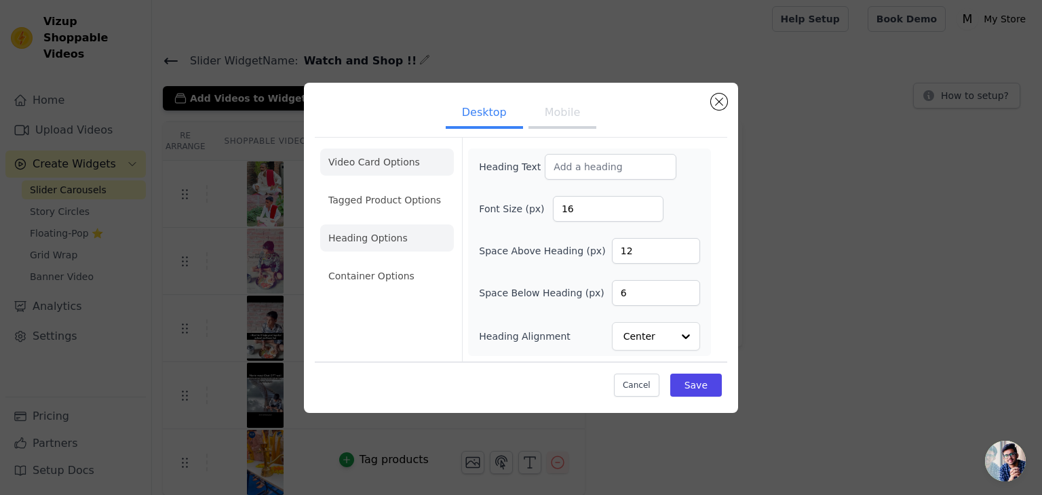
click at [401, 172] on li "Video Card Options" at bounding box center [387, 162] width 134 height 27
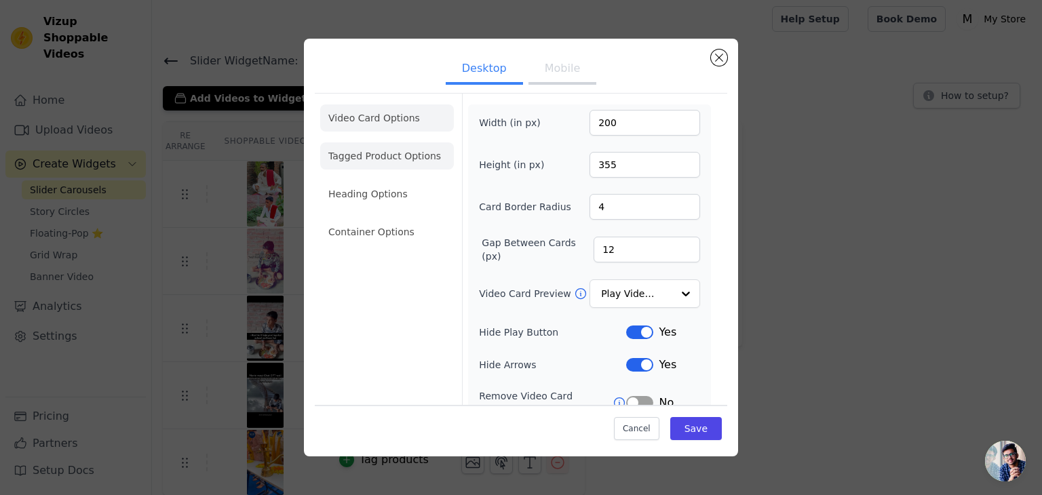
click at [400, 167] on li "Tagged Product Options" at bounding box center [387, 155] width 134 height 27
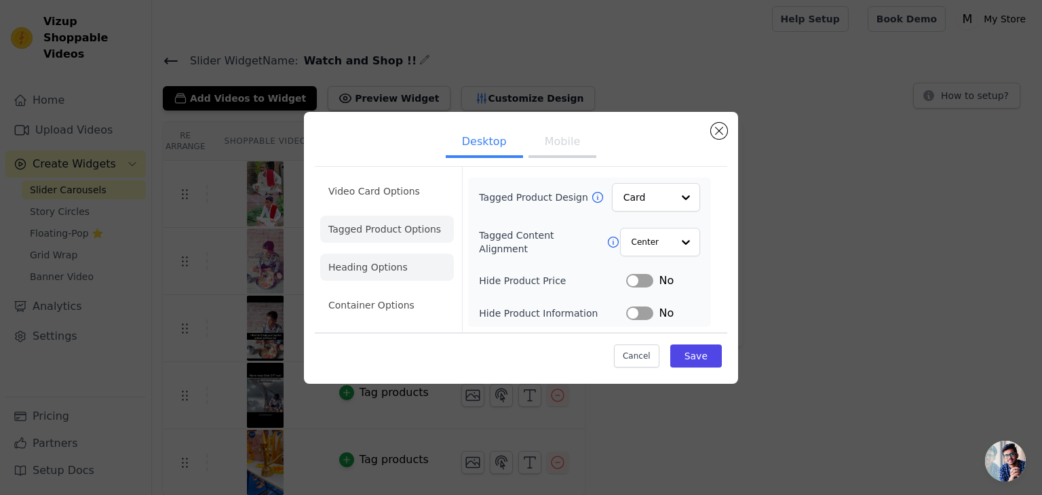
click at [361, 277] on li "Heading Options" at bounding box center [387, 267] width 134 height 27
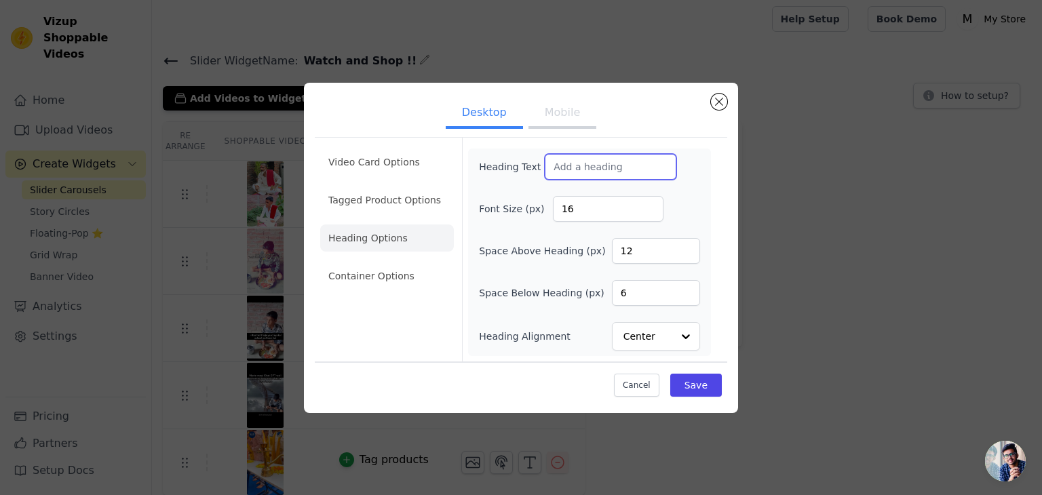
click at [570, 163] on input "Heading Text" at bounding box center [611, 167] width 132 height 26
type input "Watch and Shop !!"
click at [691, 376] on button "Save" at bounding box center [696, 385] width 52 height 23
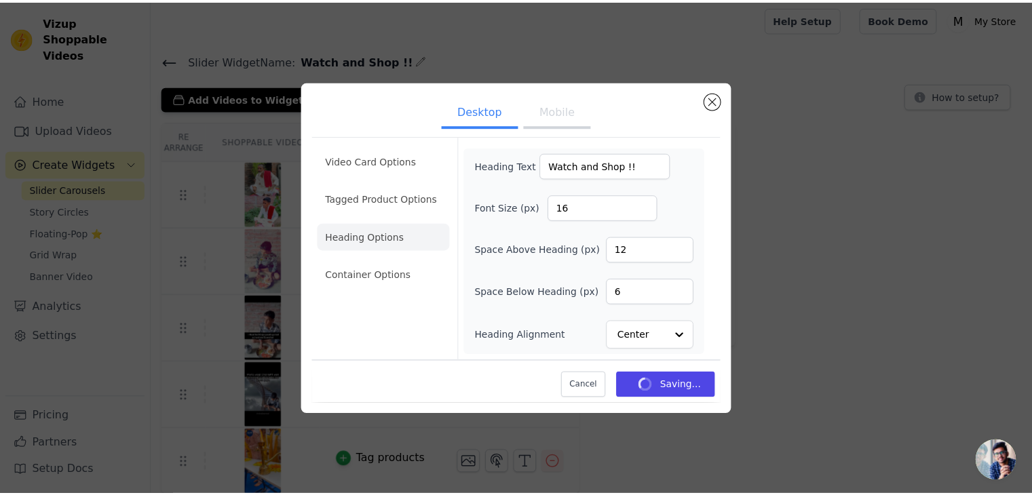
scroll to position [3, 0]
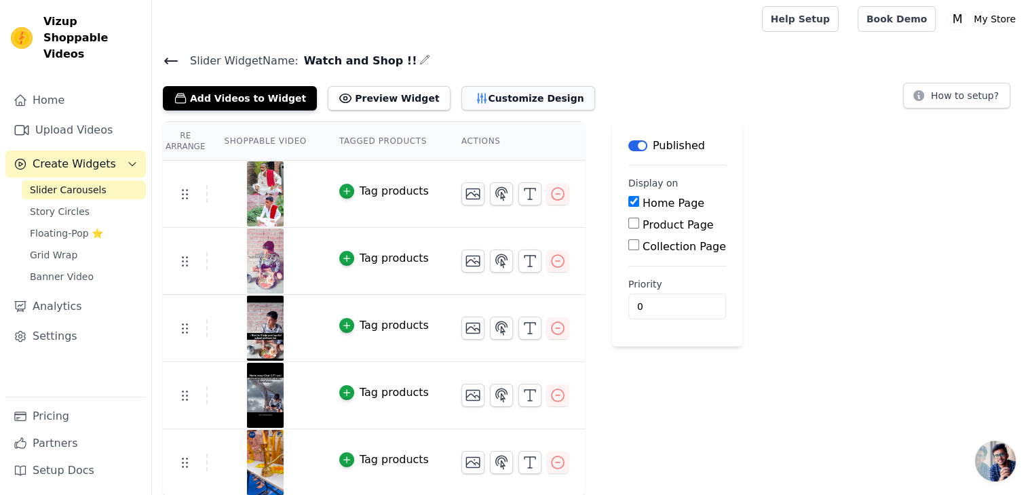
click at [479, 88] on button "Customize Design" at bounding box center [528, 98] width 134 height 24
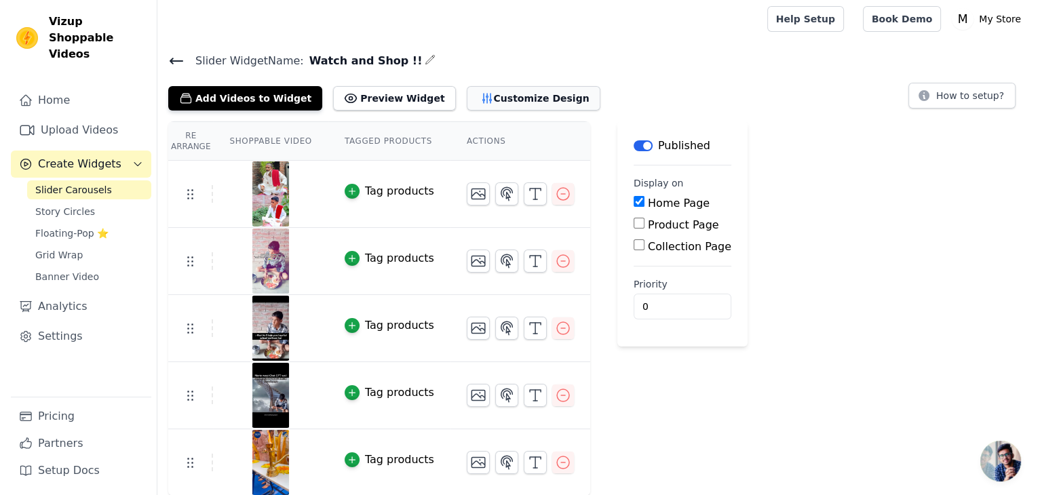
scroll to position [0, 0]
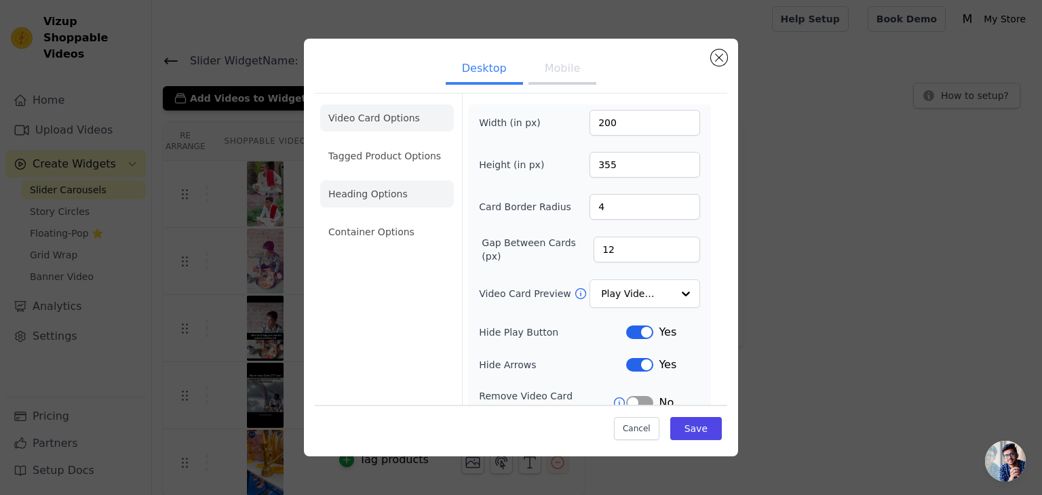
click at [406, 201] on li "Heading Options" at bounding box center [387, 193] width 134 height 27
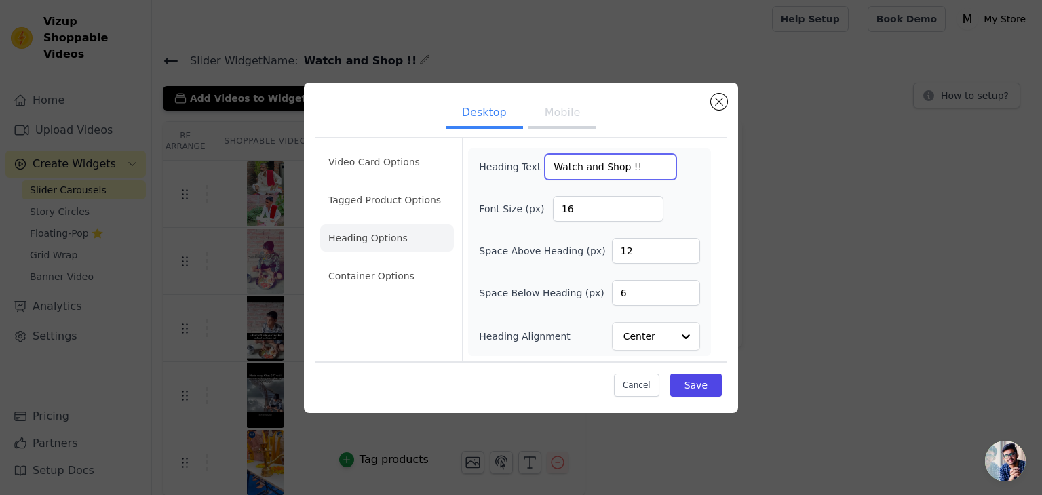
drag, startPoint x: 655, startPoint y: 163, endPoint x: 126, endPoint y: 124, distance: 529.9
click at [290, 120] on div "Desktop Mobile Video Card Options Tagged Product Options Heading Options Contai…" at bounding box center [521, 248] width 999 height 374
click at [417, 275] on li "Container Options" at bounding box center [387, 276] width 134 height 27
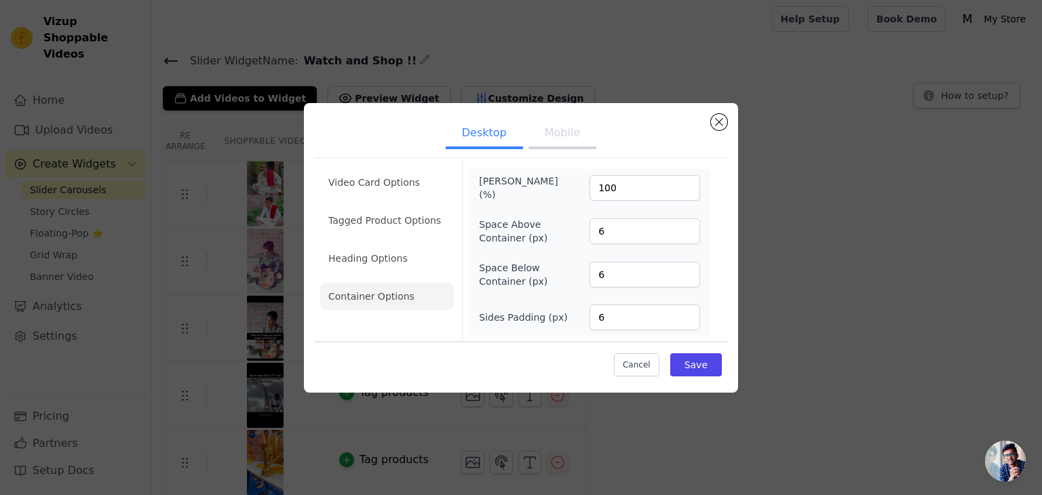
click at [560, 136] on button "Mobile" at bounding box center [562, 134] width 68 height 30
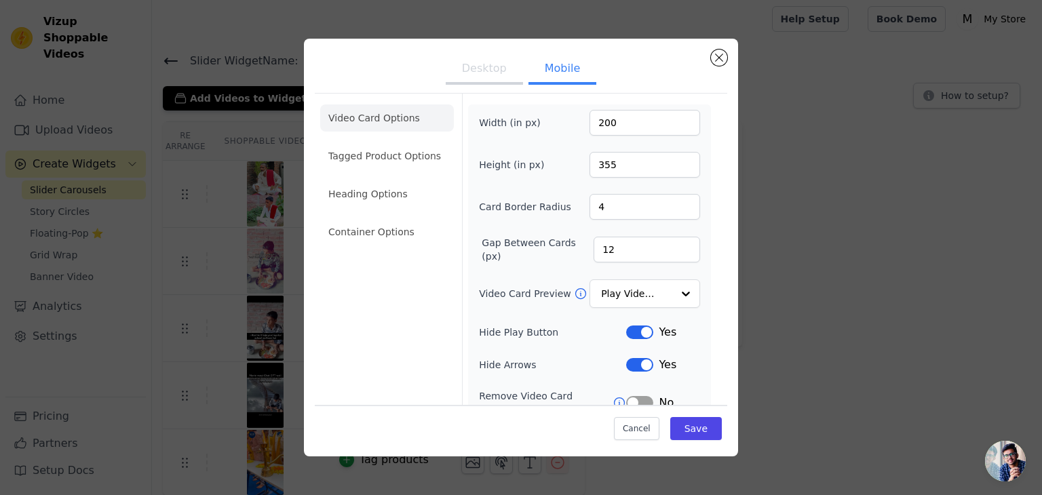
click at [410, 248] on ul "Video Card Options Tagged Product Options Heading Options Container Options" at bounding box center [387, 175] width 134 height 152
click at [412, 229] on li "Container Options" at bounding box center [387, 231] width 134 height 27
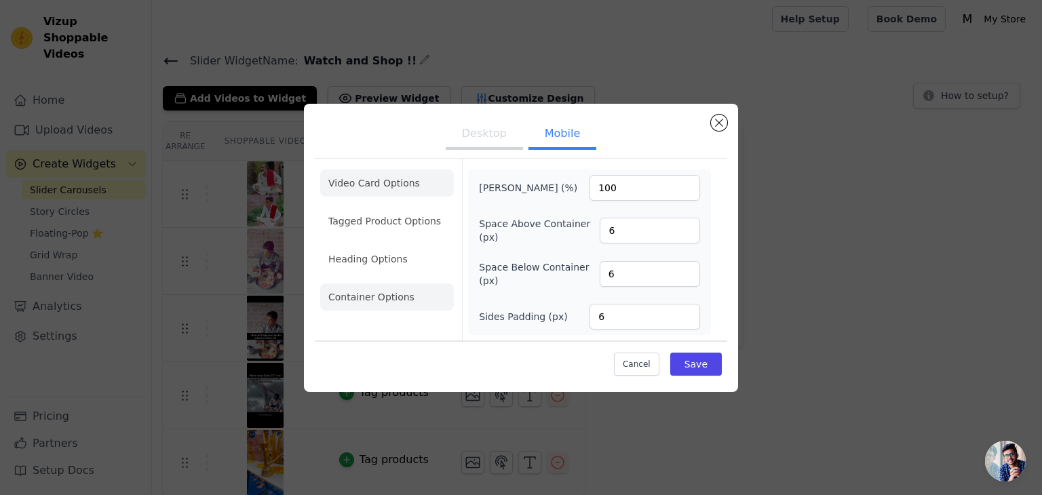
click at [407, 179] on li "Video Card Options" at bounding box center [387, 183] width 134 height 27
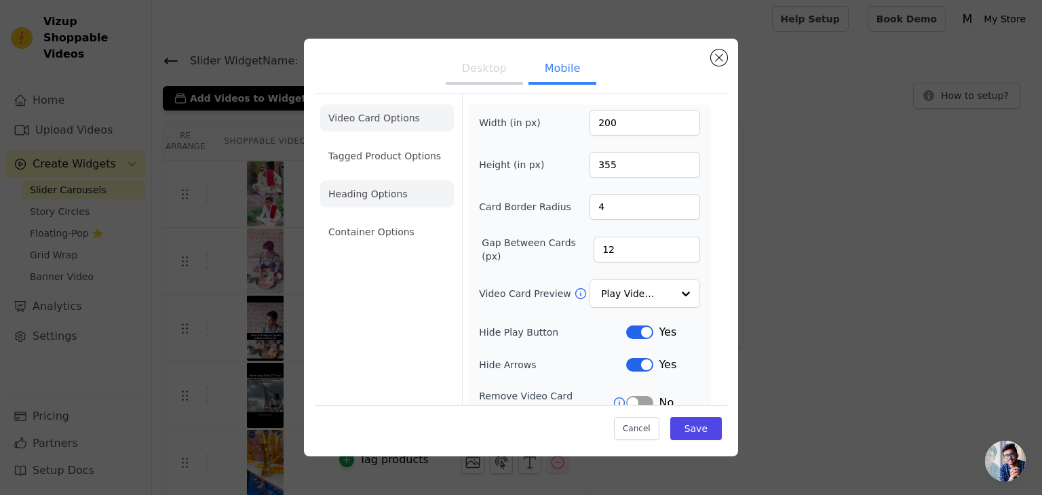
click at [404, 196] on li "Heading Options" at bounding box center [387, 193] width 134 height 27
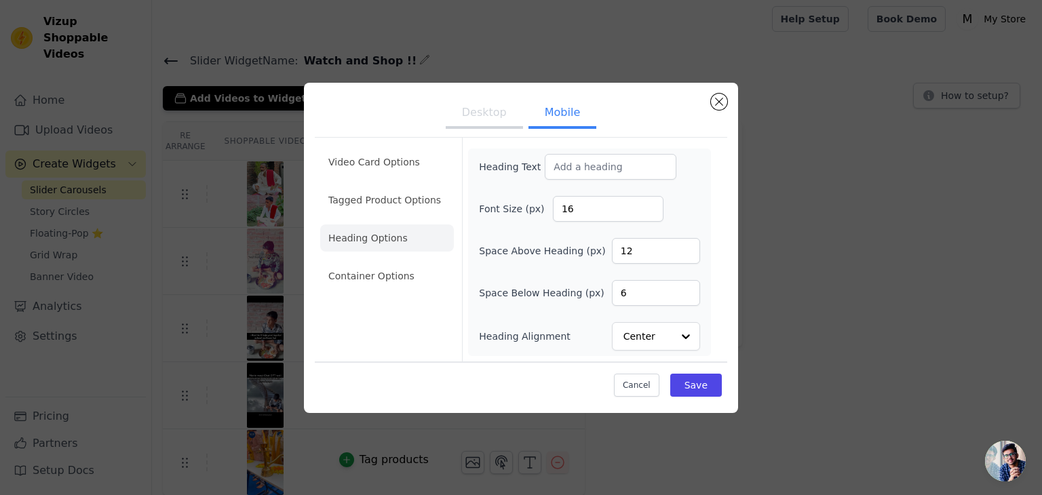
click at [402, 176] on ul "Video Card Options Tagged Product Options Heading Options Container Options" at bounding box center [387, 219] width 134 height 152
click at [397, 204] on li "Tagged Product Options" at bounding box center [387, 200] width 134 height 27
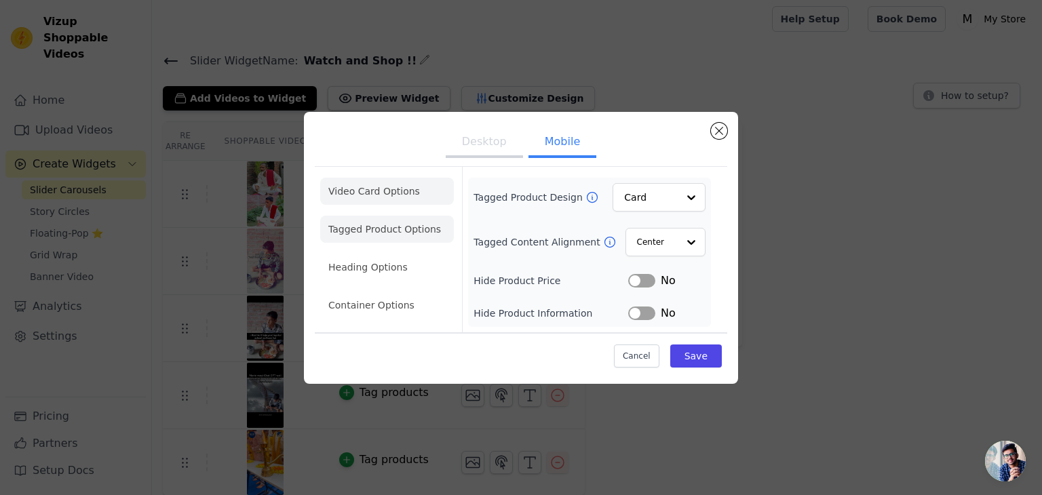
click at [396, 190] on li "Video Card Options" at bounding box center [387, 191] width 134 height 27
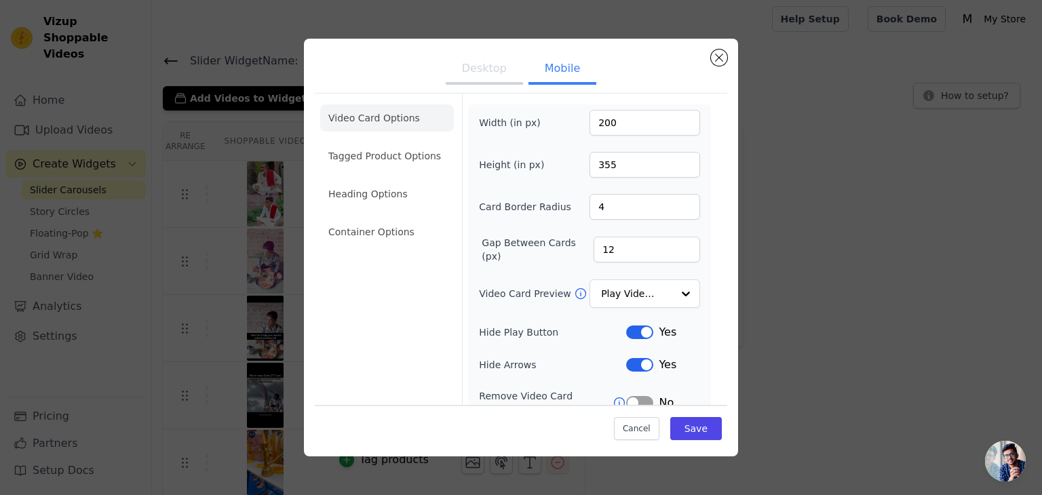
click at [492, 81] on button "Desktop" at bounding box center [484, 70] width 77 height 30
click at [705, 435] on button "Save" at bounding box center [696, 428] width 52 height 23
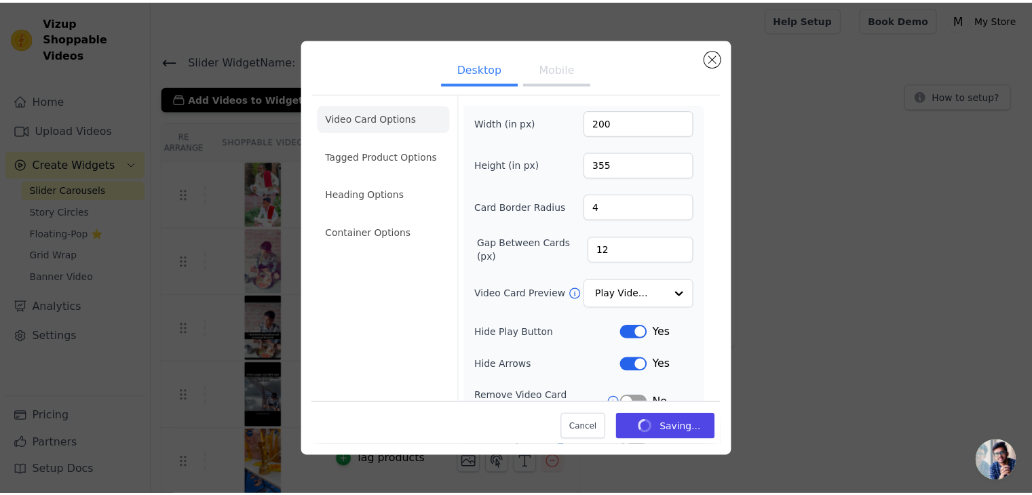
scroll to position [3, 0]
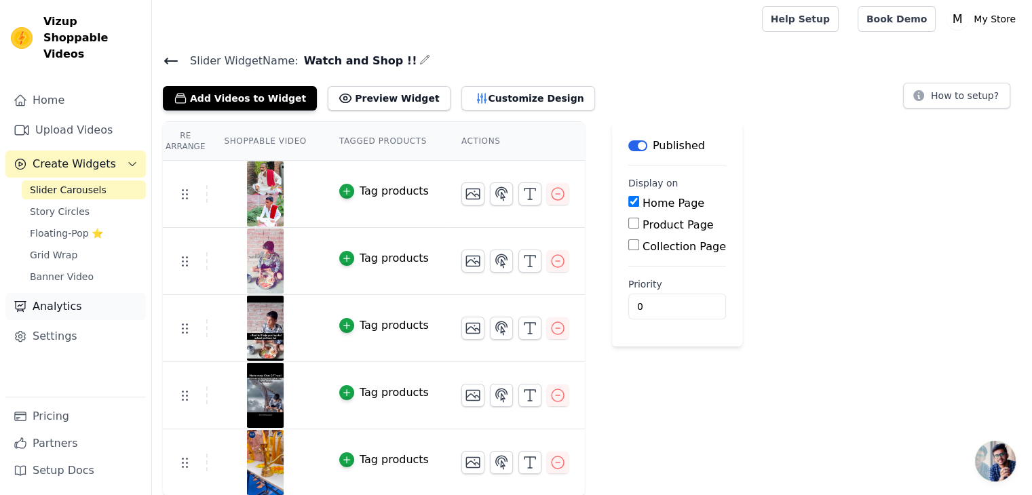
click at [88, 293] on link "Analytics" at bounding box center [75, 306] width 140 height 27
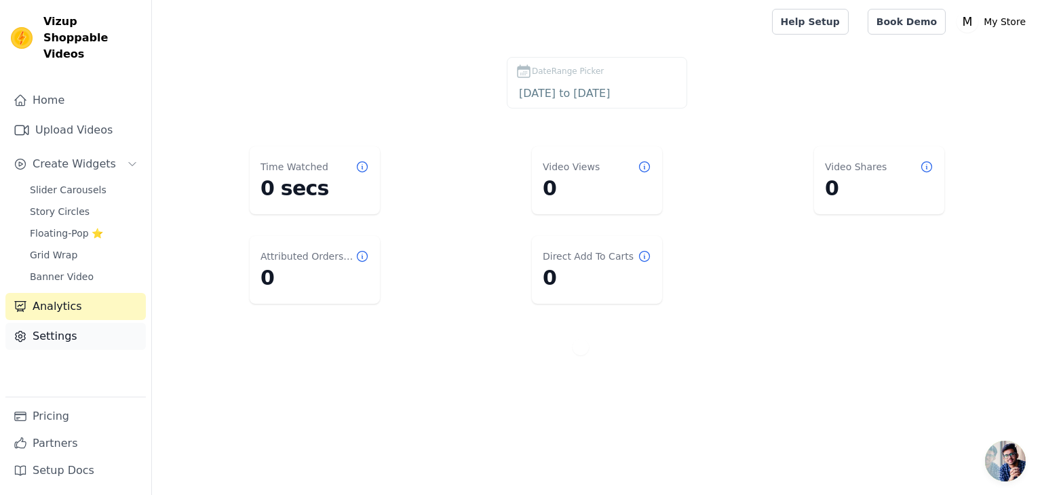
click at [81, 323] on link "Settings" at bounding box center [75, 336] width 140 height 27
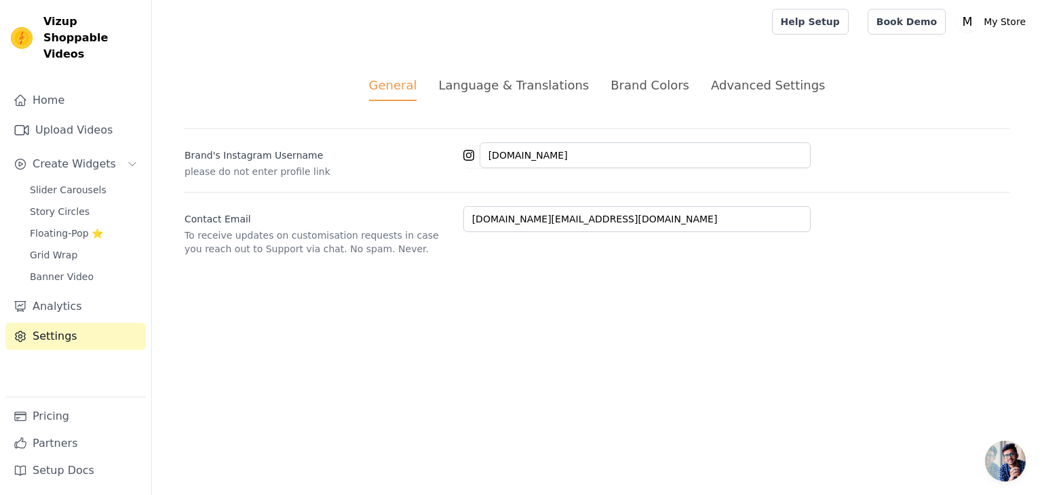
click at [711, 85] on div "Advanced Settings" at bounding box center [768, 85] width 114 height 18
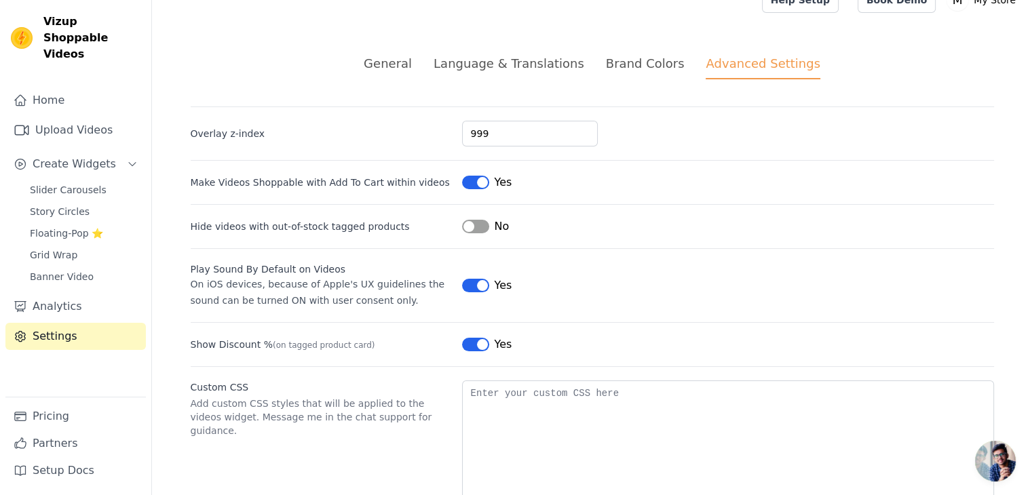
scroll to position [59, 0]
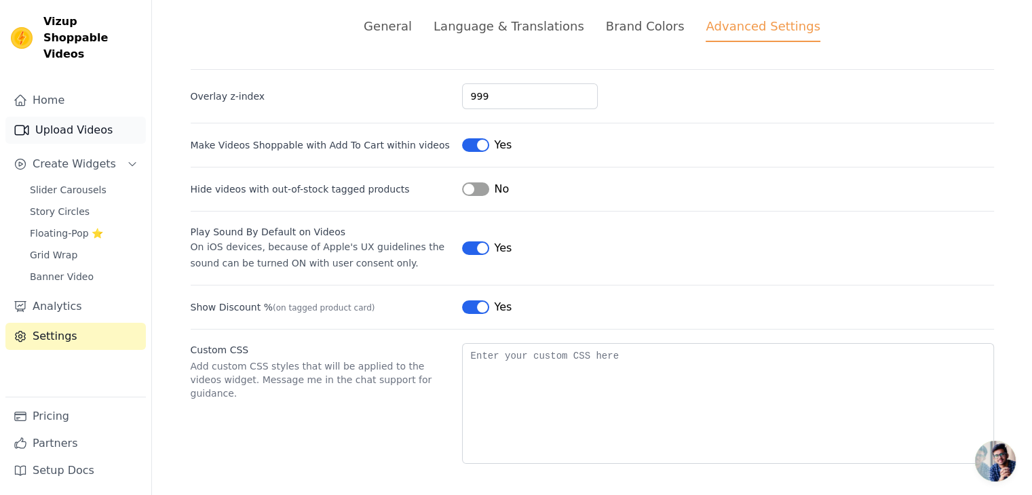
click at [92, 117] on link "Upload Videos" at bounding box center [75, 130] width 140 height 27
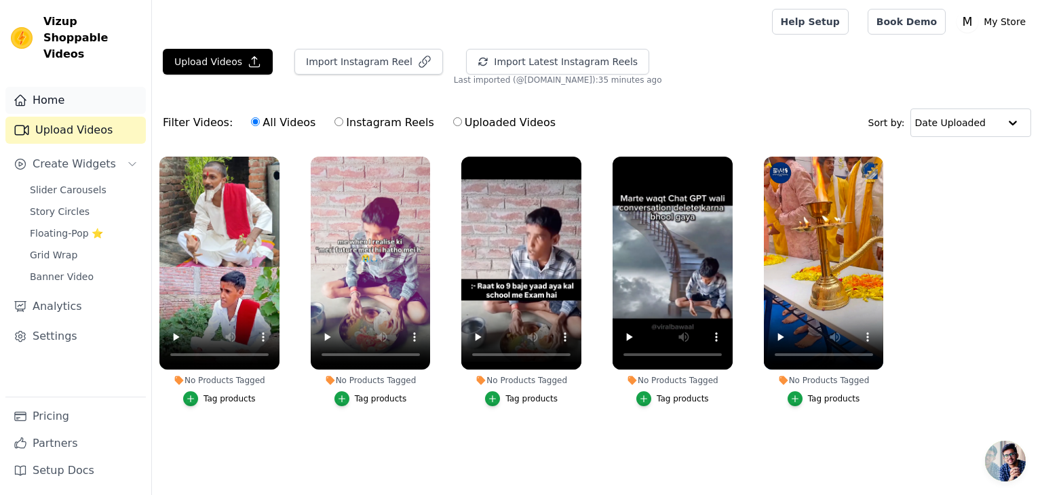
click at [67, 95] on link "Home" at bounding box center [75, 100] width 140 height 27
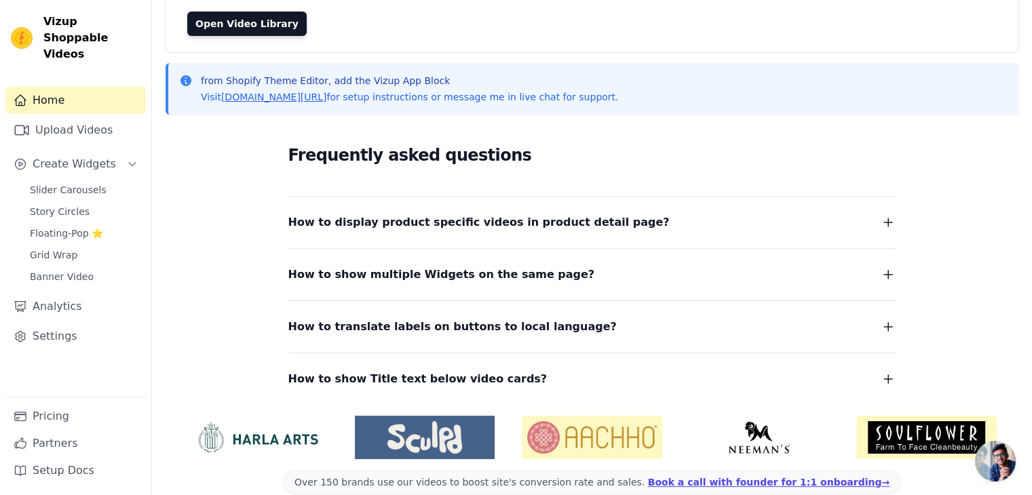
scroll to position [150, 0]
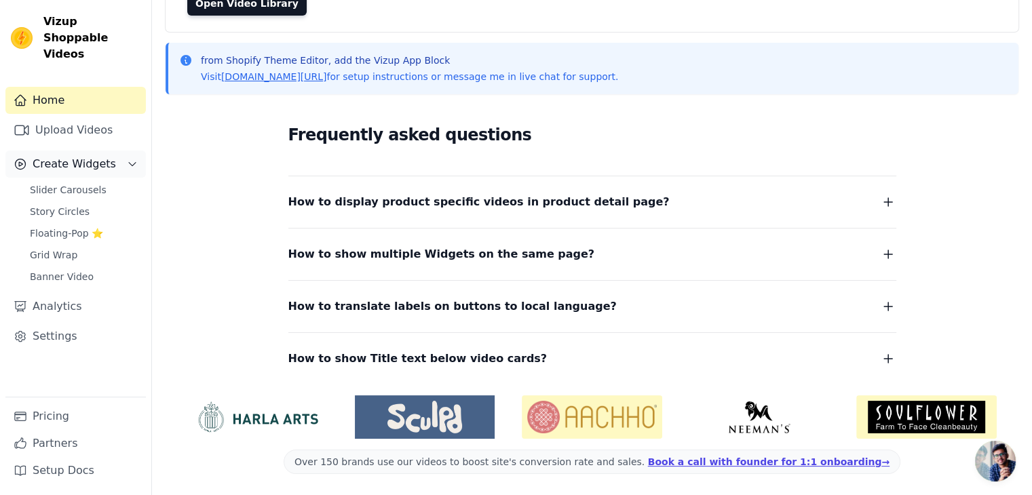
click at [60, 156] on span "Create Widgets" at bounding box center [74, 164] width 83 height 16
click at [76, 183] on span "Slider Carousels" at bounding box center [68, 190] width 77 height 14
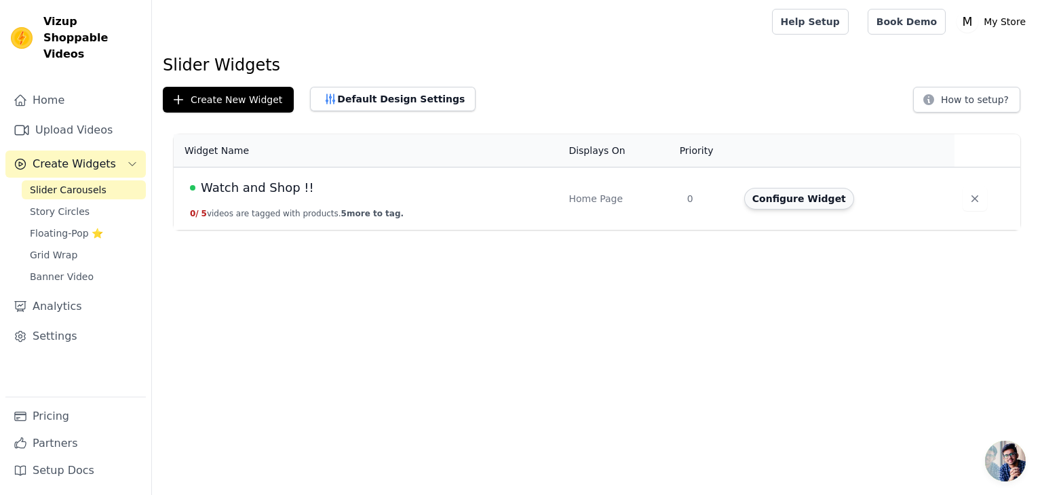
click at [765, 206] on button "Configure Widget" at bounding box center [799, 199] width 110 height 22
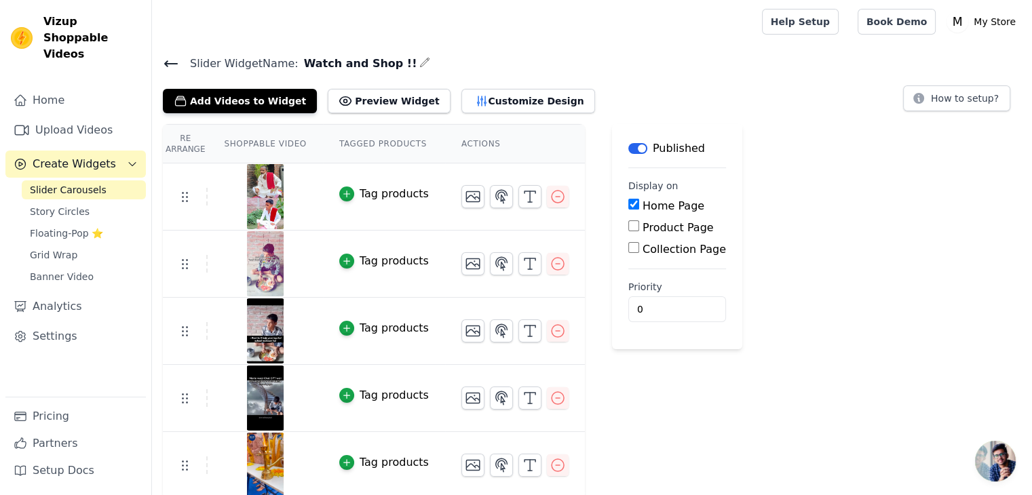
scroll to position [3, 0]
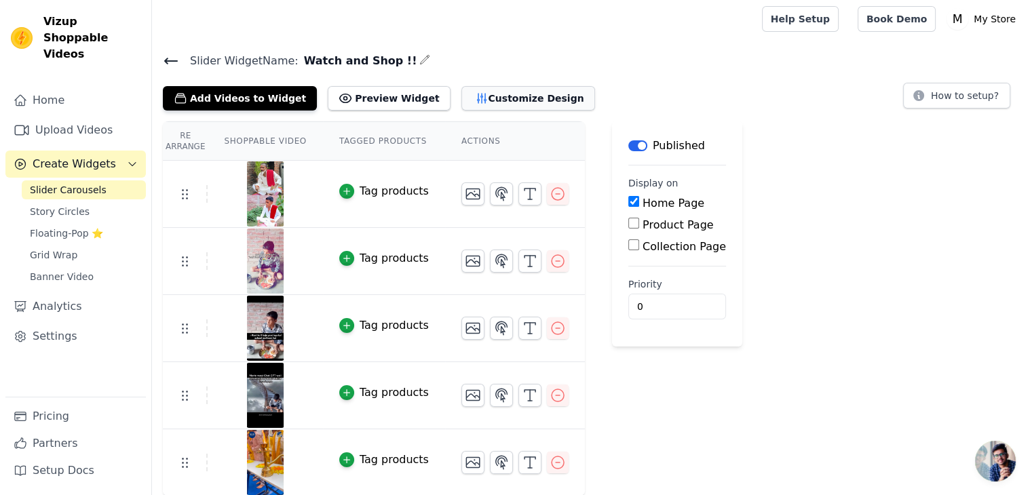
click at [469, 90] on button "Customize Design" at bounding box center [528, 98] width 134 height 24
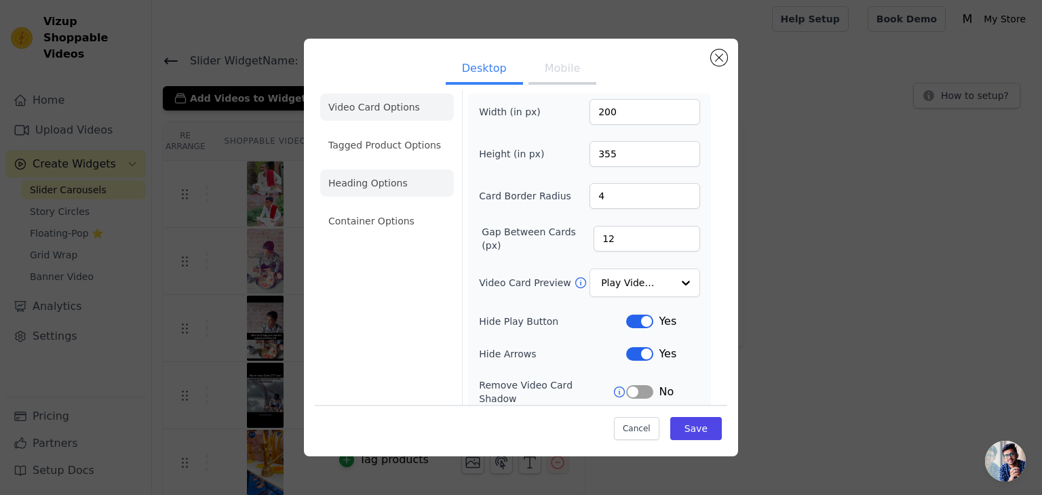
scroll to position [0, 0]
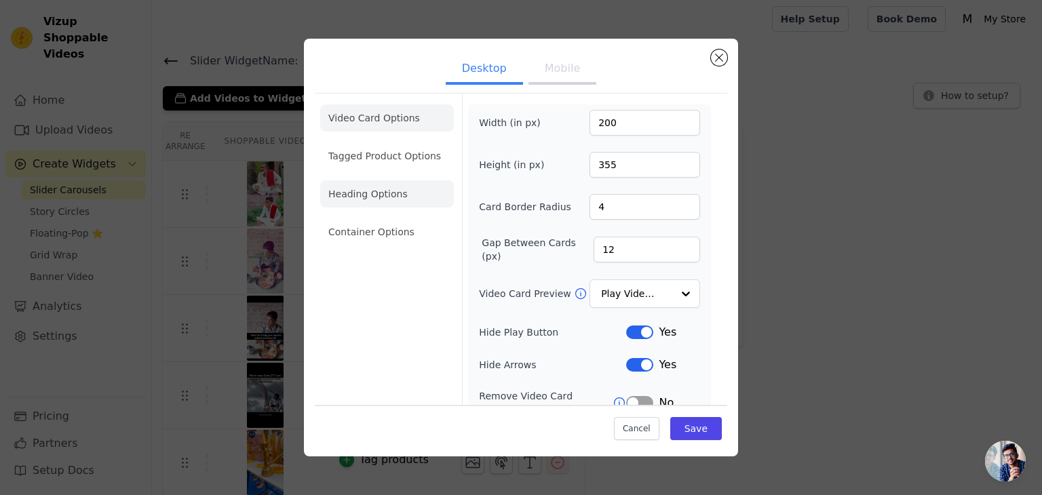
click at [427, 189] on li "Heading Options" at bounding box center [387, 193] width 134 height 27
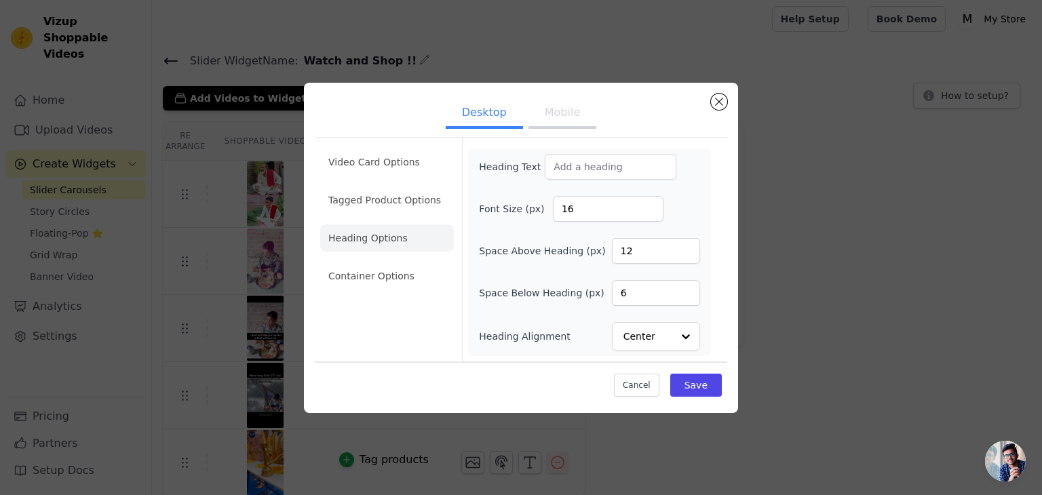
click at [402, 185] on ul "Video Card Options Tagged Product Options Heading Options Container Options" at bounding box center [387, 219] width 134 height 152
click at [396, 207] on li "Tagged Product Options" at bounding box center [387, 200] width 134 height 27
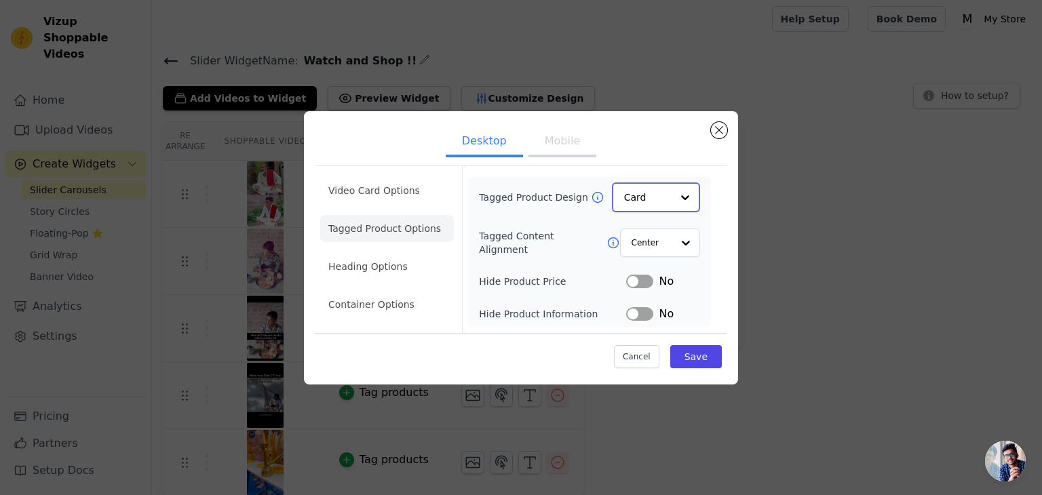
click at [661, 199] on input "Tagged Product Design" at bounding box center [647, 197] width 47 height 27
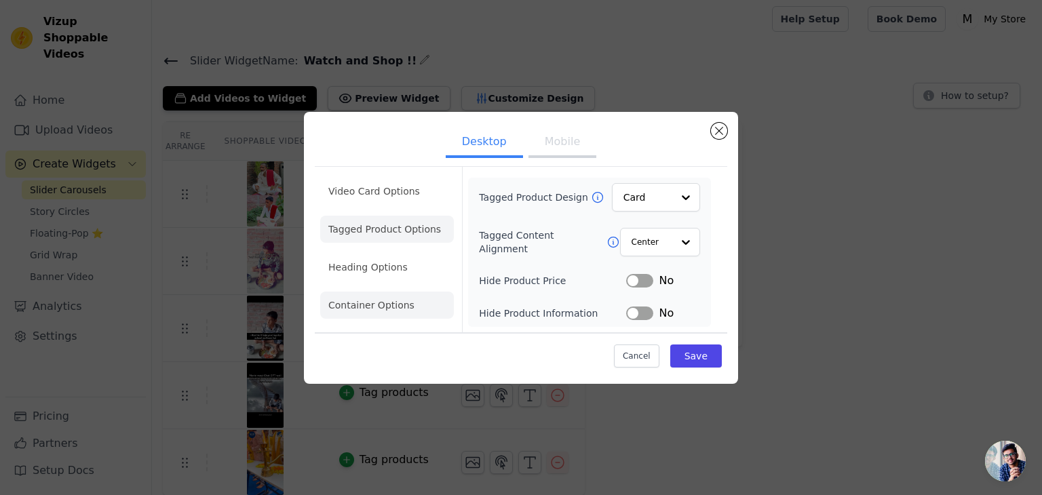
click at [438, 303] on li "Container Options" at bounding box center [387, 305] width 134 height 27
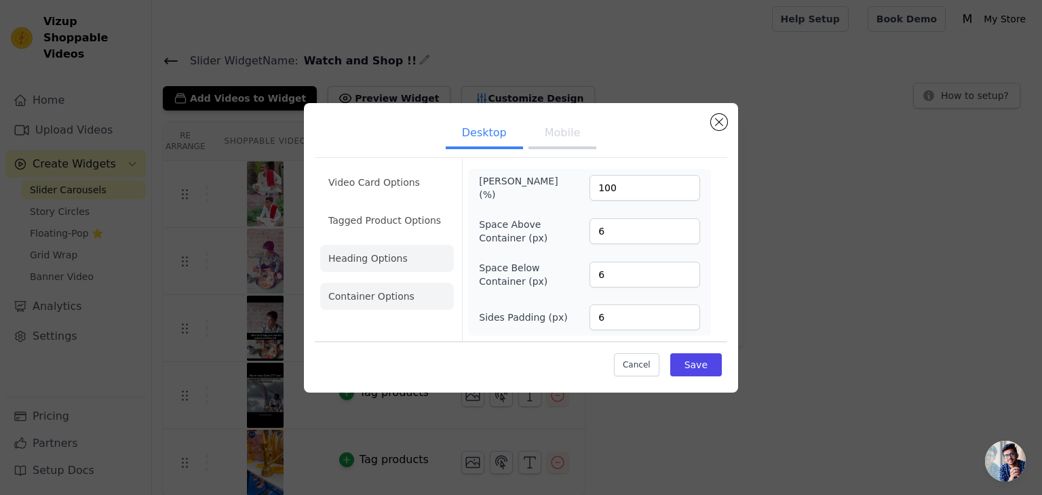
click at [372, 260] on li "Heading Options" at bounding box center [387, 258] width 134 height 27
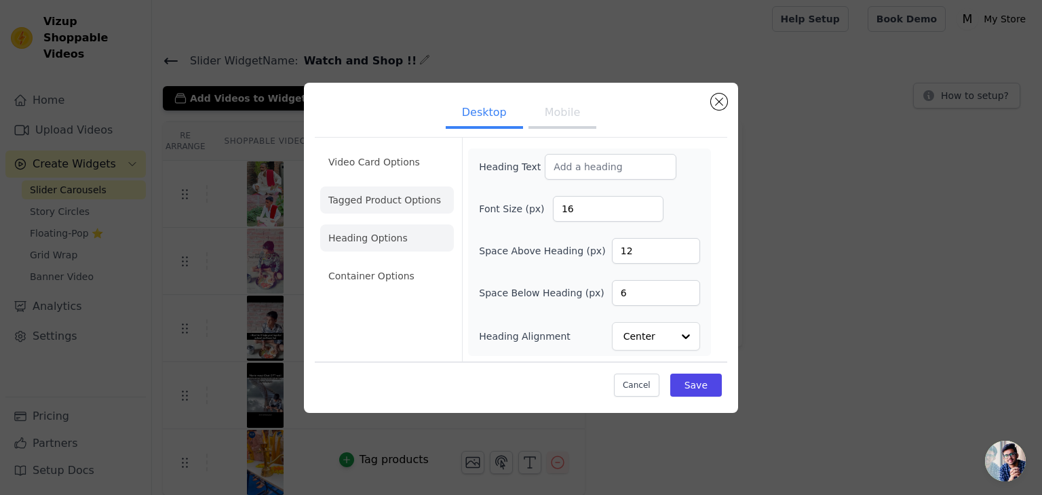
click at [418, 207] on li "Tagged Product Options" at bounding box center [387, 200] width 134 height 27
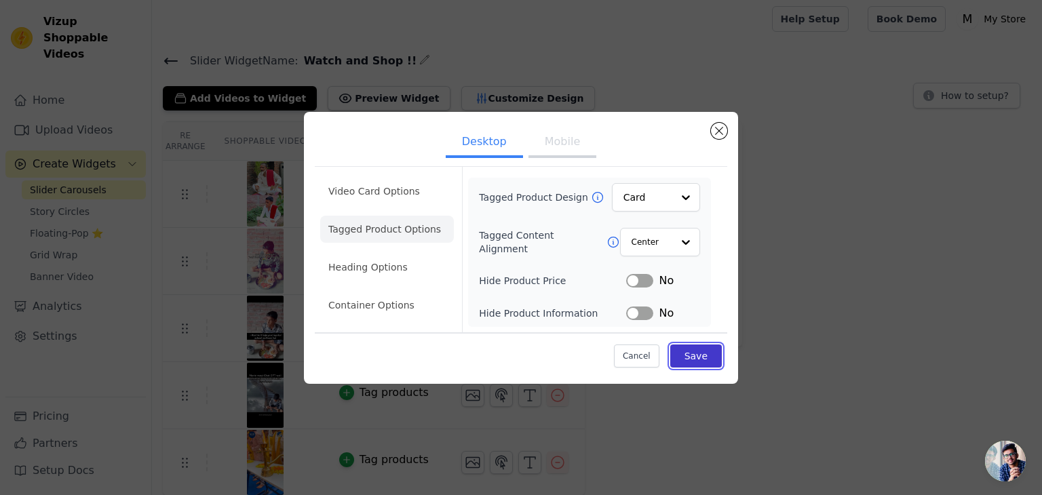
click at [704, 362] on button "Save" at bounding box center [696, 356] width 52 height 23
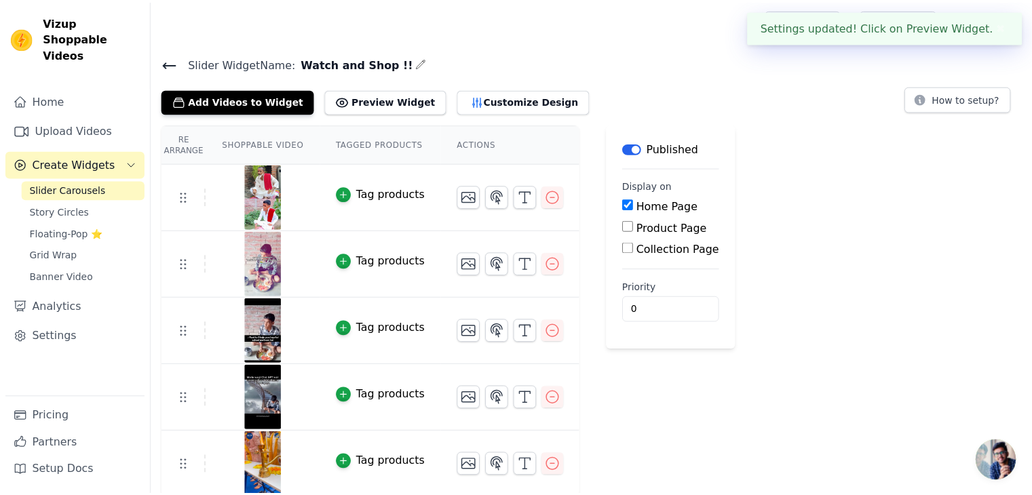
scroll to position [3, 0]
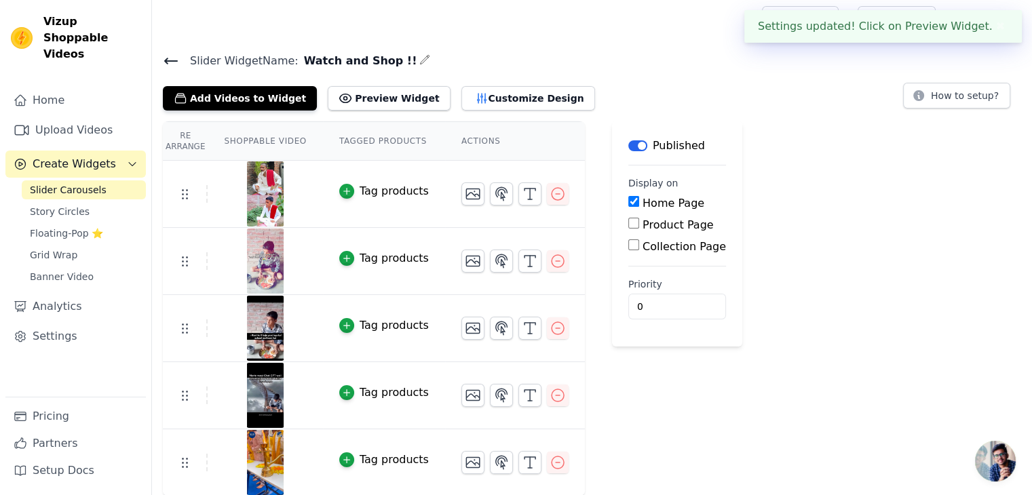
click at [723, 129] on div "Re Arrange Shoppable Video Tagged Products Actions Tag products Tag products Ta…" at bounding box center [592, 308] width 880 height 375
click at [518, 189] on button "button" at bounding box center [529, 193] width 23 height 23
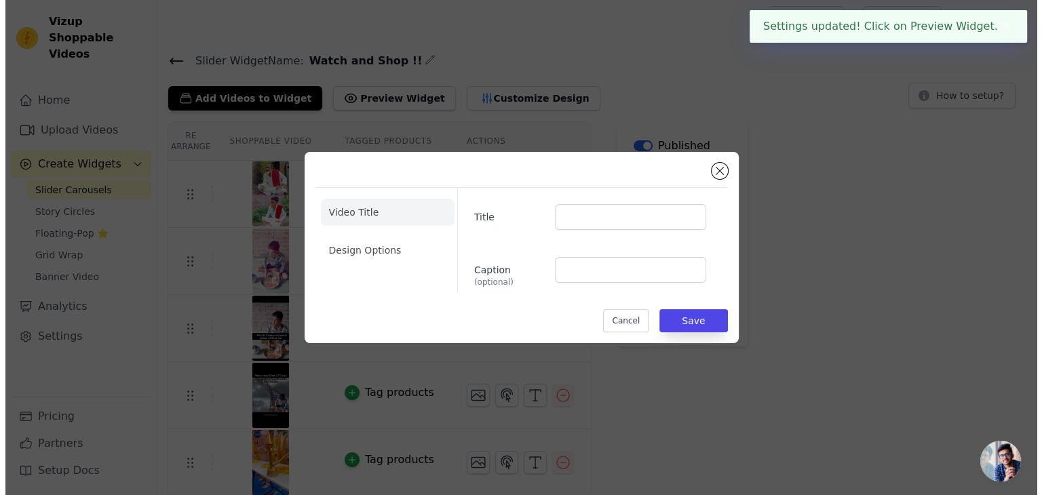
scroll to position [0, 0]
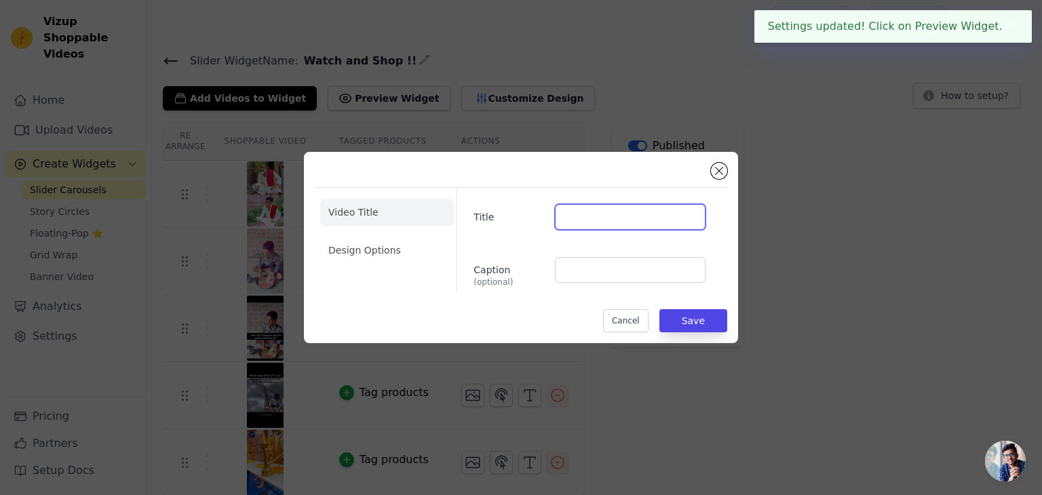
click at [634, 226] on input "Title" at bounding box center [630, 217] width 151 height 26
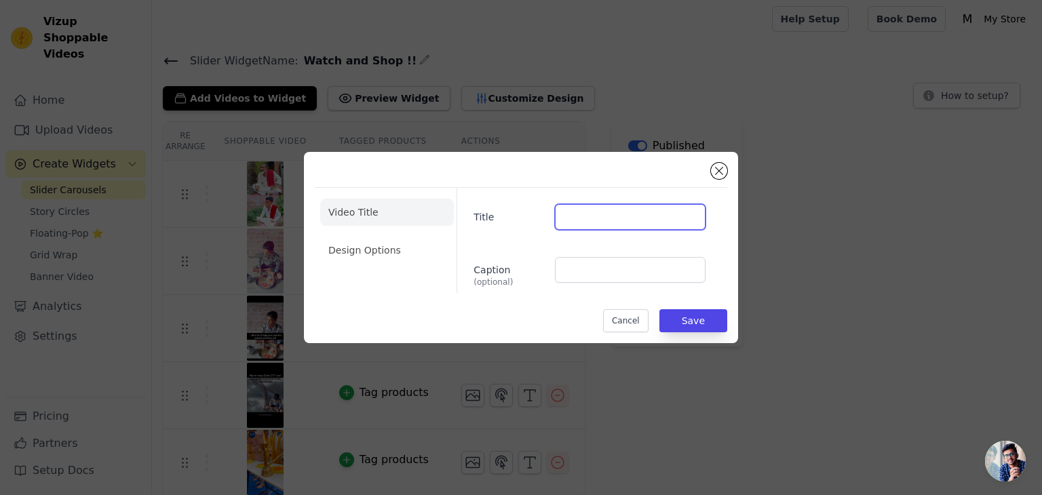
paste input "Premium Jaipuri Oxidized Set Of 9 Earrings in Elite Wooden Box"
type input "Premium Jaipuri Oxidized Set Of 9 Earrings in Elite Wooden Box"
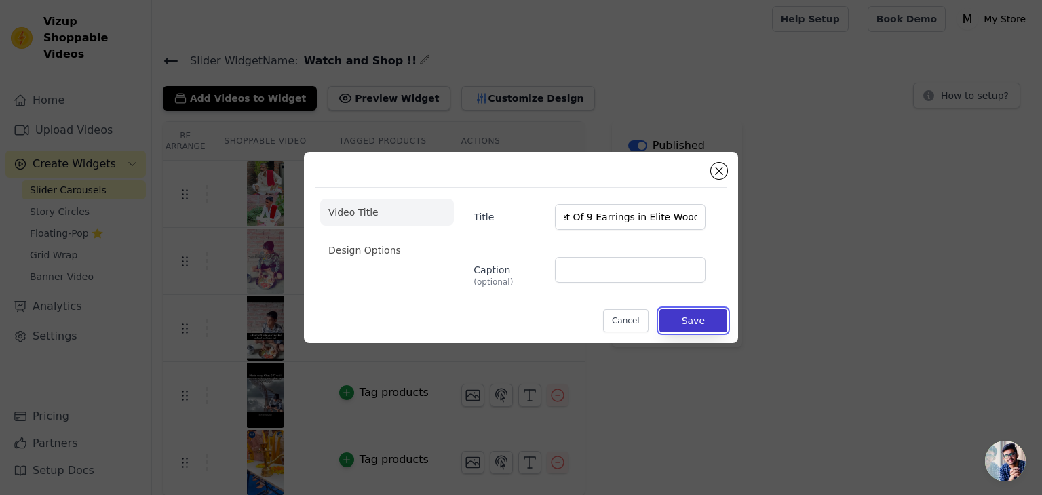
click at [708, 310] on button "Save" at bounding box center [693, 320] width 68 height 23
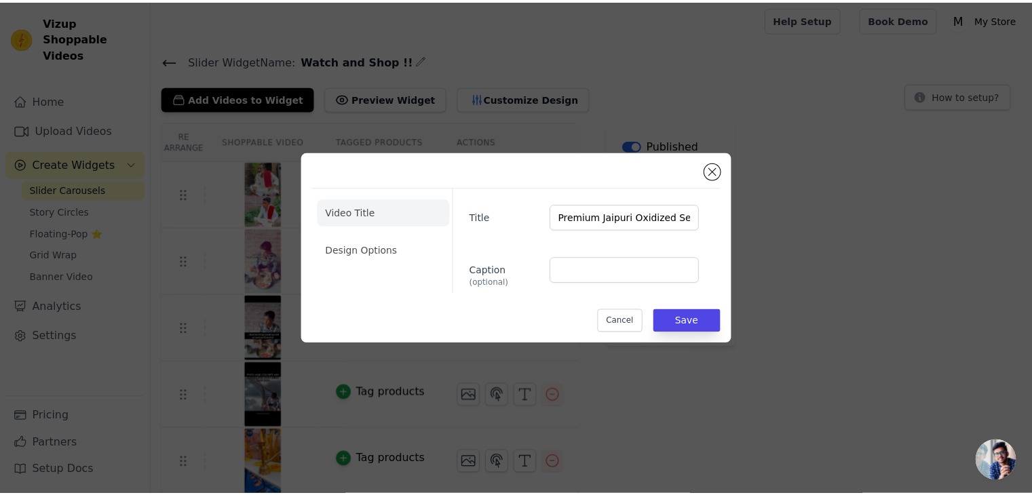
scroll to position [3, 0]
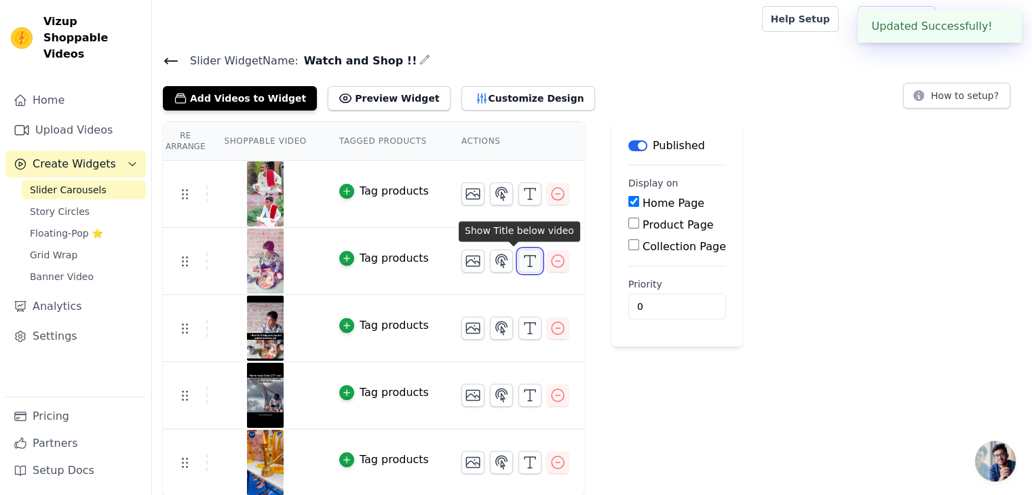
click at [522, 260] on button "button" at bounding box center [529, 261] width 23 height 23
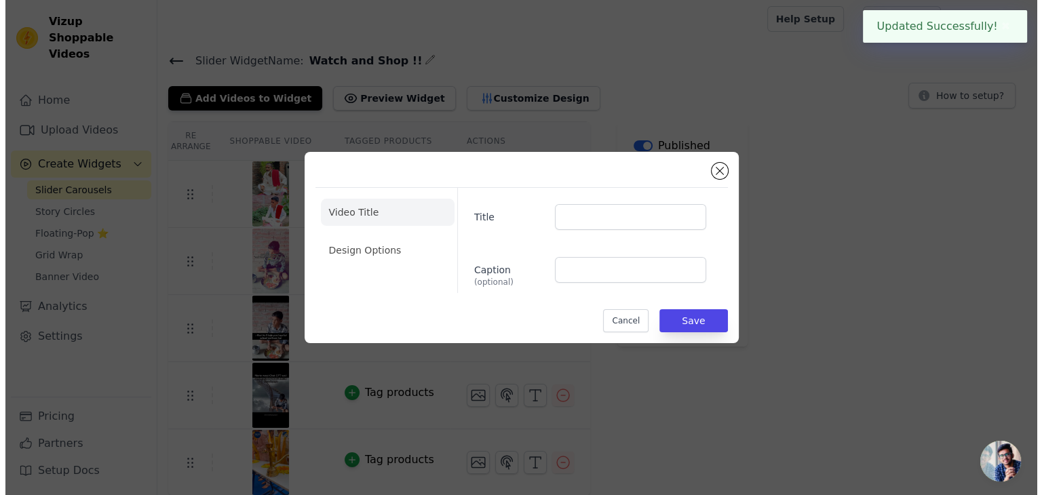
scroll to position [0, 0]
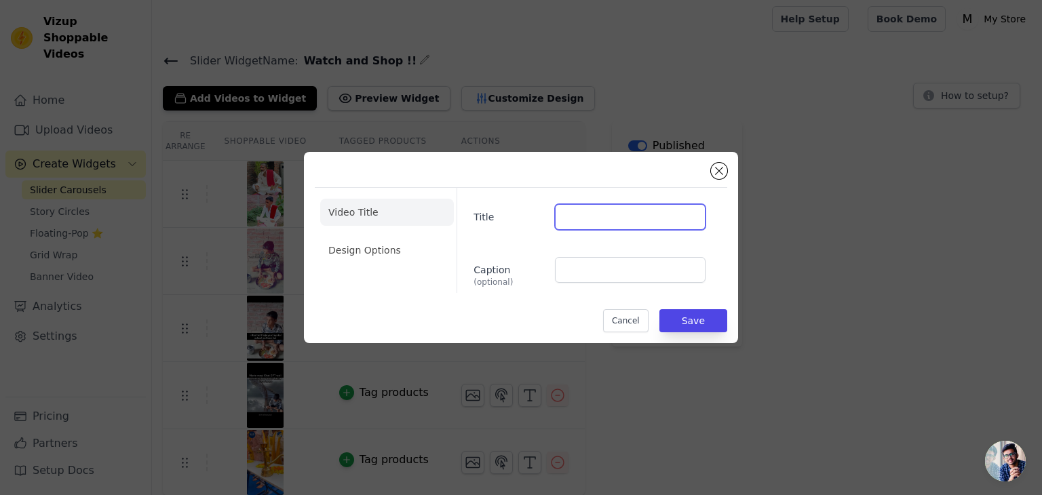
click at [572, 220] on input "Title" at bounding box center [630, 217] width 151 height 26
paste input "Premium Jaipuri Oxidized Set Of 9 Earrings in Elite Wooden Box"
type input "Premium Jaipuri Oxidized Set Of 9 Earrings in Elite Wooden Box"
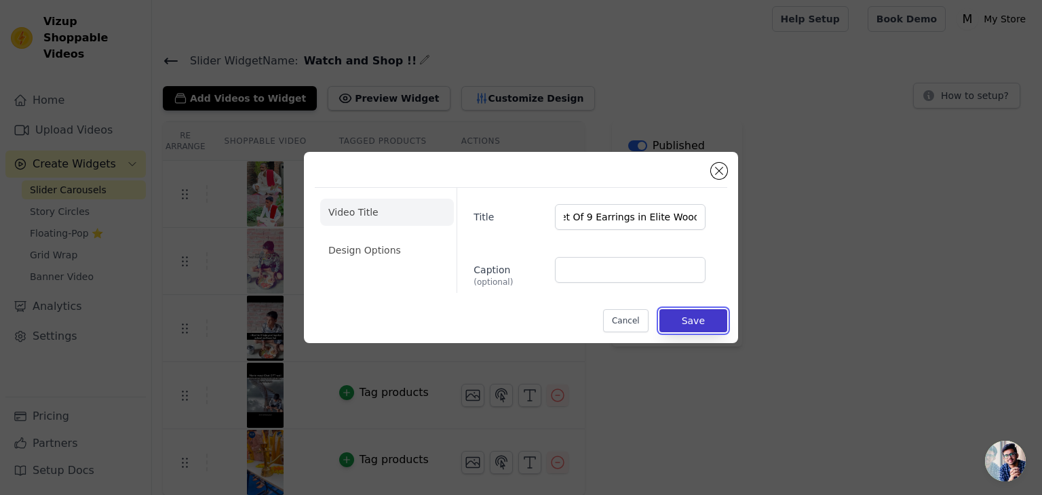
click at [702, 327] on button "Save" at bounding box center [693, 320] width 68 height 23
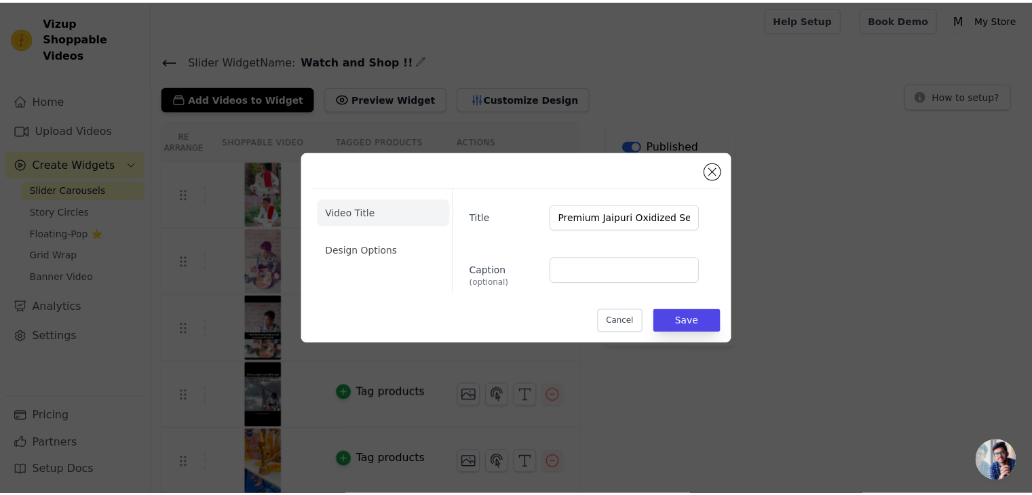
scroll to position [3, 0]
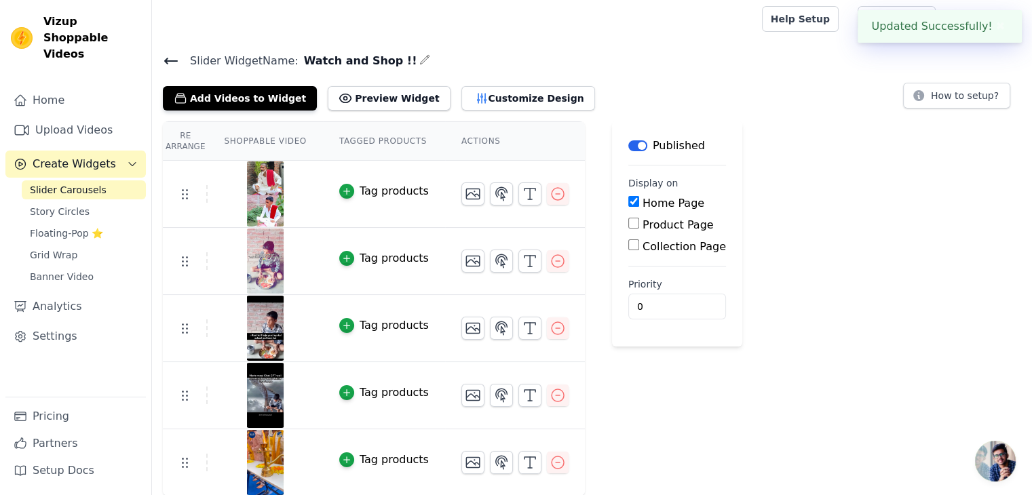
click at [810, 186] on div "Re Arrange Shoppable Video Tagged Products Actions Tag products Tag products Ta…" at bounding box center [592, 308] width 880 height 375
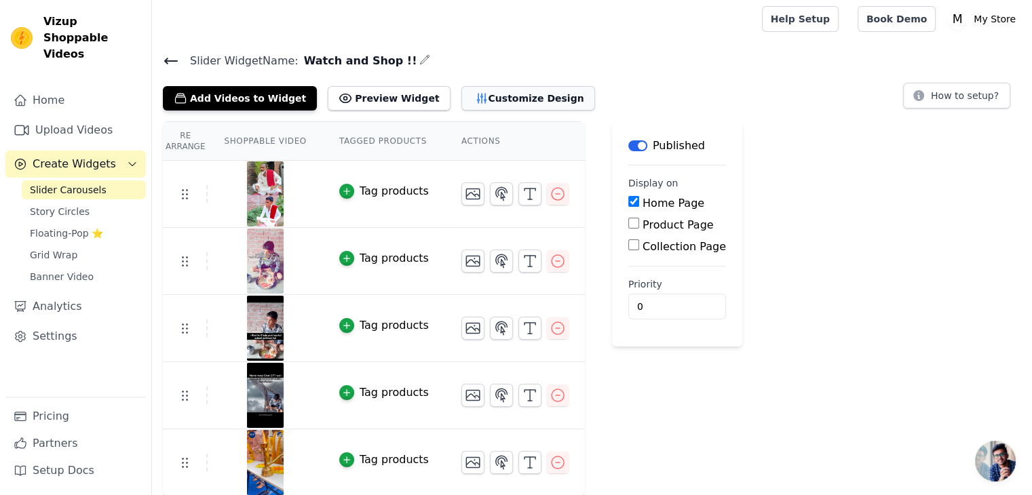
click at [521, 106] on button "Customize Design" at bounding box center [528, 98] width 134 height 24
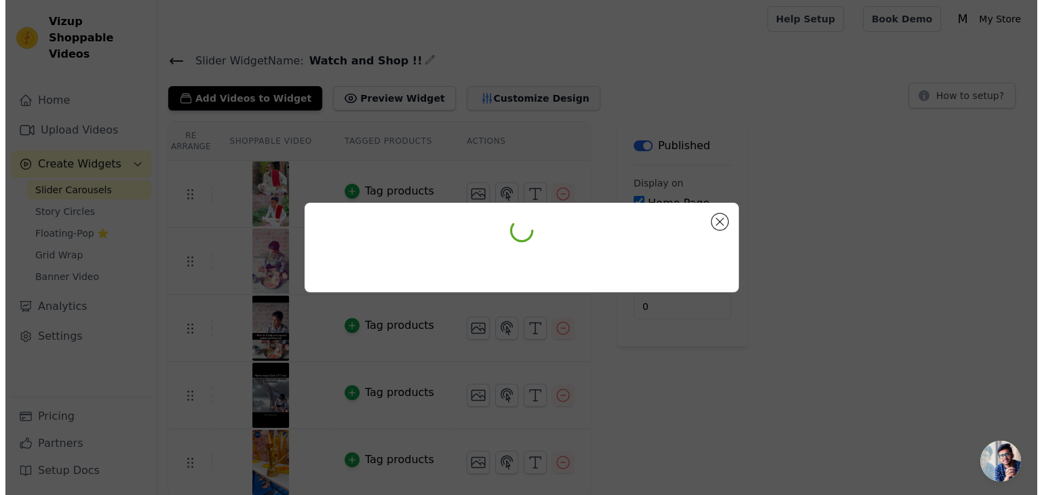
scroll to position [0, 0]
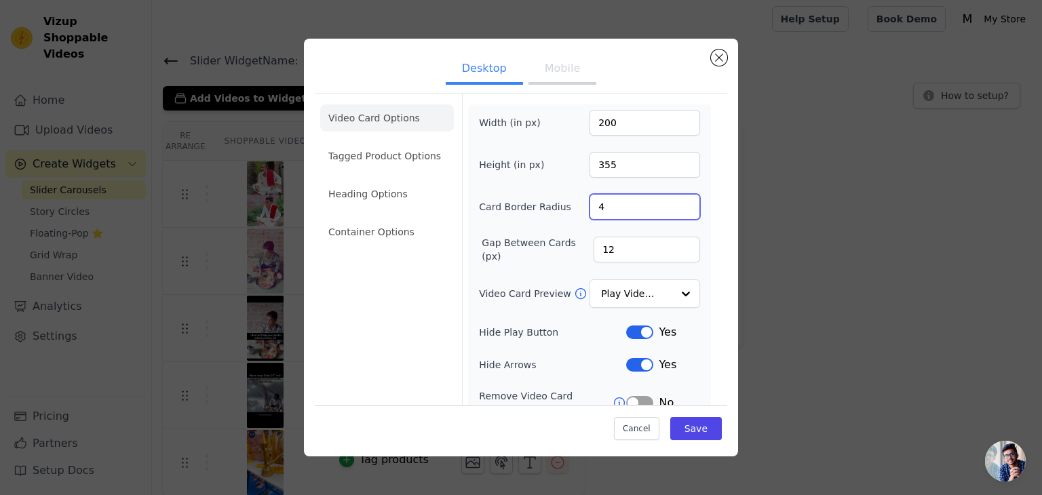
drag, startPoint x: 614, startPoint y: 210, endPoint x: 548, endPoint y: 202, distance: 66.2
click at [558, 204] on div "Card Border Radius 4" at bounding box center [589, 207] width 221 height 26
click at [694, 265] on div "Width (in px) 200 Height (in px) 355 Card Border Radius 4 Gap Between Cards (px…" at bounding box center [589, 311] width 243 height 415
drag, startPoint x: 624, startPoint y: 128, endPoint x: 589, endPoint y: 129, distance: 35.3
click at [589, 129] on input "200" at bounding box center [644, 123] width 111 height 26
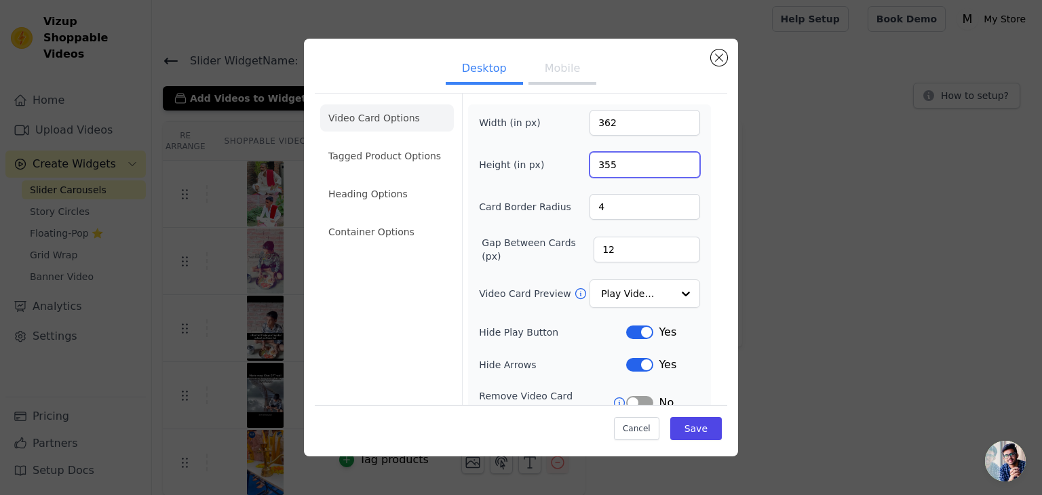
drag, startPoint x: 630, startPoint y: 161, endPoint x: 556, endPoint y: 172, distance: 74.7
click at [600, 169] on input "355" at bounding box center [644, 165] width 111 height 26
type input "362"
drag, startPoint x: 623, startPoint y: 163, endPoint x: 566, endPoint y: 175, distance: 58.3
click at [597, 180] on div "Width (in px) 362 Height (in px) 355 Card Border Radius 4 Gap Between Cards (px…" at bounding box center [589, 312] width 221 height 404
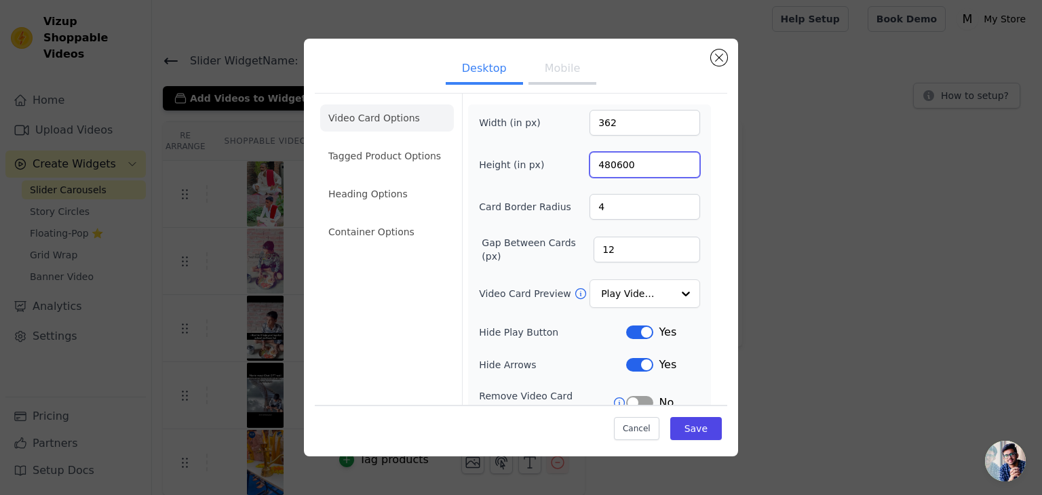
drag, startPoint x: 606, startPoint y: 172, endPoint x: 570, endPoint y: 172, distance: 36.6
click at [575, 172] on div "Height (in px) 480600" at bounding box center [589, 165] width 221 height 26
type input "600"
click at [676, 420] on button "Save" at bounding box center [696, 428] width 52 height 23
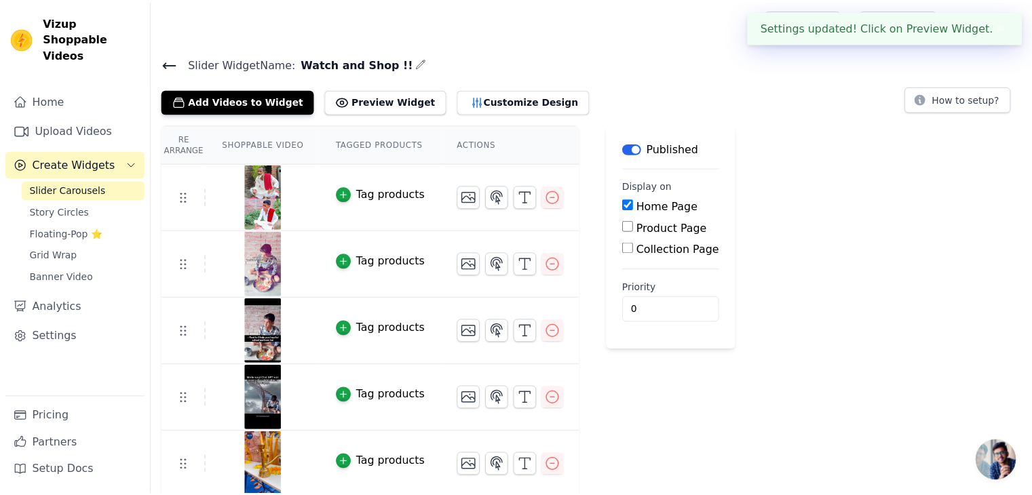
scroll to position [3, 0]
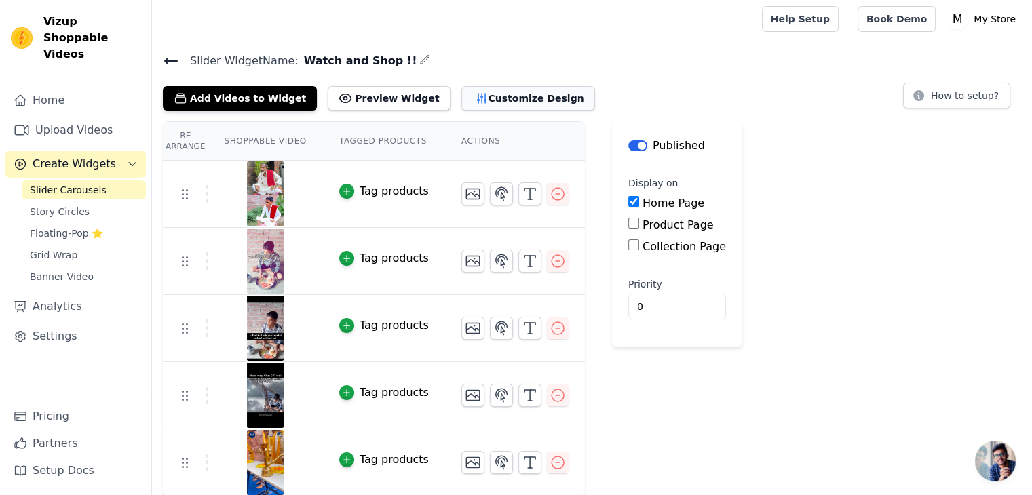
click at [469, 96] on button "Customize Design" at bounding box center [528, 98] width 134 height 24
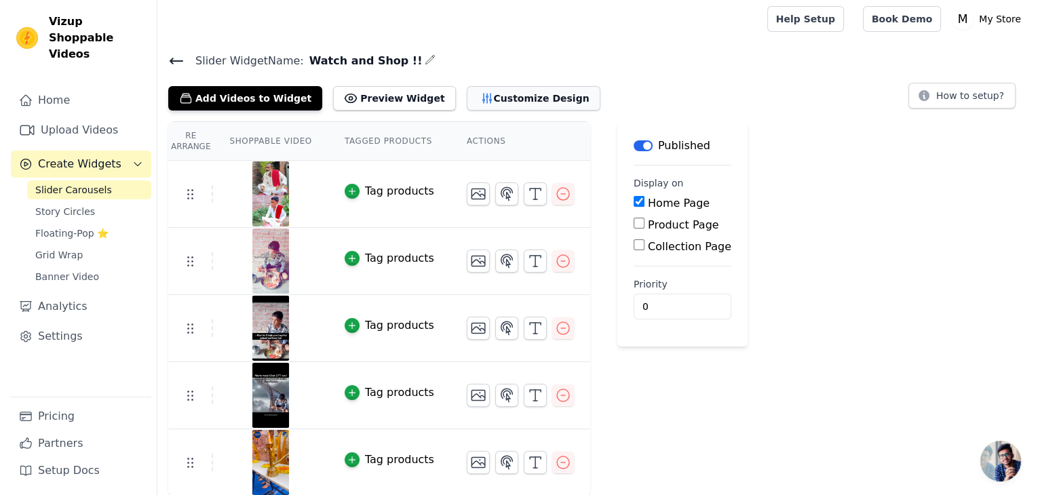
scroll to position [0, 0]
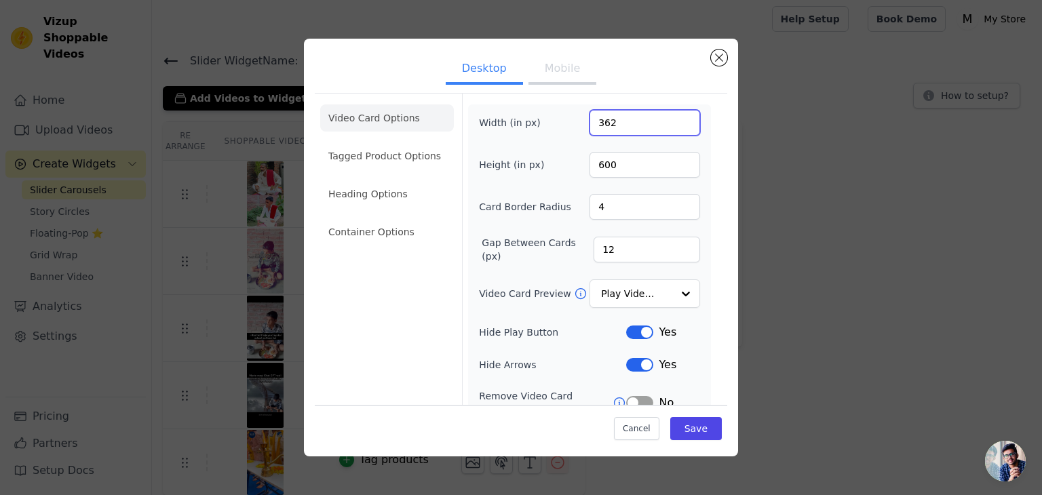
drag, startPoint x: 640, startPoint y: 118, endPoint x: 450, endPoint y: 79, distance: 193.8
click at [480, 88] on div "Desktop Mobile Video Card Options Tagged Product Options Heading Options Contai…" at bounding box center [521, 308] width 412 height 516
type input "338"
drag, startPoint x: 624, startPoint y: 161, endPoint x: 531, endPoint y: 158, distance: 93.0
click at [540, 157] on div "Height (in px) 600" at bounding box center [589, 165] width 221 height 26
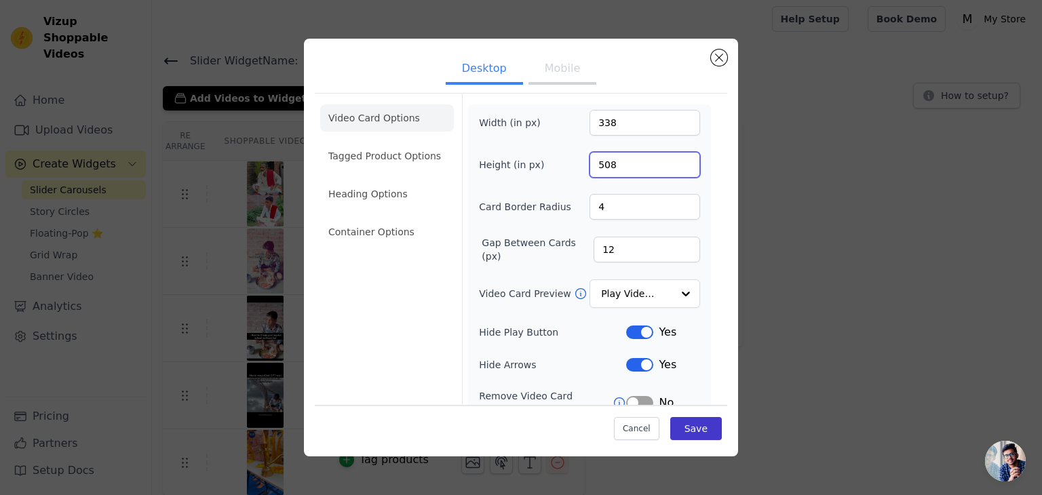
type input "508"
click at [693, 431] on button "Save" at bounding box center [696, 428] width 52 height 23
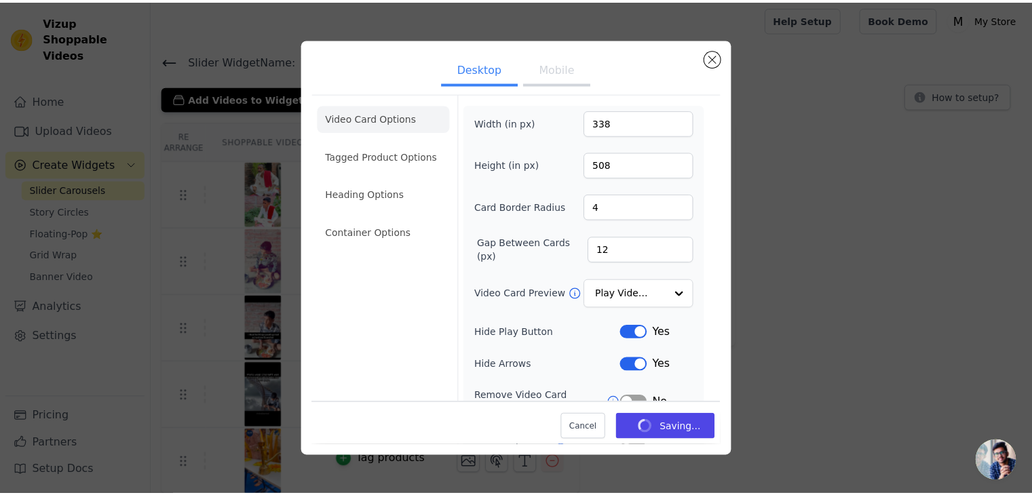
scroll to position [3, 0]
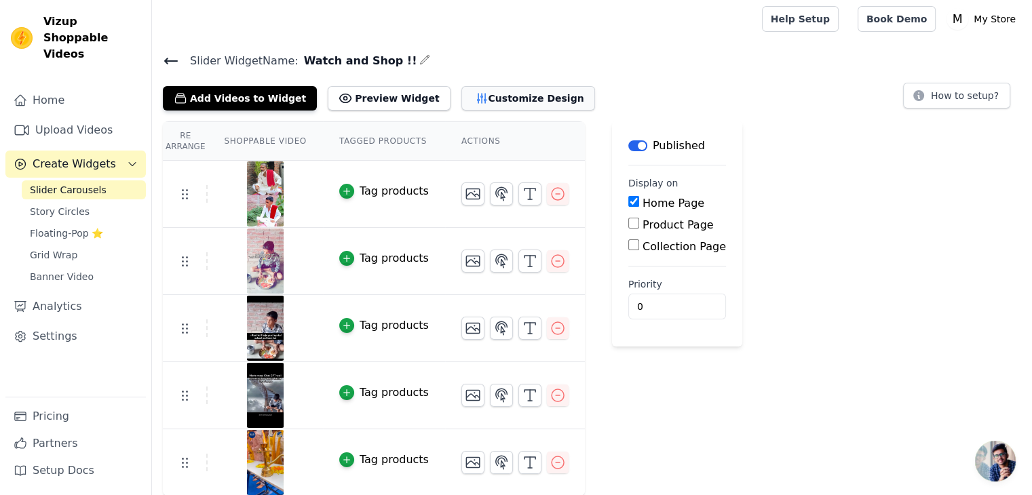
click at [464, 98] on button "Customize Design" at bounding box center [528, 98] width 134 height 24
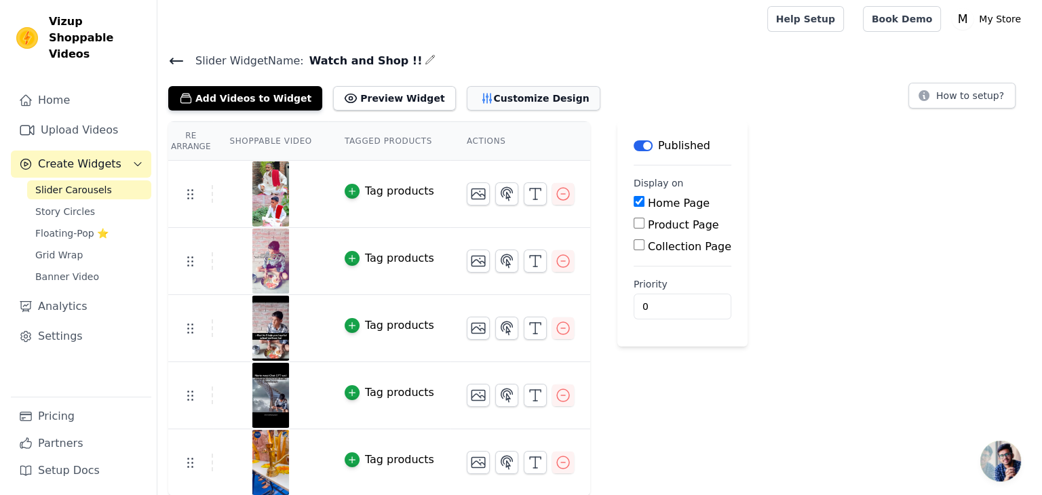
scroll to position [0, 0]
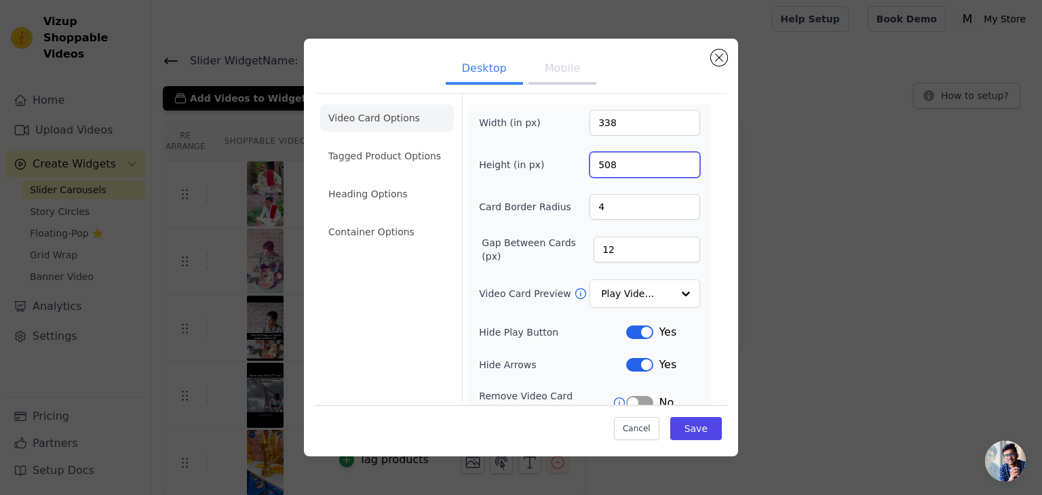
drag, startPoint x: 630, startPoint y: 159, endPoint x: 424, endPoint y: 119, distance: 210.2
click at [444, 120] on div "Video Card Options Tagged Product Options Heading Options Container Options Wid…" at bounding box center [521, 309] width 412 height 432
type input "450"
drag, startPoint x: 621, startPoint y: 125, endPoint x: 532, endPoint y: 113, distance: 90.4
click at [558, 121] on div "Width (in px) 338" at bounding box center [589, 123] width 221 height 26
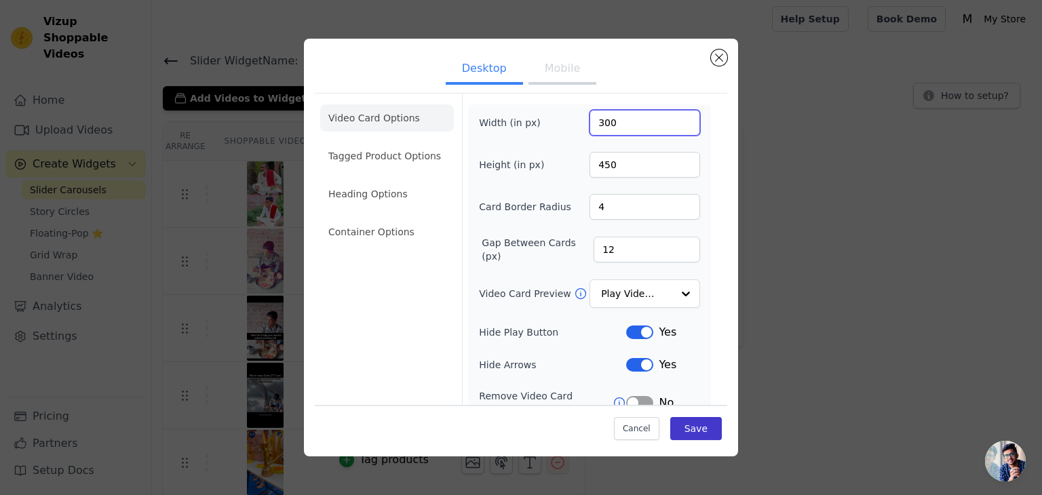
type input "300"
click at [676, 431] on button "Save" at bounding box center [696, 428] width 52 height 23
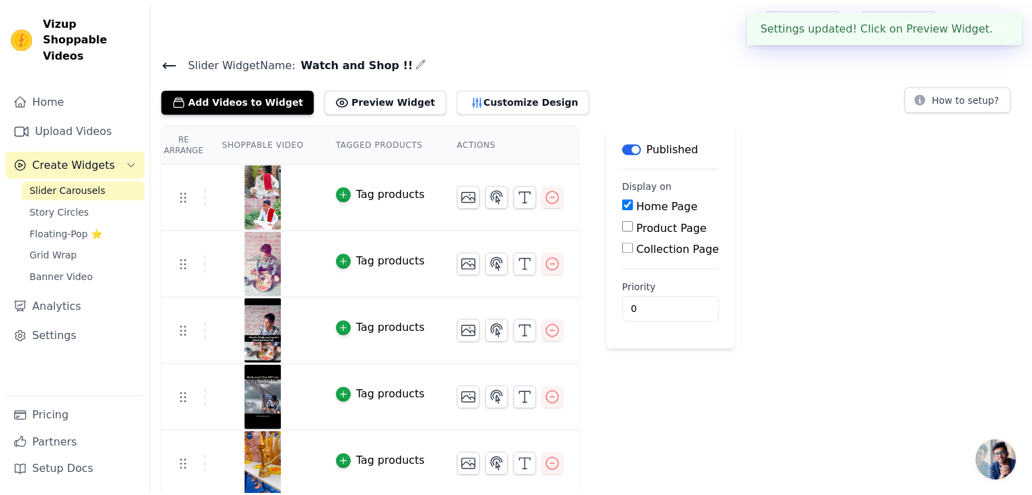
scroll to position [3, 0]
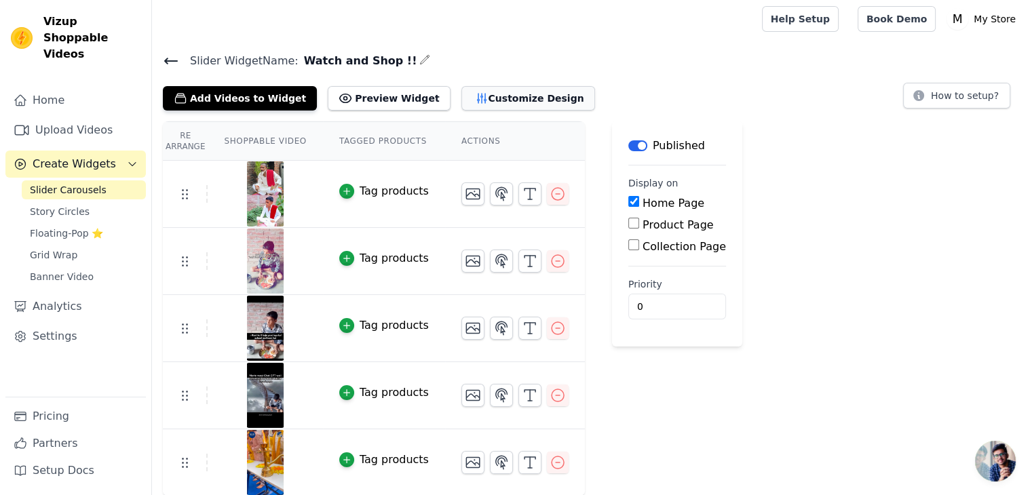
click at [461, 96] on button "Customize Design" at bounding box center [528, 98] width 134 height 24
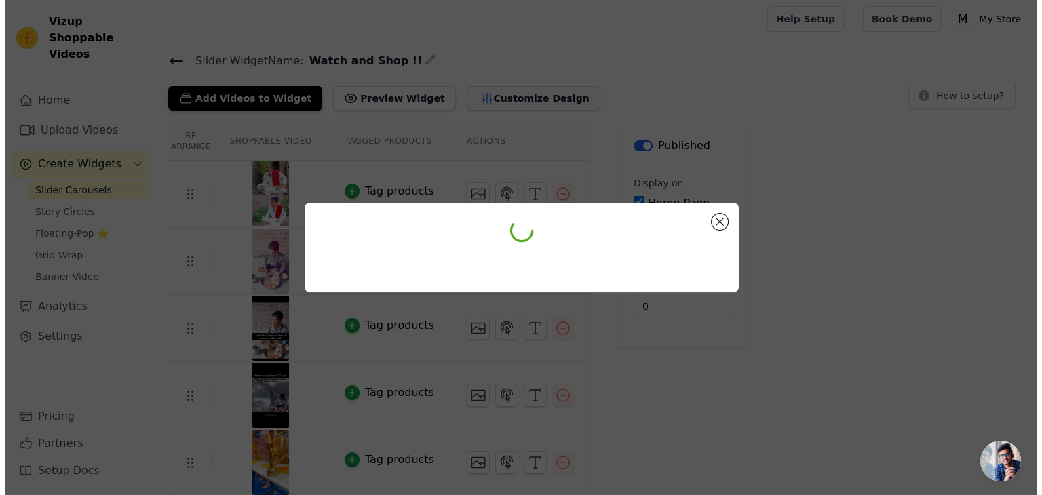
scroll to position [0, 0]
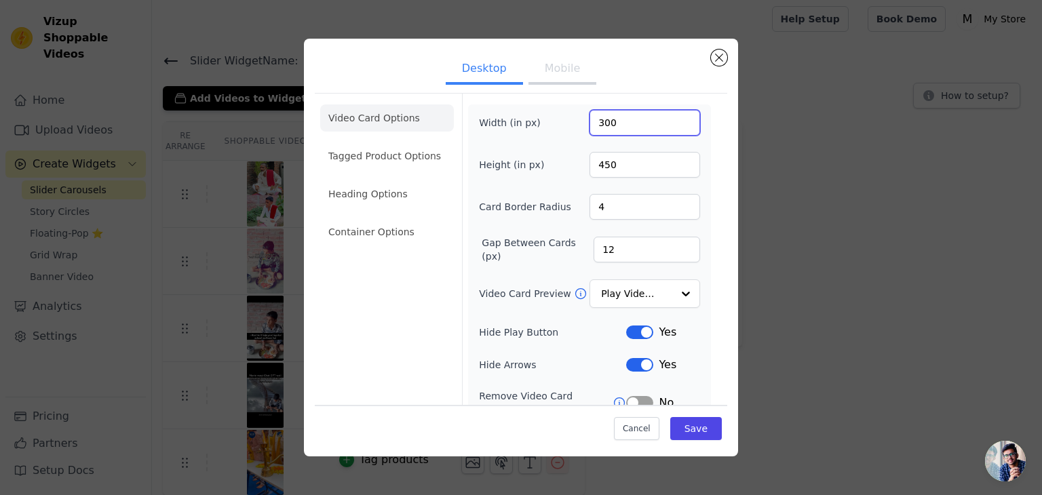
drag, startPoint x: 651, startPoint y: 129, endPoint x: 367, endPoint y: 93, distance: 286.5
click at [479, 111] on div "Width (in px) 300" at bounding box center [589, 123] width 221 height 26
type input "200"
click at [692, 431] on button "Save" at bounding box center [696, 428] width 52 height 23
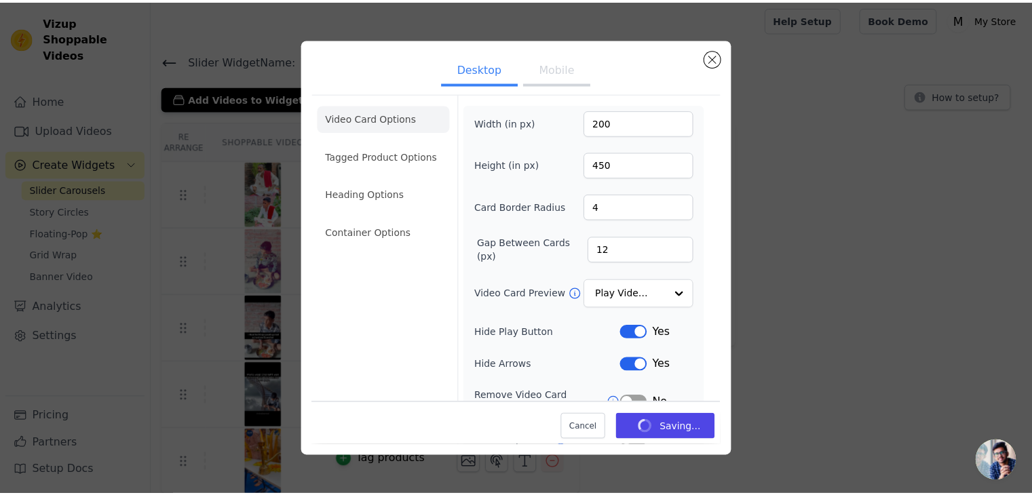
scroll to position [3, 0]
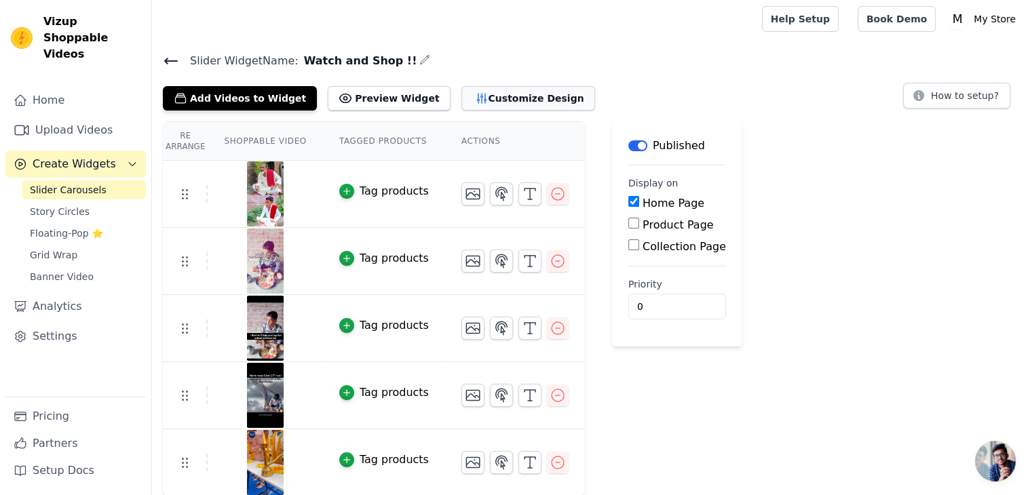
click at [487, 95] on button "Customize Design" at bounding box center [528, 98] width 134 height 24
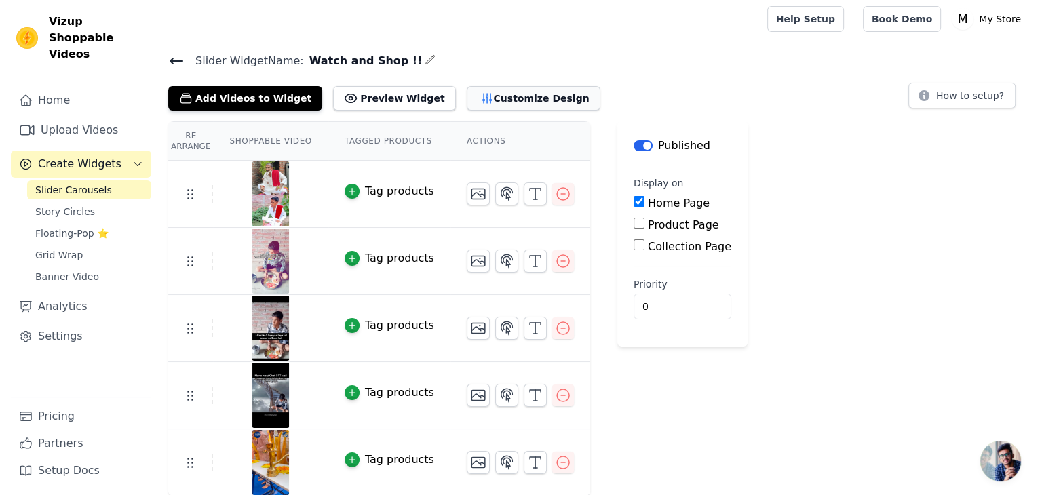
scroll to position [0, 0]
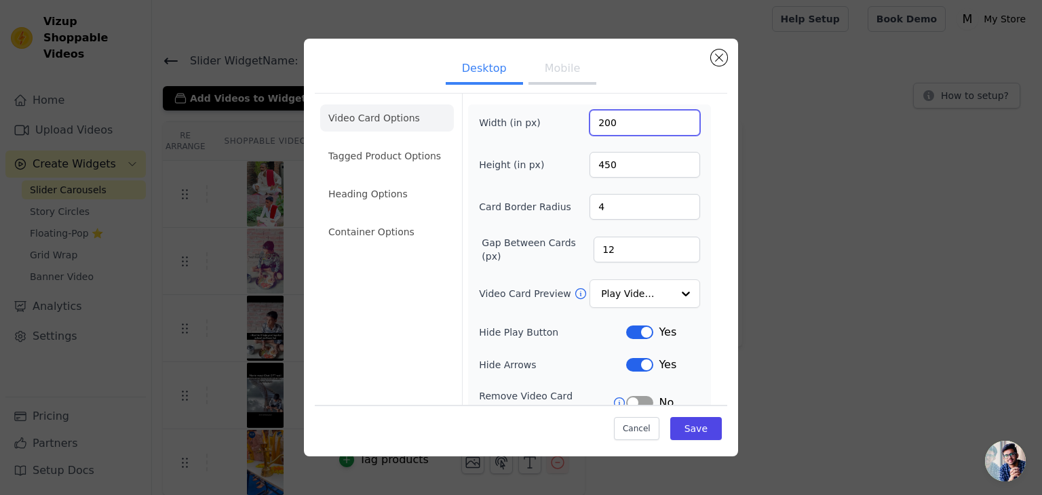
drag, startPoint x: 632, startPoint y: 126, endPoint x: 454, endPoint y: 105, distance: 179.6
click at [486, 117] on div "Width (in px) 200" at bounding box center [589, 123] width 221 height 26
type input "250"
click at [684, 431] on button "Save" at bounding box center [696, 428] width 52 height 23
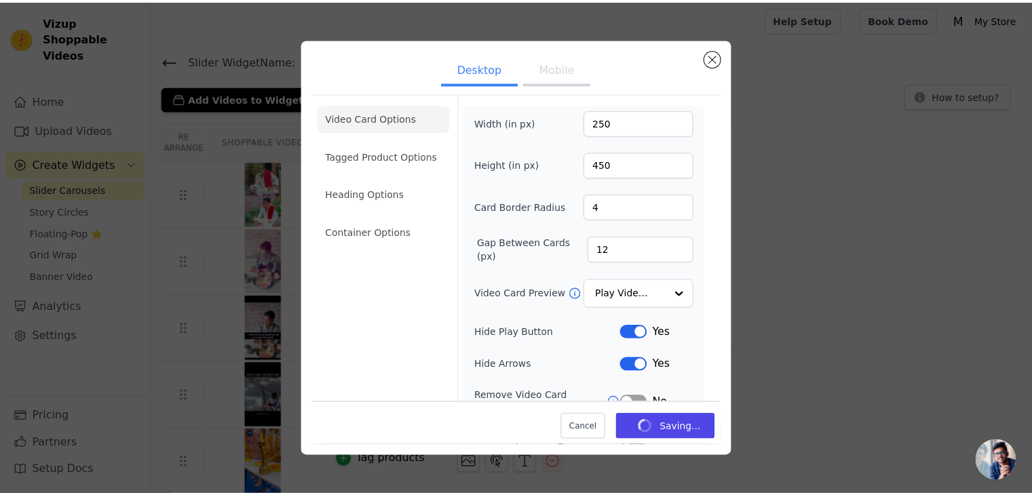
scroll to position [3, 0]
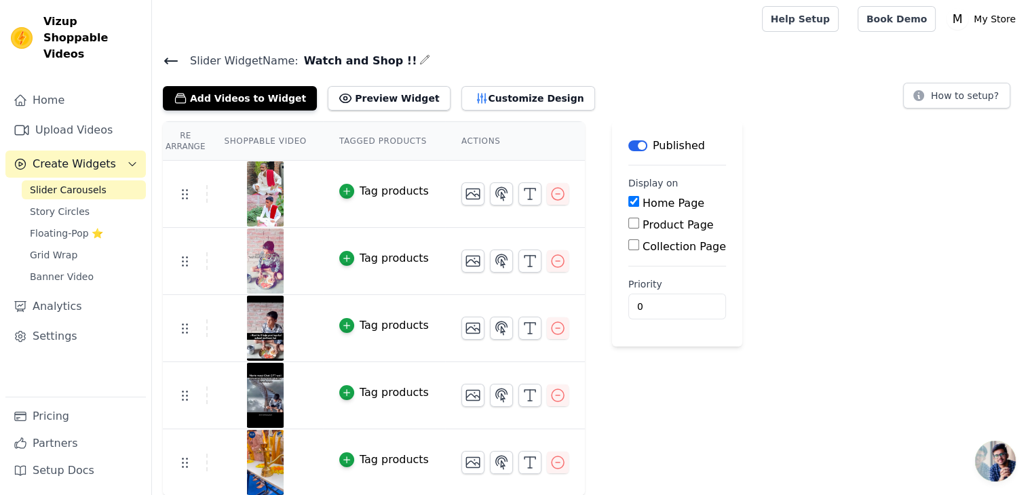
click at [421, 98] on div "Add Videos to Widget Preview Widget Customize Design" at bounding box center [384, 96] width 443 height 30
click at [472, 106] on button "Customize Design" at bounding box center [528, 98] width 134 height 24
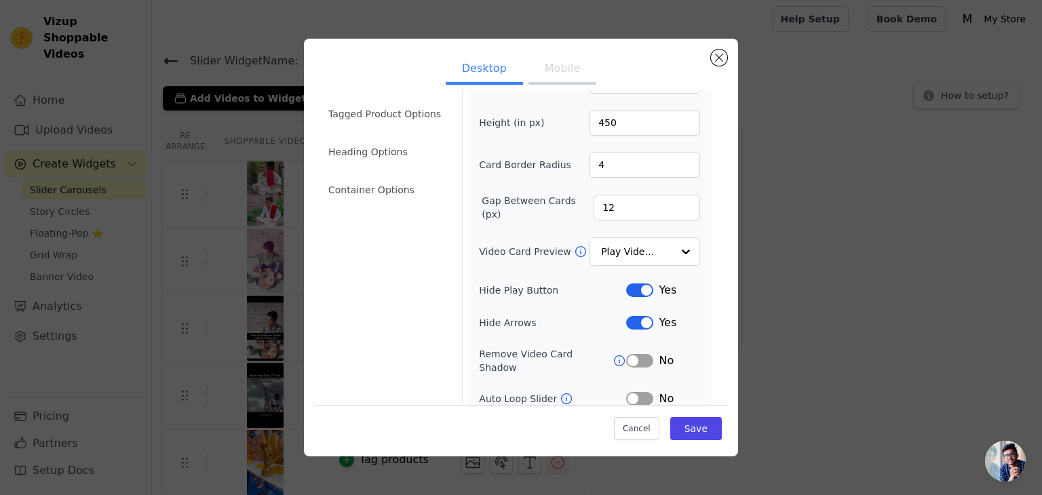
scroll to position [0, 0]
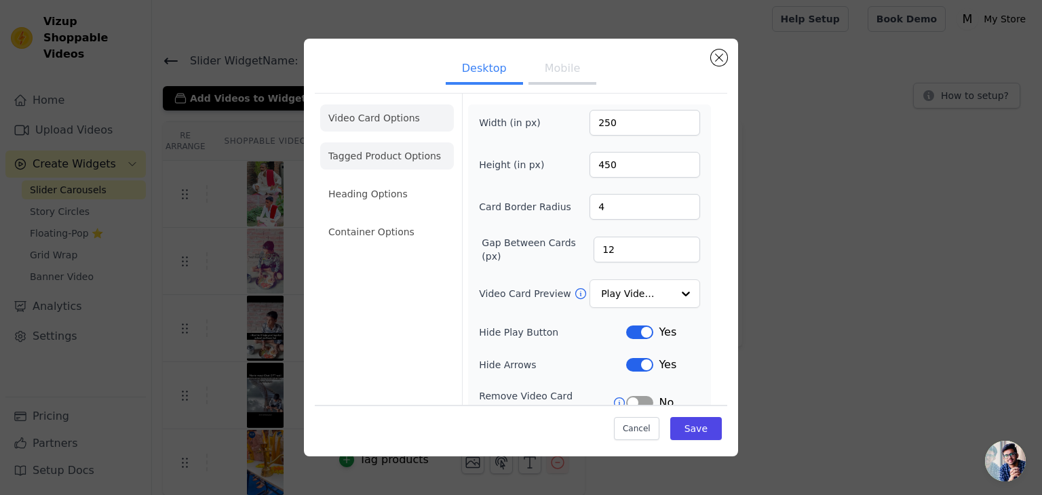
click at [399, 151] on li "Tagged Product Options" at bounding box center [387, 155] width 134 height 27
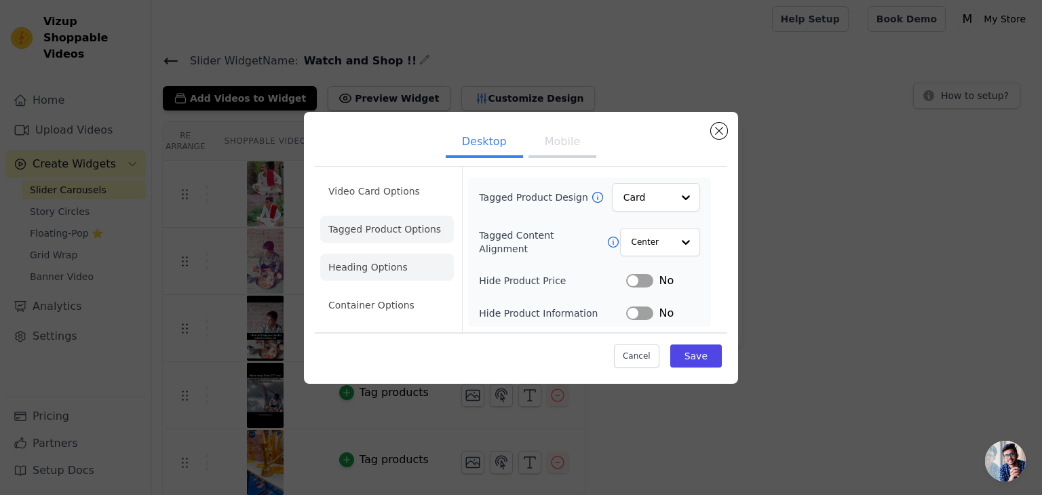
click at [390, 261] on li "Heading Options" at bounding box center [387, 267] width 134 height 27
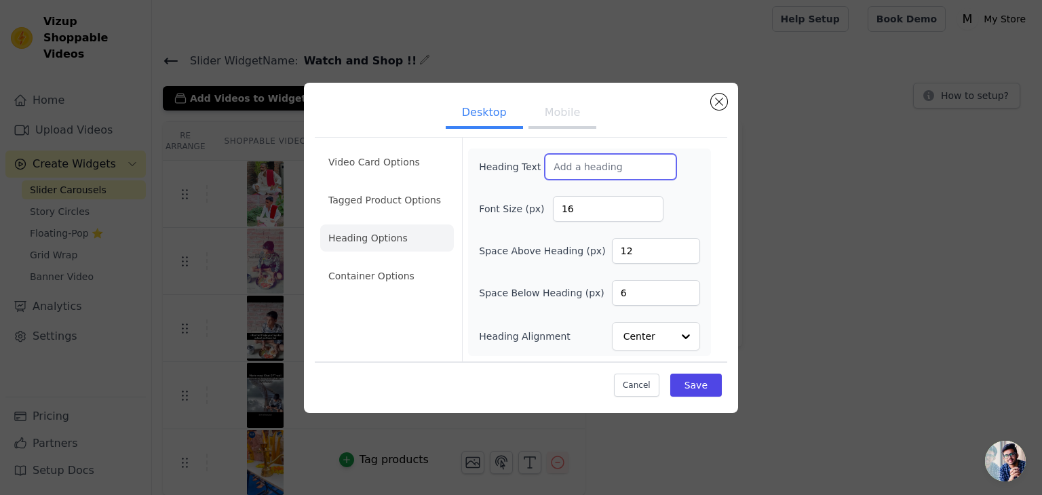
click at [637, 166] on input "Heading Text" at bounding box center [611, 167] width 132 height 26
click at [663, 175] on div "Heading Text" at bounding box center [589, 167] width 221 height 26
drag, startPoint x: 603, startPoint y: 218, endPoint x: 519, endPoint y: 203, distance: 85.4
click at [537, 205] on div "Font Size (px) 16" at bounding box center [589, 209] width 221 height 26
type input "14"
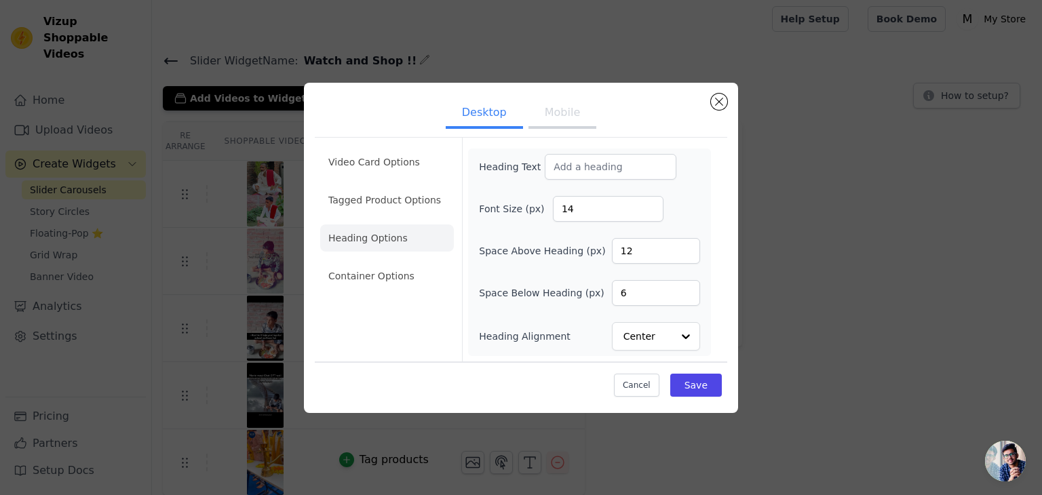
click at [676, 193] on div "Heading Text Font Size (px) 14 Space Above Heading (px) 12 Space Below Heading …" at bounding box center [589, 252] width 221 height 197
click at [699, 374] on button "Save" at bounding box center [696, 385] width 52 height 23
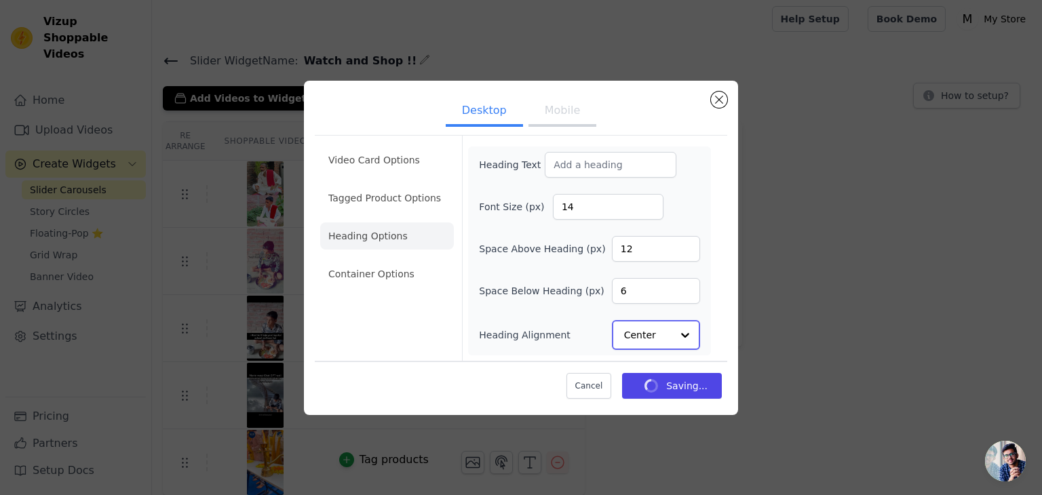
click at [676, 334] on div at bounding box center [685, 335] width 27 height 27
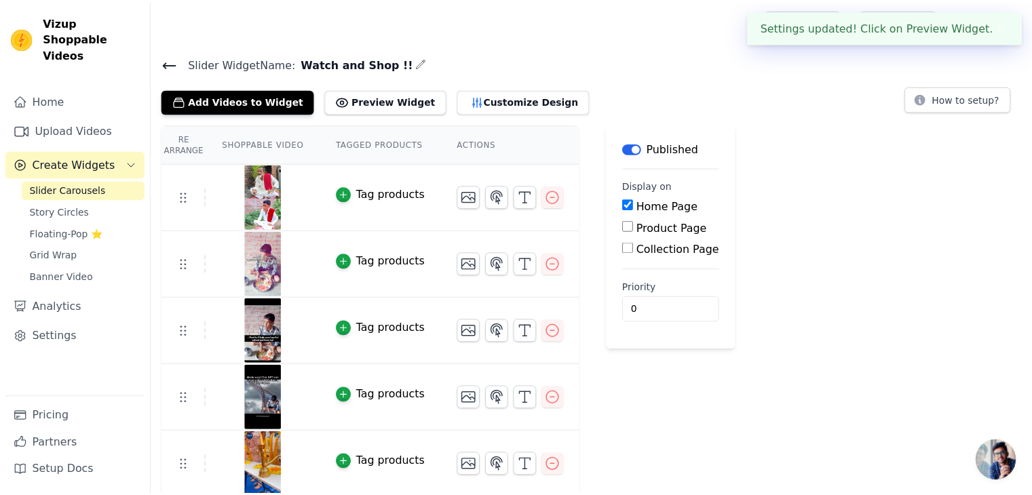
scroll to position [3, 0]
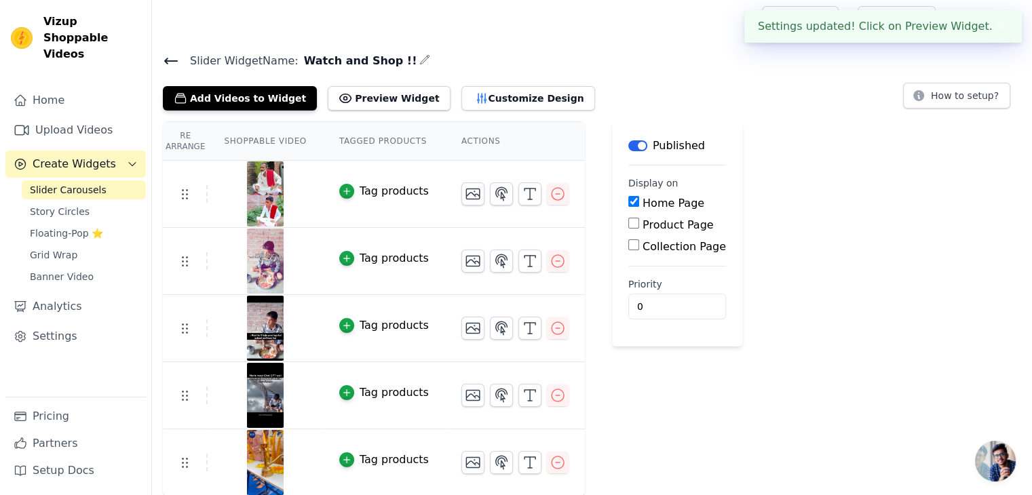
click at [676, 334] on main "Label Published Display on Home Page Product Page Collection Page Priority 0" at bounding box center [677, 233] width 130 height 225
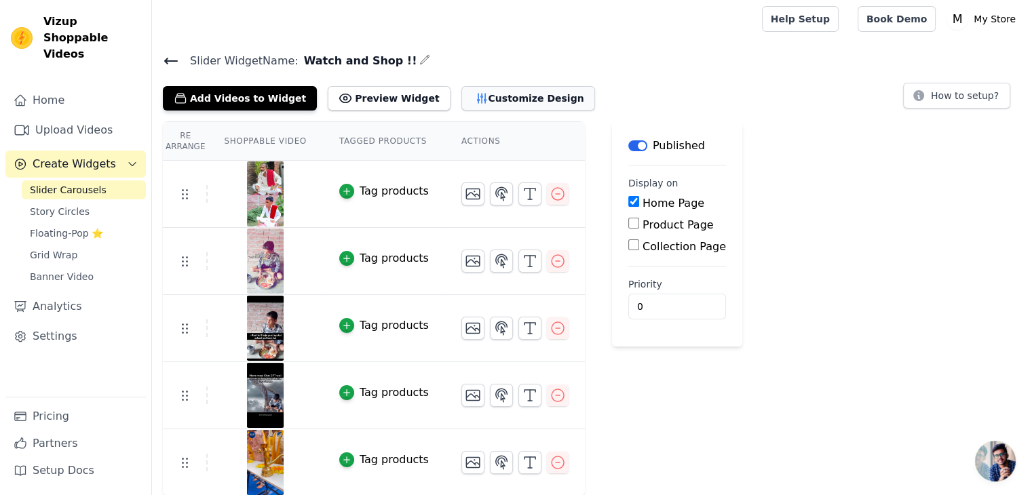
click at [505, 90] on button "Customize Design" at bounding box center [528, 98] width 134 height 24
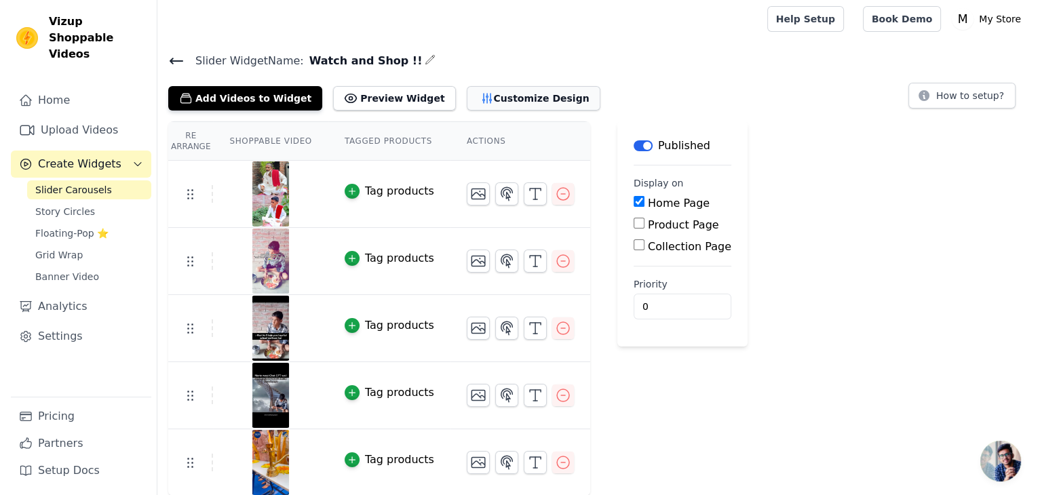
scroll to position [0, 0]
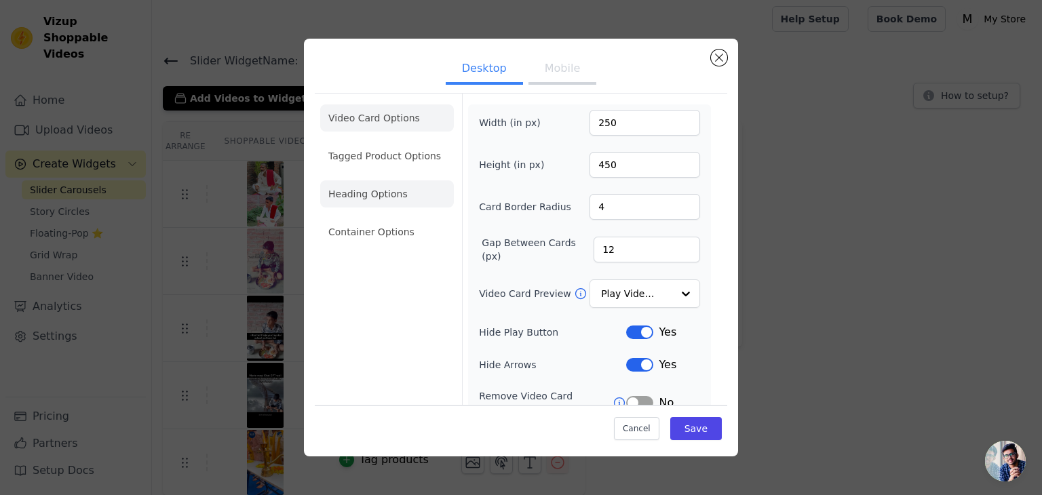
click at [400, 180] on li "Heading Options" at bounding box center [387, 193] width 134 height 27
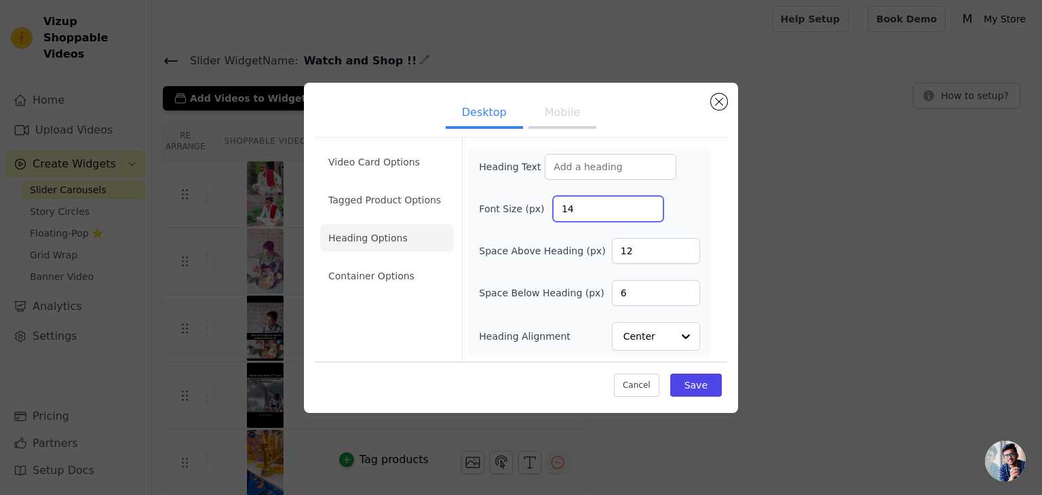
click at [537, 206] on div "Font Size (px) 14" at bounding box center [589, 209] width 221 height 26
type input "10"
click at [697, 392] on button "Save" at bounding box center [696, 385] width 52 height 23
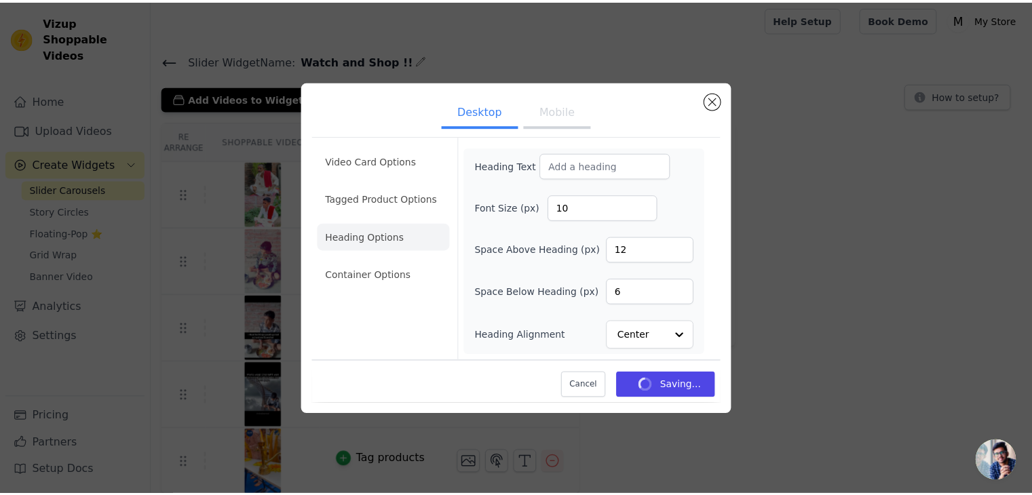
scroll to position [3, 0]
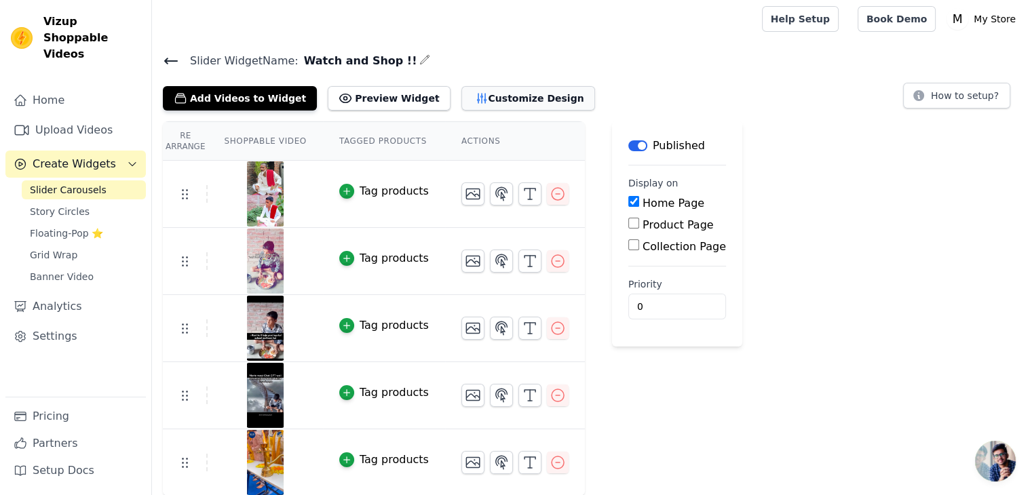
click at [461, 91] on button "Customize Design" at bounding box center [528, 98] width 134 height 24
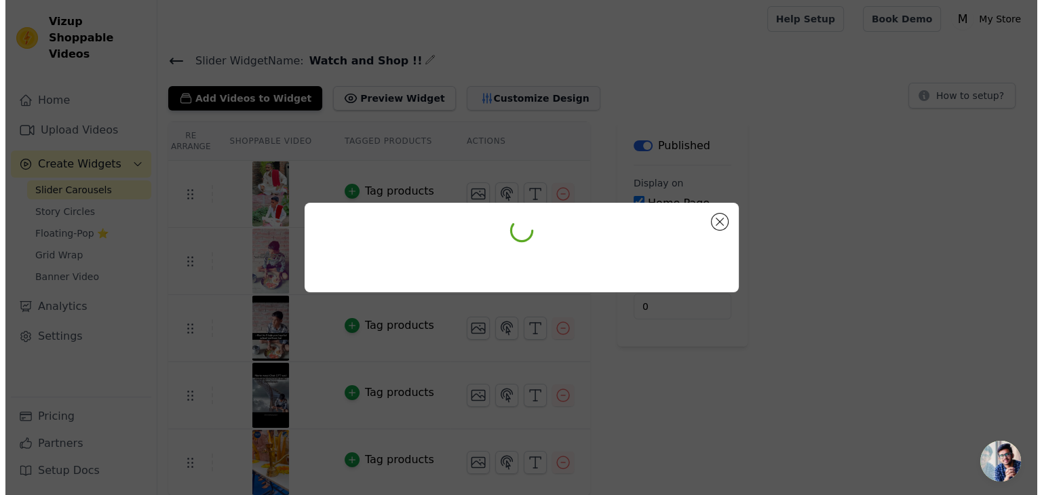
scroll to position [0, 0]
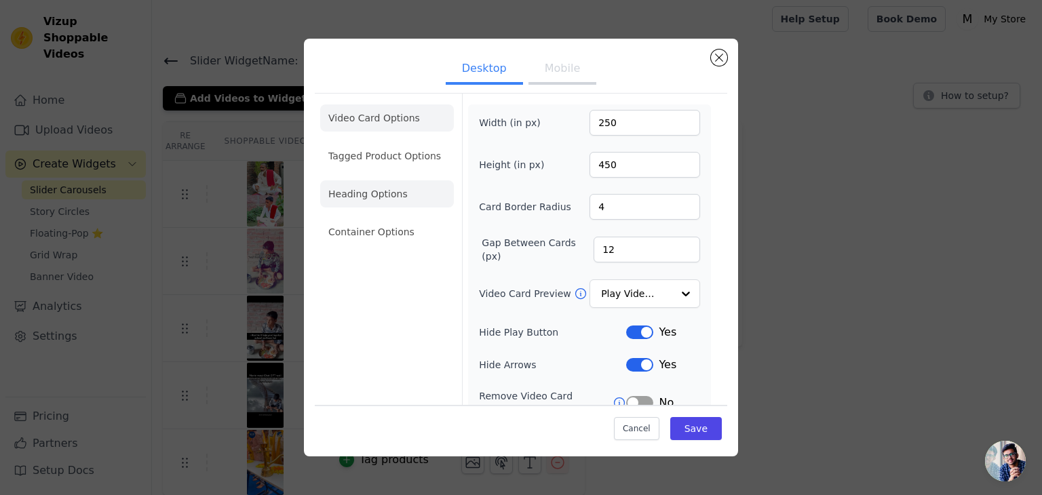
click at [366, 207] on li "Heading Options" at bounding box center [387, 193] width 134 height 27
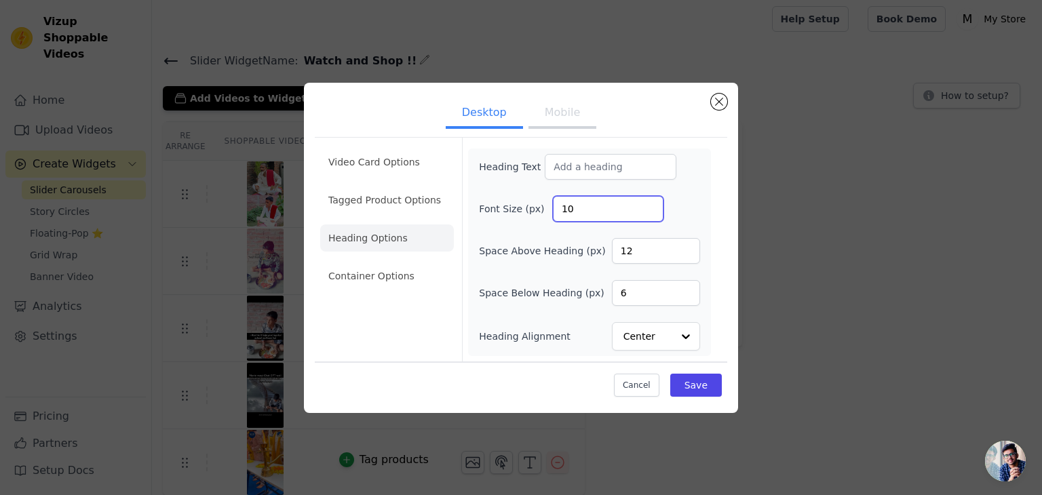
drag, startPoint x: 615, startPoint y: 206, endPoint x: 524, endPoint y: 196, distance: 90.8
click at [537, 195] on div "Heading Text Font Size (px) 10 Space Above Heading (px) 12 Space Below Heading …" at bounding box center [589, 252] width 221 height 197
type input "16"
click at [339, 286] on li "Container Options" at bounding box center [387, 276] width 134 height 27
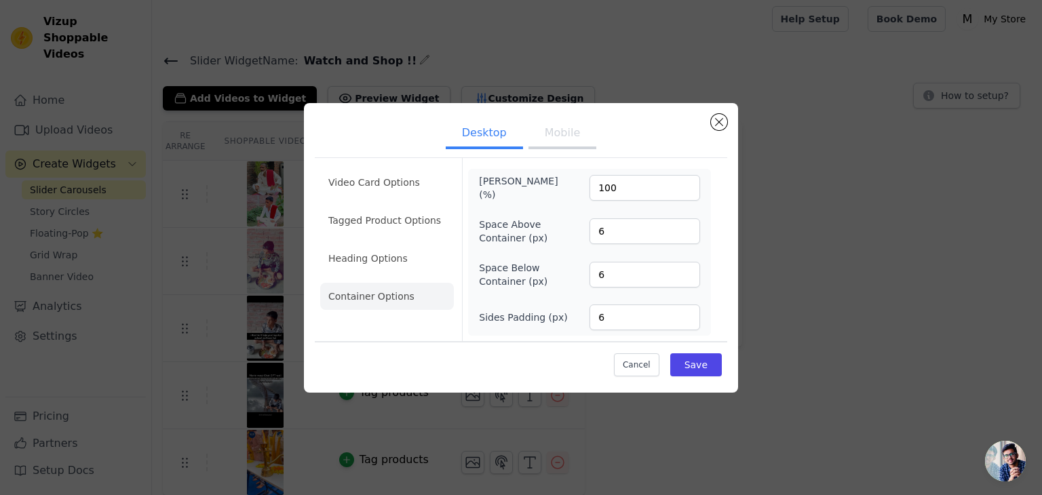
click at [402, 274] on ul "Video Card Options Tagged Product Options Heading Options Container Options" at bounding box center [387, 239] width 134 height 152
click at [408, 263] on li "Heading Options" at bounding box center [387, 258] width 134 height 27
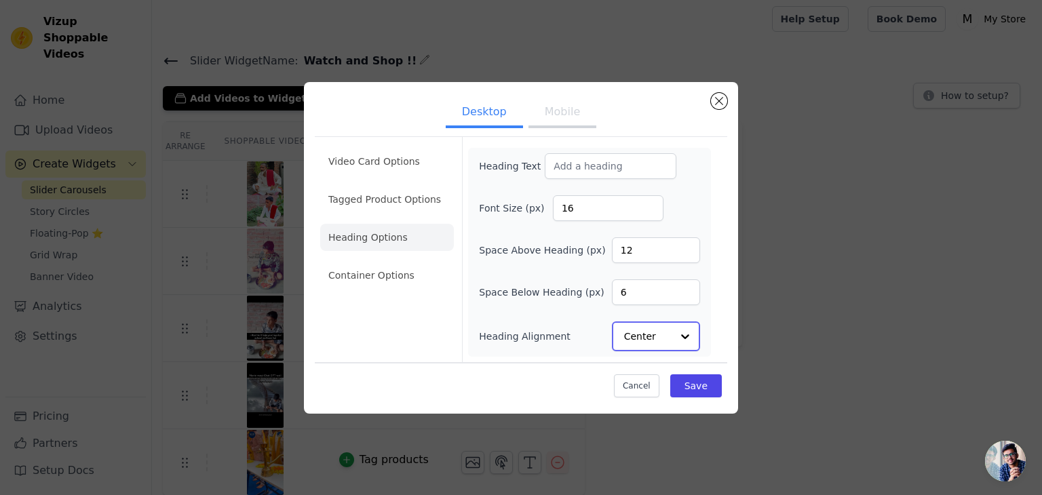
click at [654, 334] on input "Heading Alignment" at bounding box center [647, 336] width 47 height 27
click at [655, 310] on div "Left" at bounding box center [654, 304] width 84 height 28
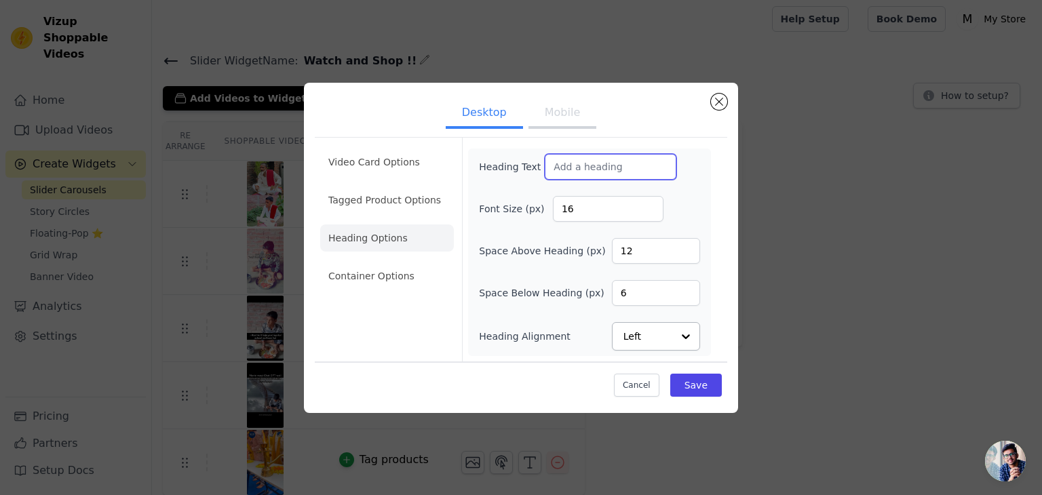
click at [583, 166] on input "Heading Text" at bounding box center [611, 167] width 132 height 26
type input "Watch and Shop !!"
drag, startPoint x: 701, startPoint y: 372, endPoint x: 701, endPoint y: 381, distance: 9.5
click at [701, 379] on div "Cancel Save" at bounding box center [521, 382] width 412 height 41
click at [701, 382] on button "Save" at bounding box center [696, 385] width 52 height 23
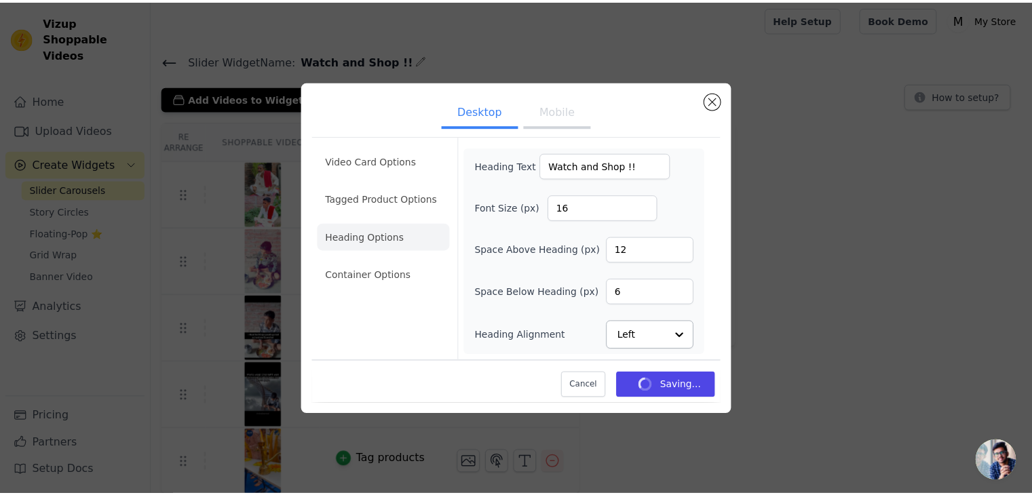
scroll to position [3, 0]
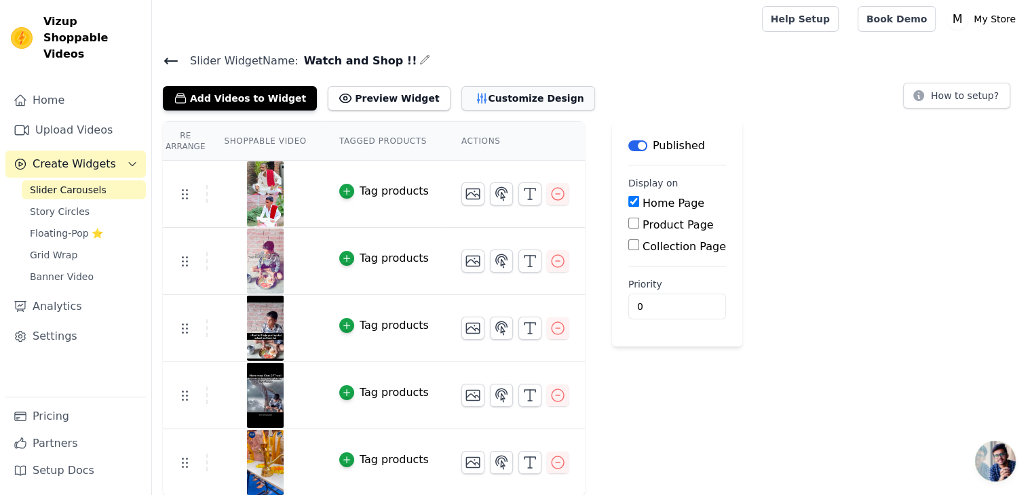
click at [461, 94] on button "Customize Design" at bounding box center [528, 98] width 134 height 24
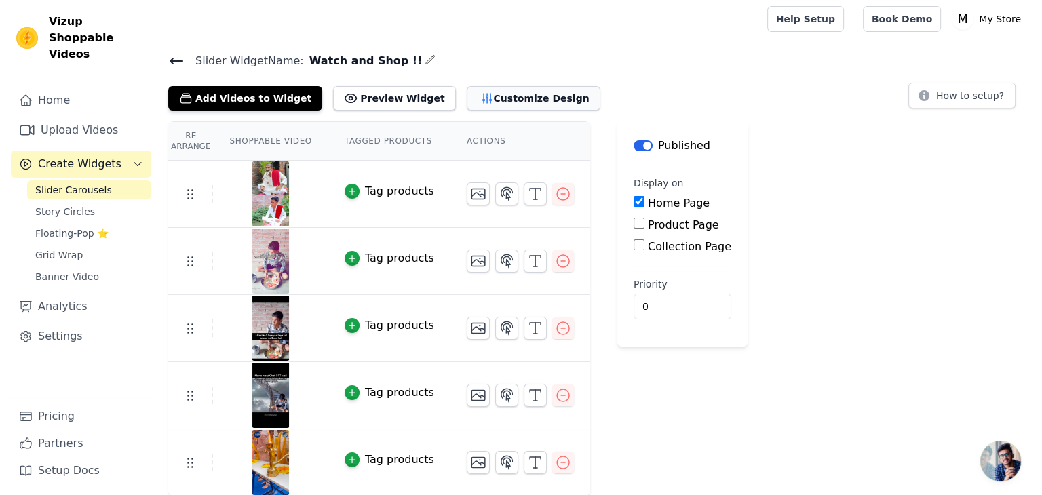
scroll to position [0, 0]
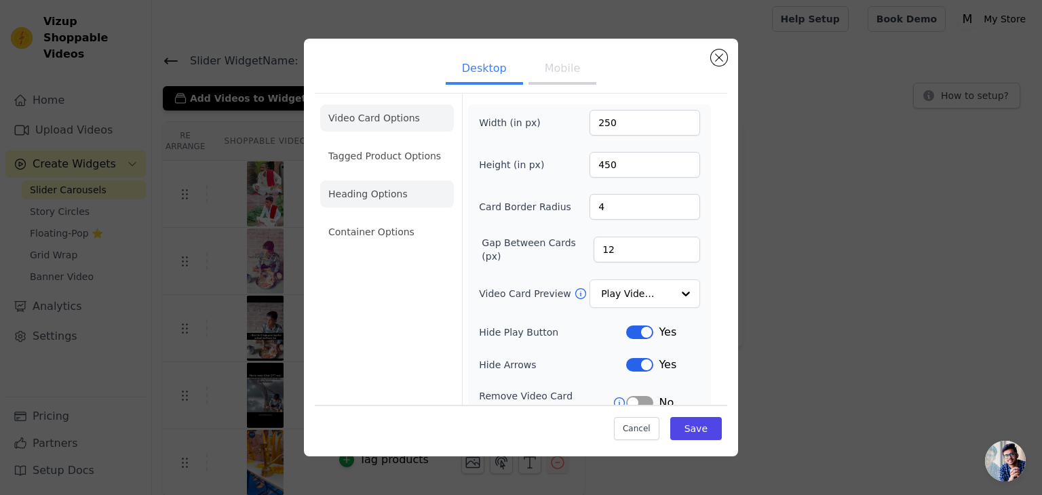
click at [404, 191] on li "Heading Options" at bounding box center [387, 193] width 134 height 27
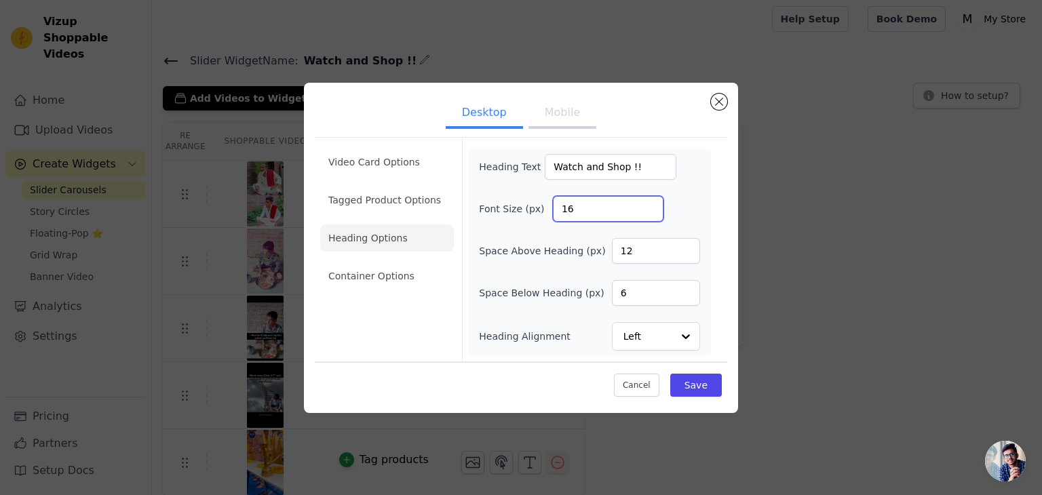
drag, startPoint x: 618, startPoint y: 212, endPoint x: 486, endPoint y: 210, distance: 132.3
click at [499, 212] on div "Font Size (px) 16" at bounding box center [589, 209] width 221 height 26
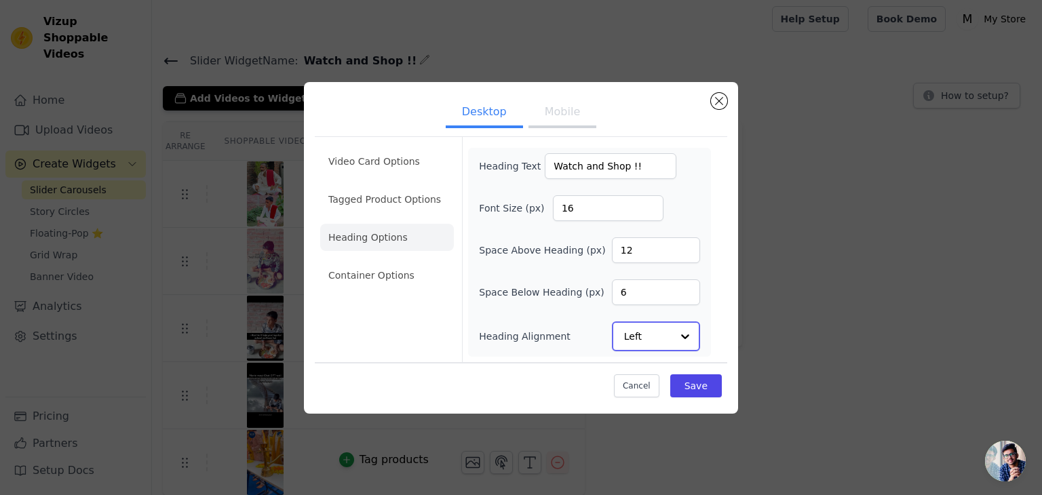
click at [650, 337] on input "Heading Alignment" at bounding box center [647, 336] width 47 height 27
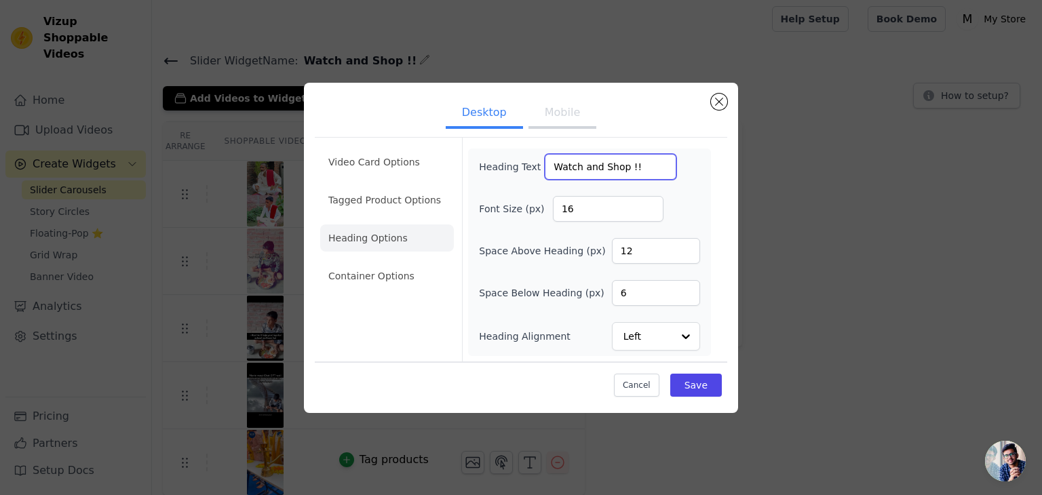
drag, startPoint x: 632, startPoint y: 169, endPoint x: 128, endPoint y: 76, distance: 512.5
click at [348, 129] on div "Desktop Mobile Video Card Options Tagged Product Options Heading Options Contai…" at bounding box center [521, 248] width 412 height 309
click at [330, 216] on ul "Video Card Options Tagged Product Options Heading Options Container Options" at bounding box center [387, 219] width 134 height 152
click at [364, 194] on li "Tagged Product Options" at bounding box center [387, 200] width 134 height 27
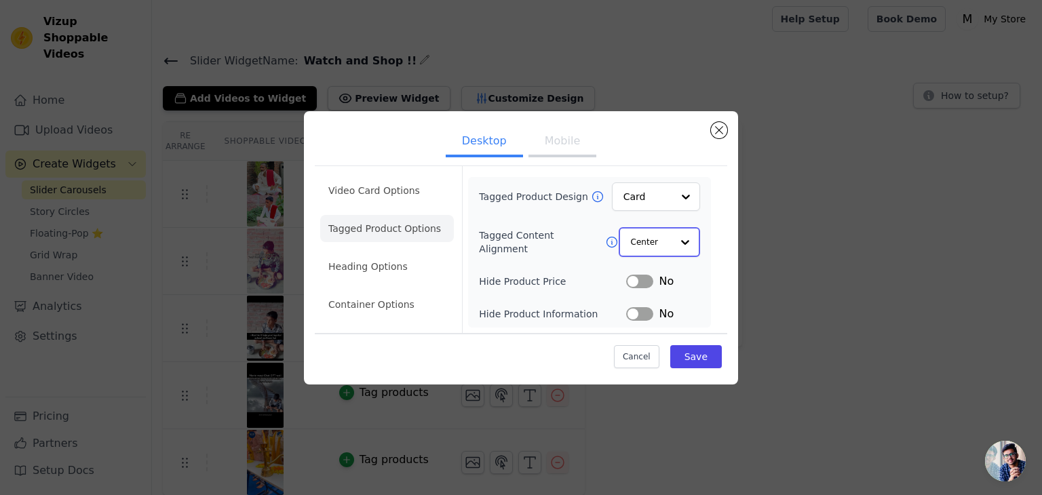
click at [670, 245] on input "Tagged Content Alignment" at bounding box center [651, 242] width 41 height 27
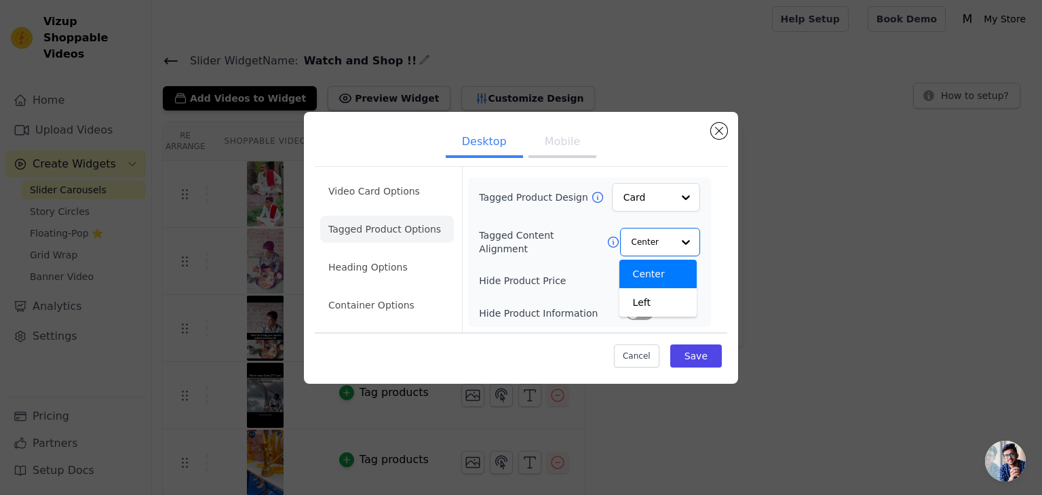
click at [708, 234] on div "Tagged Product Design Card Tagged Content Alignment Center Left Option Center, …" at bounding box center [589, 252] width 243 height 149
click at [652, 307] on div "No" at bounding box center [663, 313] width 74 height 16
click at [648, 312] on button "Label" at bounding box center [639, 314] width 27 height 14
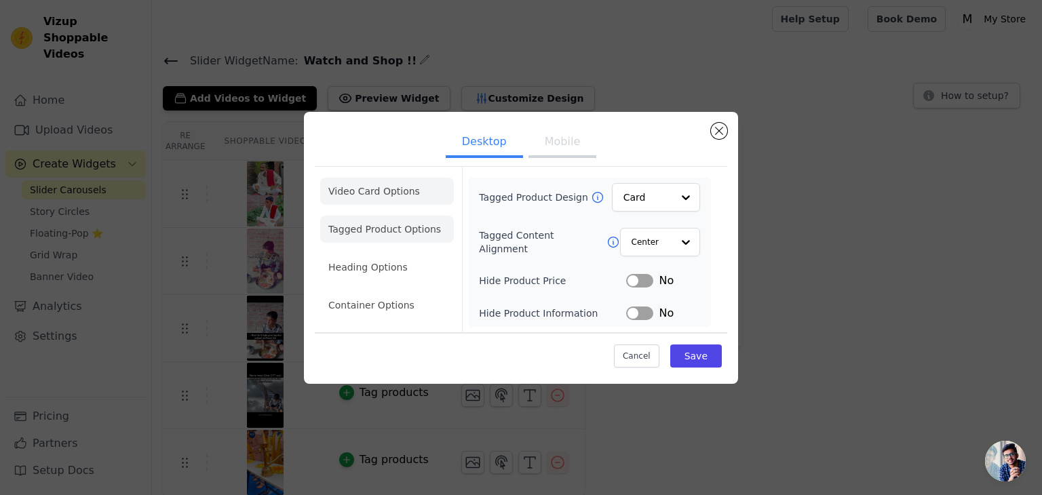
click at [423, 197] on li "Video Card Options" at bounding box center [387, 191] width 134 height 27
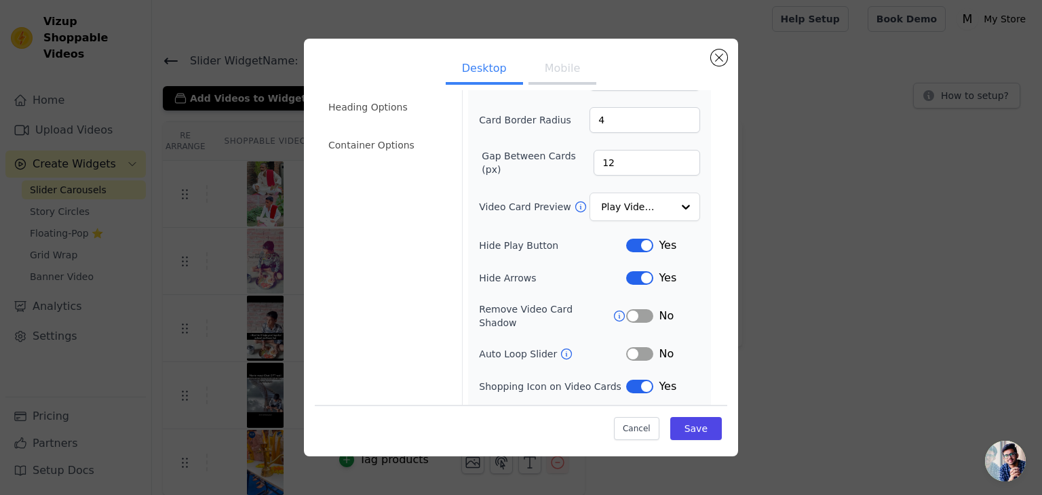
scroll to position [106, 0]
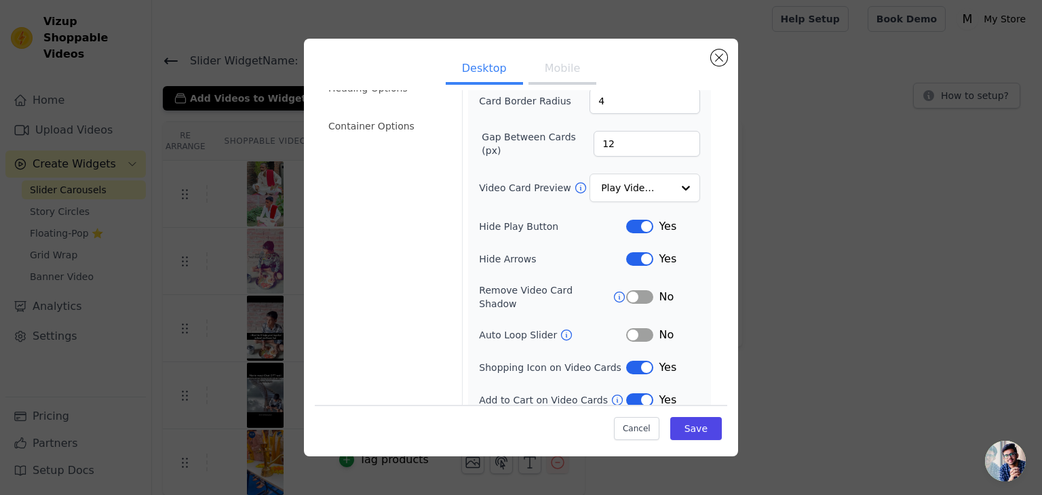
click at [627, 328] on button "Label" at bounding box center [639, 335] width 27 height 14
click at [560, 328] on icon at bounding box center [567, 335] width 14 height 14
click at [615, 292] on icon at bounding box center [620, 297] width 10 height 10
click at [611, 393] on icon at bounding box center [618, 400] width 14 height 14
click at [636, 393] on button "Label" at bounding box center [639, 400] width 27 height 14
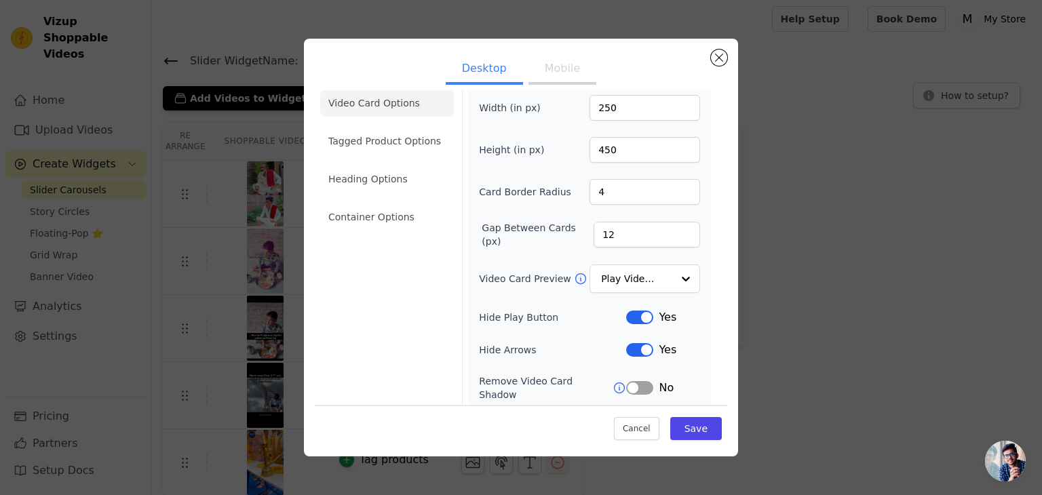
scroll to position [0, 0]
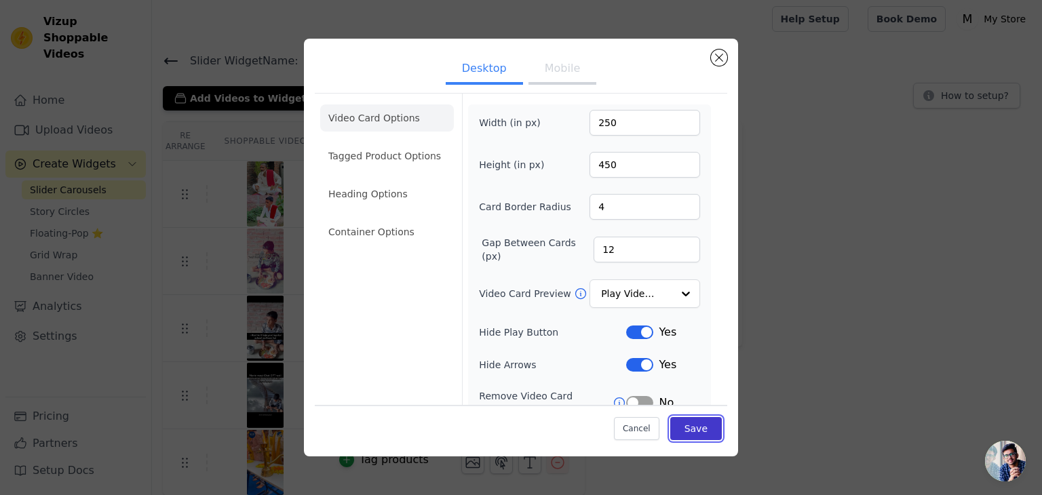
click at [693, 427] on button "Save" at bounding box center [696, 428] width 52 height 23
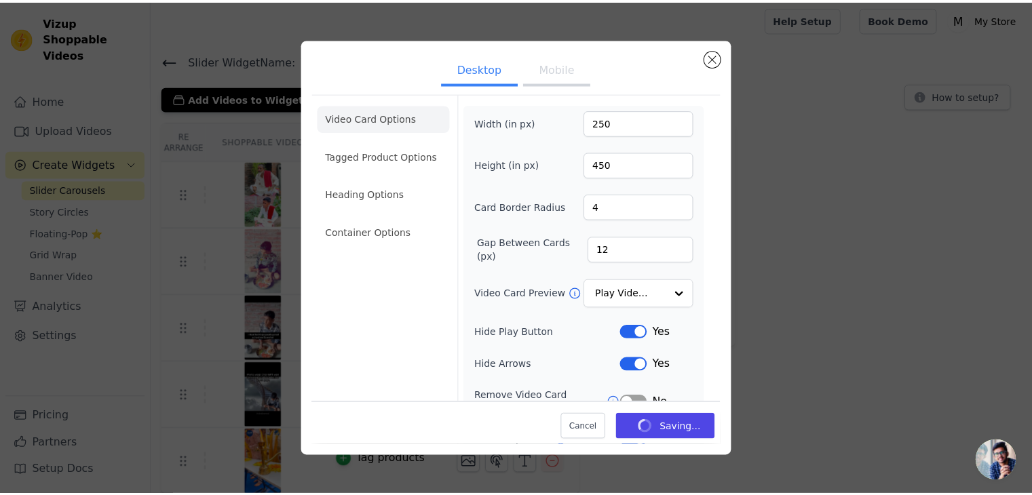
scroll to position [3, 0]
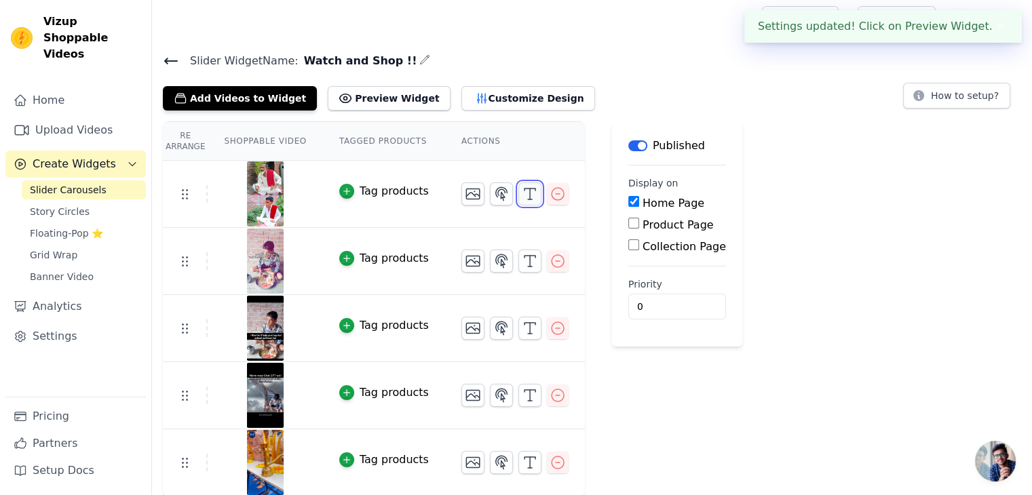
click at [522, 193] on icon "button" at bounding box center [530, 194] width 16 height 16
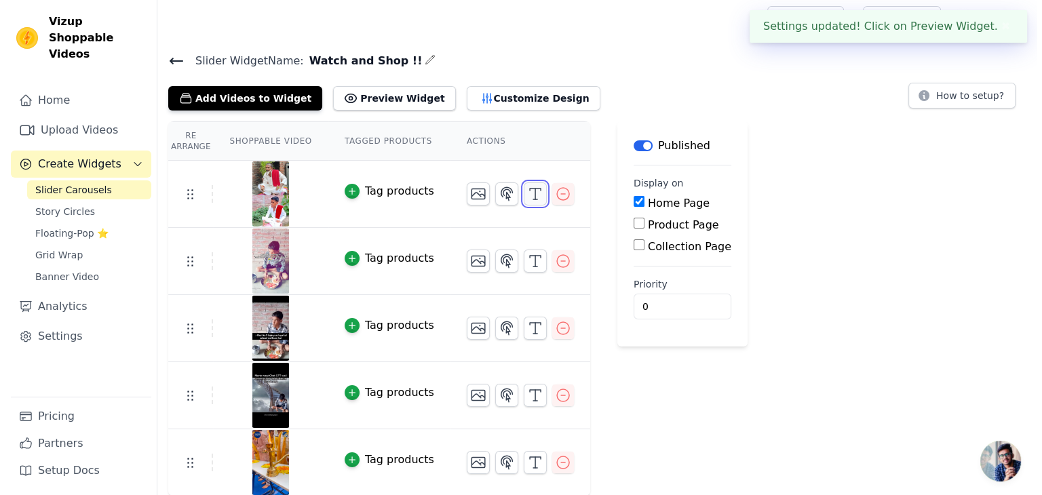
scroll to position [0, 0]
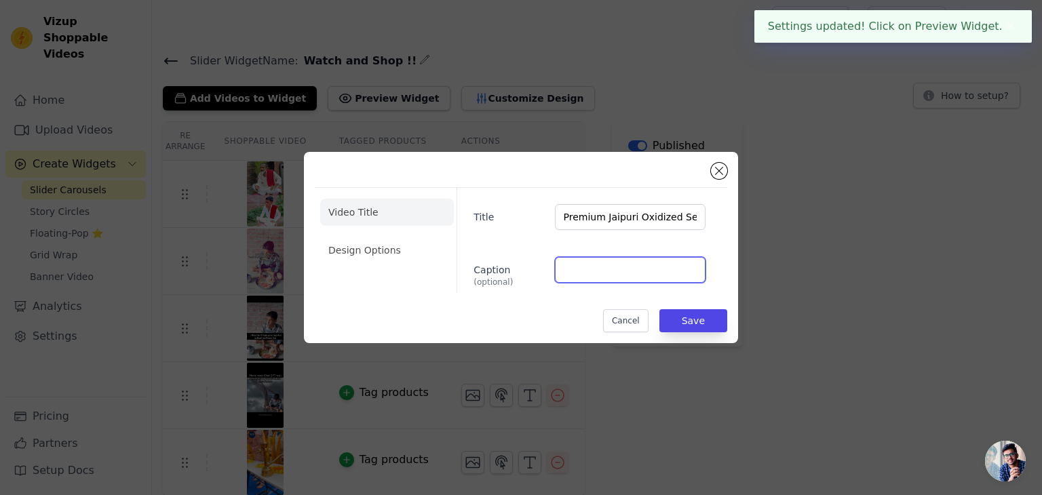
click at [596, 258] on input "Caption (optional)" at bounding box center [630, 270] width 151 height 26
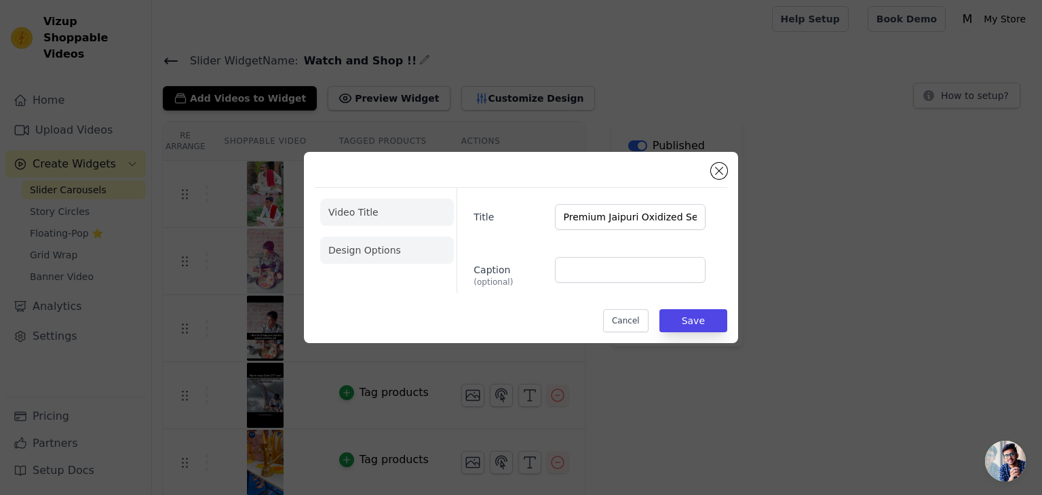
click at [401, 242] on li "Design Options" at bounding box center [387, 250] width 134 height 27
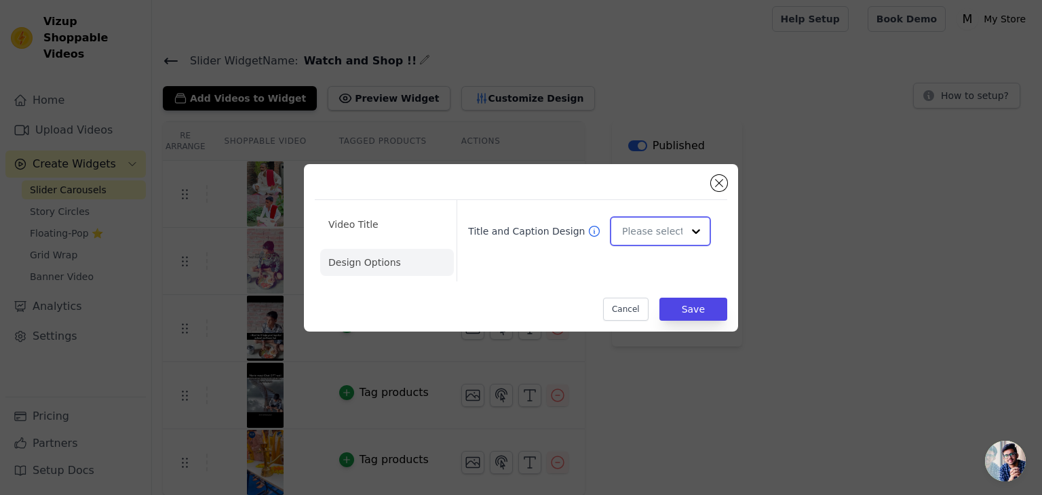
click at [671, 229] on input "Title and Caption Design" at bounding box center [652, 231] width 60 height 27
click at [670, 315] on div "Minimalist" at bounding box center [658, 320] width 97 height 28
click at [686, 305] on button "Save" at bounding box center [693, 309] width 68 height 23
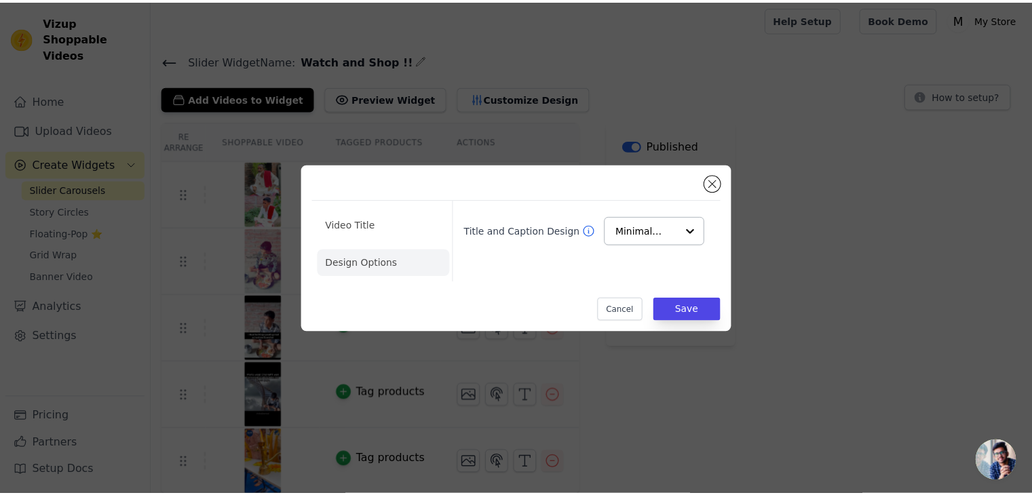
scroll to position [3, 0]
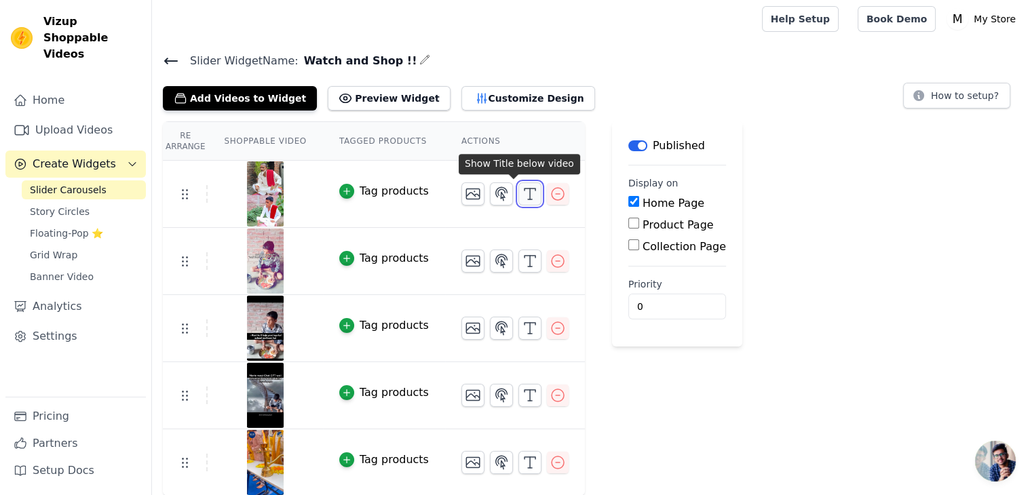
click at [522, 197] on icon "button" at bounding box center [530, 194] width 16 height 16
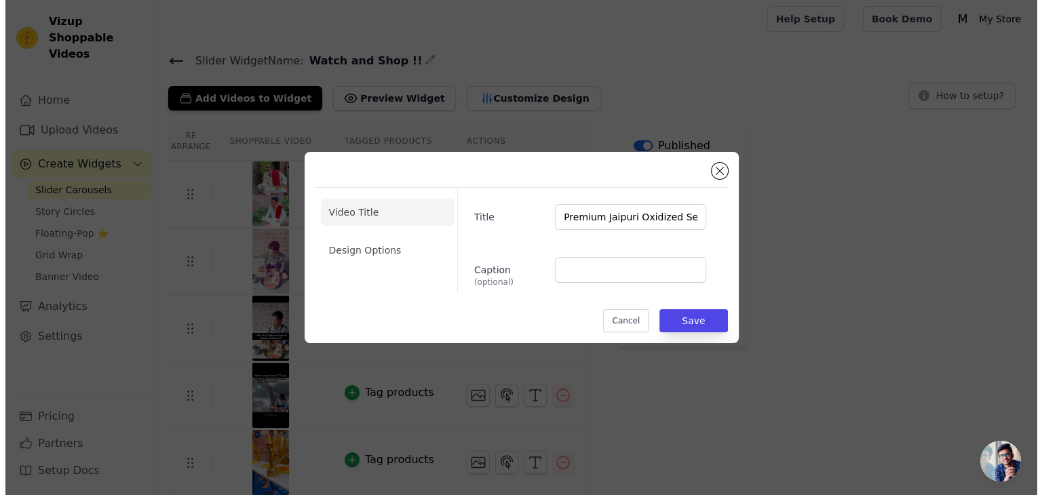
scroll to position [0, 0]
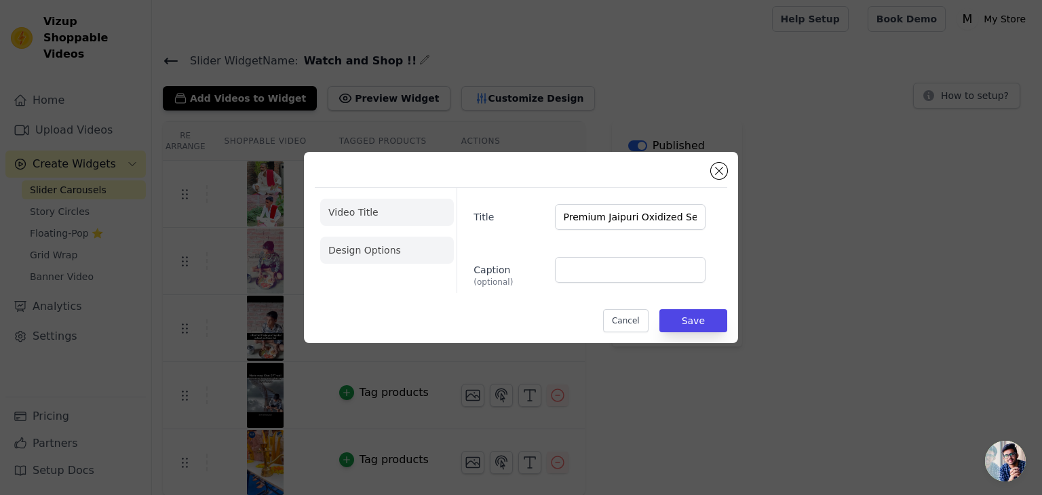
click at [334, 246] on li "Design Options" at bounding box center [387, 250] width 134 height 27
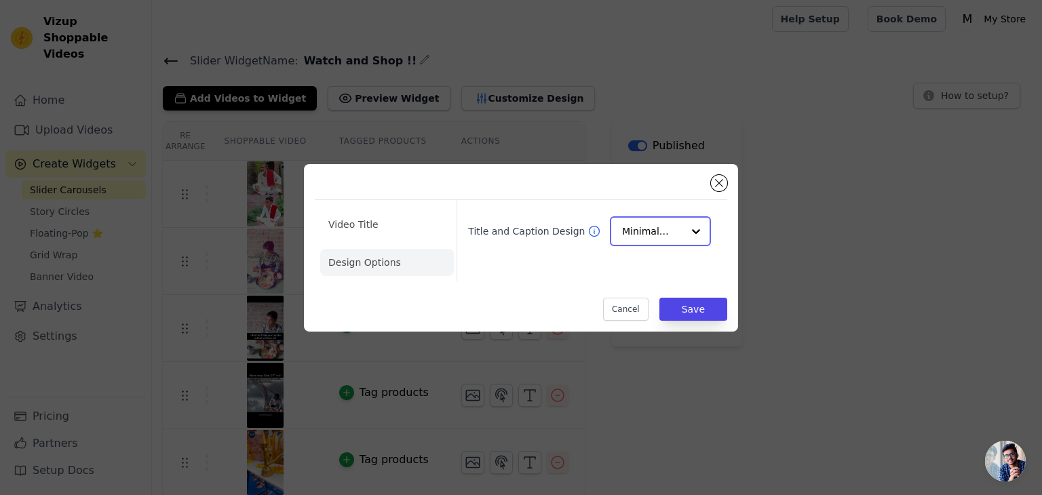
click at [649, 220] on input "Title and Caption Design" at bounding box center [652, 231] width 60 height 27
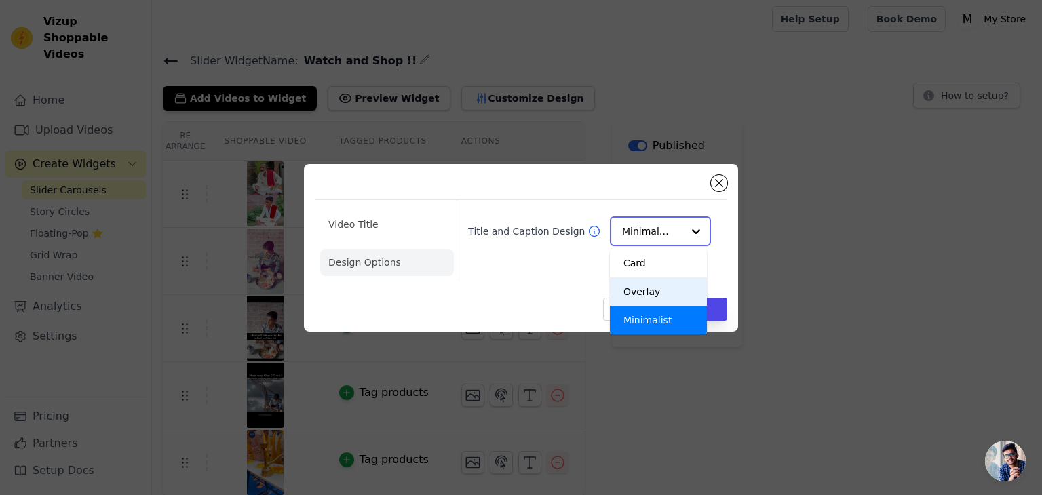
click at [641, 291] on div "Overlay" at bounding box center [658, 291] width 97 height 28
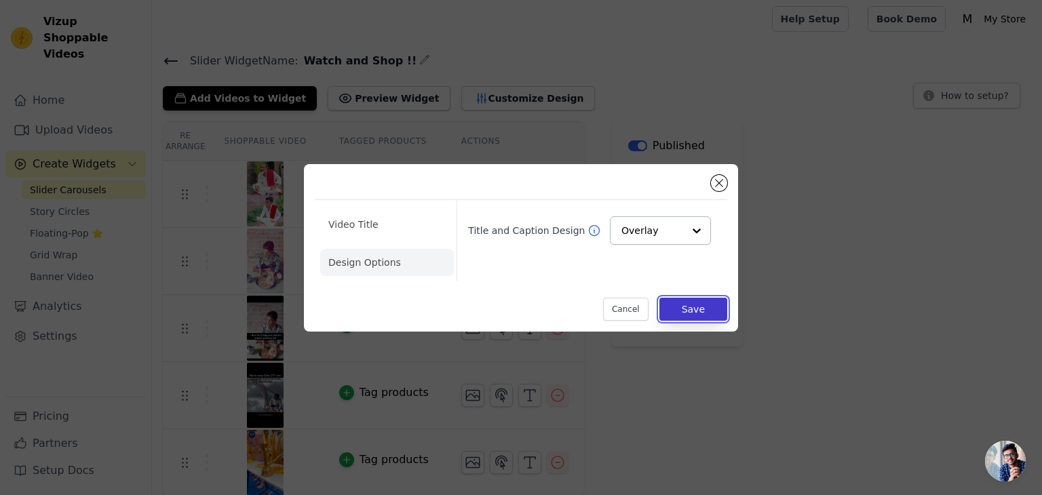
click at [687, 299] on button "Save" at bounding box center [693, 309] width 68 height 23
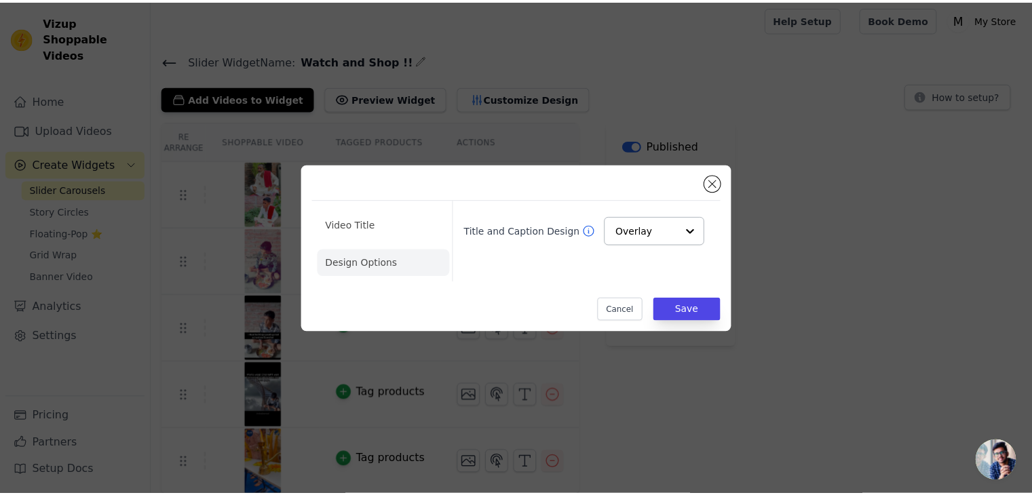
scroll to position [3, 0]
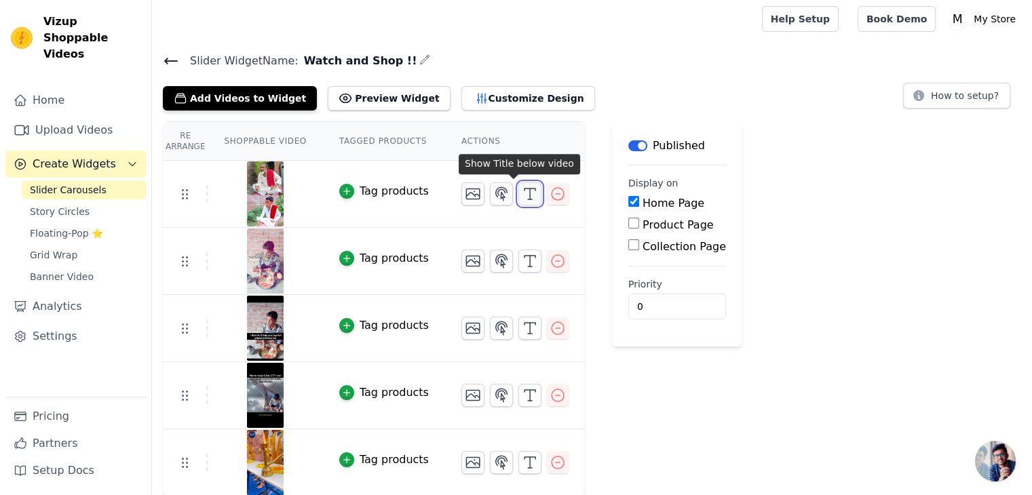
click at [522, 190] on button "button" at bounding box center [529, 193] width 23 height 23
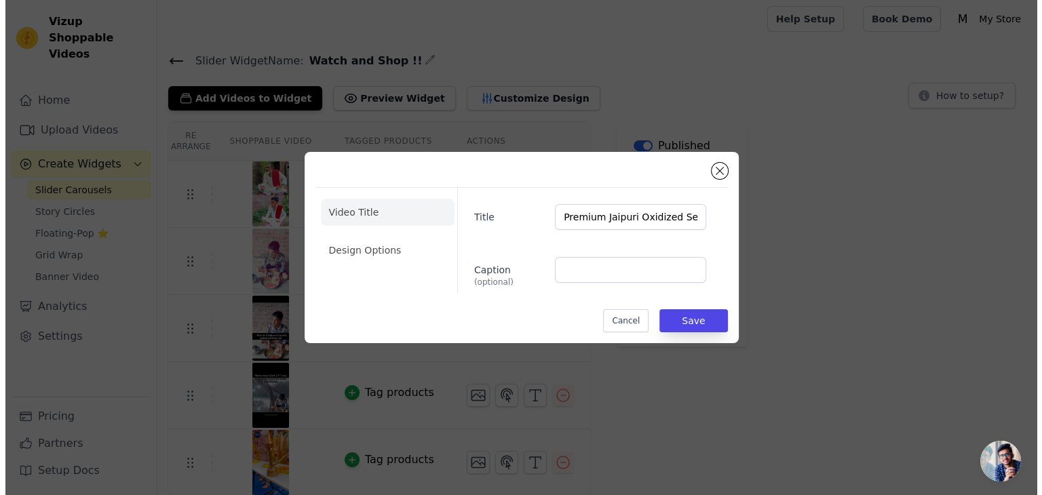
scroll to position [0, 0]
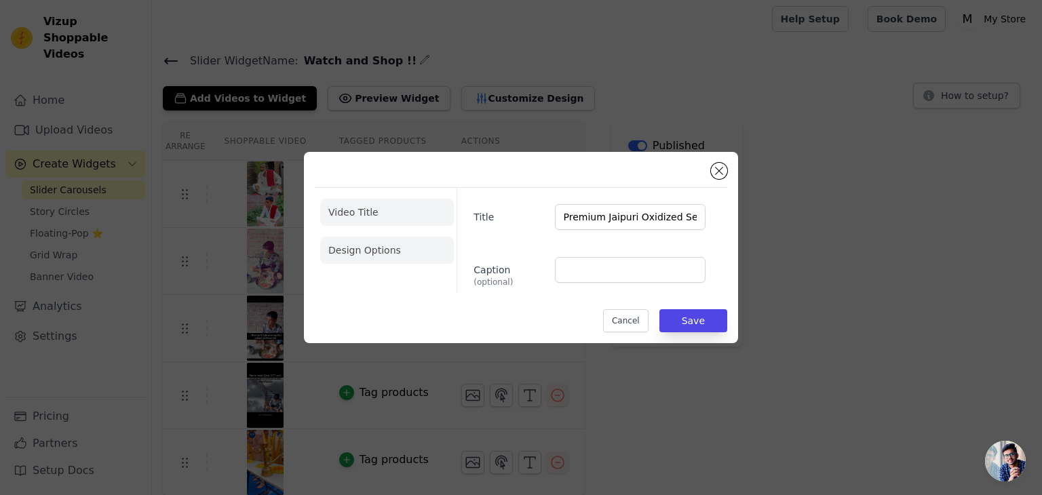
click at [392, 251] on li "Design Options" at bounding box center [387, 250] width 134 height 27
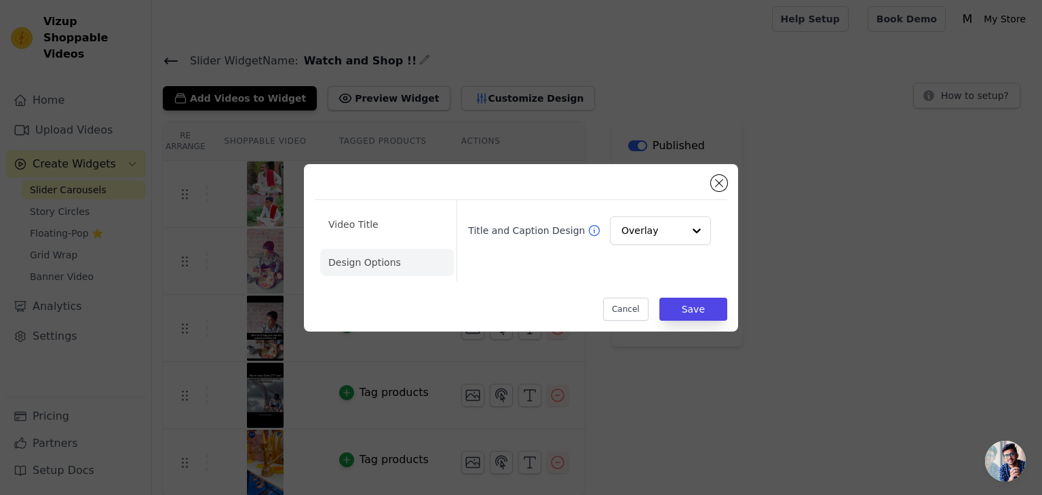
click at [608, 239] on div "Title and Caption Design Overlay" at bounding box center [590, 230] width 254 height 39
click at [640, 231] on input "Title and Caption Design" at bounding box center [652, 231] width 60 height 27
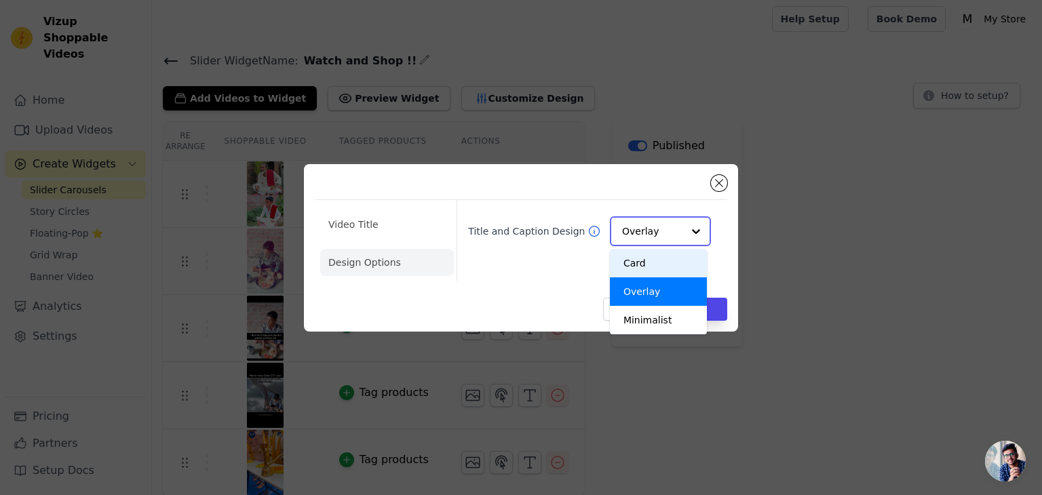
click at [632, 259] on div "Card" at bounding box center [658, 263] width 97 height 28
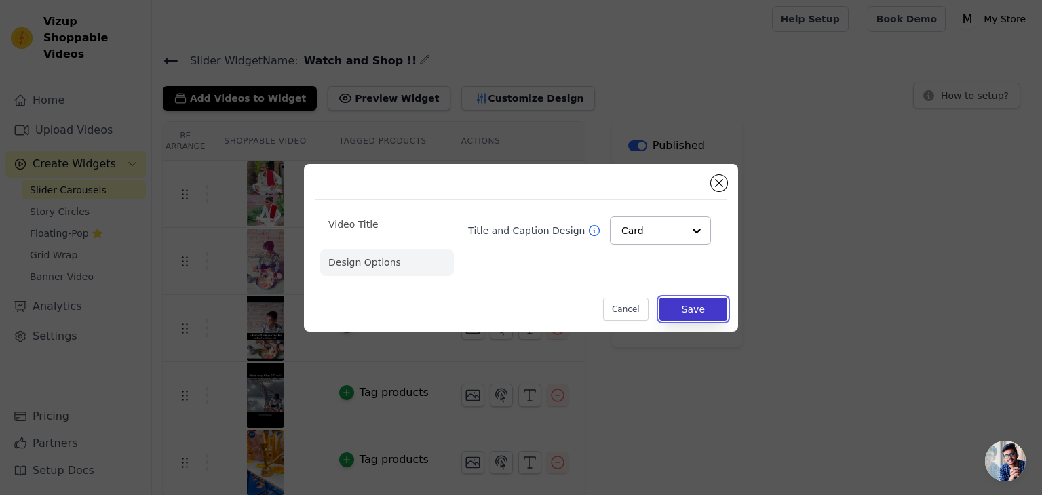
click at [665, 301] on button "Save" at bounding box center [693, 309] width 68 height 23
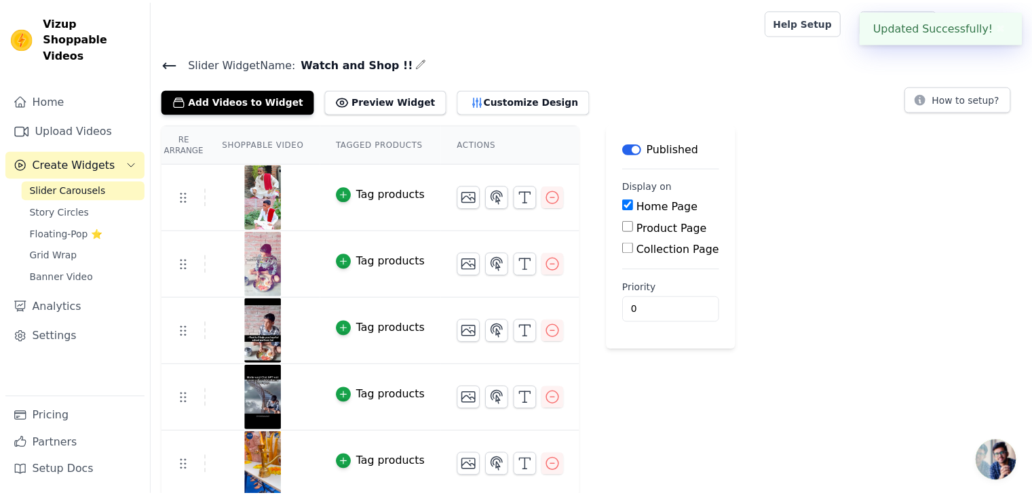
scroll to position [3, 0]
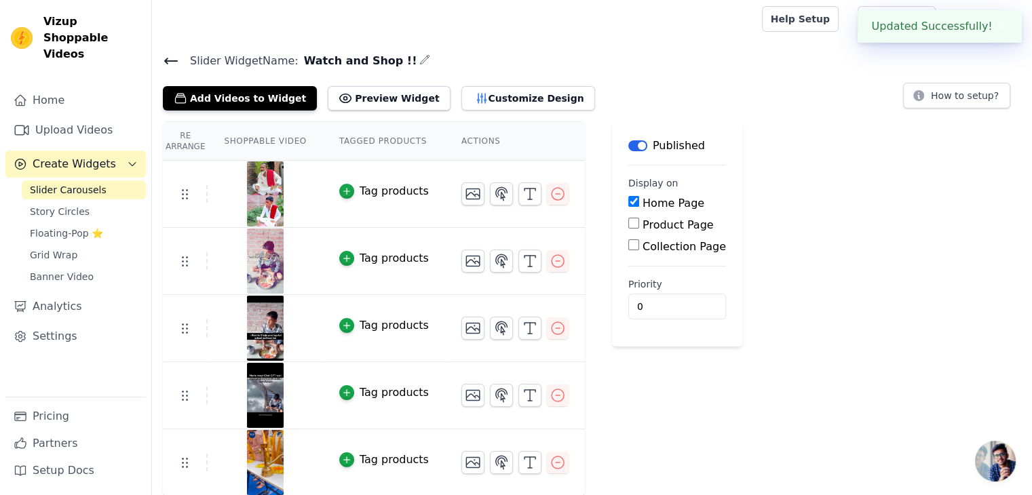
click at [710, 318] on main "Label Published Display on Home Page Product Page Collection Page Priority 0" at bounding box center [677, 233] width 130 height 225
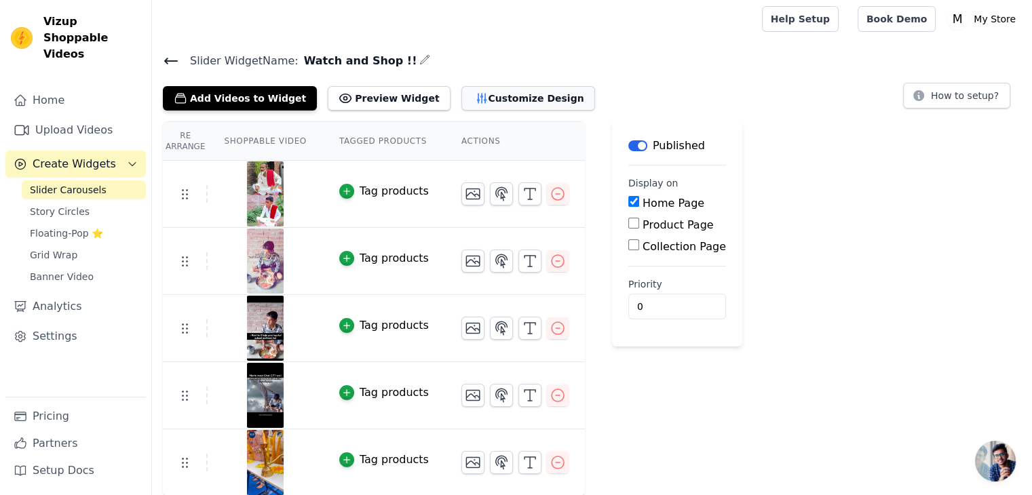
click at [507, 101] on button "Customize Design" at bounding box center [528, 98] width 134 height 24
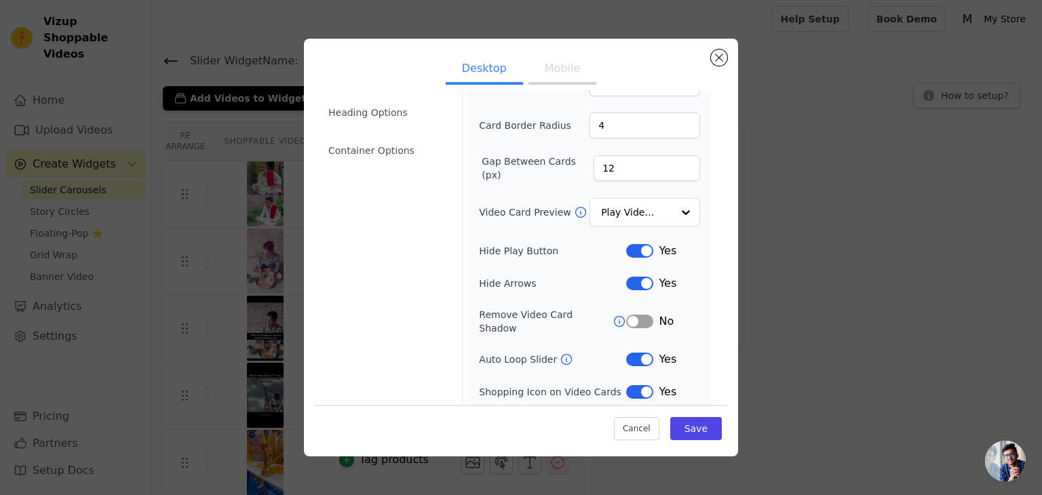
scroll to position [106, 0]
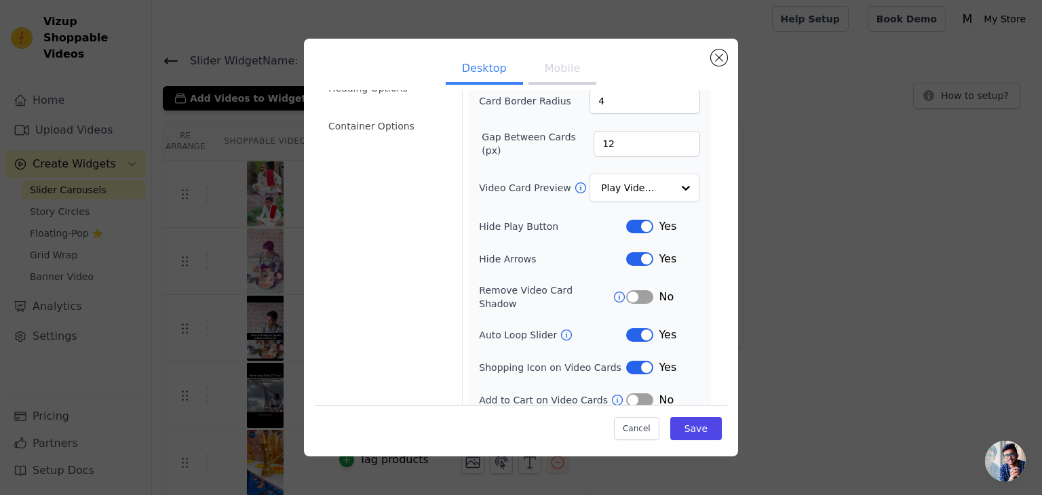
click at [630, 330] on div "Width (in px) 250 Height (in px) 450 Card Border Radius 4 Gap Between Cards (px…" at bounding box center [589, 206] width 221 height 404
click at [637, 328] on button "Label" at bounding box center [639, 335] width 27 height 14
click at [674, 429] on button "Save" at bounding box center [696, 428] width 52 height 23
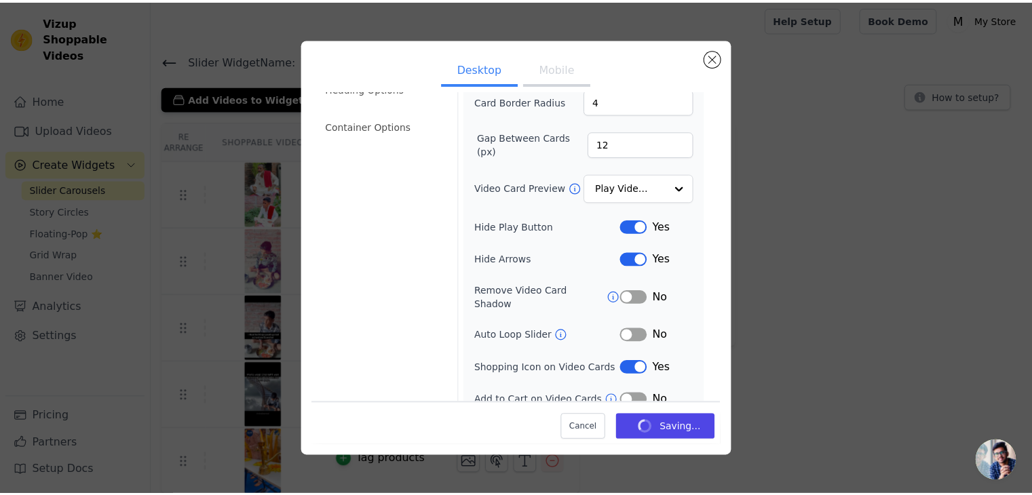
scroll to position [3, 0]
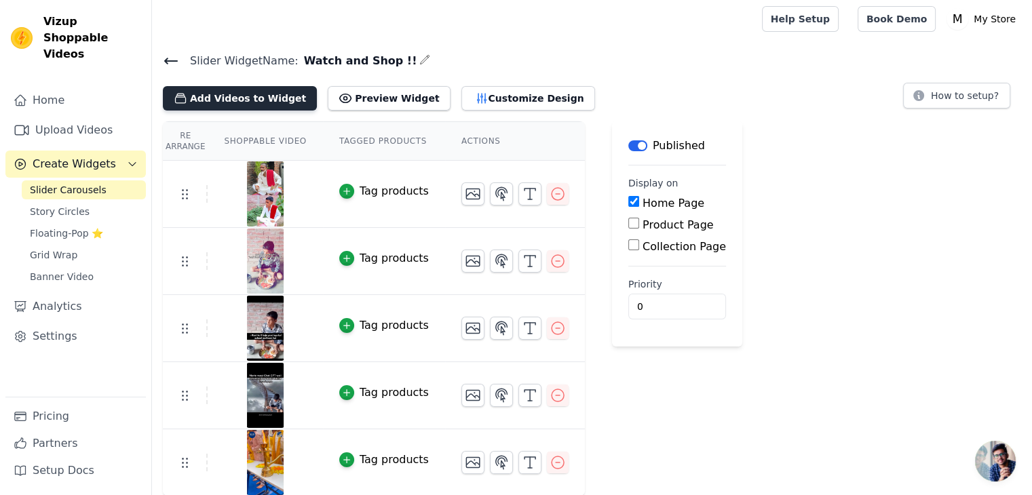
click at [278, 102] on button "Add Videos to Widget" at bounding box center [240, 98] width 154 height 24
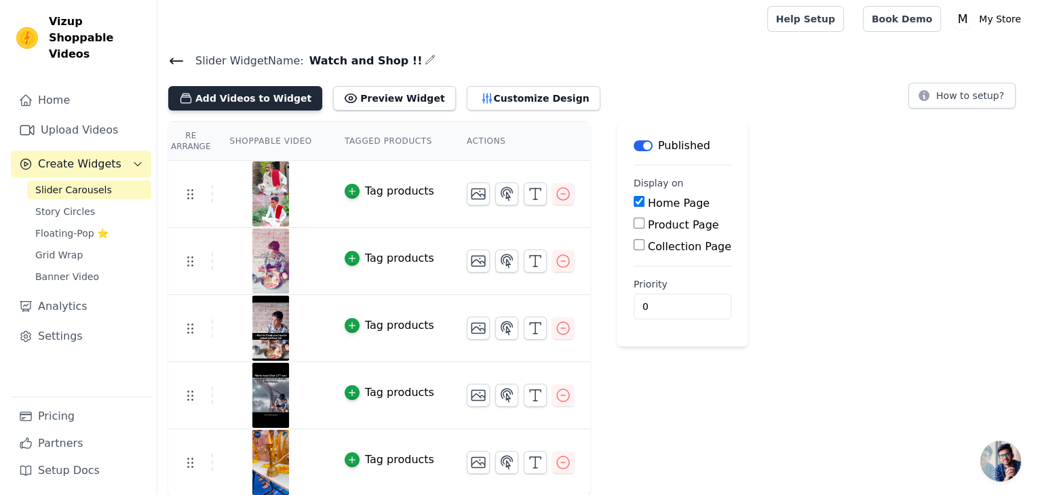
scroll to position [0, 0]
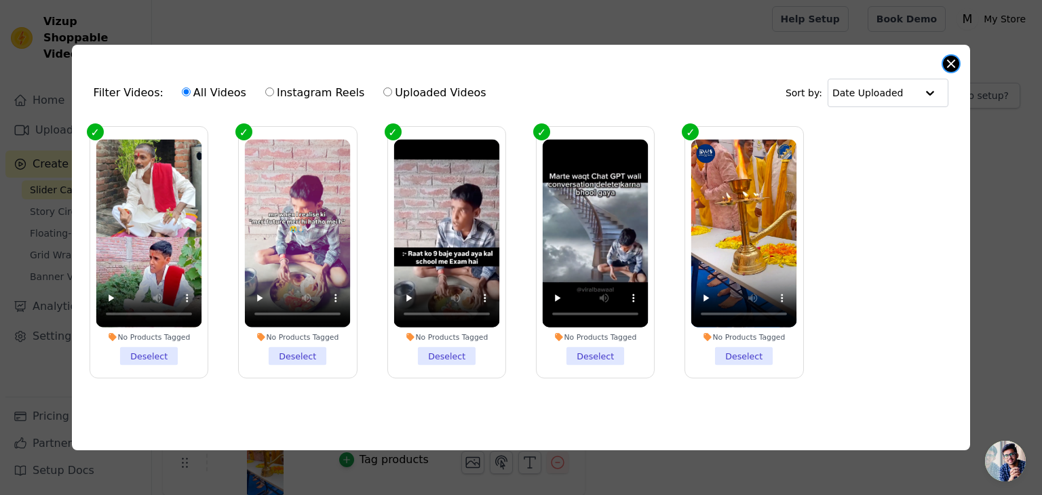
click at [946, 60] on button "Close modal" at bounding box center [951, 64] width 16 height 16
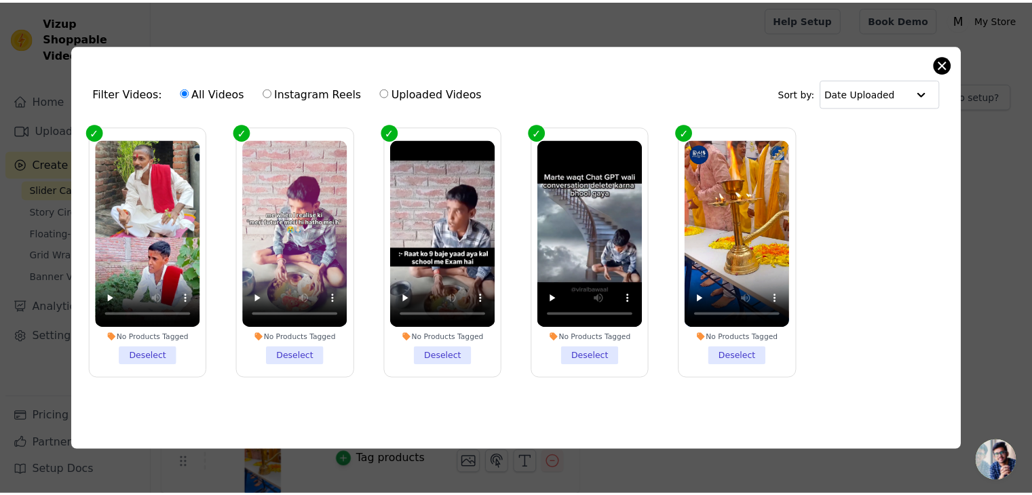
scroll to position [3, 0]
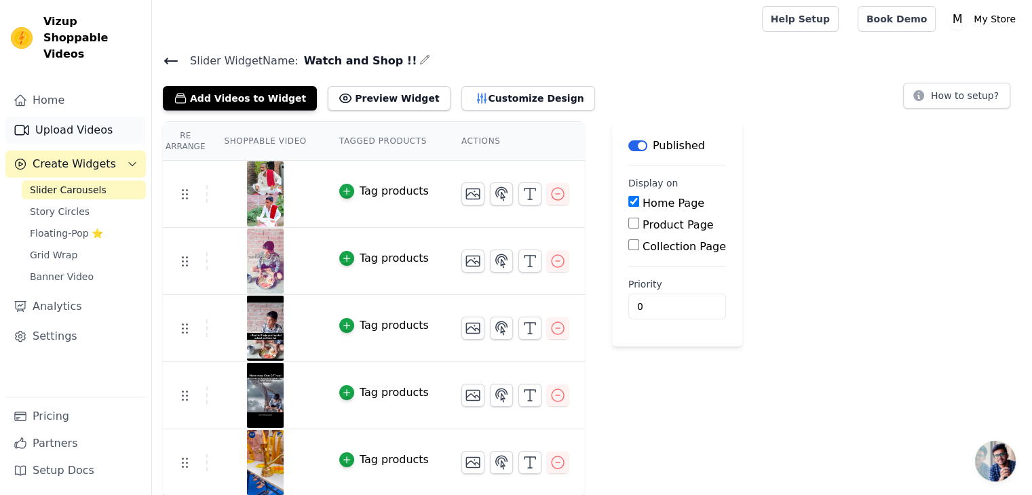
click at [72, 117] on link "Upload Videos" at bounding box center [75, 130] width 140 height 27
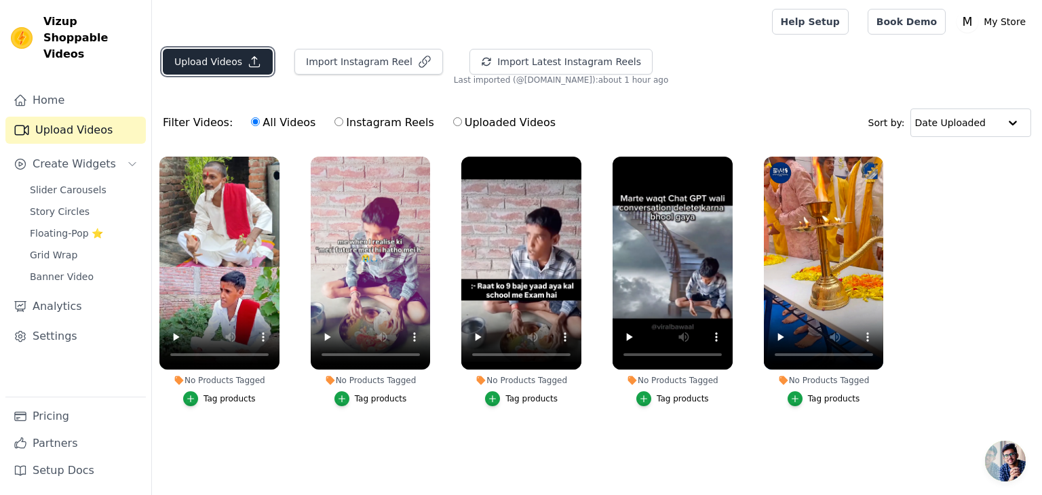
click at [229, 58] on button "Upload Videos" at bounding box center [218, 62] width 110 height 26
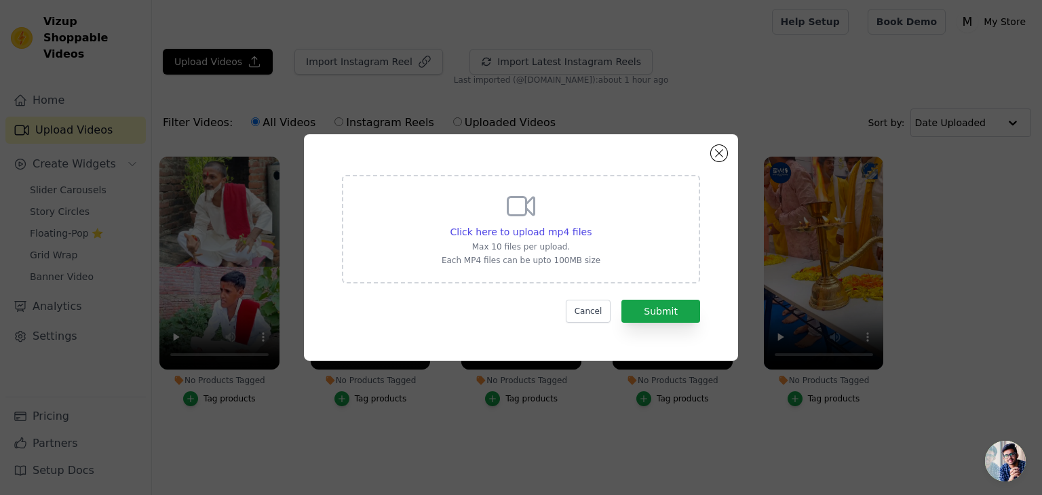
click at [588, 239] on div "Click here to upload mp4 files Max 10 files per upload. Each MP4 files can be u…" at bounding box center [521, 228] width 159 height 76
click at [591, 225] on input "Click here to upload mp4 files Max 10 files per upload. Each MP4 files can be u…" at bounding box center [591, 225] width 1 height 1
type input "C:\fakepath\Dhakadmemes.mp4"
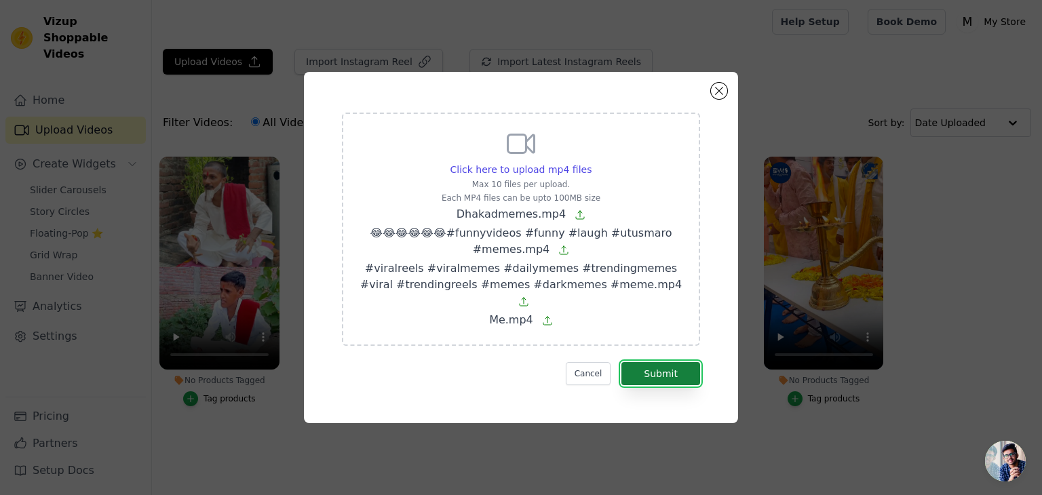
click at [668, 362] on button "Submit" at bounding box center [660, 373] width 79 height 23
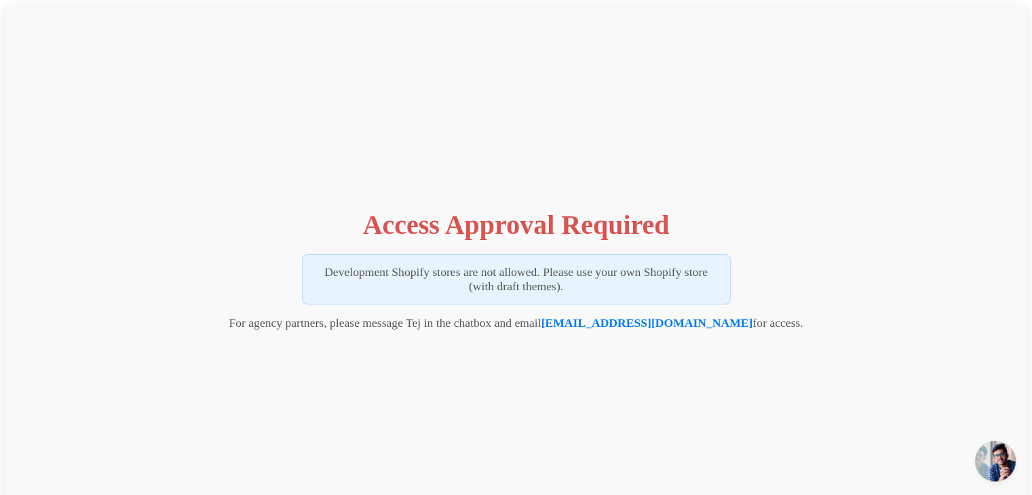
scroll to position [3, 0]
click at [625, 326] on link "[EMAIL_ADDRESS][DOMAIN_NAME]" at bounding box center [647, 323] width 212 height 14
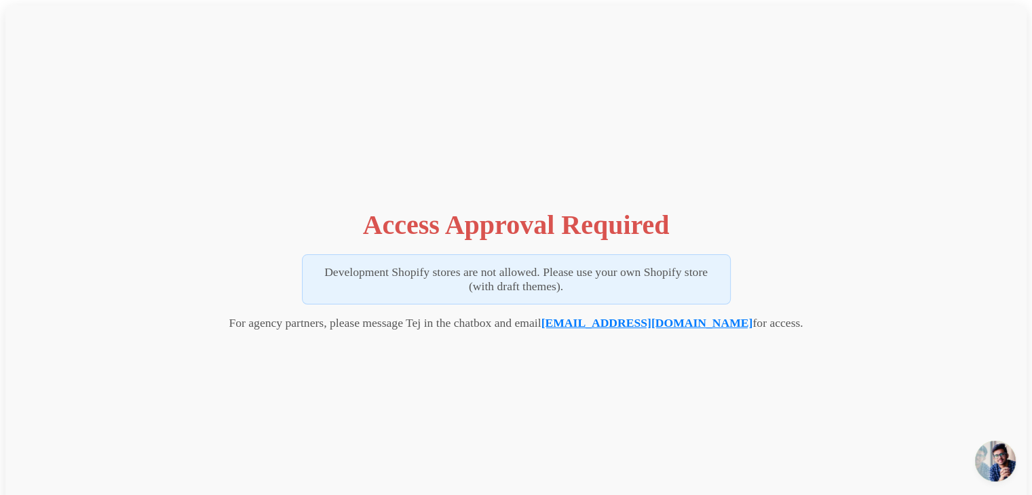
click at [653, 323] on link "[EMAIL_ADDRESS][DOMAIN_NAME]" at bounding box center [647, 323] width 212 height 14
click at [644, 323] on link "[EMAIL_ADDRESS][DOMAIN_NAME]" at bounding box center [647, 323] width 212 height 14
click at [645, 318] on link "[EMAIL_ADDRESS][DOMAIN_NAME]" at bounding box center [647, 323] width 212 height 14
click at [424, 252] on div "Access Approval Required Development Shopify stores are not allowed. Please use…" at bounding box center [515, 266] width 1021 height 522
click at [661, 322] on link "[EMAIL_ADDRESS][DOMAIN_NAME]" at bounding box center [647, 323] width 212 height 14
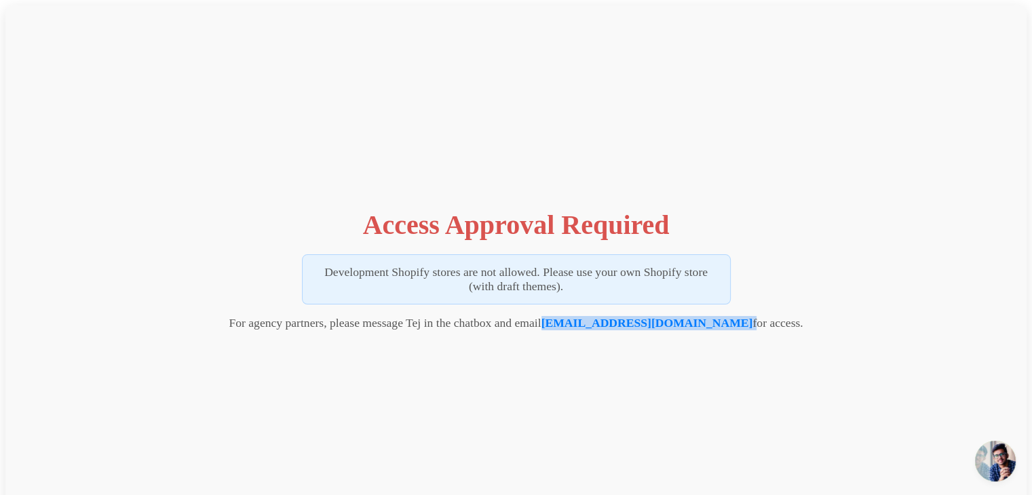
drag, startPoint x: 579, startPoint y: 323, endPoint x: 714, endPoint y: 324, distance: 134.3
click at [714, 324] on p "For agency partners, please message Tej in the chatbox and email tej@vizupcomme…" at bounding box center [516, 323] width 574 height 14
copy p "[EMAIL_ADDRESS][DOMAIN_NAME]"
click at [441, 277] on p "Development Shopify stores are not allowed. Please use your own Shopify store (…" at bounding box center [516, 279] width 429 height 50
drag, startPoint x: 262, startPoint y: 129, endPoint x: 370, endPoint y: 16, distance: 156.4
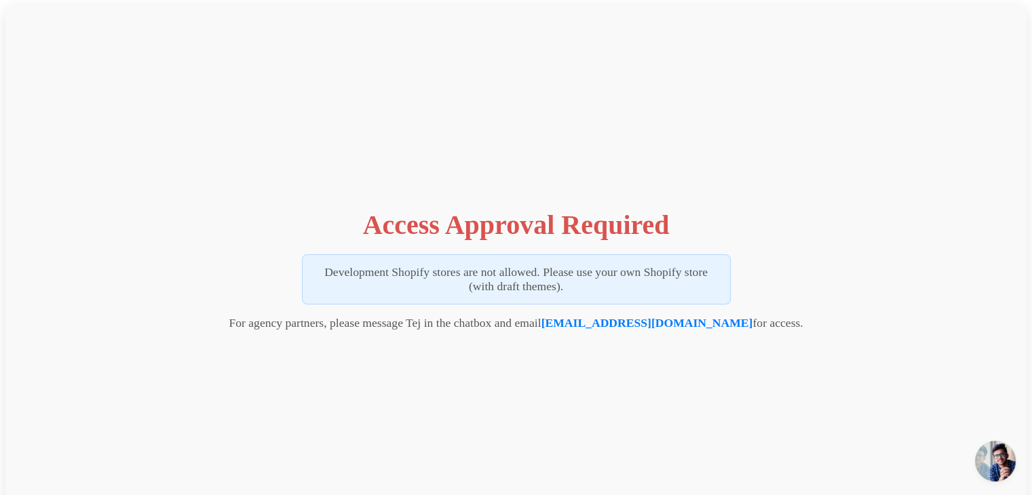
click at [370, 16] on div "Access Approval Required Development Shopify stores are not allowed. Please use…" at bounding box center [515, 266] width 1021 height 522
drag, startPoint x: 349, startPoint y: 146, endPoint x: 536, endPoint y: 92, distance: 194.9
click at [536, 92] on div "Access Approval Required Development Shopify stores are not allowed. Please use…" at bounding box center [515, 266] width 1021 height 522
